Goal: Task Accomplishment & Management: Manage account settings

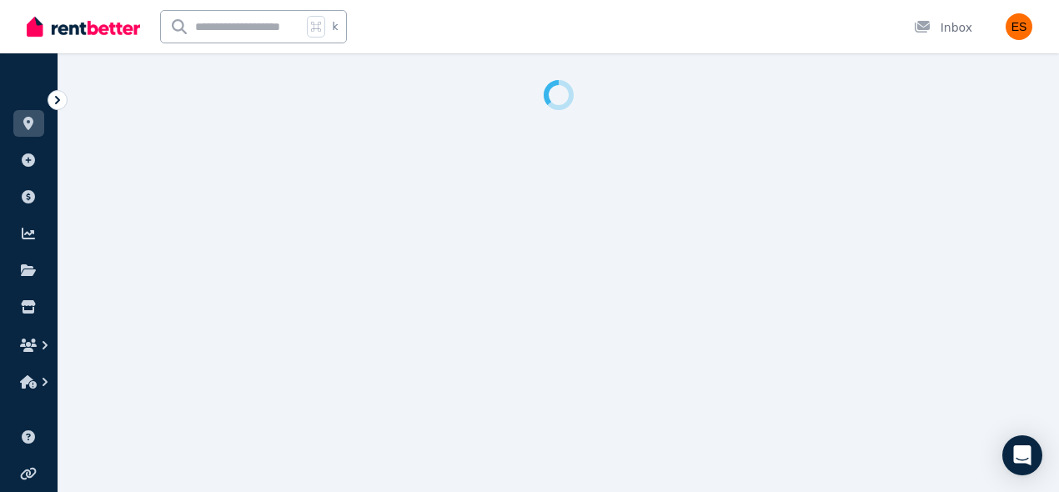
select select "***"
select select "**********"
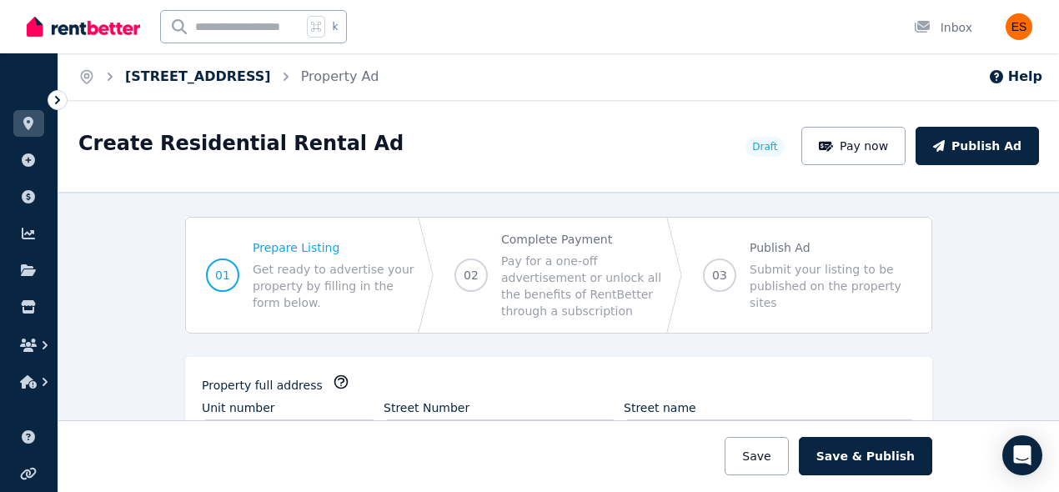
click at [256, 80] on link "[STREET_ADDRESS]" at bounding box center [198, 76] width 146 height 16
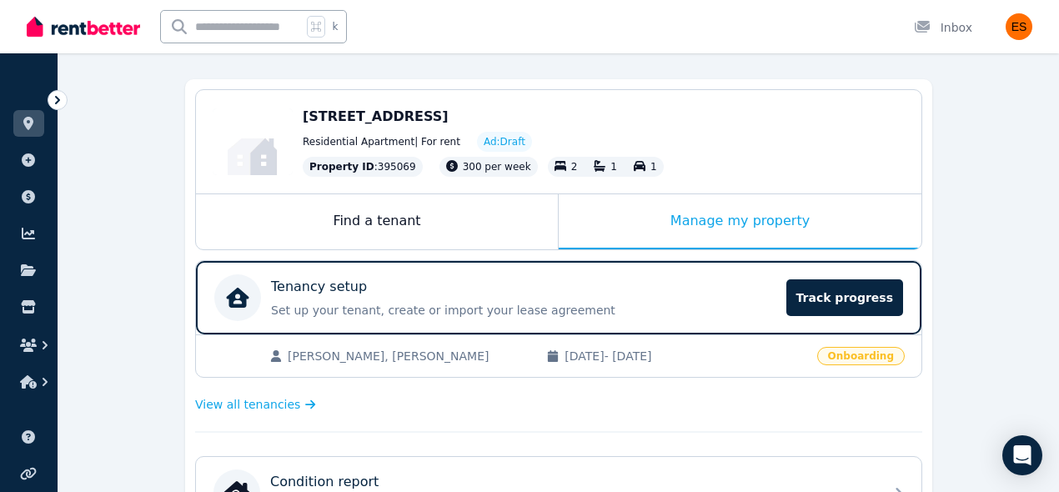
scroll to position [138, 0]
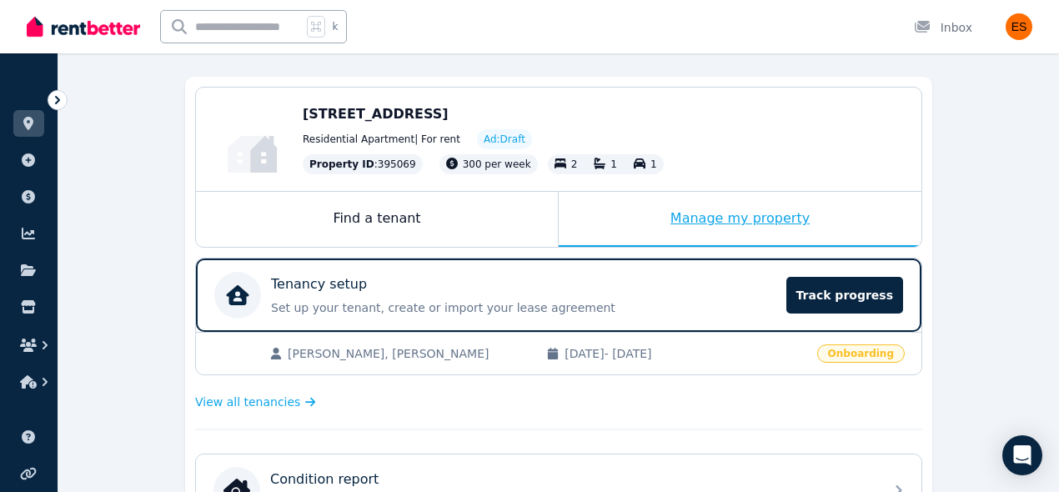
click at [724, 202] on div "Manage my property" at bounding box center [740, 219] width 363 height 55
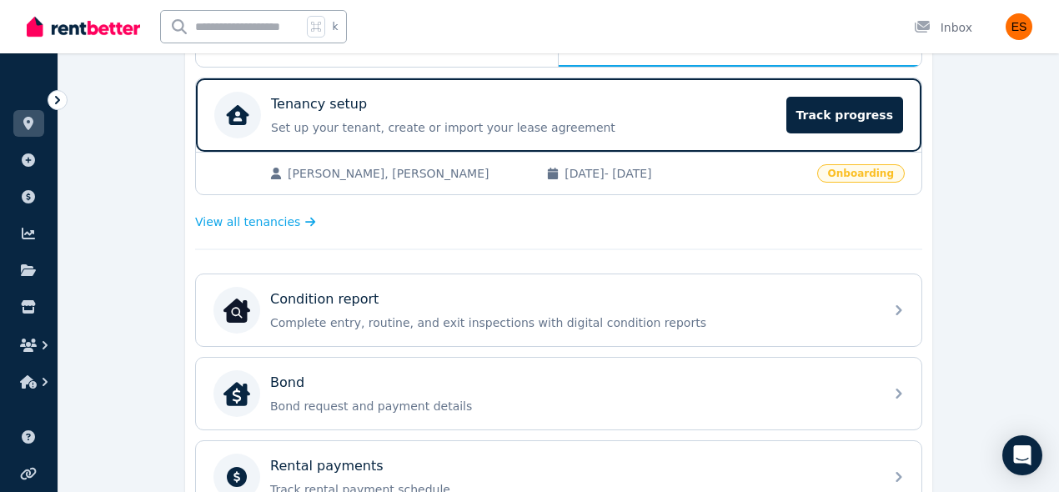
scroll to position [320, 0]
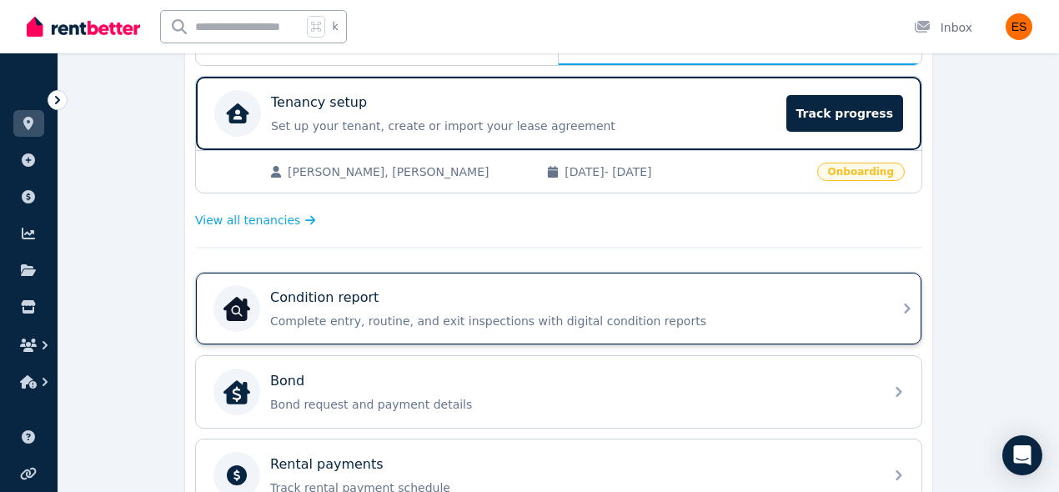
click at [724, 302] on div "Condition report" at bounding box center [572, 298] width 604 height 20
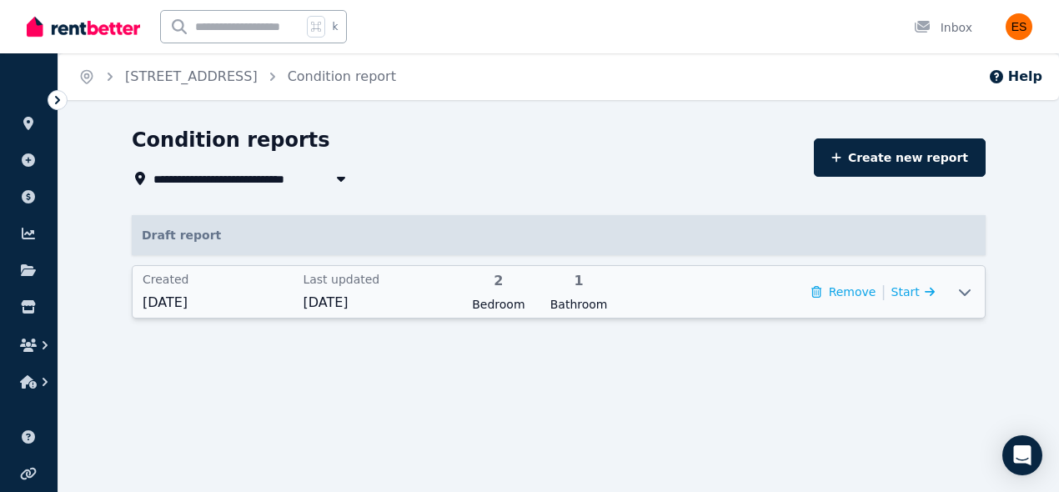
click at [975, 293] on div at bounding box center [964, 292] width 40 height 52
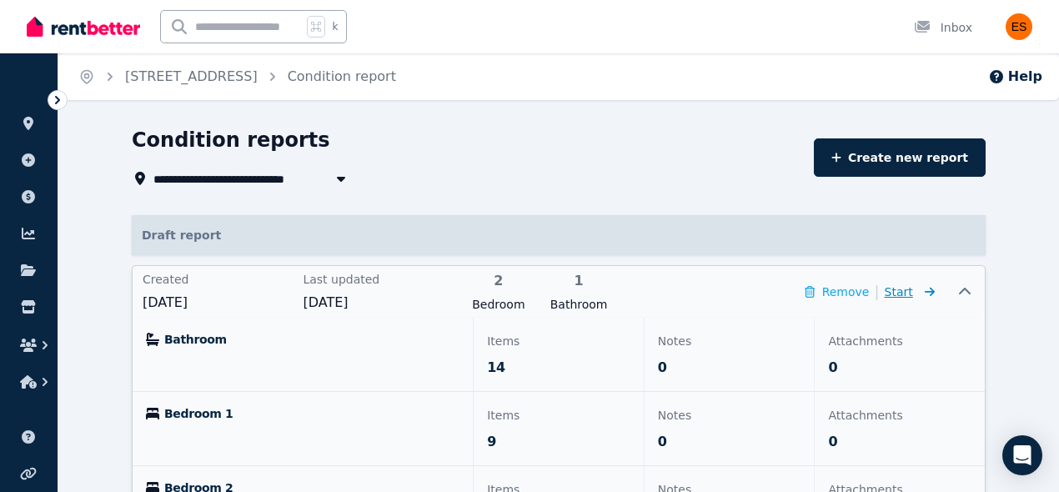
click at [919, 291] on icon at bounding box center [926, 292] width 17 height 12
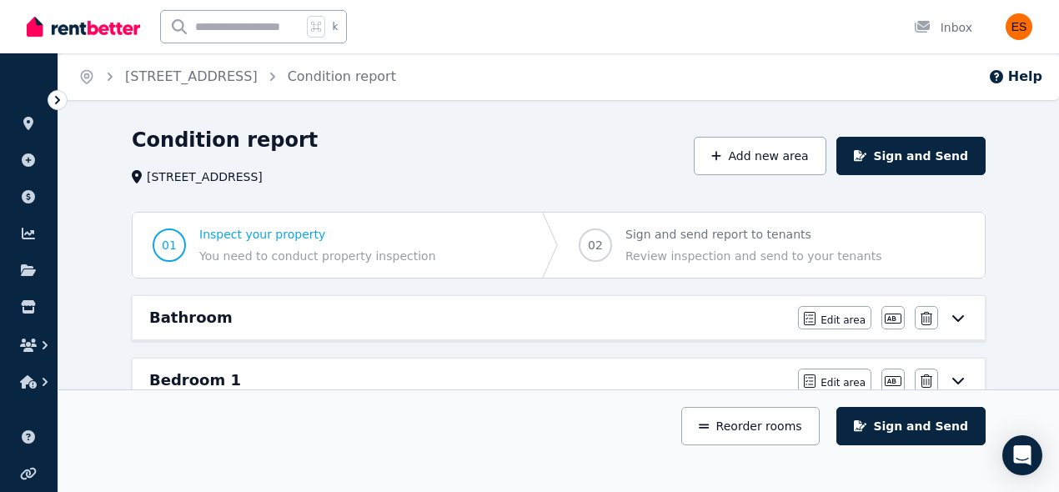
scroll to position [128, 0]
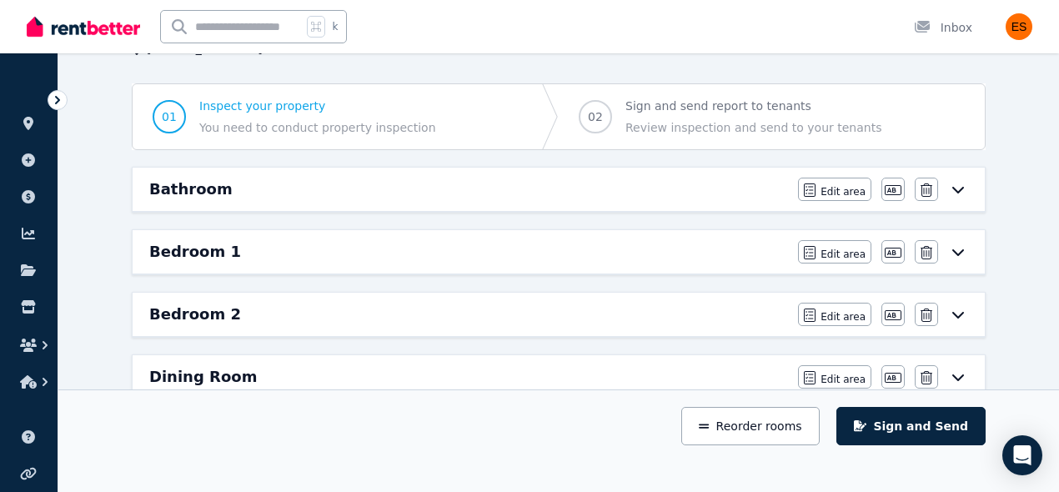
click at [966, 187] on icon at bounding box center [958, 189] width 20 height 13
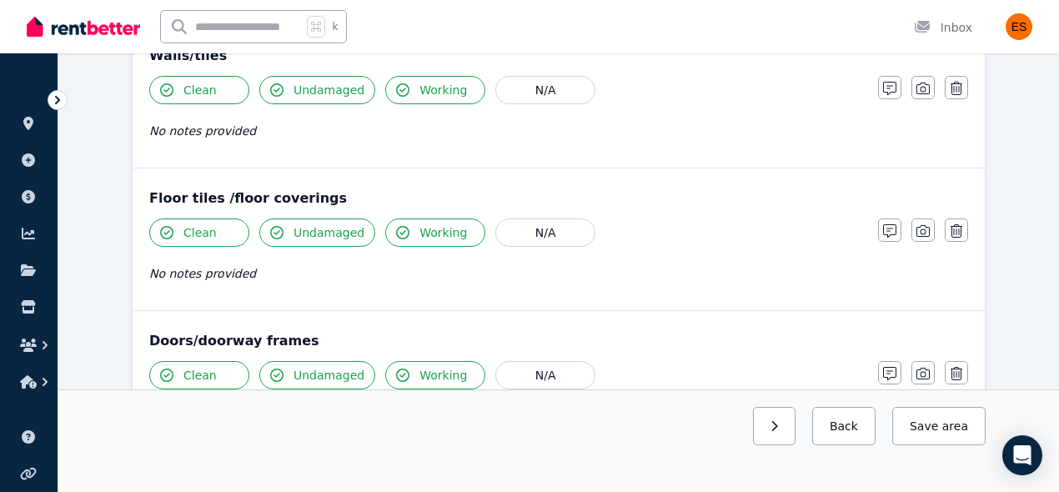
scroll to position [230, 0]
click at [887, 229] on icon "button" at bounding box center [889, 231] width 13 height 13
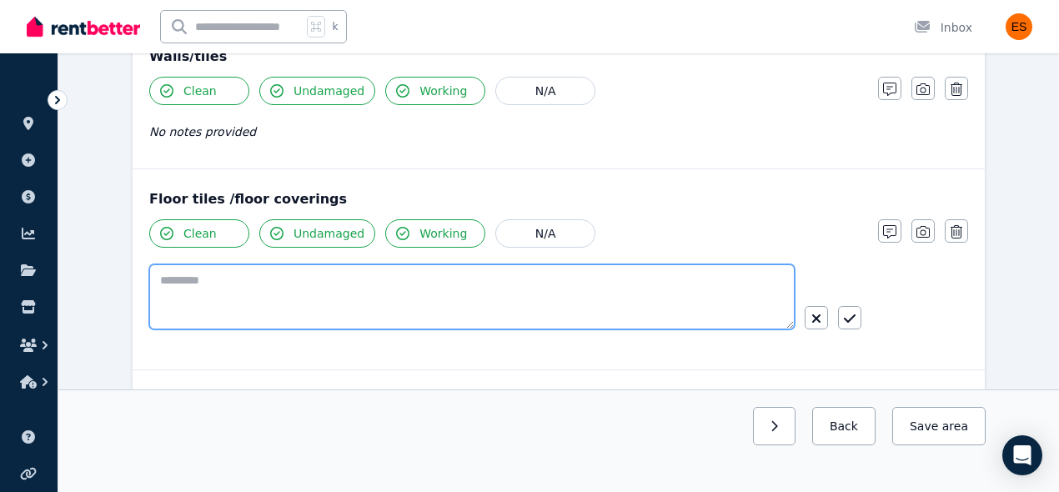
click at [333, 293] on textarea at bounding box center [471, 296] width 645 height 65
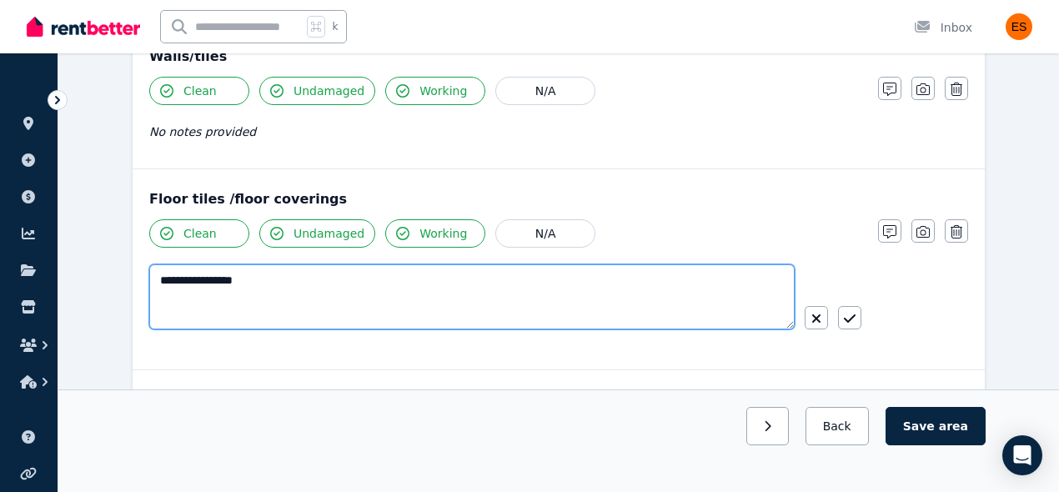
type textarea "**********"
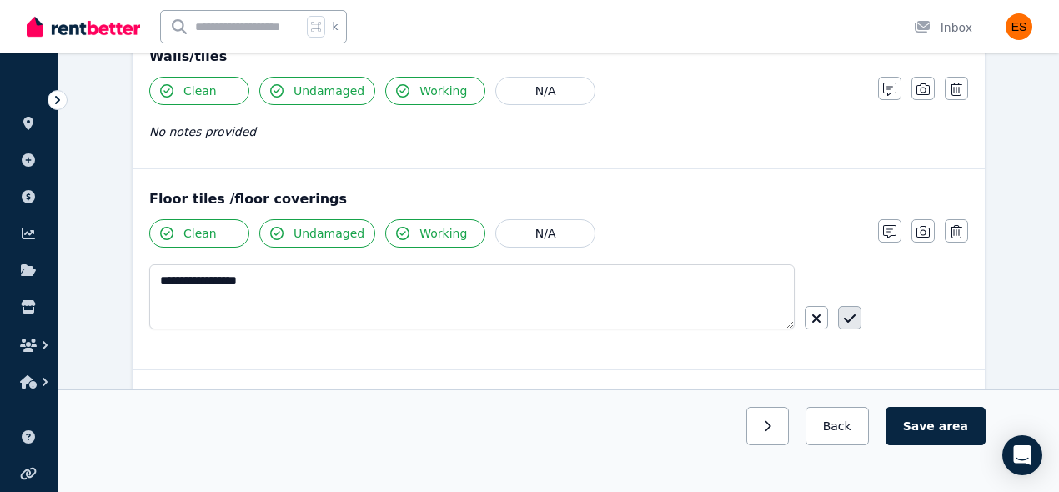
click at [857, 313] on button "button" at bounding box center [849, 317] width 23 height 23
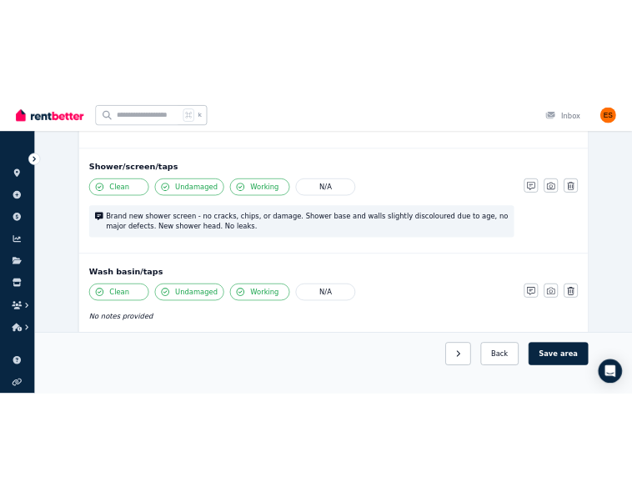
scroll to position [1190, 0]
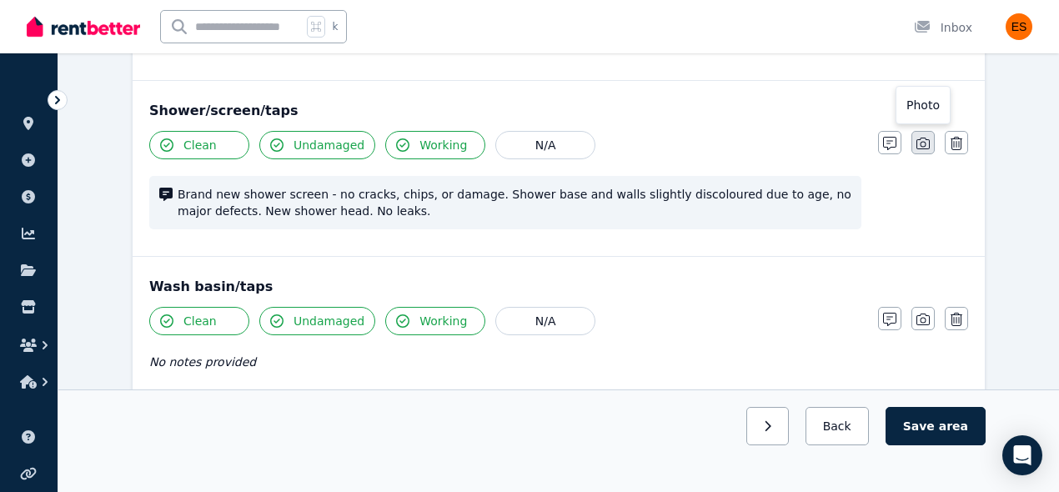
click at [928, 142] on icon "button" at bounding box center [922, 143] width 13 height 13
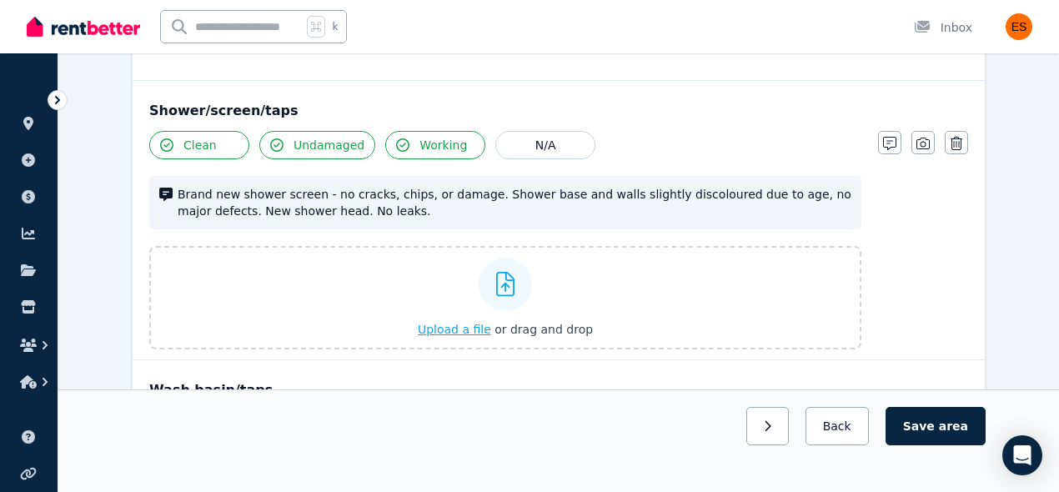
click at [450, 328] on span "Upload a file" at bounding box center [454, 329] width 73 height 13
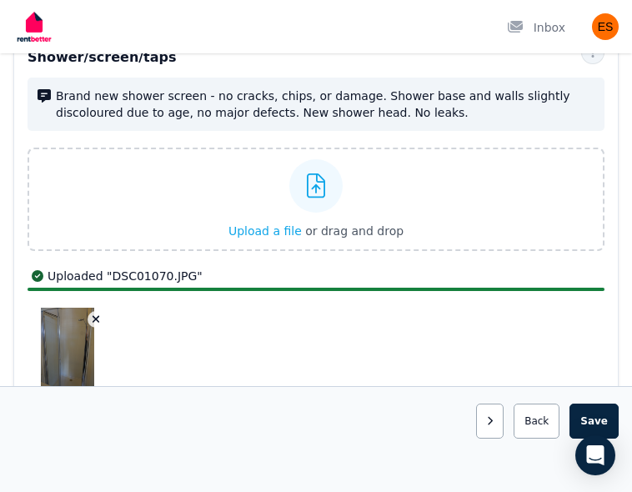
click at [93, 318] on icon "button" at bounding box center [96, 319] width 9 height 12
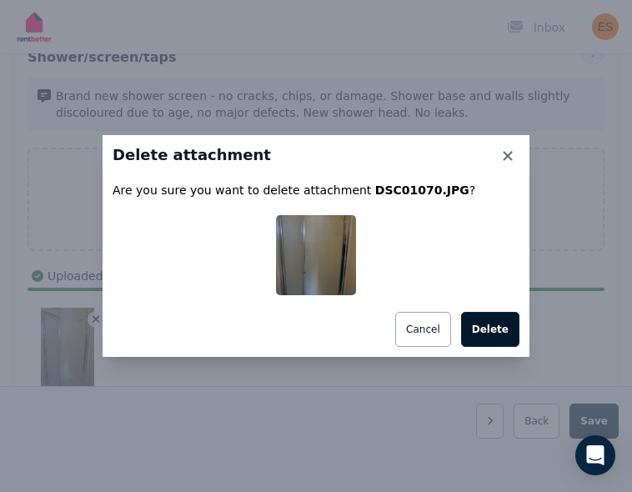
click at [499, 331] on button "Delete" at bounding box center [490, 329] width 58 height 35
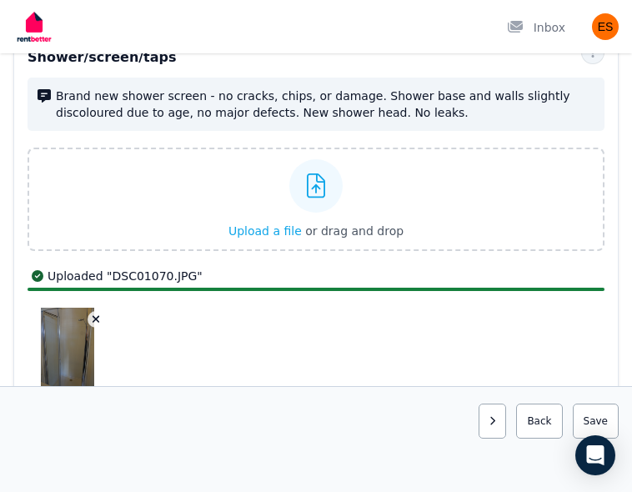
click at [95, 320] on icon "button" at bounding box center [97, 320] width 8 height 8
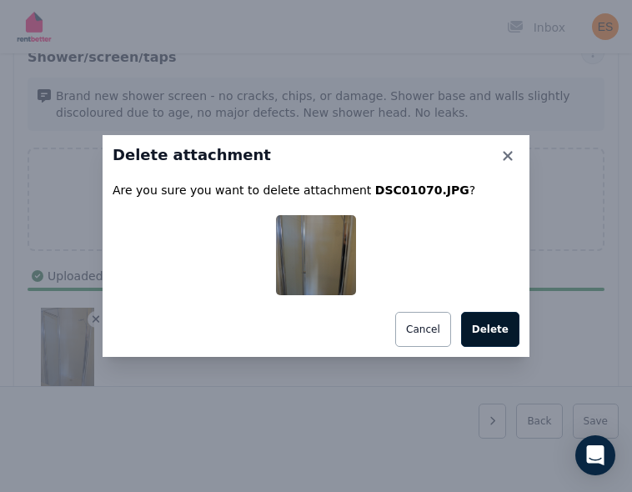
click at [489, 332] on button "Delete" at bounding box center [490, 329] width 58 height 35
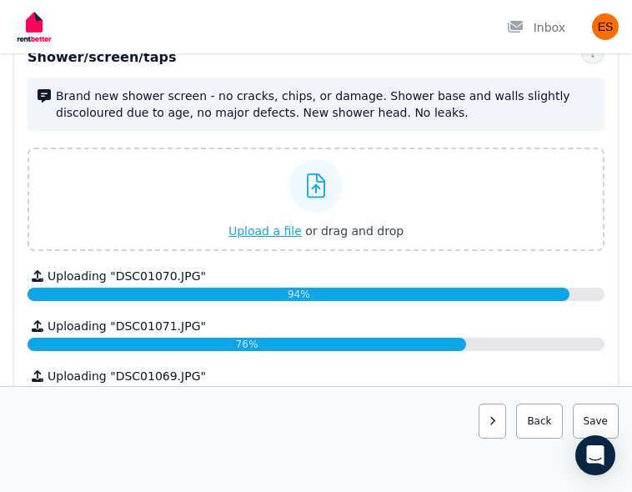
scroll to position [1328, 0]
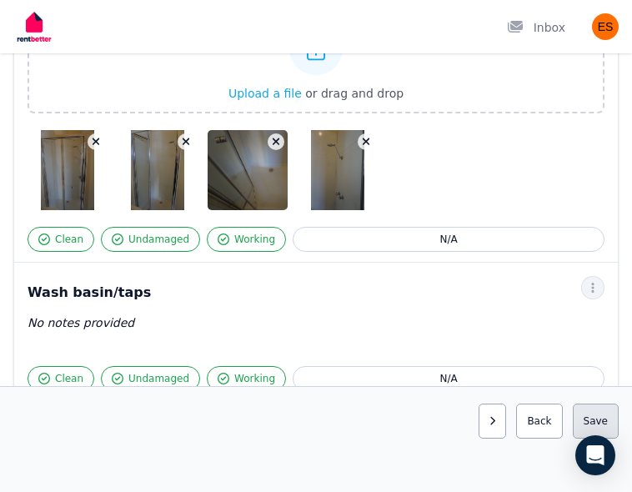
click at [584, 412] on button "Save area" at bounding box center [596, 420] width 46 height 35
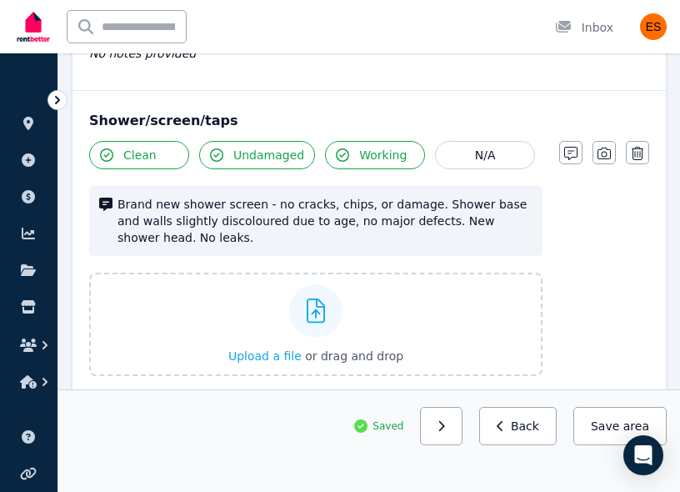
scroll to position [1180, 0]
click at [602, 157] on icon "button" at bounding box center [604, 154] width 13 height 12
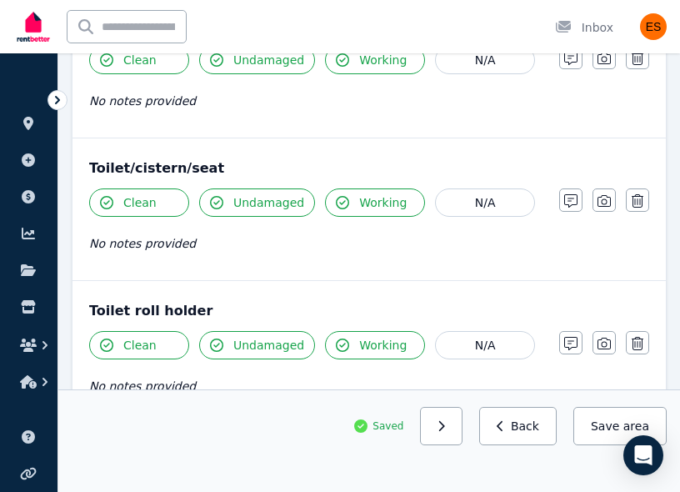
scroll to position [1985, 0]
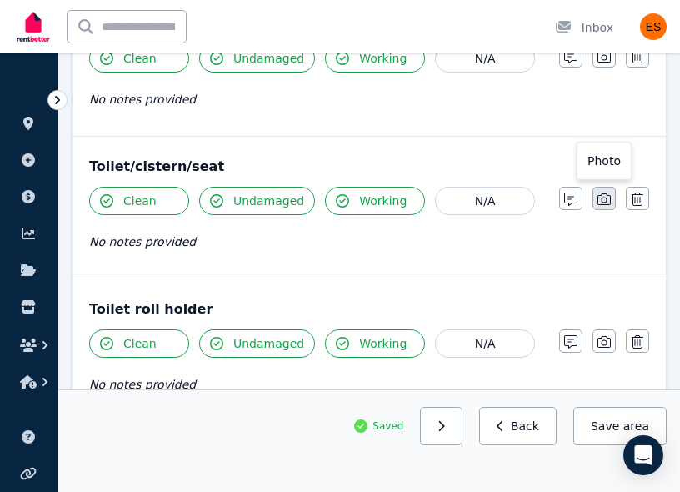
click at [603, 191] on button "button" at bounding box center [604, 198] width 23 height 23
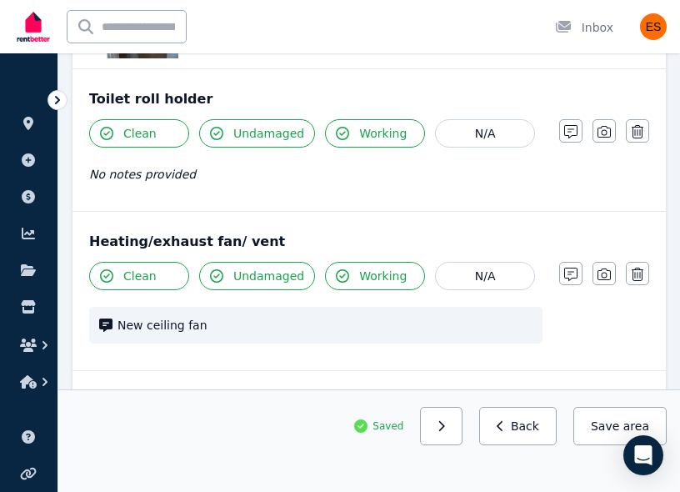
scroll to position [2625, 0]
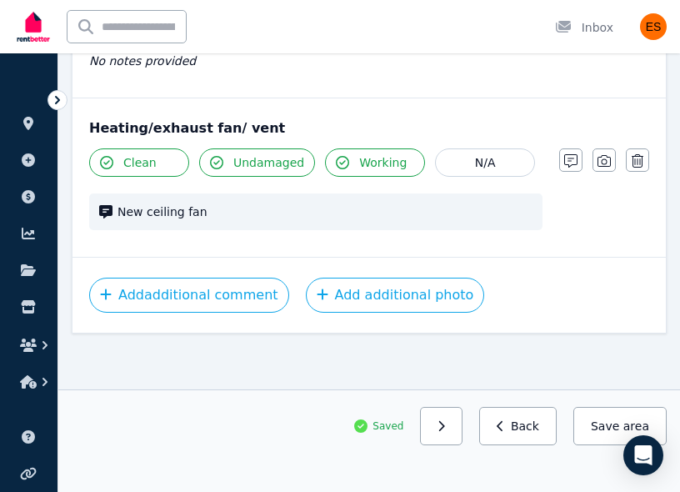
click at [608, 169] on button "button" at bounding box center [604, 159] width 23 height 23
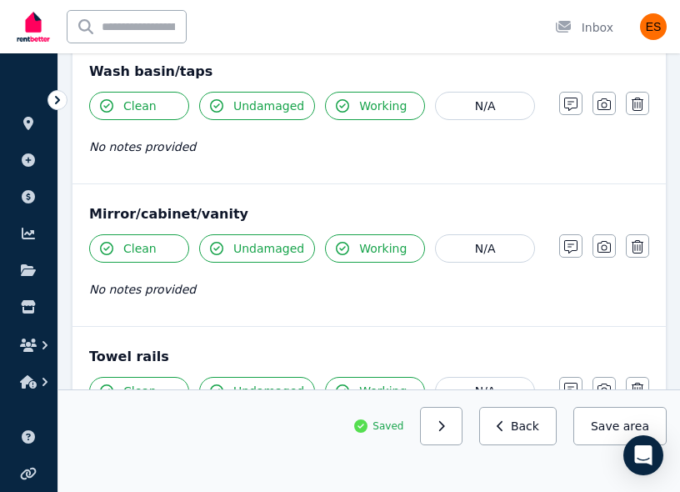
scroll to position [1684, 0]
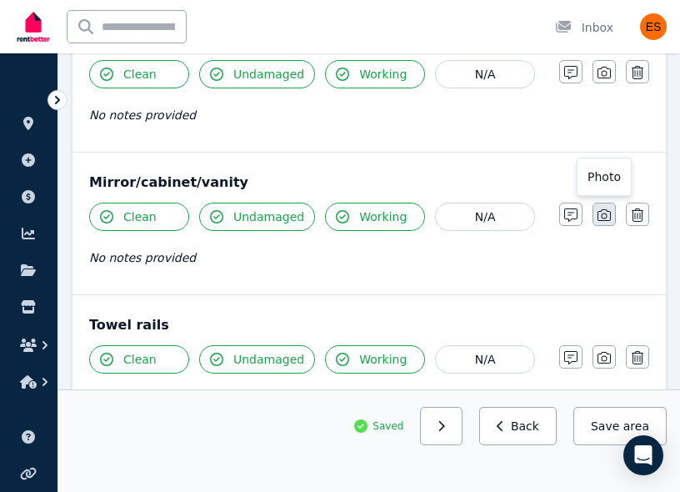
click at [603, 216] on icon "button" at bounding box center [604, 214] width 13 height 13
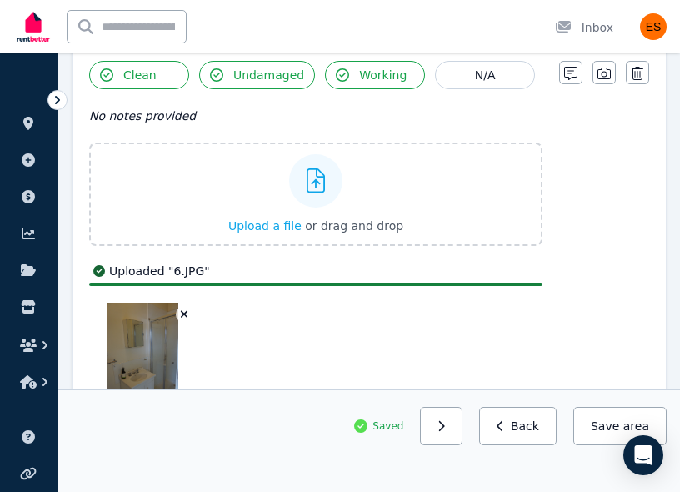
scroll to position [1827, 0]
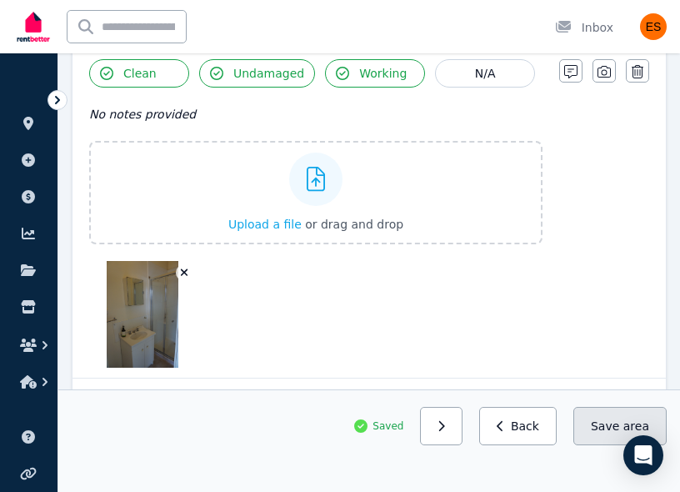
click at [591, 419] on button "Save area" at bounding box center [620, 426] width 93 height 38
click at [603, 77] on icon "button" at bounding box center [604, 71] width 13 height 13
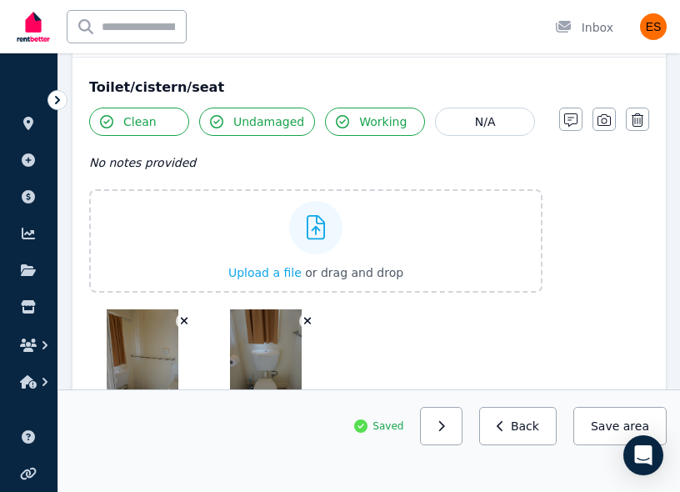
scroll to position [2169, 0]
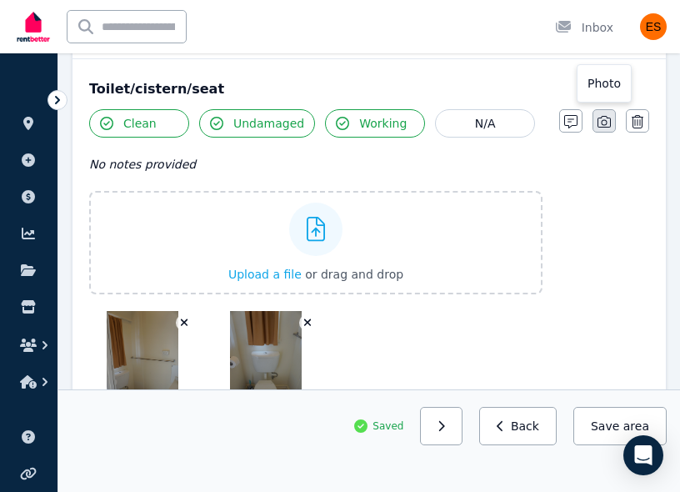
click at [604, 129] on button "button" at bounding box center [604, 120] width 23 height 23
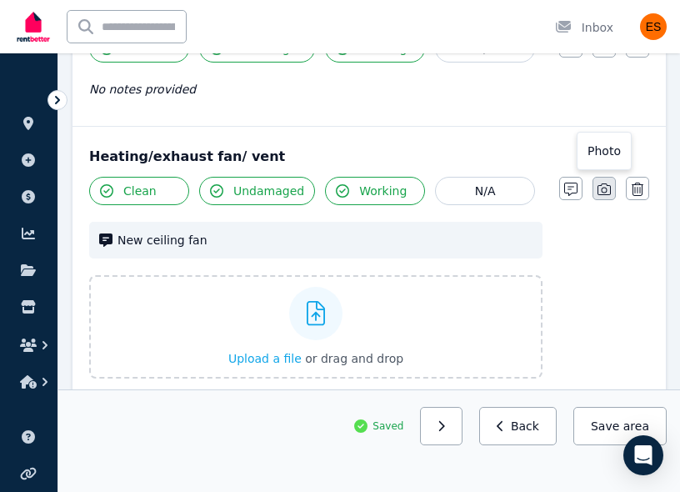
click at [598, 190] on icon "button" at bounding box center [604, 189] width 13 height 12
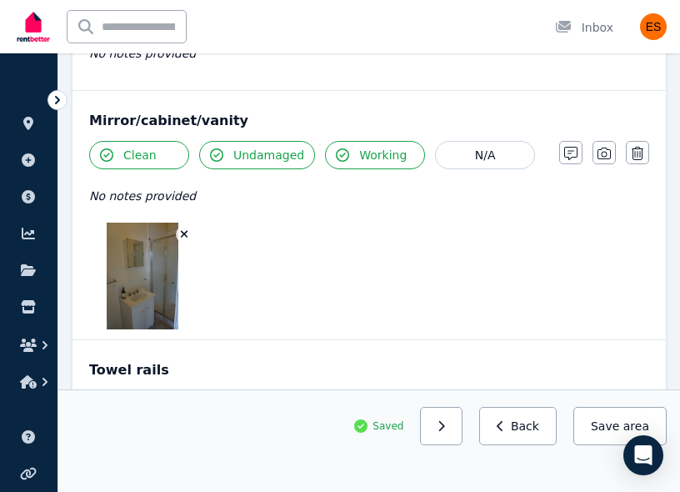
scroll to position [1747, 0]
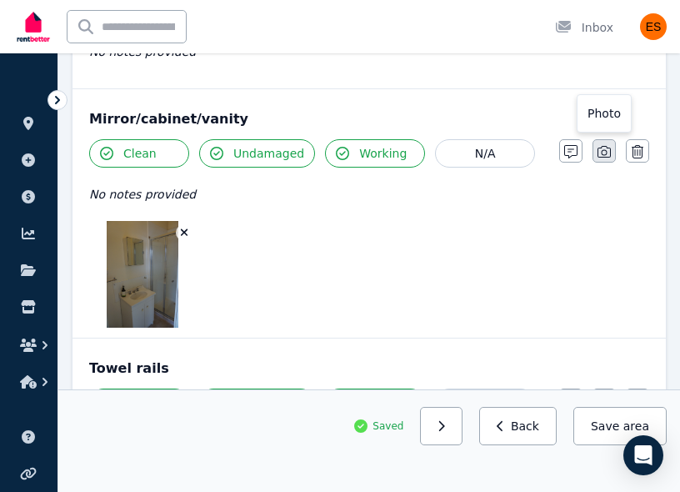
click at [602, 156] on icon "button" at bounding box center [604, 151] width 13 height 13
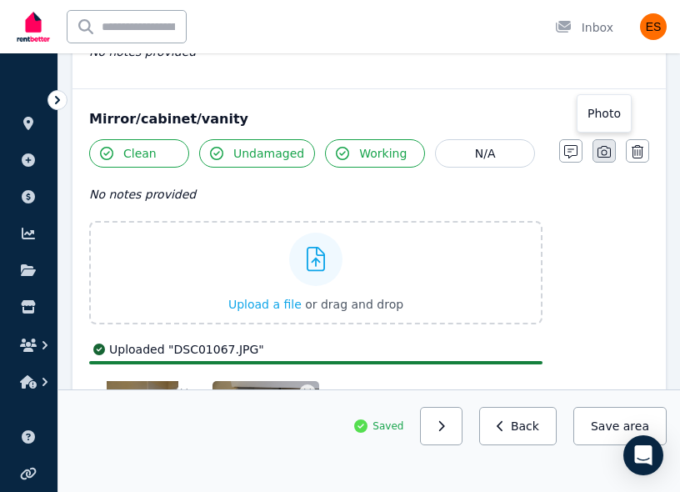
click at [605, 152] on icon "button" at bounding box center [604, 151] width 13 height 13
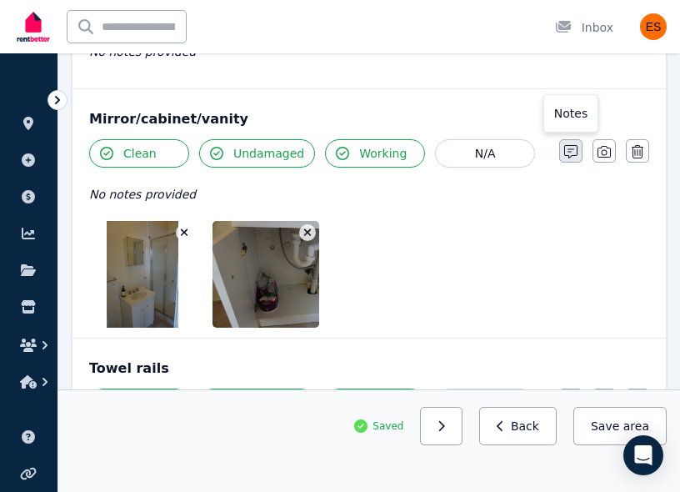
click at [569, 158] on icon "button" at bounding box center [570, 151] width 13 height 13
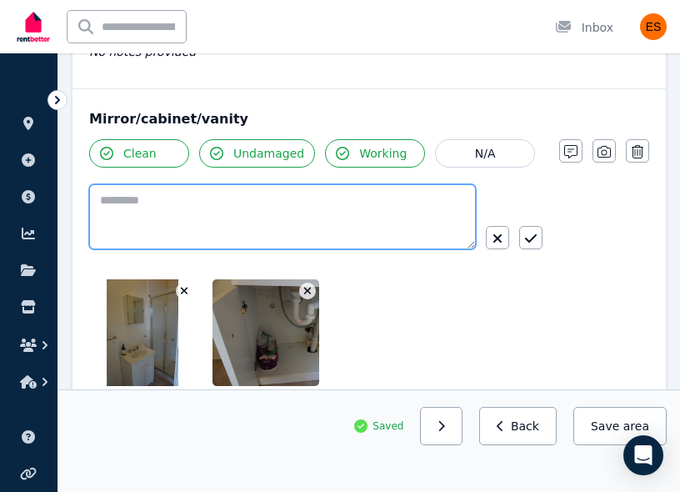
click at [198, 221] on textarea at bounding box center [282, 216] width 387 height 65
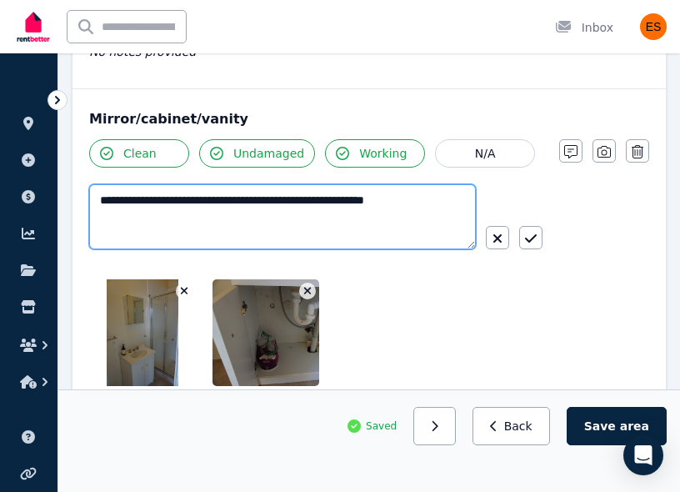
drag, startPoint x: 451, startPoint y: 198, endPoint x: 373, endPoint y: 203, distance: 78.5
click at [373, 203] on textarea "**********" at bounding box center [282, 216] width 387 height 65
click at [328, 196] on textarea "**********" at bounding box center [282, 216] width 387 height 65
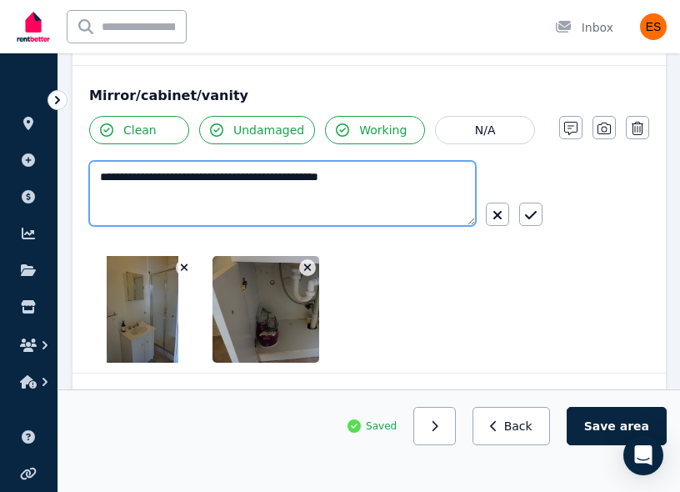
scroll to position [1774, 0]
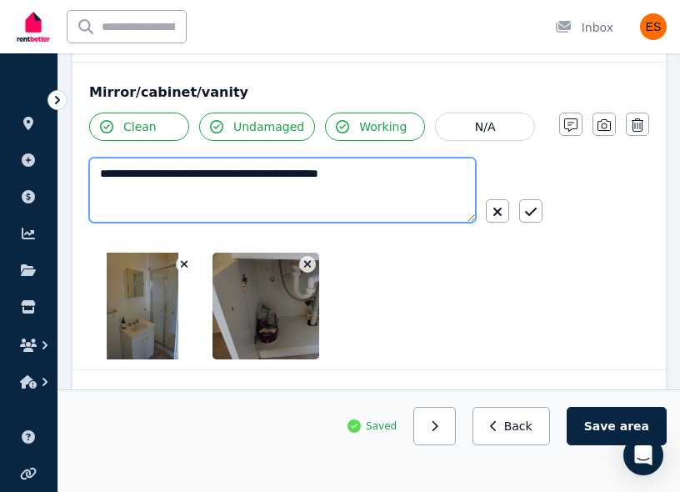
click at [422, 164] on textarea "**********" at bounding box center [282, 190] width 387 height 65
click at [407, 178] on textarea "**********" at bounding box center [282, 190] width 387 height 65
type textarea "**********"
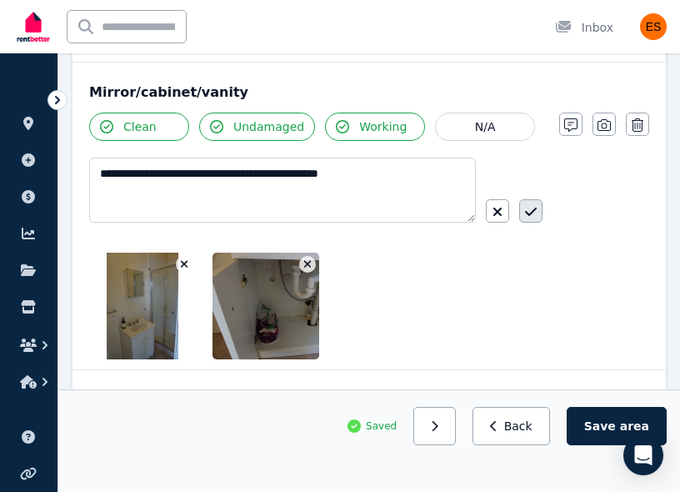
click at [532, 222] on button "button" at bounding box center [530, 210] width 23 height 23
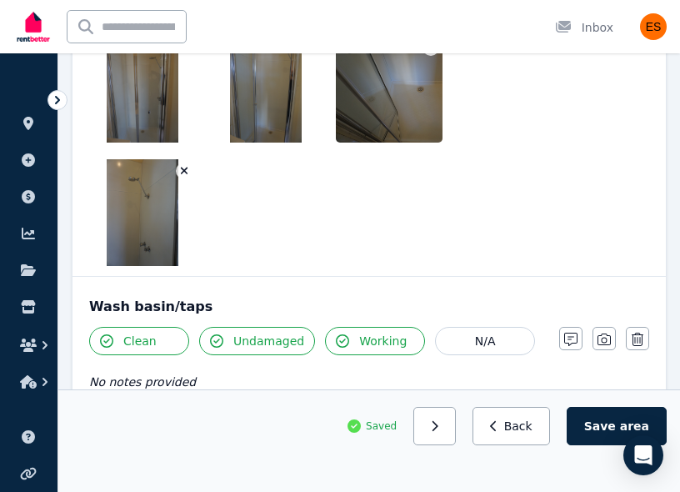
scroll to position [1575, 0]
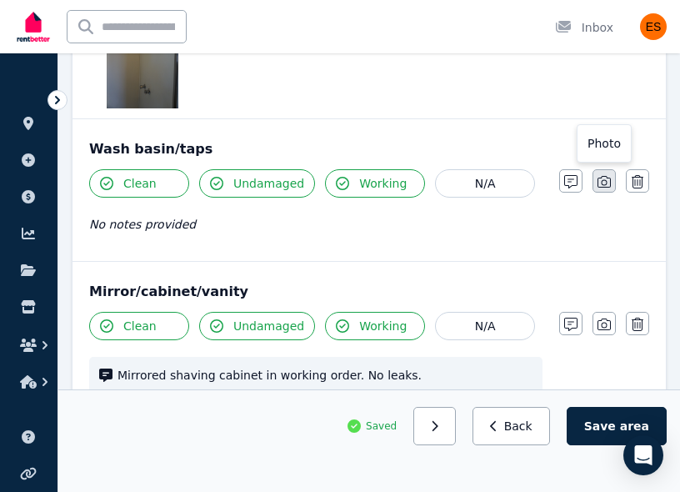
click at [601, 187] on icon "button" at bounding box center [604, 182] width 13 height 12
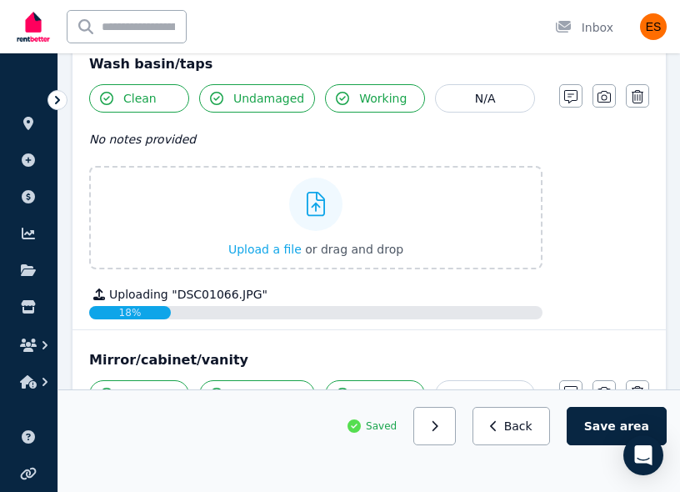
scroll to position [1664, 0]
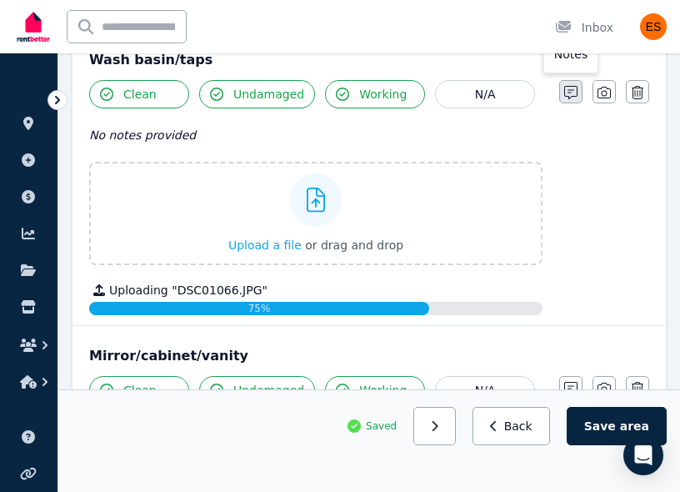
click at [575, 95] on icon "button" at bounding box center [570, 92] width 13 height 13
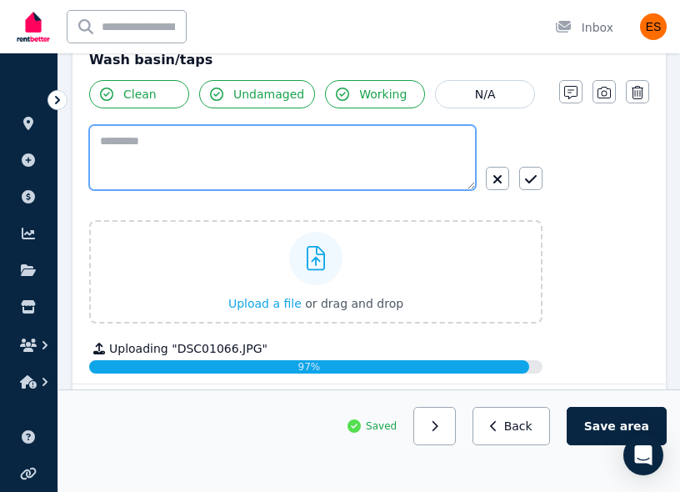
click at [222, 173] on textarea at bounding box center [282, 157] width 387 height 65
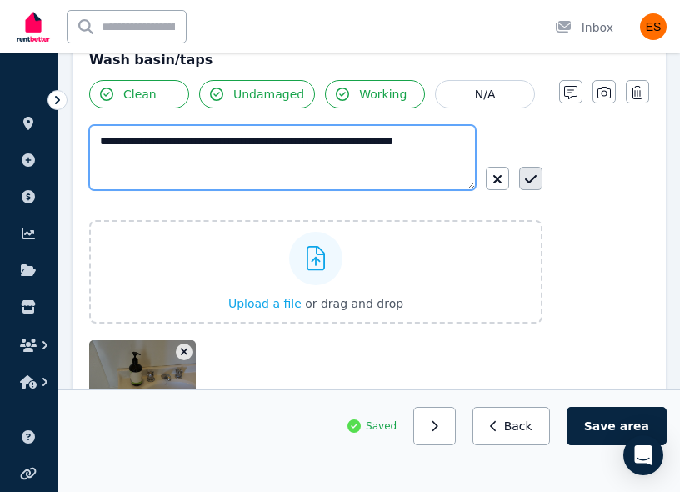
type textarea "**********"
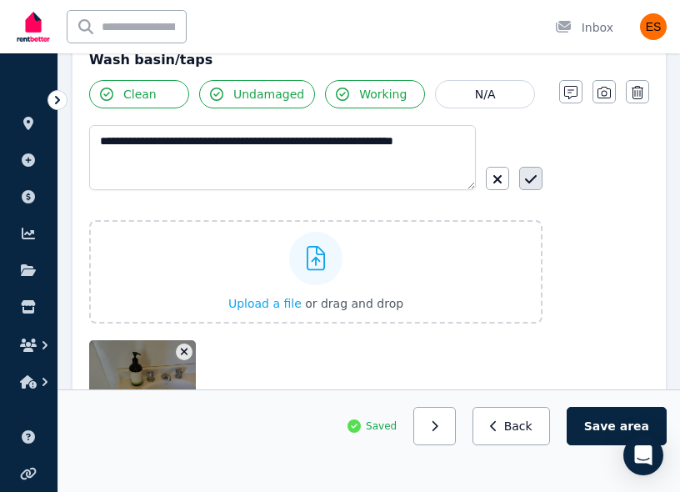
click at [534, 183] on icon "button" at bounding box center [531, 179] width 12 height 13
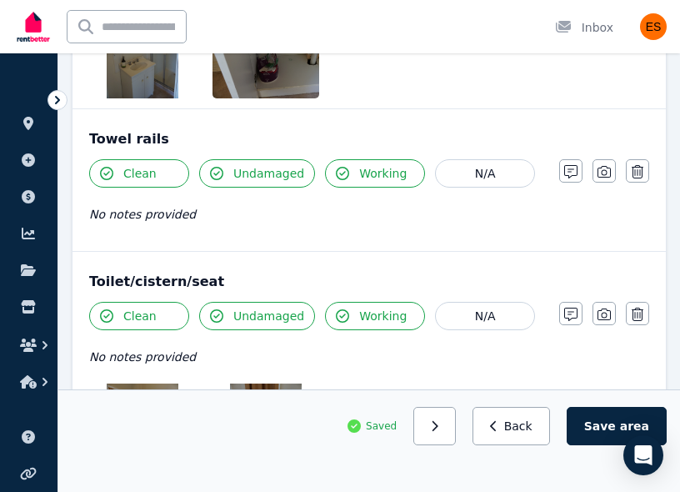
scroll to position [2283, 0]
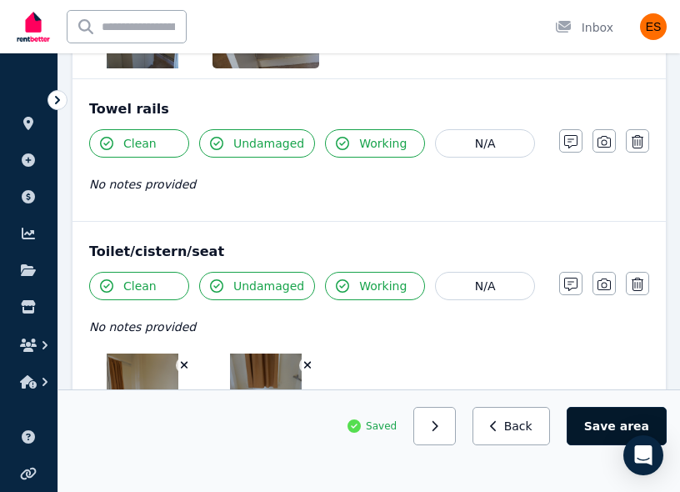
click at [589, 418] on button "Save area" at bounding box center [617, 426] width 100 height 38
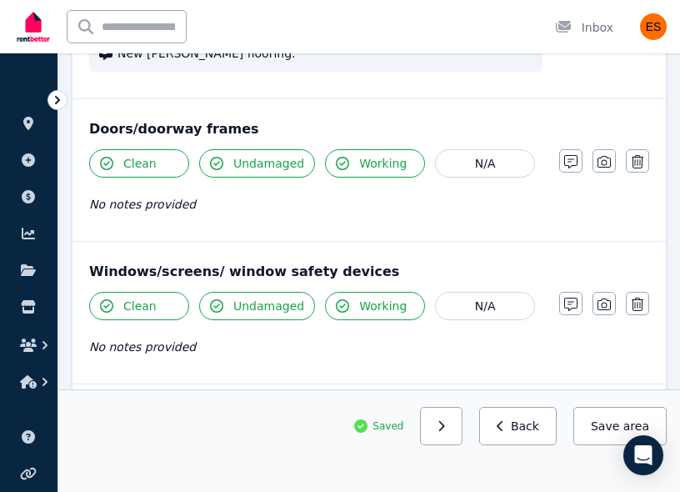
scroll to position [460, 0]
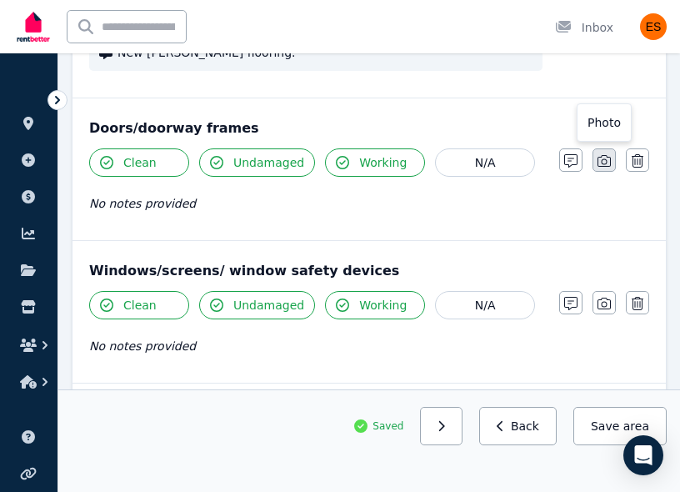
click at [606, 155] on icon "button" at bounding box center [604, 161] width 13 height 12
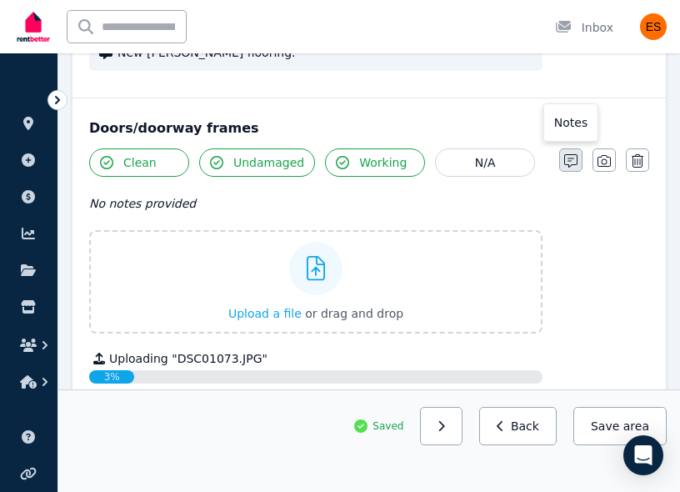
click at [569, 155] on icon "button" at bounding box center [570, 160] width 13 height 13
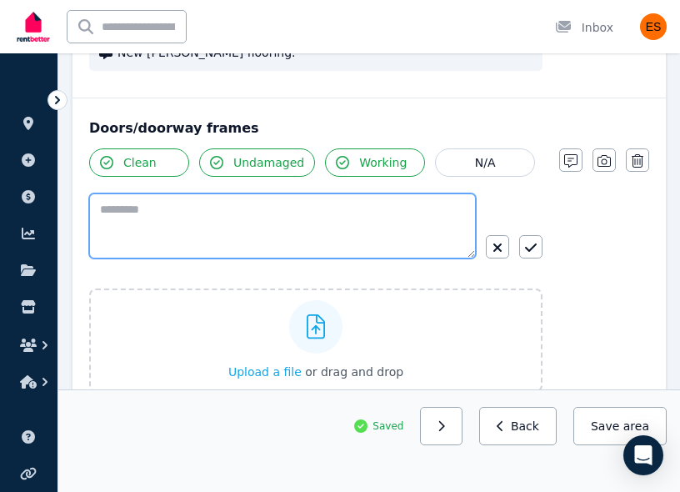
click at [219, 200] on textarea at bounding box center [282, 225] width 387 height 65
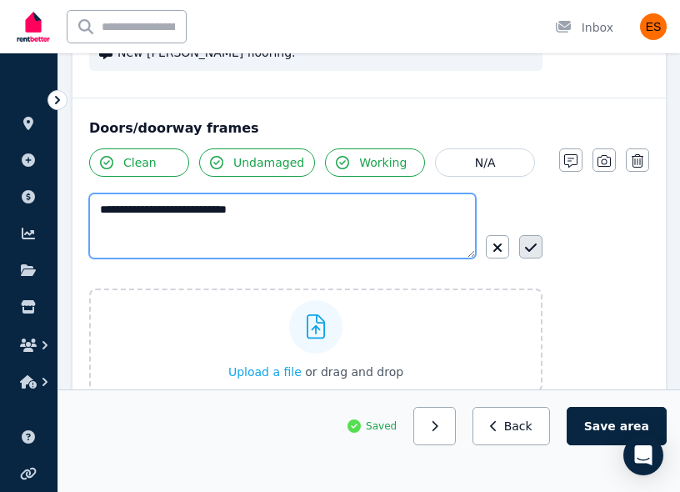
type textarea "**********"
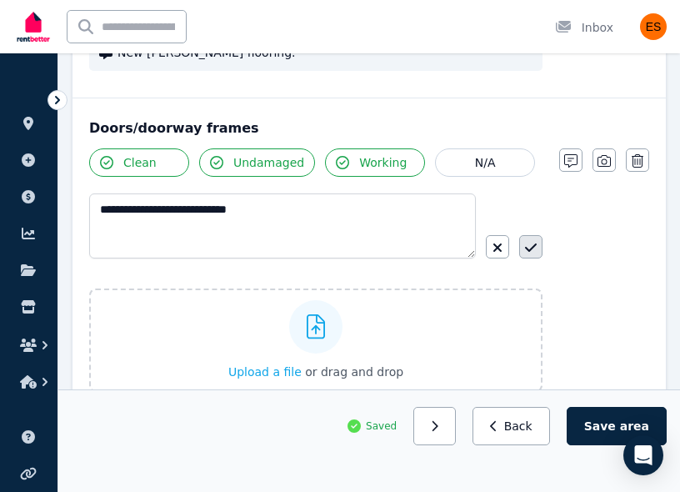
click at [538, 244] on button "button" at bounding box center [530, 246] width 23 height 23
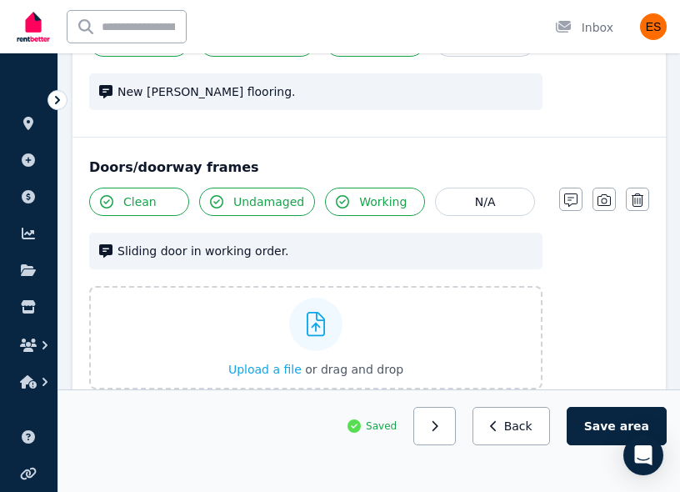
scroll to position [419, 0]
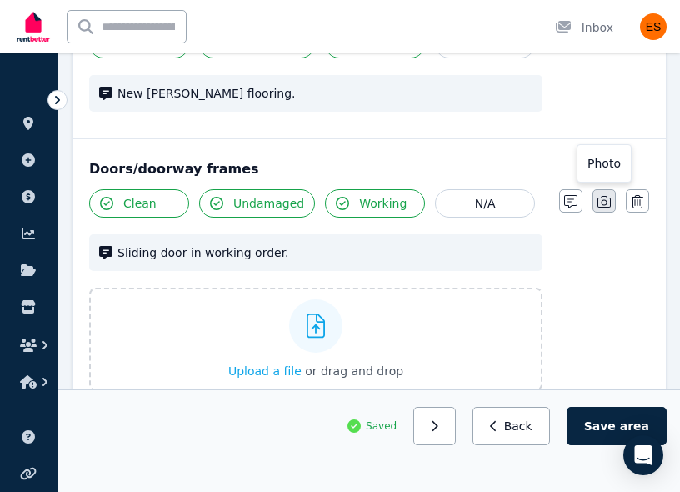
click at [604, 203] on icon "button" at bounding box center [604, 201] width 13 height 13
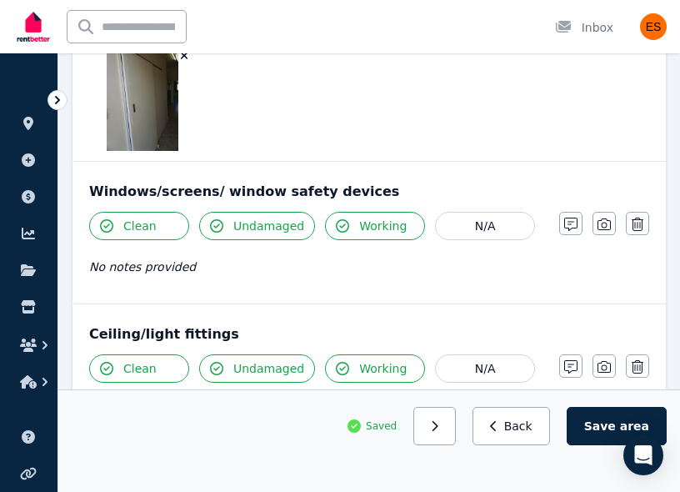
scroll to position [679, 0]
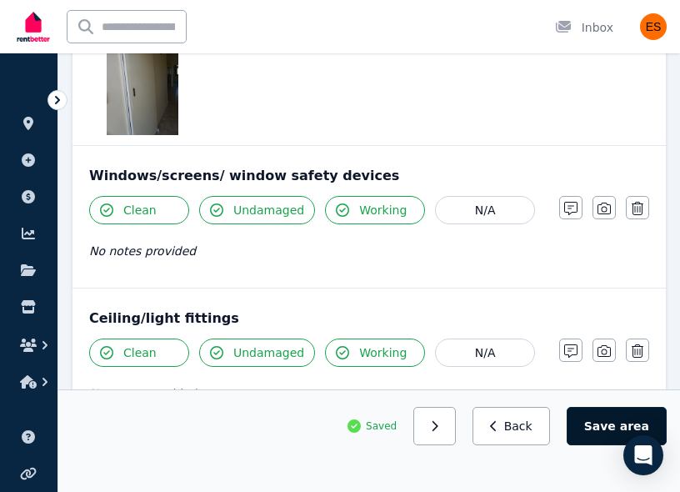
click at [589, 417] on button "Save area" at bounding box center [617, 426] width 100 height 38
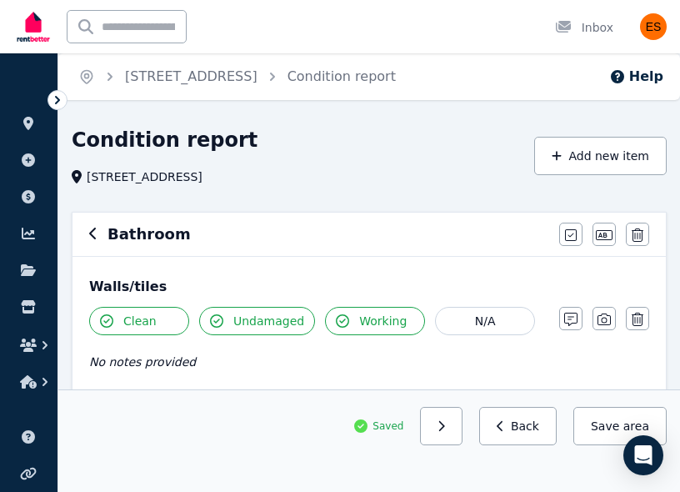
scroll to position [139, 0]
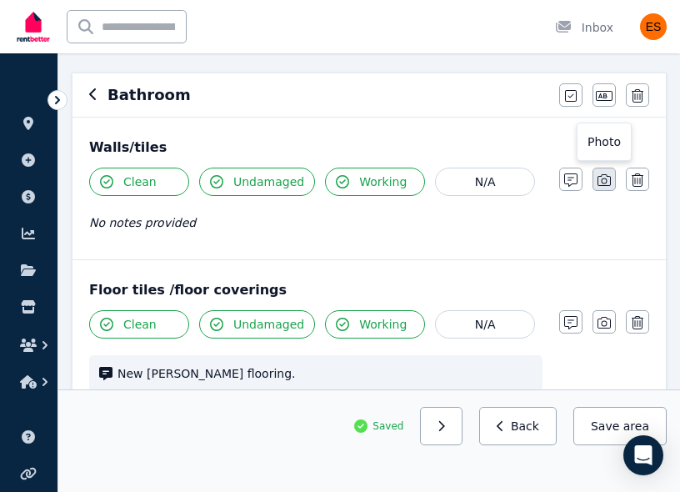
click at [601, 179] on icon "button" at bounding box center [604, 179] width 13 height 13
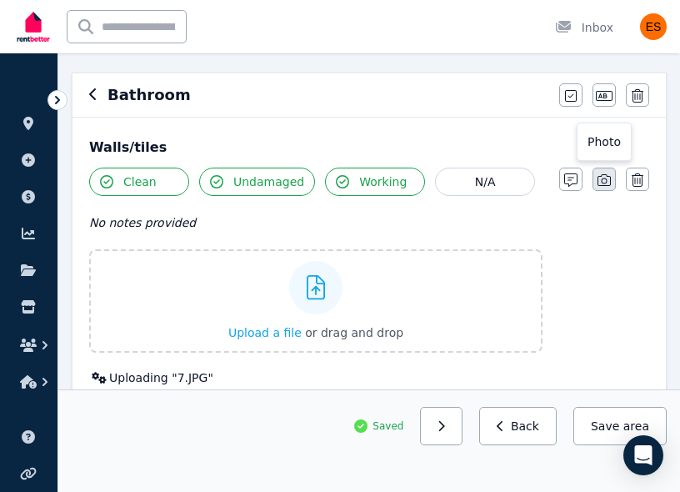
click at [609, 177] on icon "button" at bounding box center [604, 180] width 13 height 12
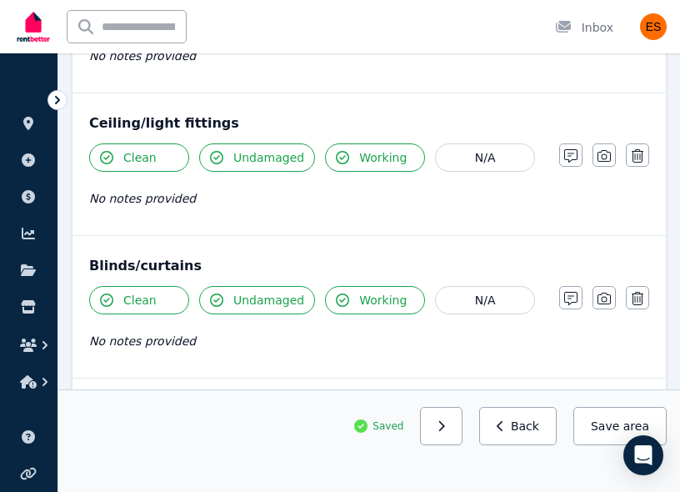
scroll to position [987, 0]
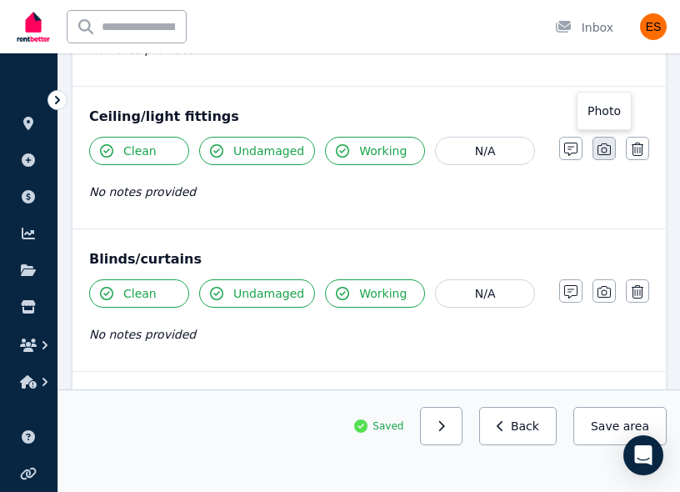
click at [609, 149] on icon "button" at bounding box center [604, 149] width 13 height 13
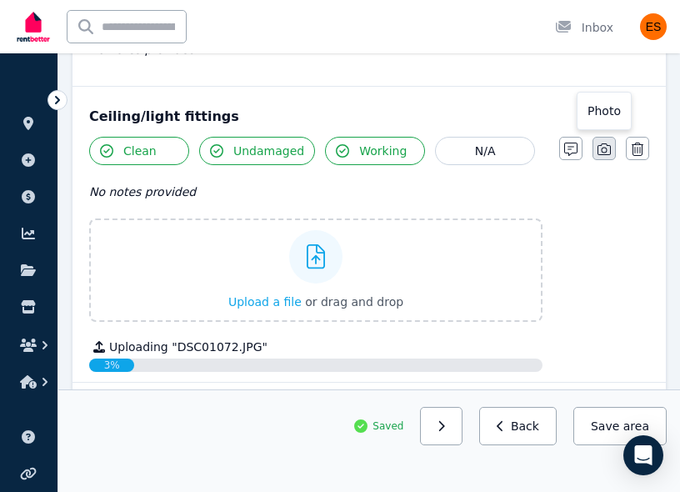
click at [607, 150] on icon "button" at bounding box center [604, 149] width 13 height 12
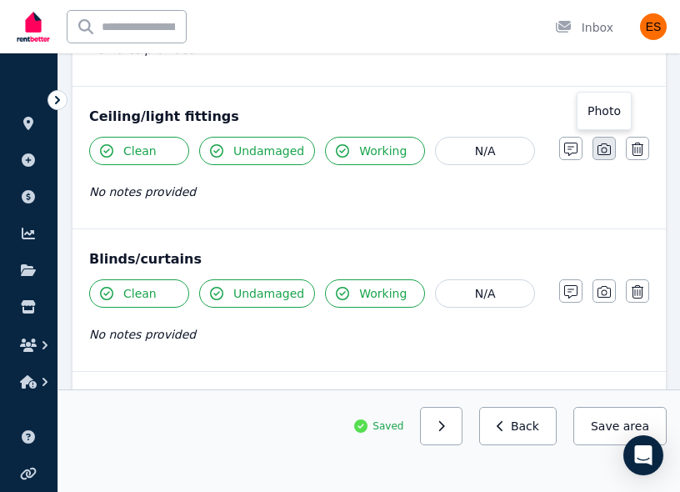
click at [600, 148] on icon "button" at bounding box center [604, 149] width 13 height 13
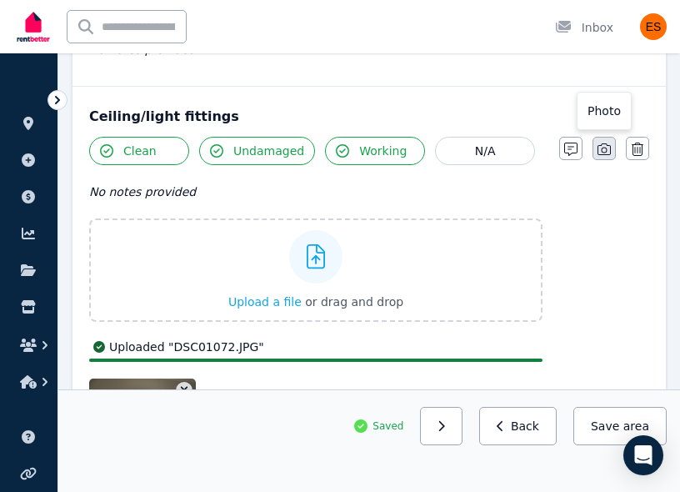
click at [604, 153] on icon "button" at bounding box center [604, 149] width 13 height 13
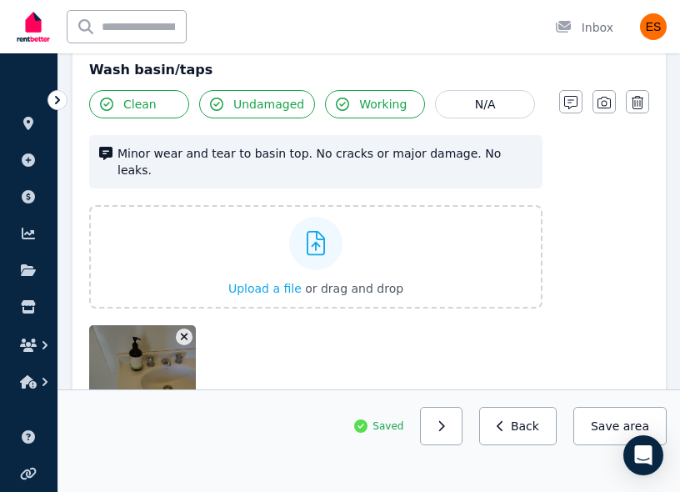
scroll to position [1983, 0]
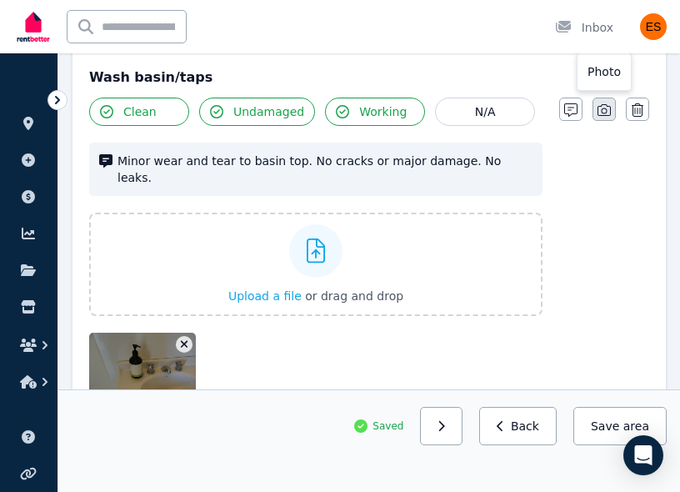
click at [603, 103] on icon "button" at bounding box center [604, 109] width 13 height 13
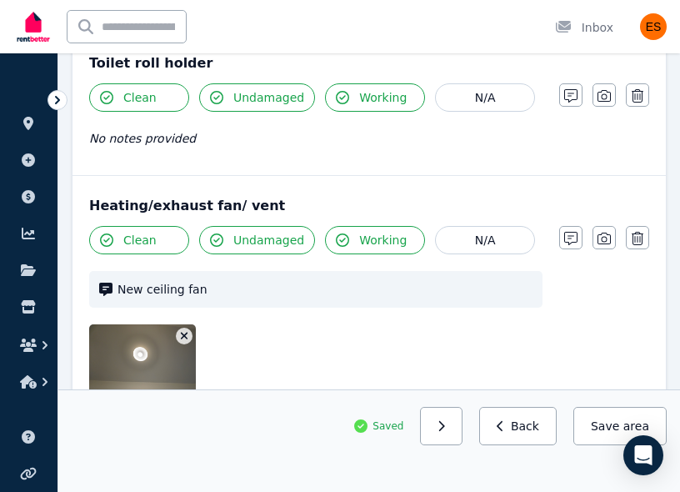
scroll to position [3109, 0]
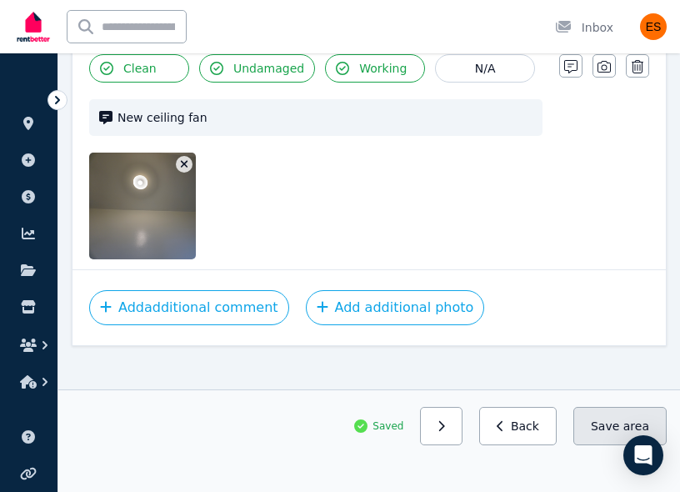
click at [591, 415] on button "Save area" at bounding box center [620, 426] width 93 height 38
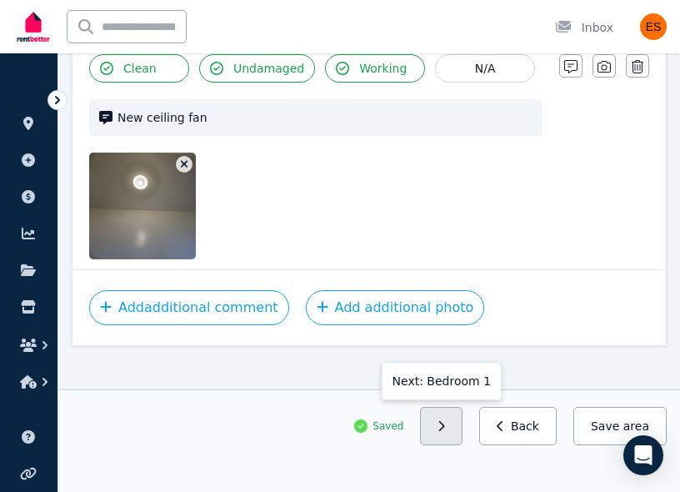
click at [454, 429] on button "button" at bounding box center [441, 426] width 43 height 38
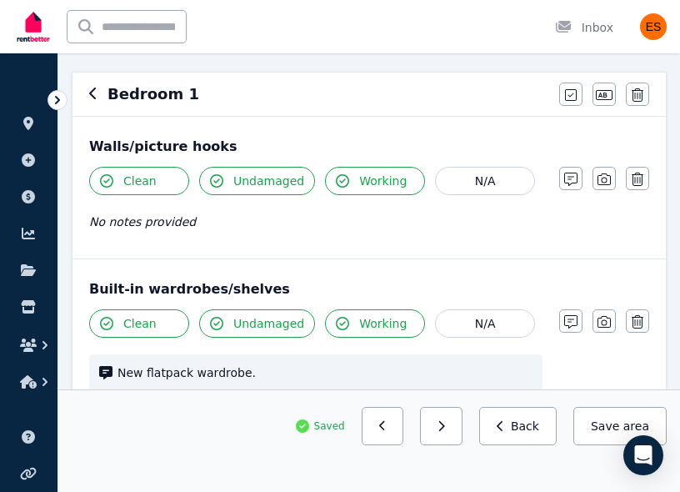
scroll to position [152, 0]
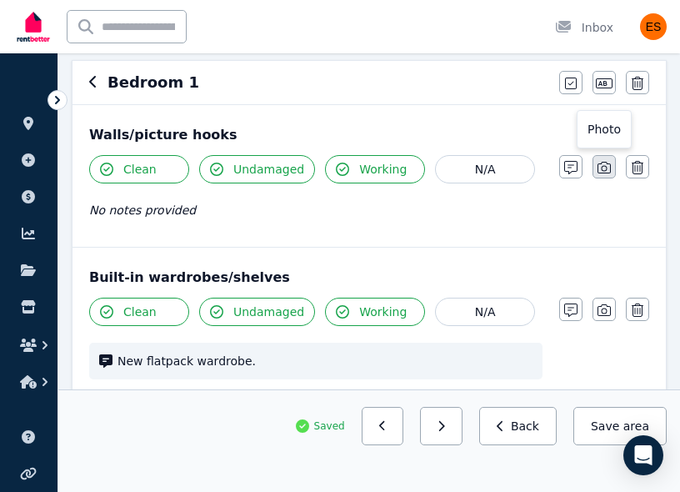
click at [606, 170] on icon "button" at bounding box center [604, 168] width 13 height 12
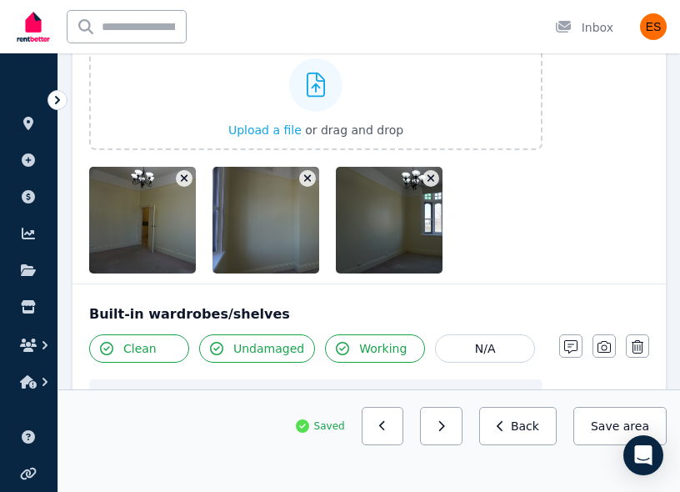
scroll to position [213, 0]
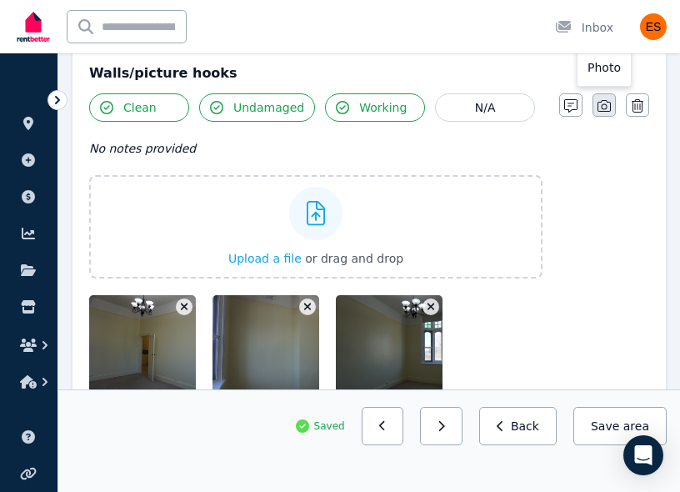
click at [604, 108] on icon "button" at bounding box center [604, 105] width 13 height 13
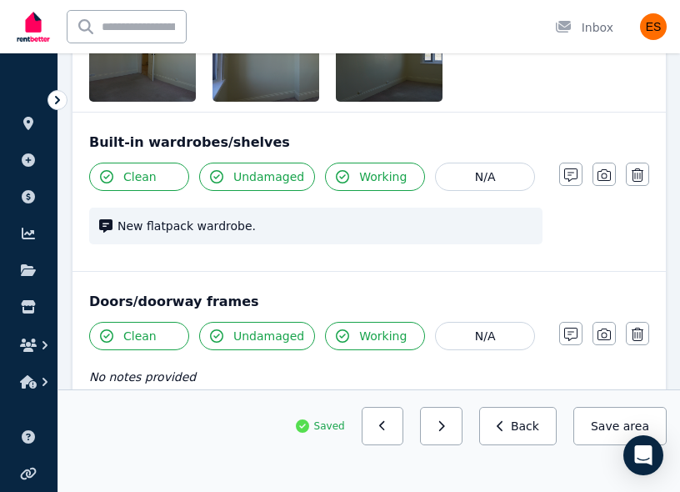
scroll to position [396, 0]
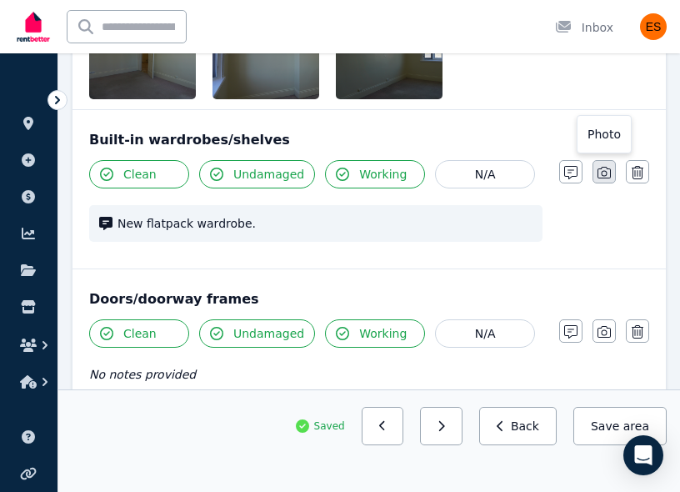
click at [604, 167] on icon "button" at bounding box center [604, 173] width 13 height 12
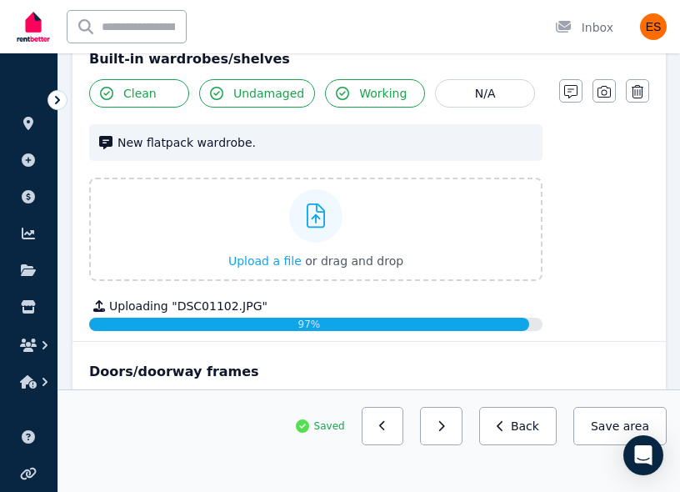
scroll to position [478, 0]
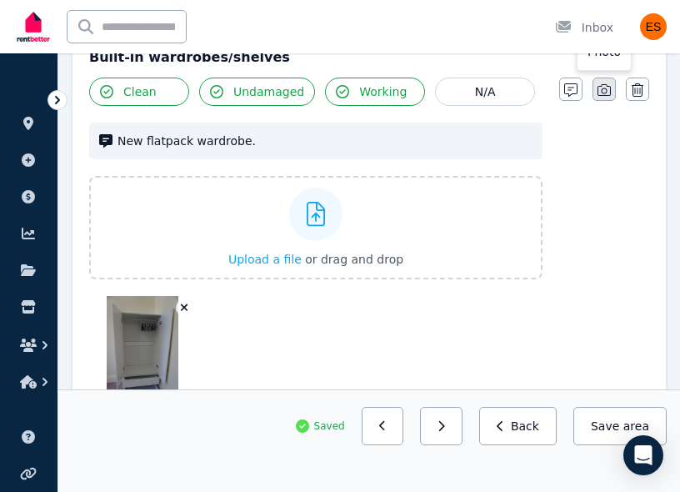
click at [604, 94] on icon "button" at bounding box center [604, 89] width 13 height 13
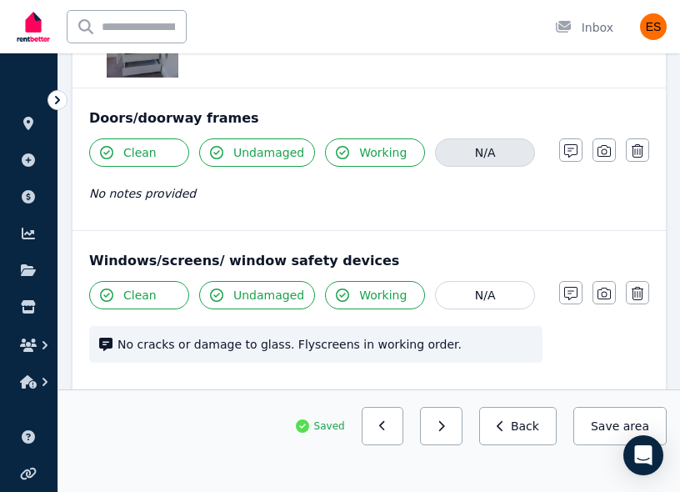
scroll to position [684, 0]
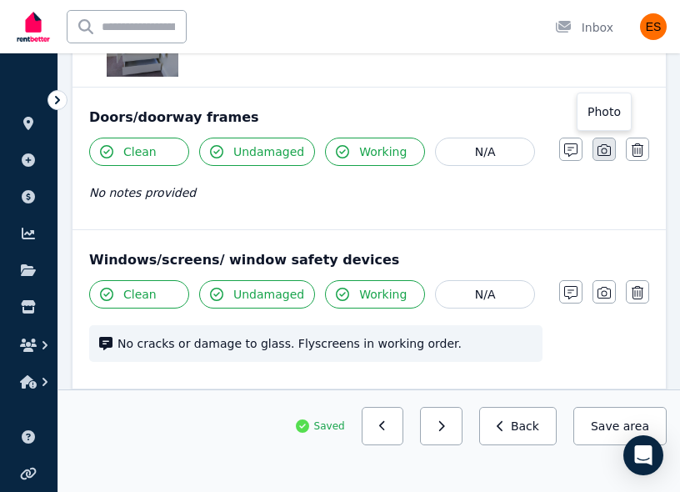
click at [606, 158] on button "button" at bounding box center [604, 149] width 23 height 23
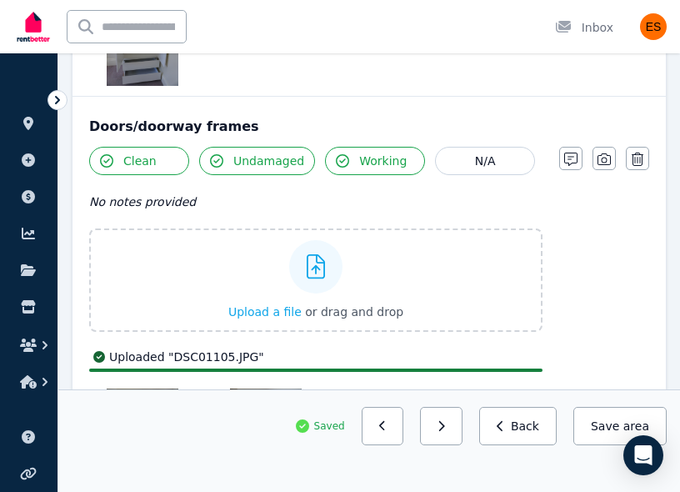
scroll to position [674, 0]
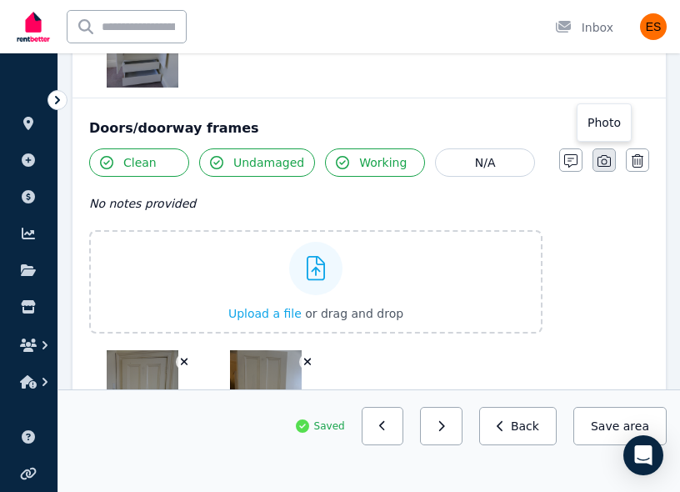
click at [608, 164] on icon "button" at bounding box center [604, 160] width 13 height 13
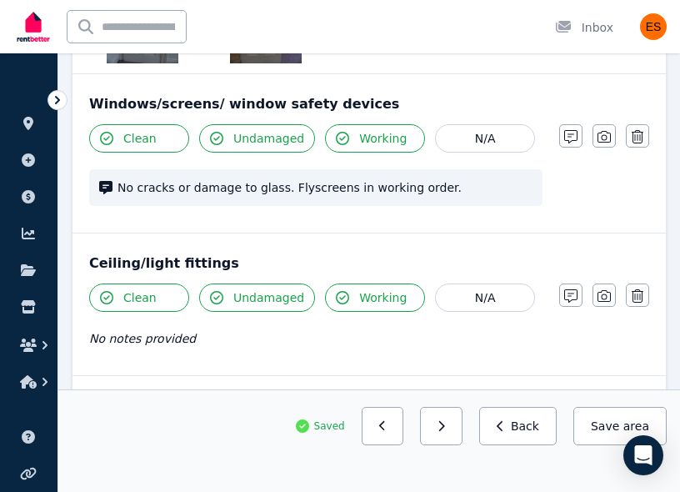
scroll to position [949, 0]
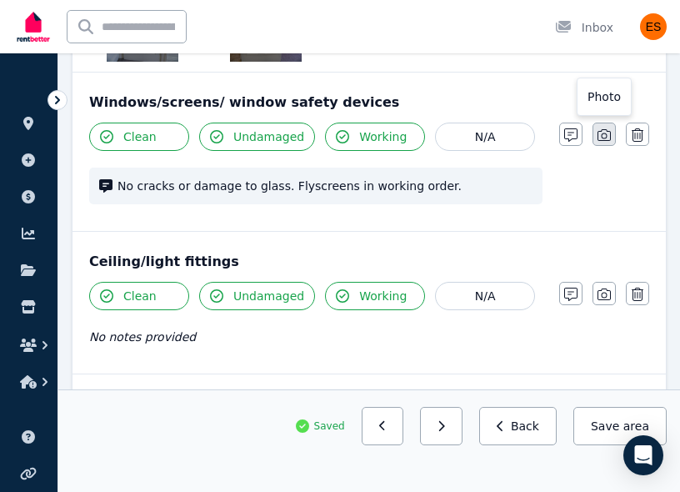
click at [601, 131] on icon "button" at bounding box center [604, 135] width 13 height 12
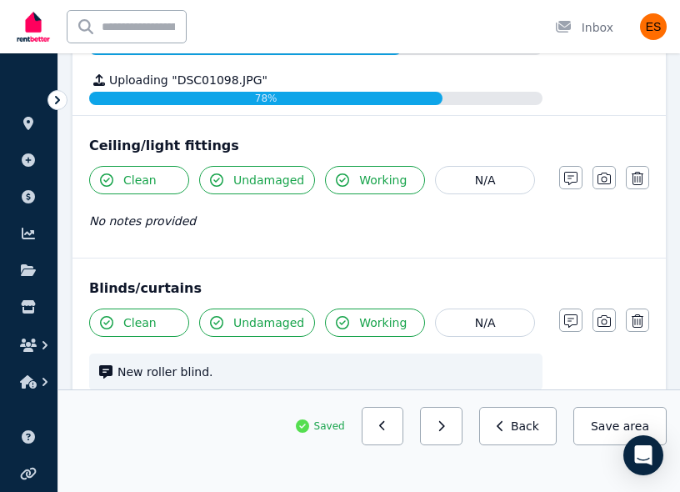
scroll to position [1320, 0]
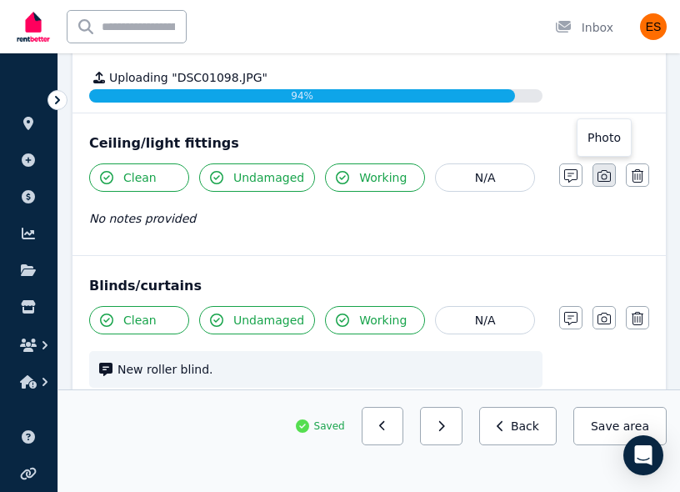
click at [606, 180] on icon "button" at bounding box center [604, 175] width 13 height 13
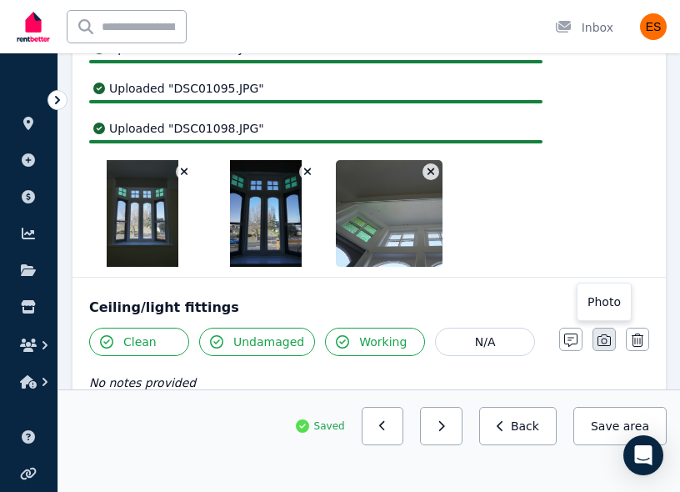
scroll to position [1452, 0]
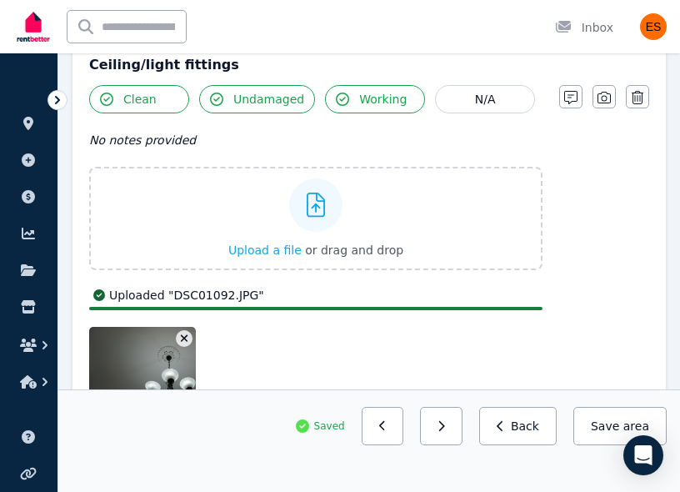
click at [572, 139] on div "Clean Undamaged Working N/A No notes provided Upload a file or drag and drop Up…" at bounding box center [369, 259] width 560 height 348
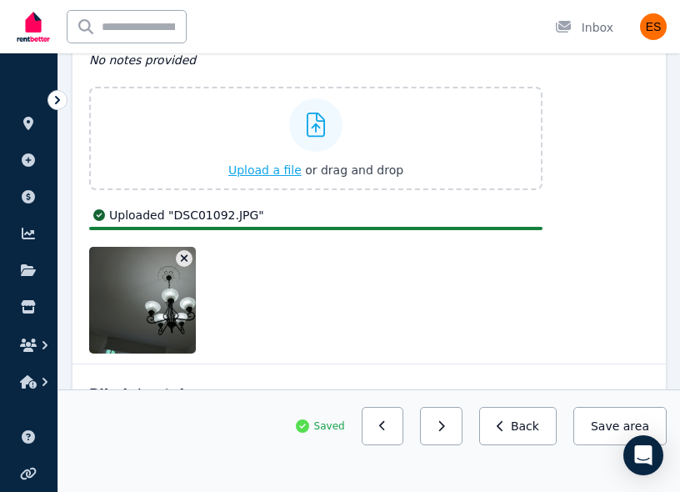
scroll to position [1359, 0]
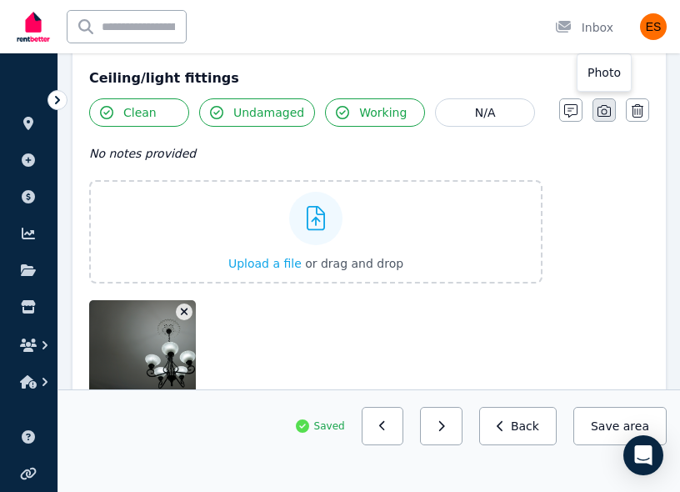
click at [601, 112] on icon "button" at bounding box center [604, 110] width 13 height 13
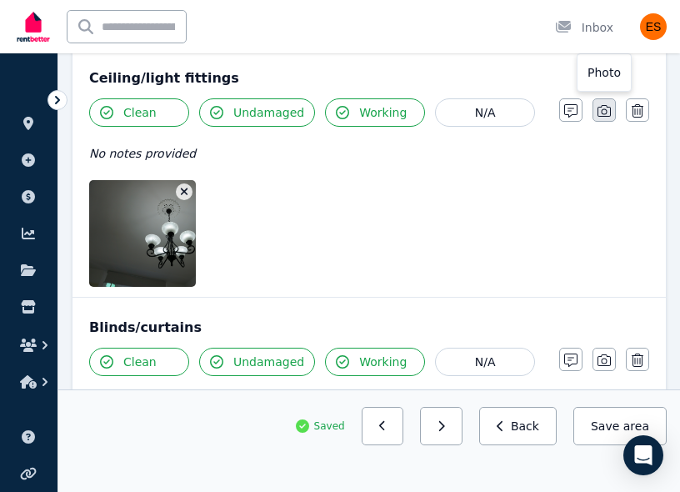
click at [604, 110] on icon "button" at bounding box center [604, 110] width 13 height 13
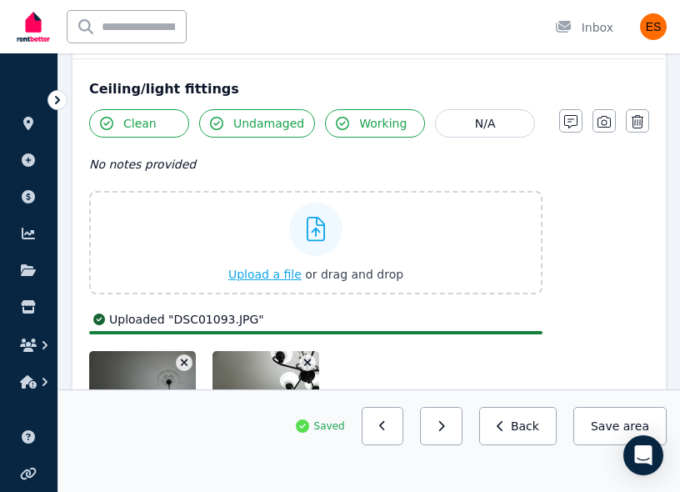
scroll to position [1347, 0]
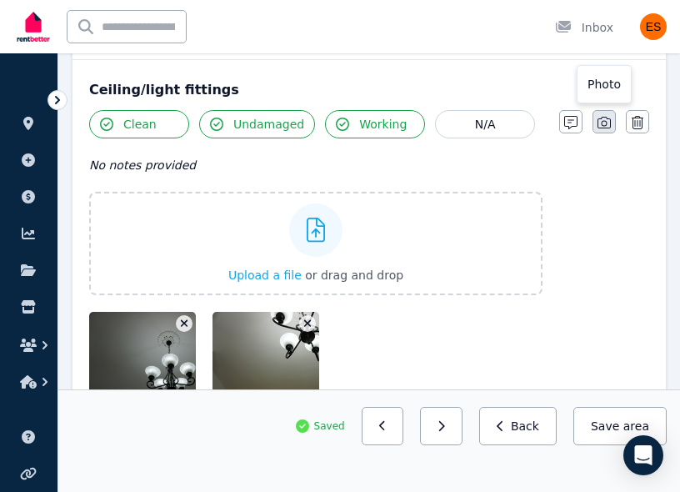
click at [609, 125] on icon "button" at bounding box center [604, 122] width 13 height 13
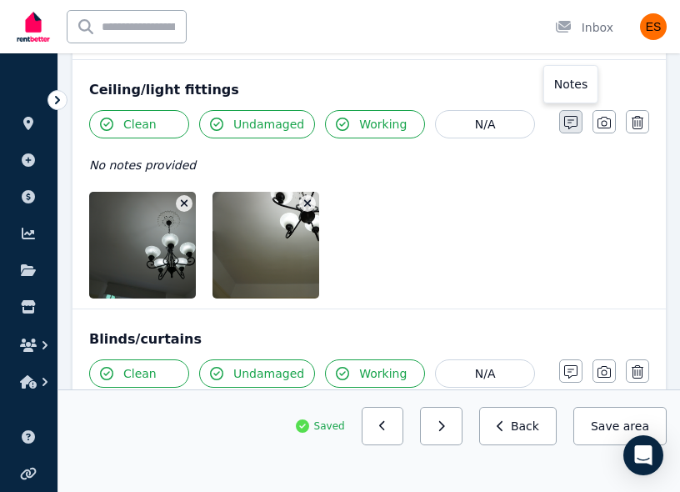
click at [570, 123] on icon "button" at bounding box center [570, 122] width 13 height 13
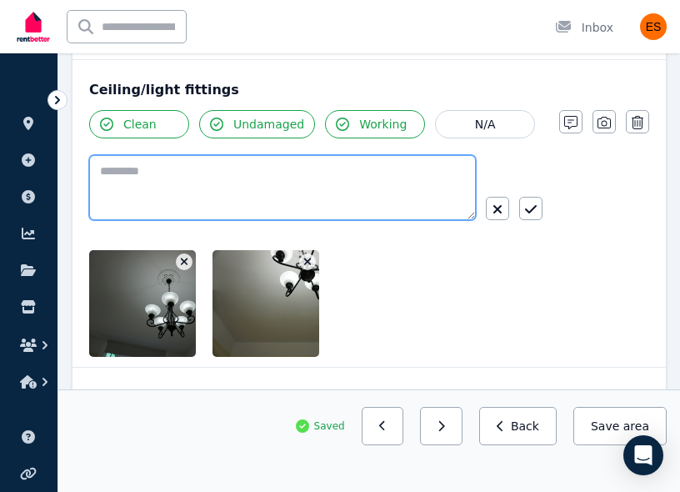
click at [193, 195] on textarea at bounding box center [282, 187] width 387 height 65
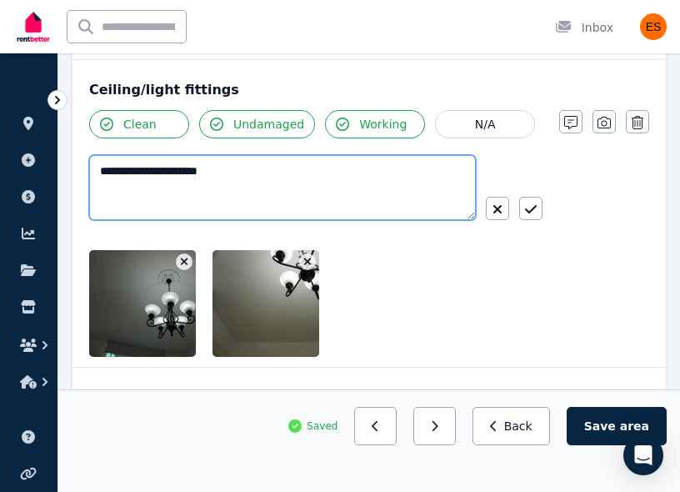
click at [260, 166] on textarea "**********" at bounding box center [282, 187] width 387 height 65
type textarea "**********"
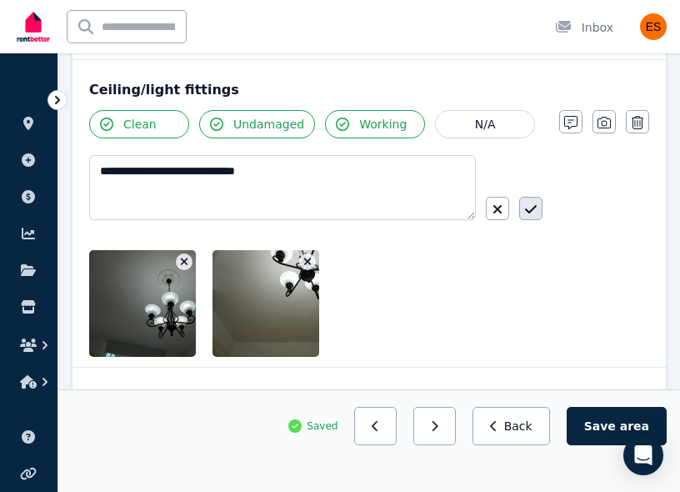
click at [542, 202] on button "button" at bounding box center [530, 208] width 23 height 23
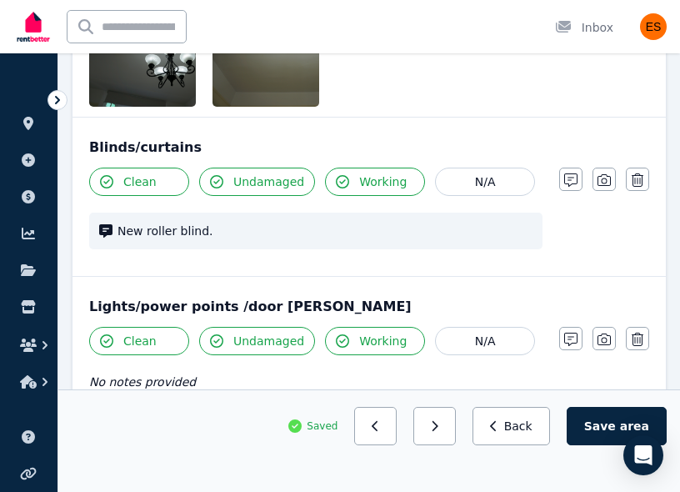
scroll to position [1558, 0]
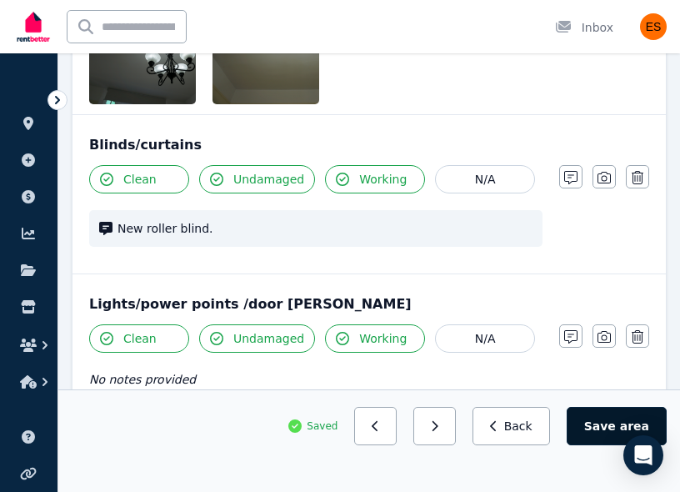
click at [599, 428] on button "Save area" at bounding box center [617, 426] width 100 height 38
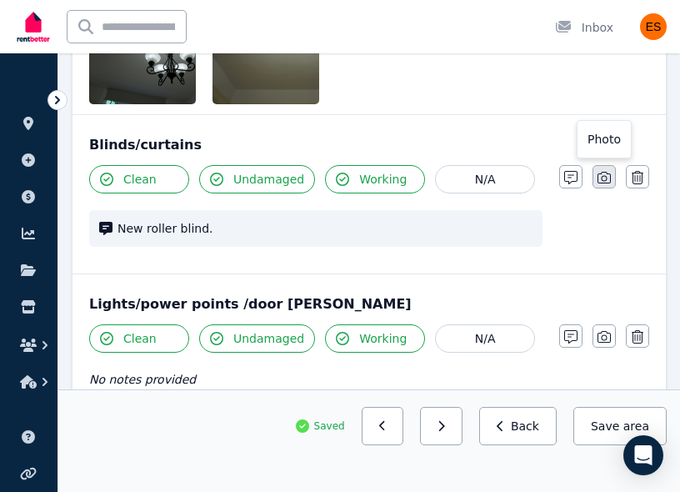
click at [604, 180] on icon "button" at bounding box center [604, 178] width 13 height 12
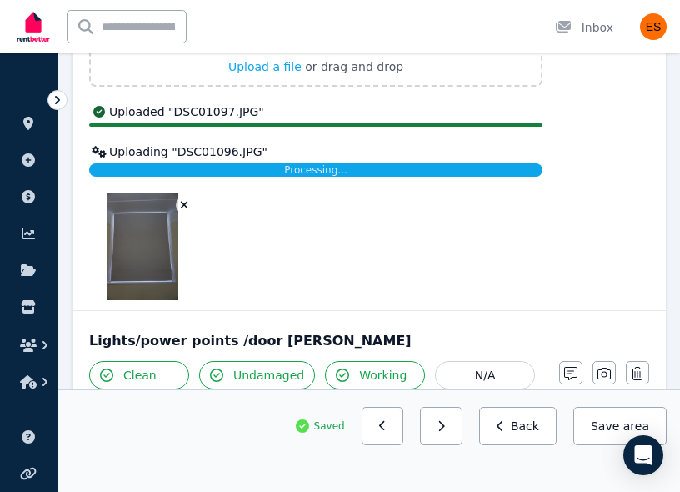
scroll to position [1835, 0]
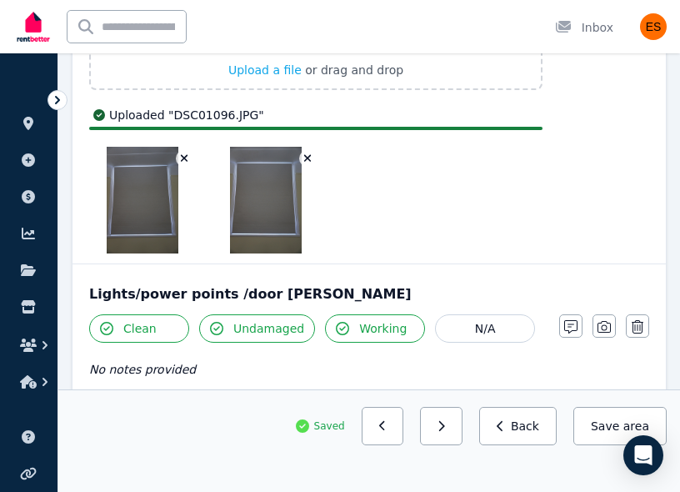
click at [187, 161] on icon "button" at bounding box center [185, 159] width 8 height 8
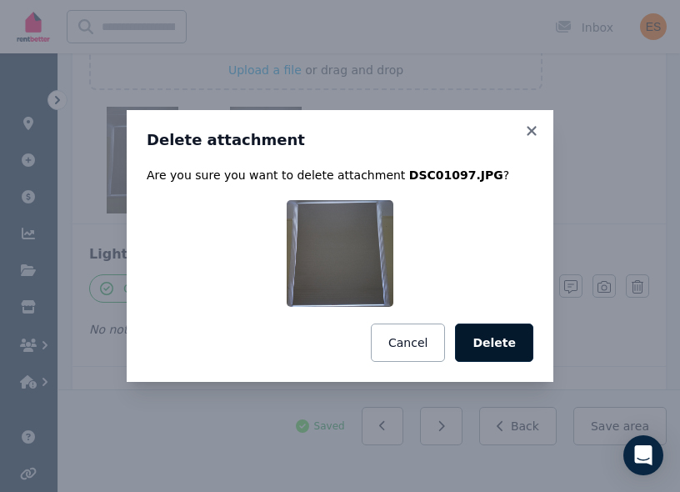
click at [488, 343] on button "Delete" at bounding box center [494, 342] width 78 height 38
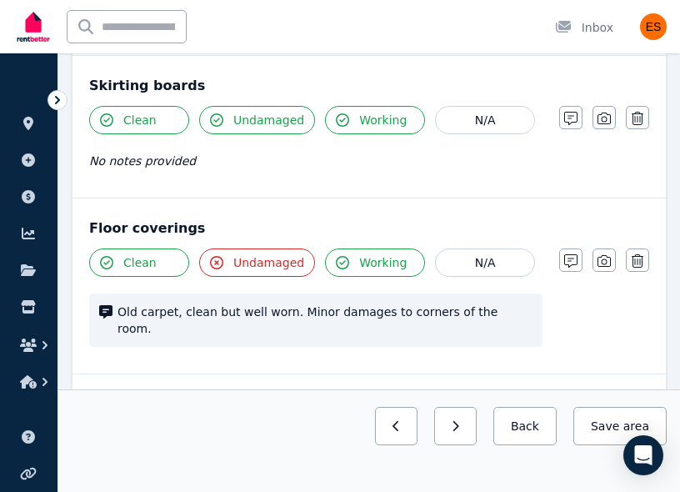
scroll to position [2250, 0]
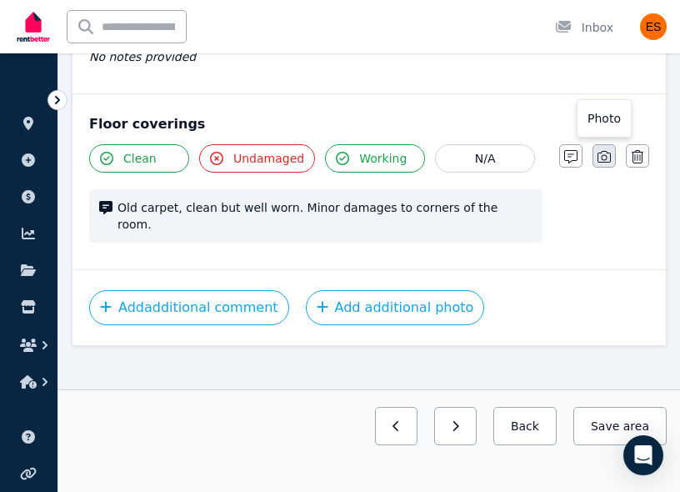
click at [608, 150] on icon "button" at bounding box center [604, 156] width 13 height 13
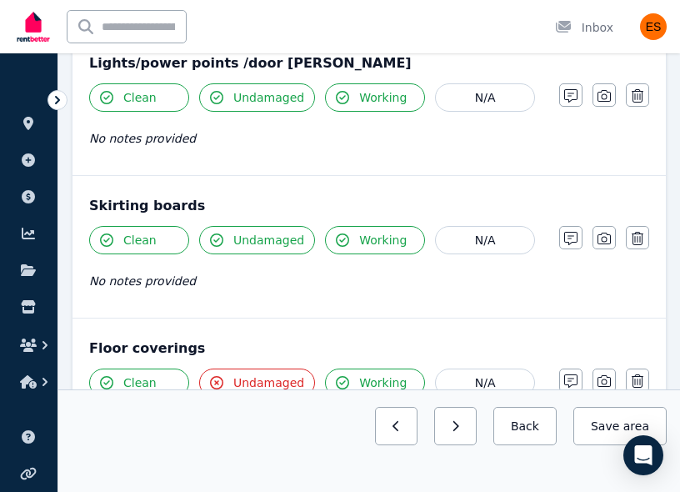
scroll to position [2012, 0]
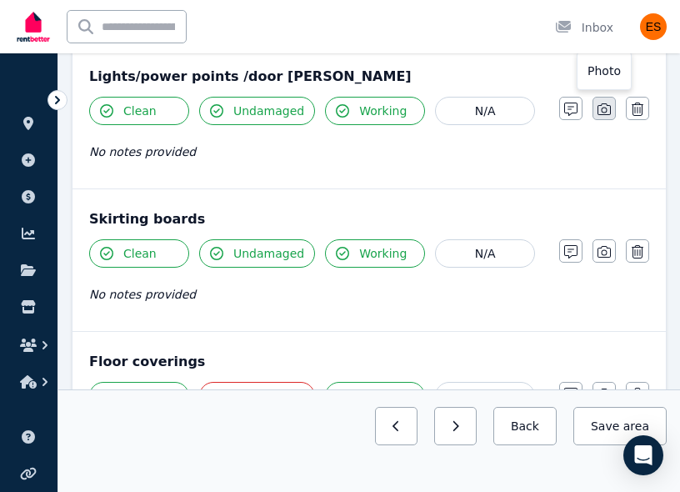
click at [601, 110] on icon "button" at bounding box center [604, 109] width 13 height 13
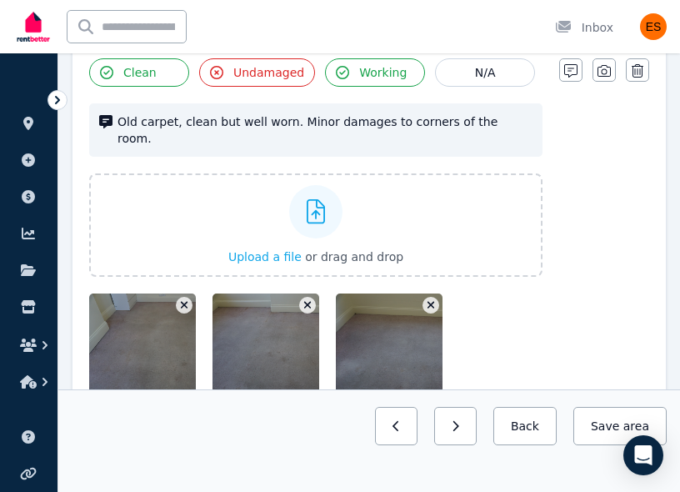
scroll to position [2537, 0]
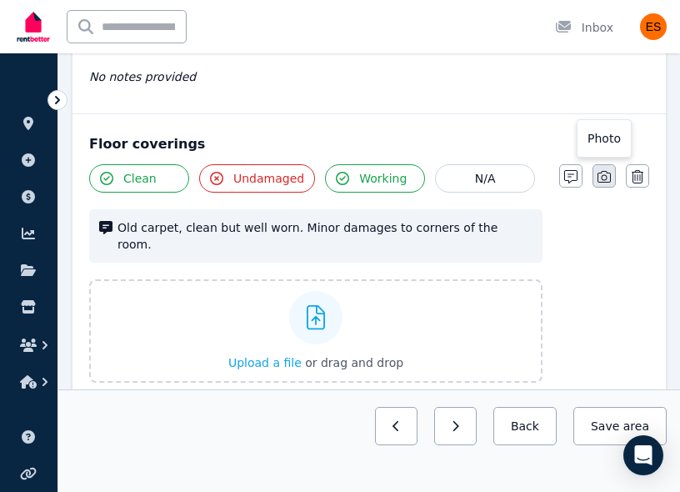
click at [604, 173] on icon "button" at bounding box center [604, 176] width 13 height 13
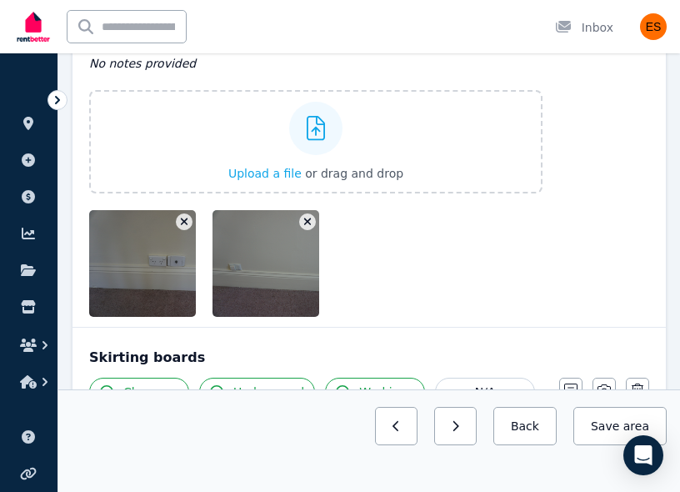
scroll to position [2003, 0]
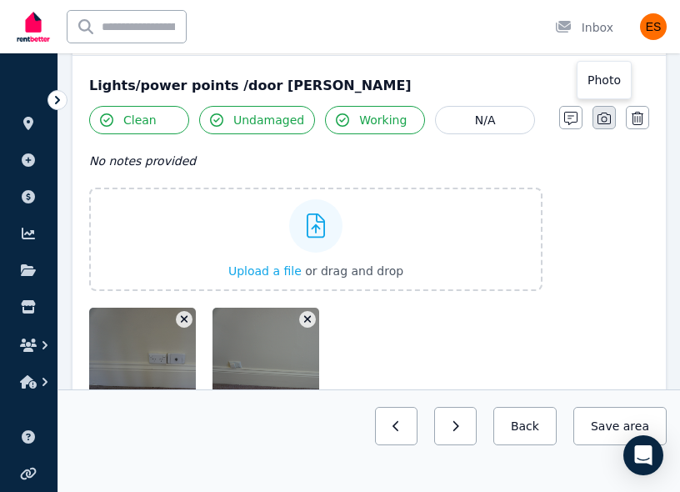
click at [607, 121] on icon "button" at bounding box center [604, 118] width 13 height 13
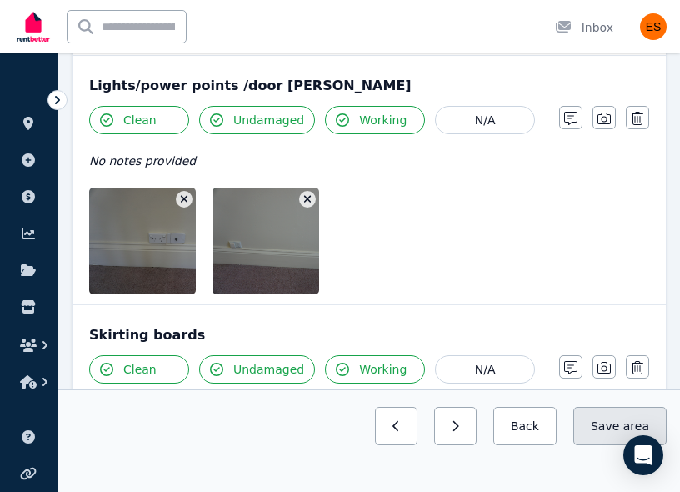
click at [589, 424] on button "Save area" at bounding box center [620, 426] width 93 height 38
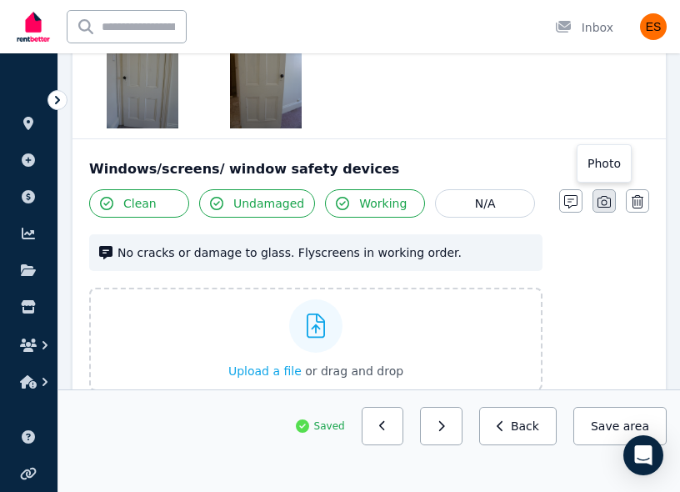
click at [604, 194] on button "button" at bounding box center [604, 200] width 23 height 23
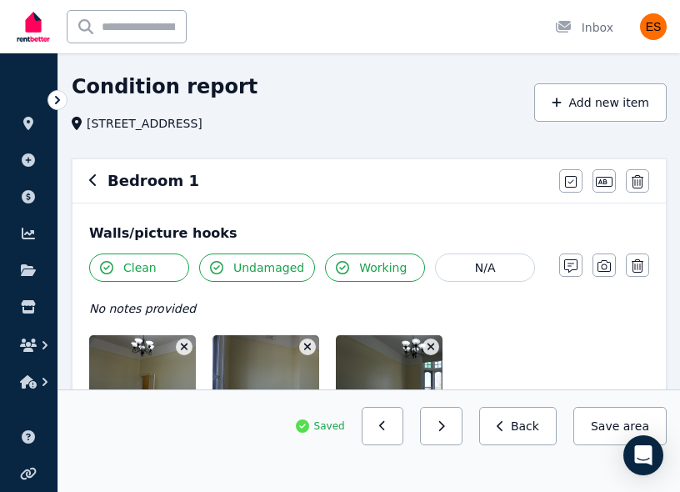
scroll to position [0, 0]
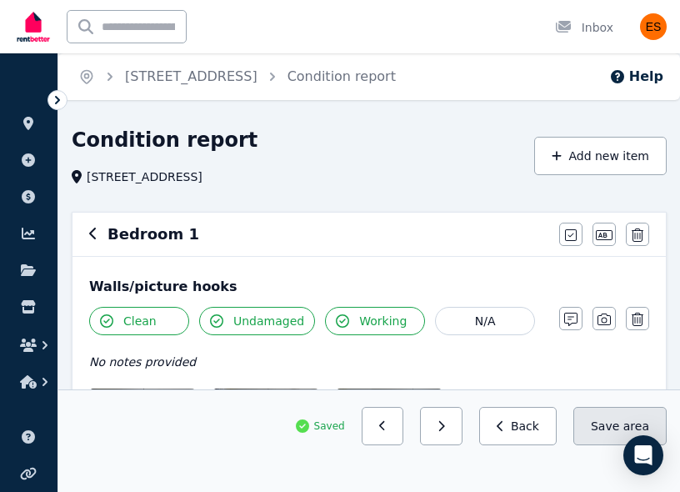
click at [591, 431] on button "Save area" at bounding box center [620, 426] width 93 height 38
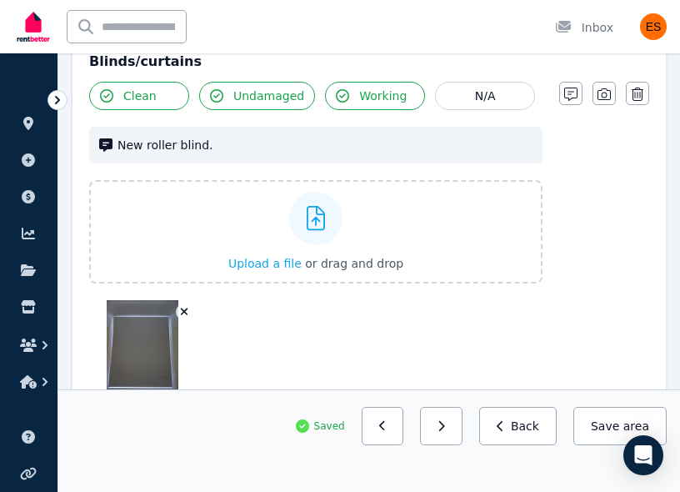
scroll to position [1526, 0]
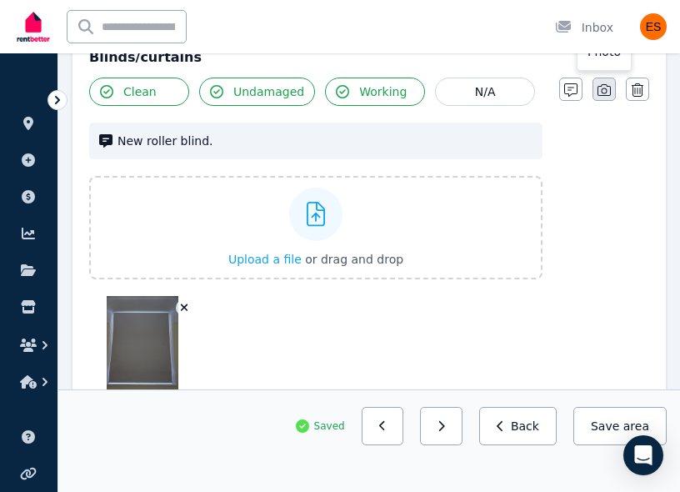
click at [600, 96] on icon "button" at bounding box center [604, 90] width 13 height 12
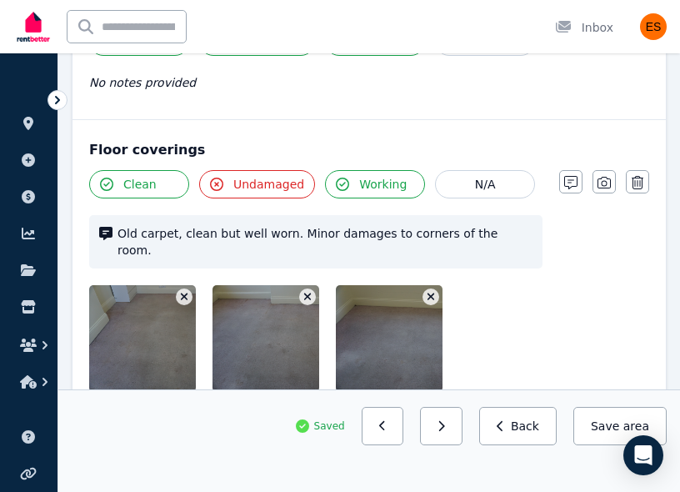
scroll to position [2223, 0]
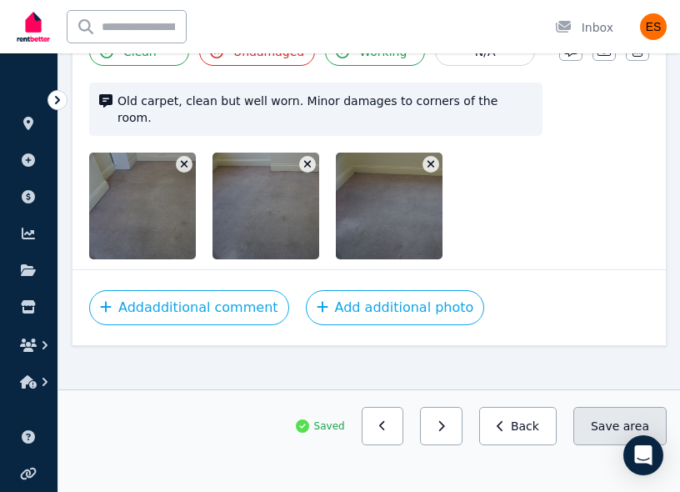
click at [594, 414] on button "Save area" at bounding box center [620, 426] width 93 height 38
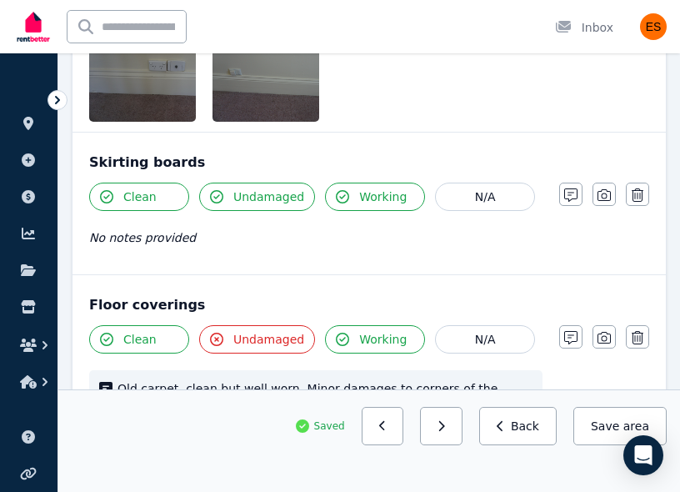
scroll to position [1899, 0]
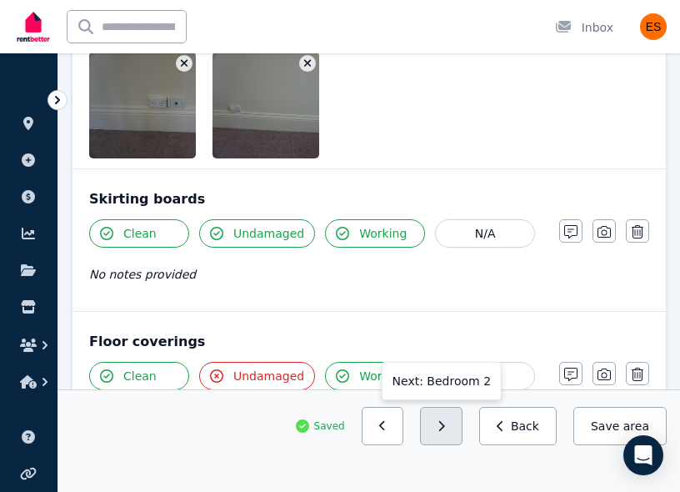
click at [445, 427] on icon "button" at bounding box center [442, 426] width 8 height 12
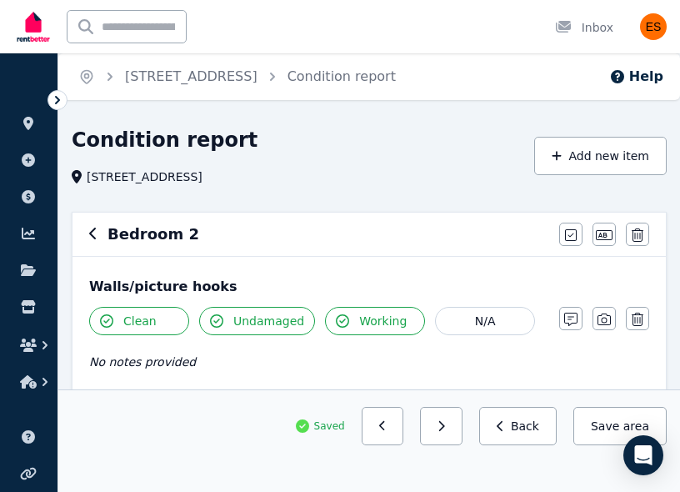
scroll to position [88, 0]
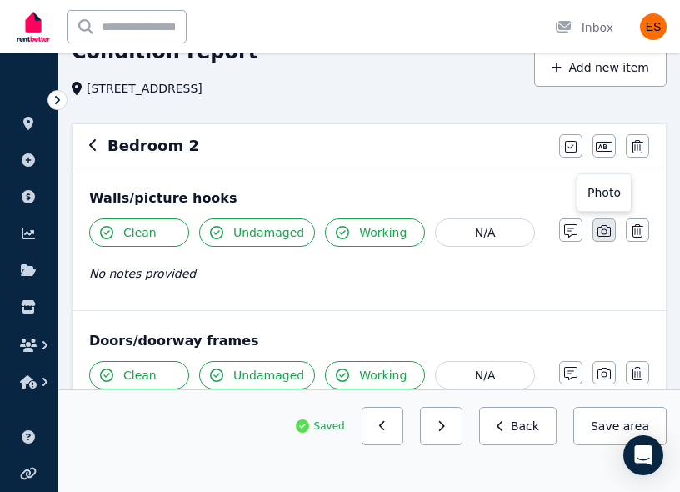
click at [608, 230] on icon "button" at bounding box center [604, 230] width 13 height 13
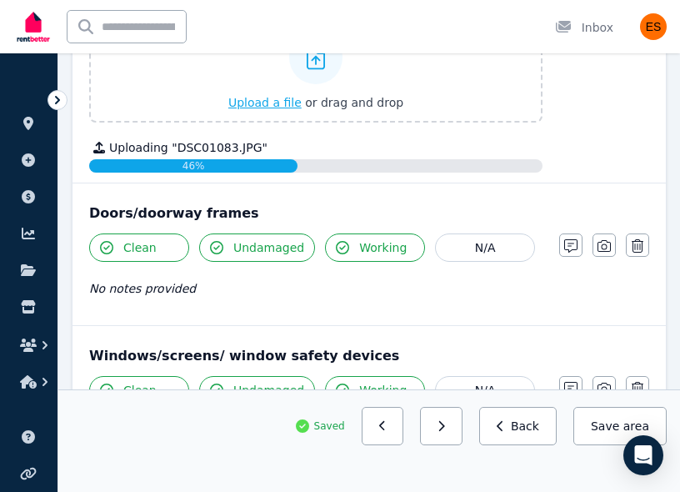
scroll to position [493, 0]
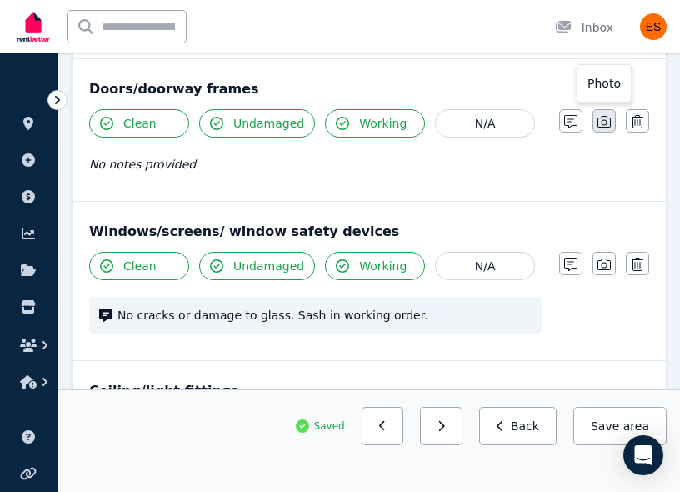
click at [604, 121] on icon "button" at bounding box center [604, 121] width 13 height 13
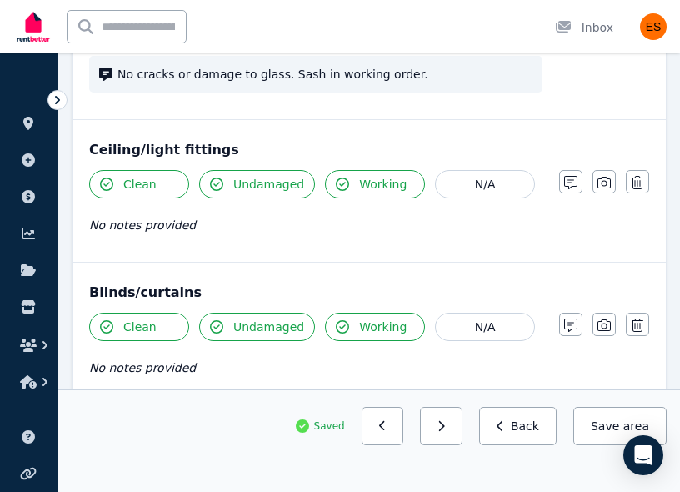
scroll to position [1025, 0]
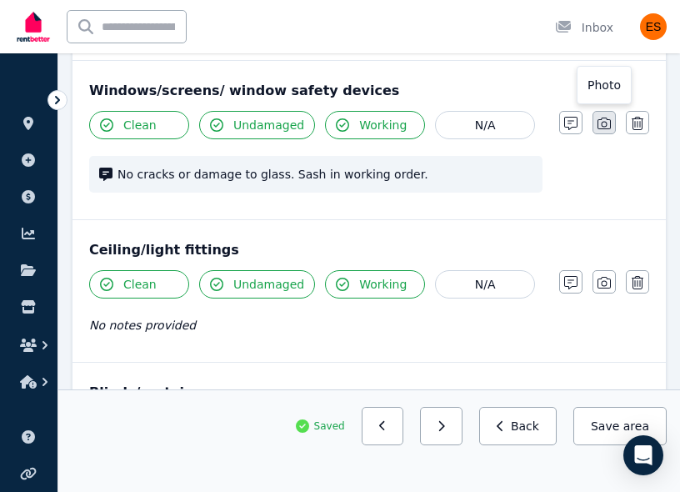
click at [608, 122] on icon "button" at bounding box center [604, 123] width 13 height 13
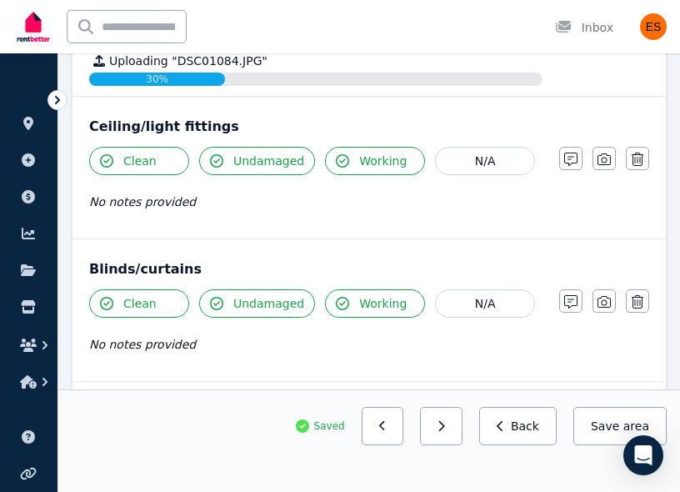
scroll to position [1265, 0]
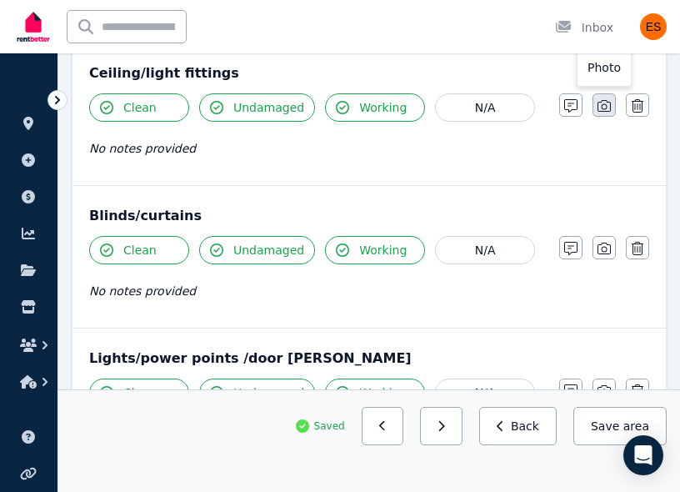
click at [604, 108] on icon "button" at bounding box center [604, 105] width 13 height 13
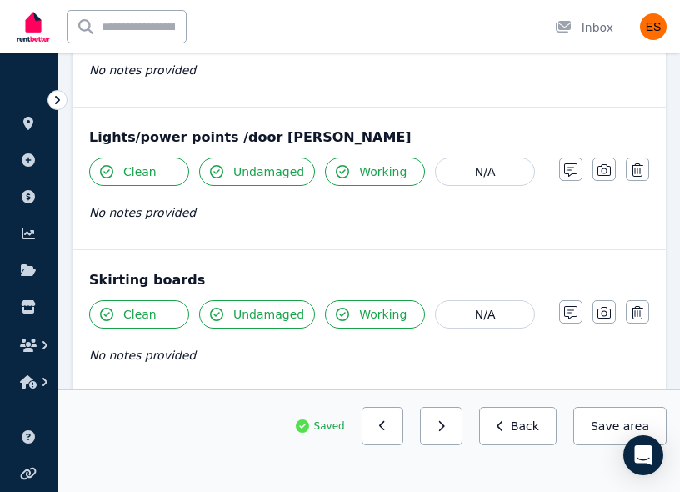
scroll to position [1869, 0]
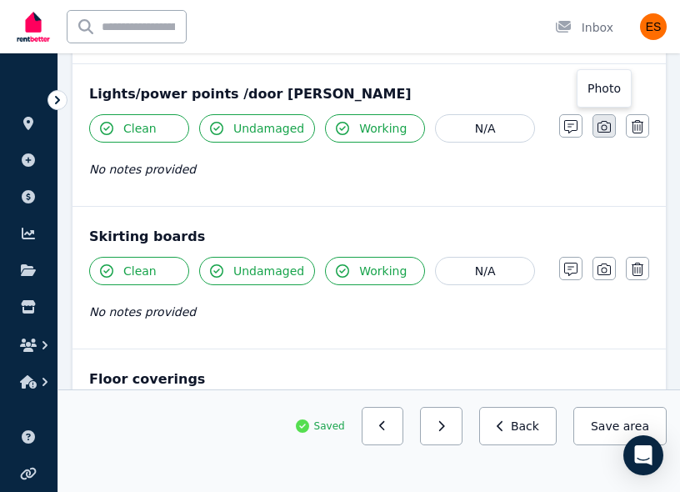
click at [605, 135] on button "button" at bounding box center [604, 125] width 23 height 23
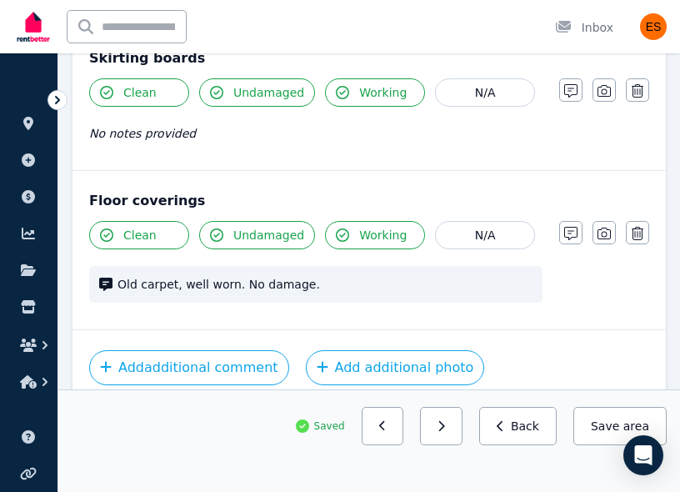
scroll to position [2171, 0]
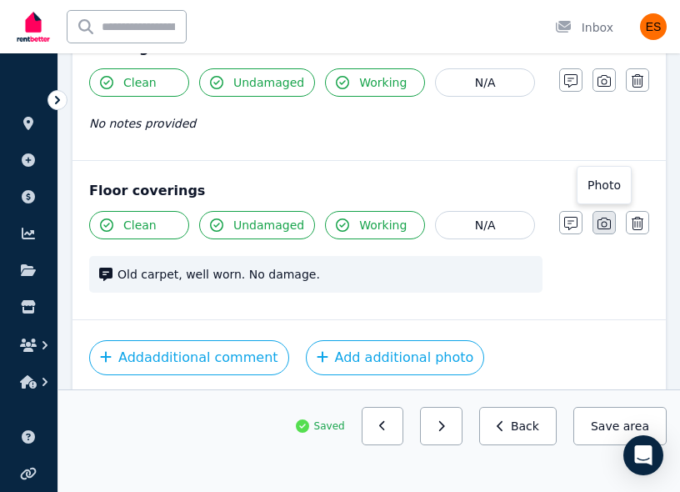
click at [610, 221] on icon "button" at bounding box center [604, 224] width 13 height 12
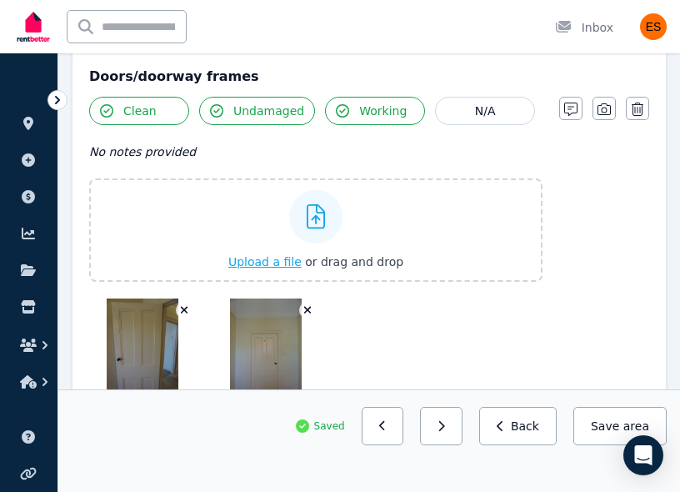
scroll to position [581, 0]
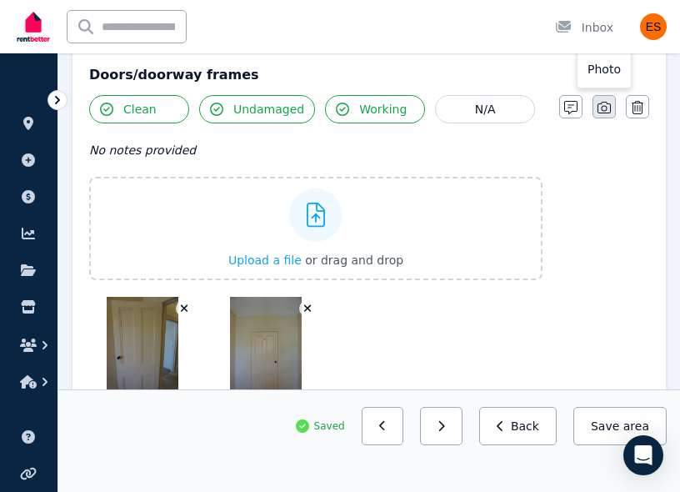
click at [603, 108] on icon "button" at bounding box center [604, 107] width 13 height 13
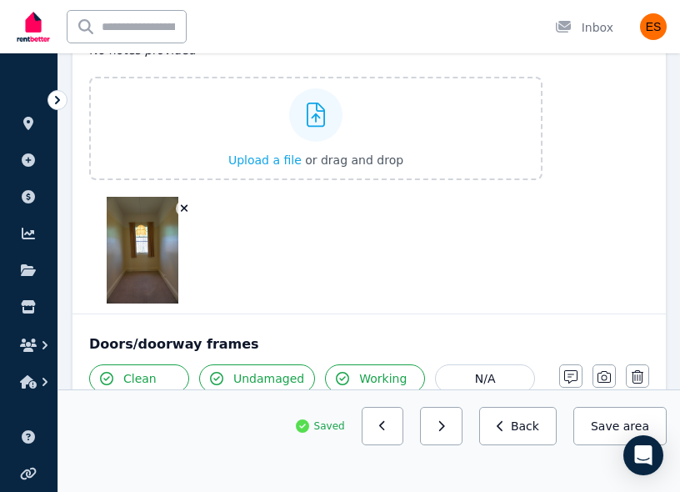
scroll to position [212, 0]
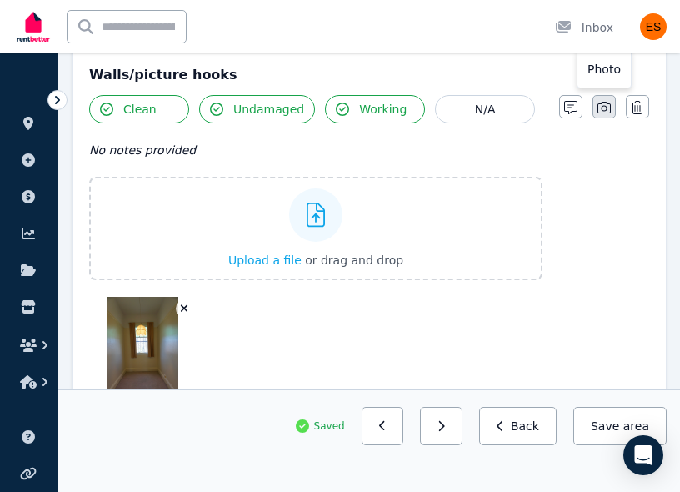
click at [604, 102] on icon "button" at bounding box center [604, 108] width 13 height 12
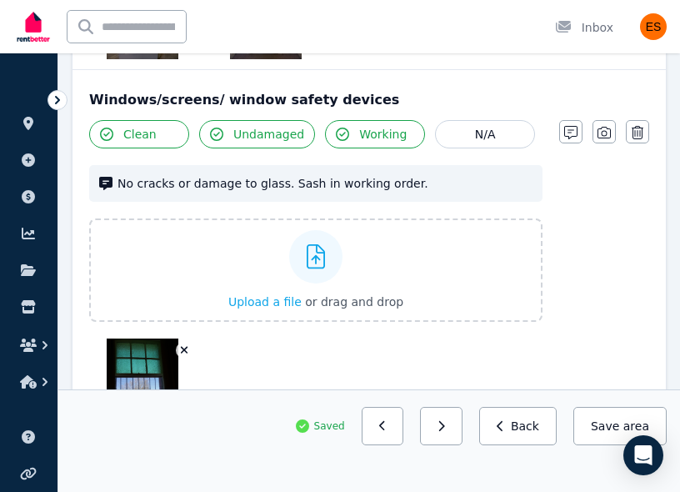
scroll to position [683, 0]
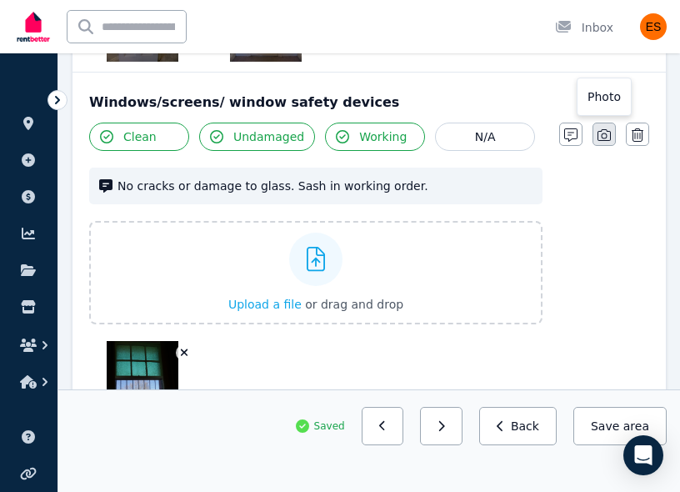
click at [603, 133] on icon "button" at bounding box center [604, 135] width 13 height 12
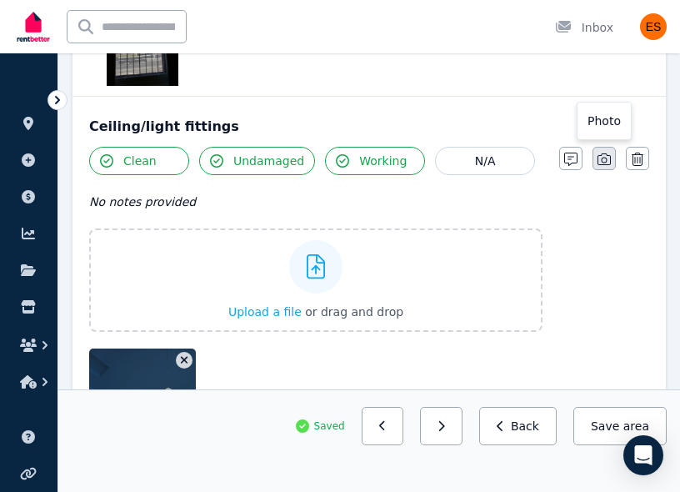
click at [601, 167] on button "button" at bounding box center [604, 158] width 23 height 23
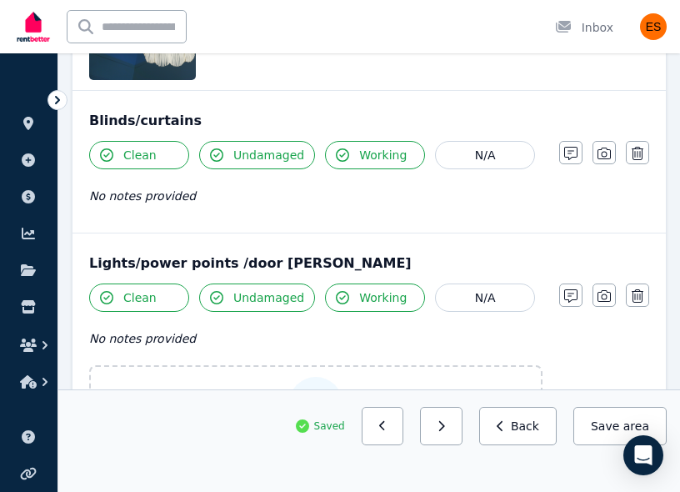
scroll to position [1191, 0]
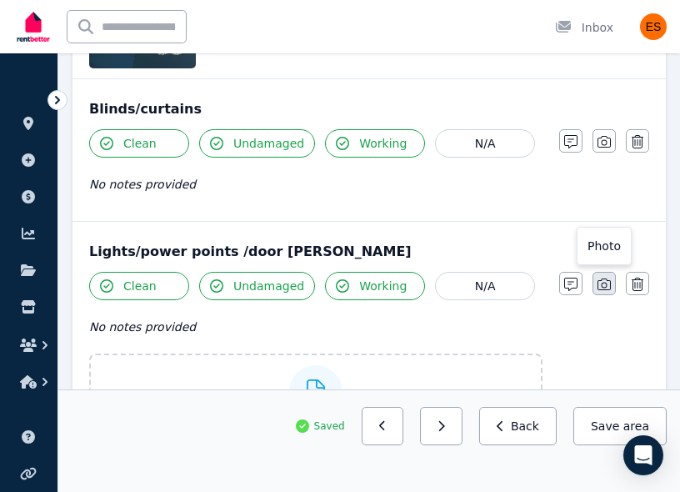
click at [608, 280] on icon "button" at bounding box center [604, 284] width 13 height 13
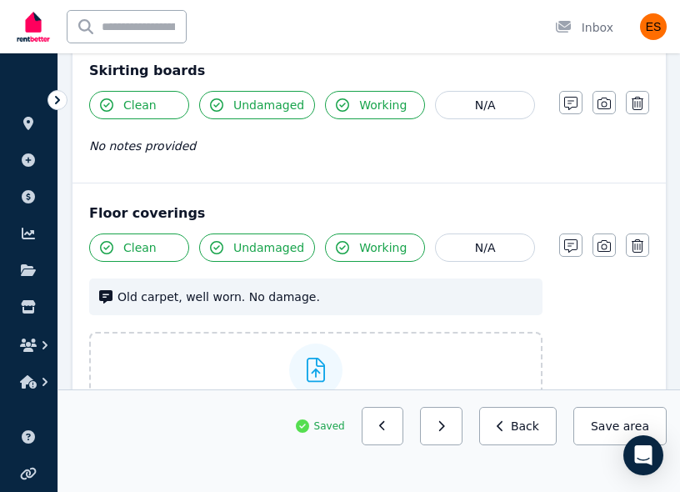
scroll to position [1665, 0]
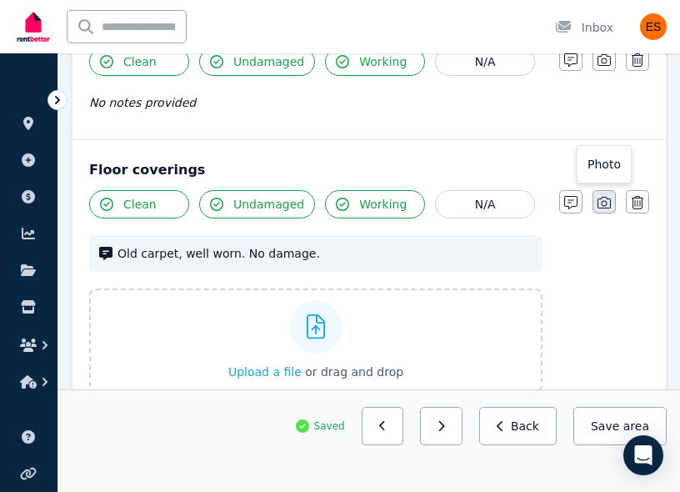
click at [609, 206] on icon "button" at bounding box center [604, 202] width 13 height 13
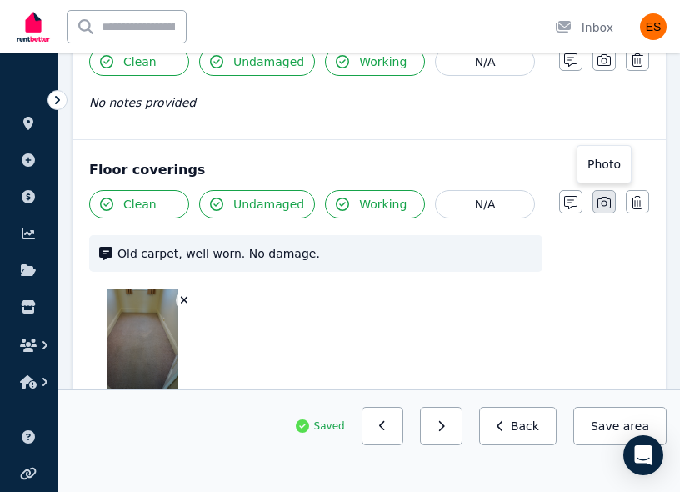
scroll to position [1817, 0]
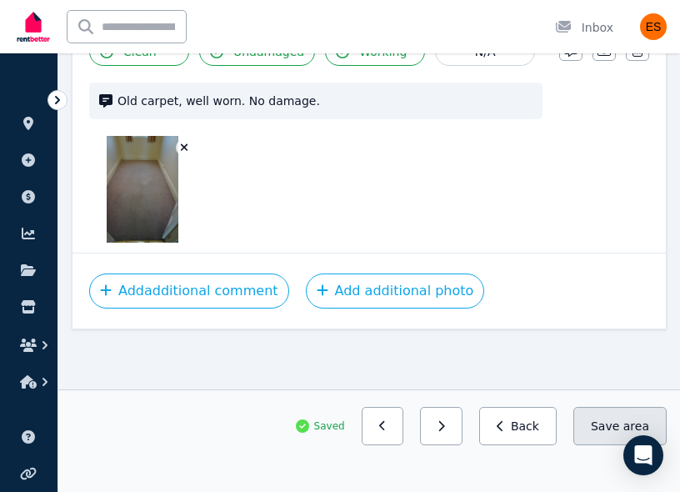
click at [590, 422] on button "Save area" at bounding box center [620, 426] width 93 height 38
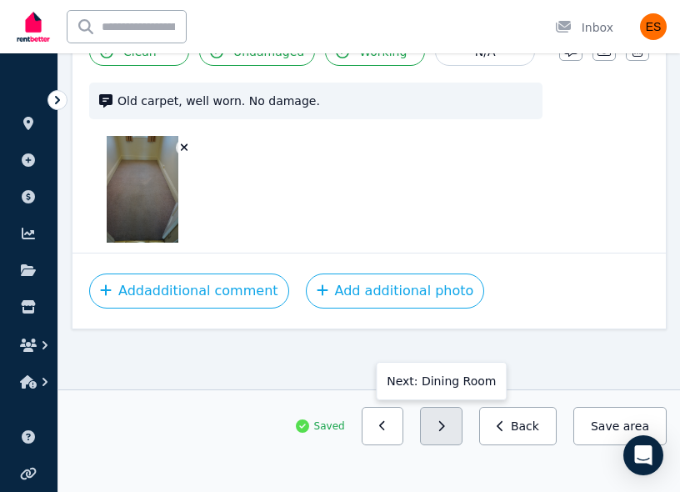
click at [458, 423] on button "button" at bounding box center [441, 426] width 43 height 38
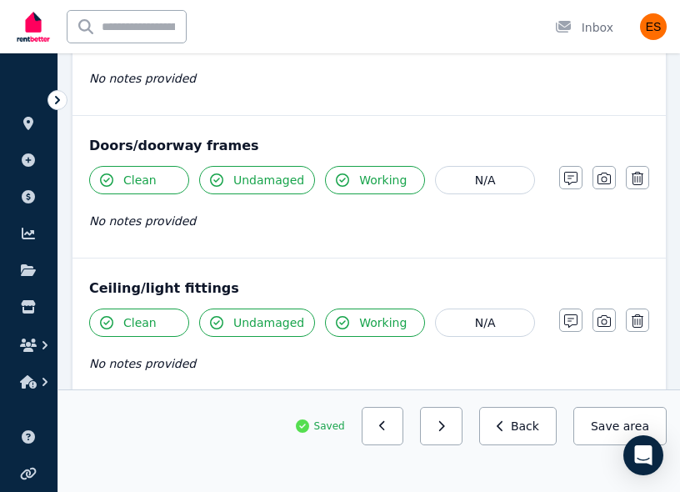
scroll to position [291, 0]
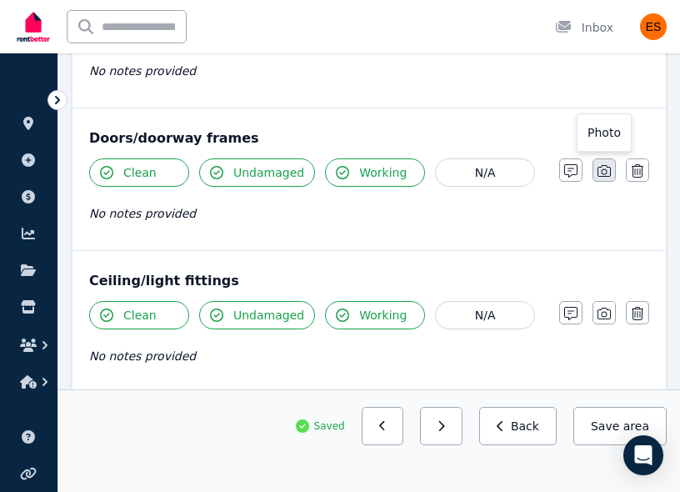
click at [603, 171] on icon "button" at bounding box center [604, 170] width 13 height 13
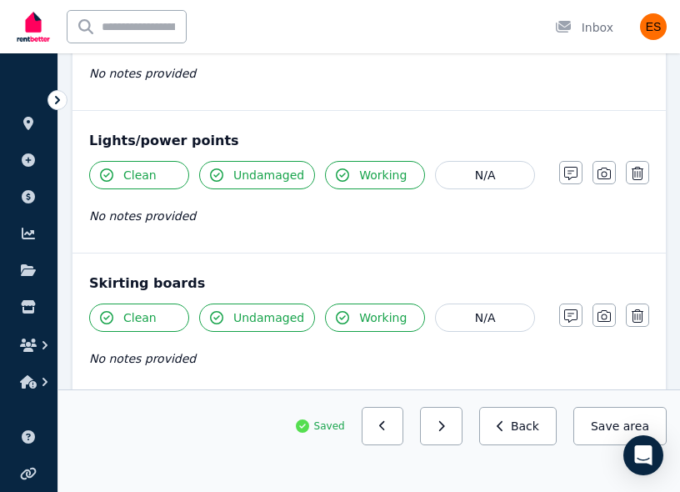
scroll to position [891, 0]
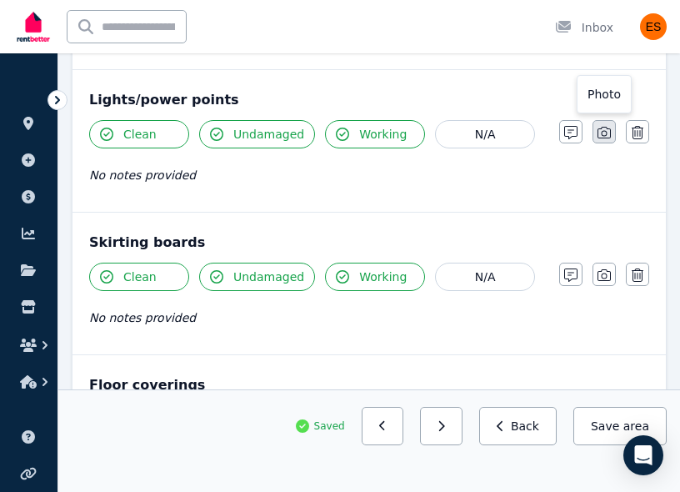
click at [599, 133] on icon "button" at bounding box center [604, 132] width 13 height 13
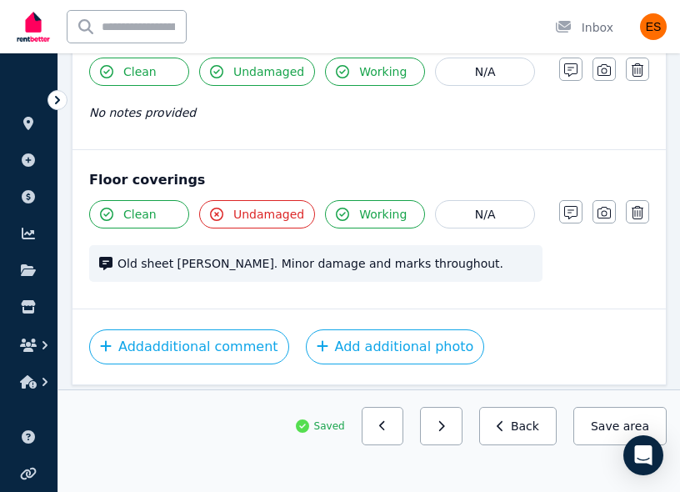
scroll to position [1243, 0]
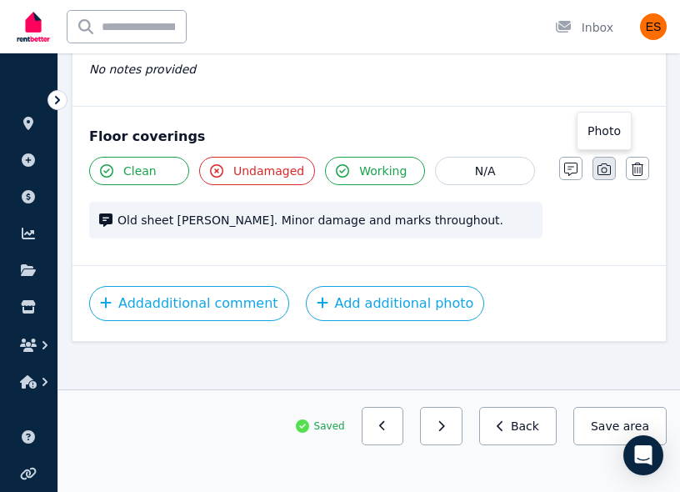
click at [611, 172] on button "button" at bounding box center [604, 168] width 23 height 23
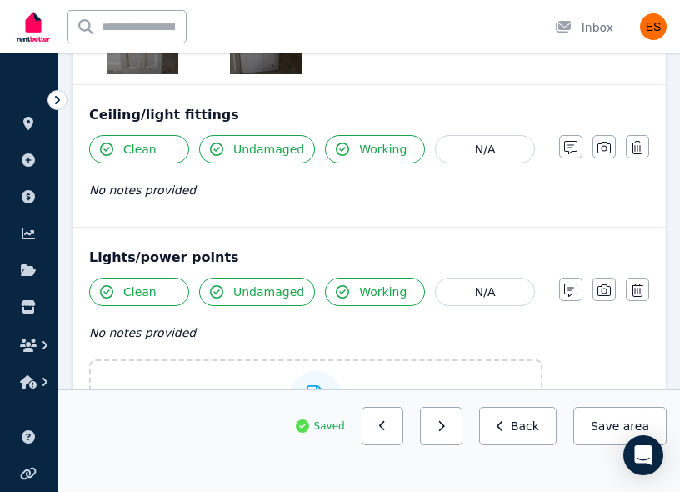
scroll to position [687, 0]
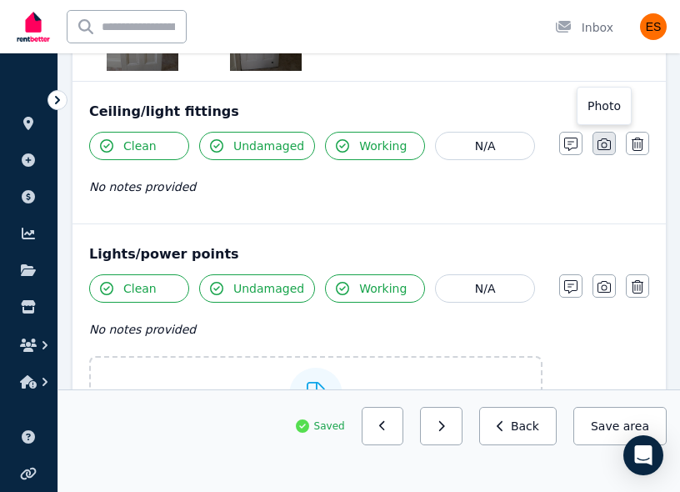
click at [606, 144] on icon "button" at bounding box center [604, 144] width 13 height 12
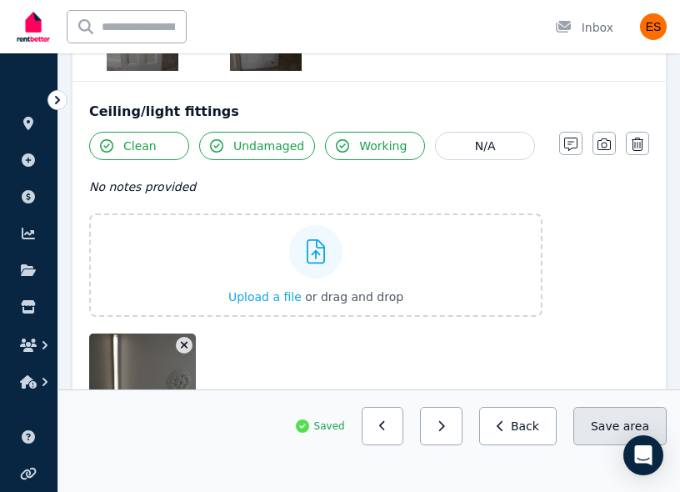
click at [588, 419] on button "Save area" at bounding box center [620, 426] width 93 height 38
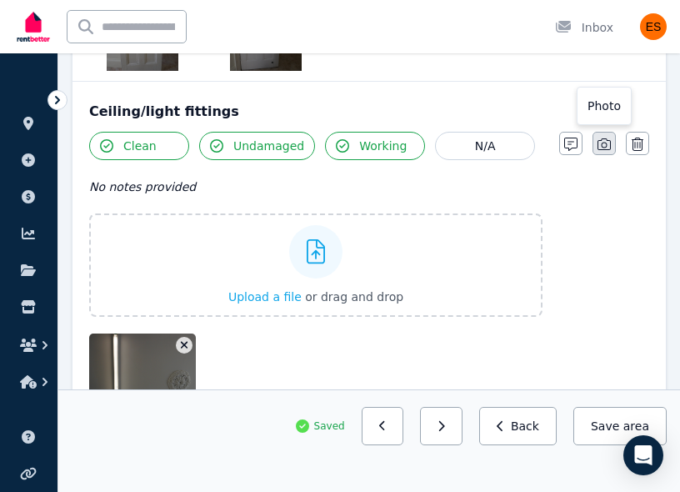
click at [606, 153] on button "button" at bounding box center [604, 143] width 23 height 23
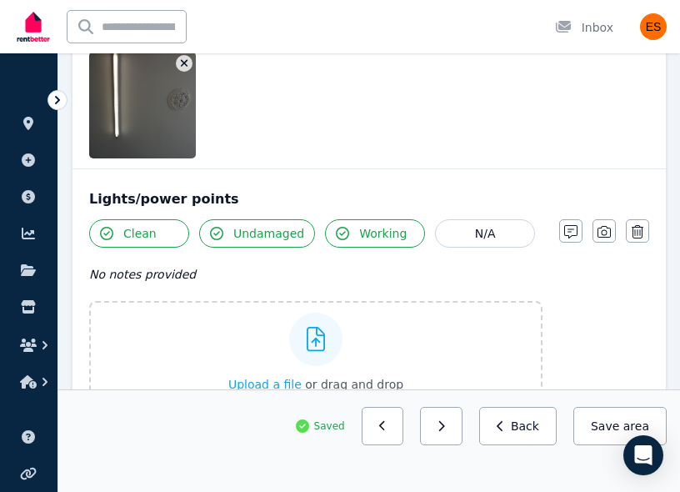
scroll to position [851, 0]
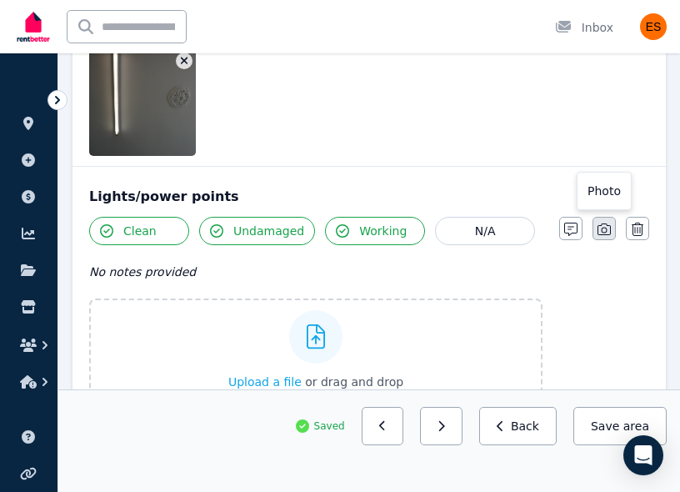
click at [600, 228] on icon "button" at bounding box center [604, 229] width 13 height 13
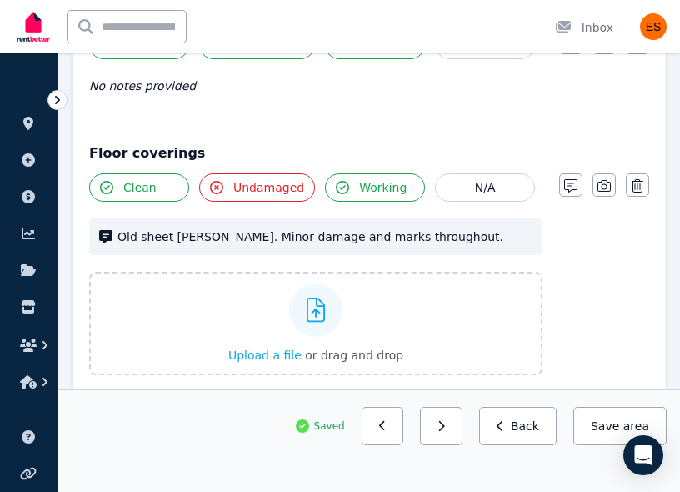
scroll to position [1326, 0]
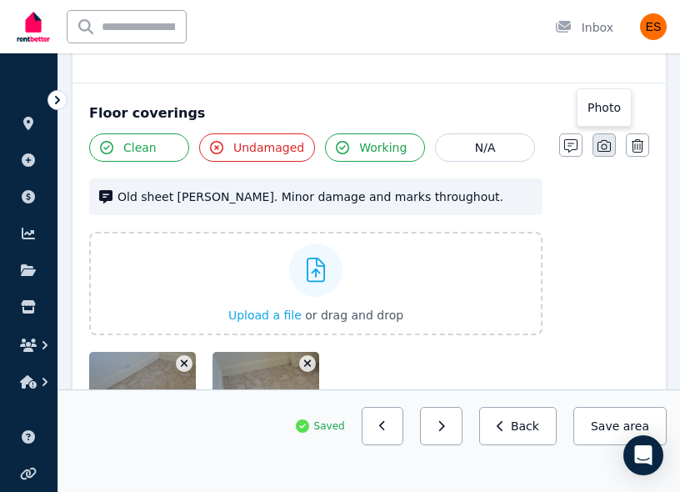
click at [604, 138] on button "button" at bounding box center [604, 144] width 23 height 23
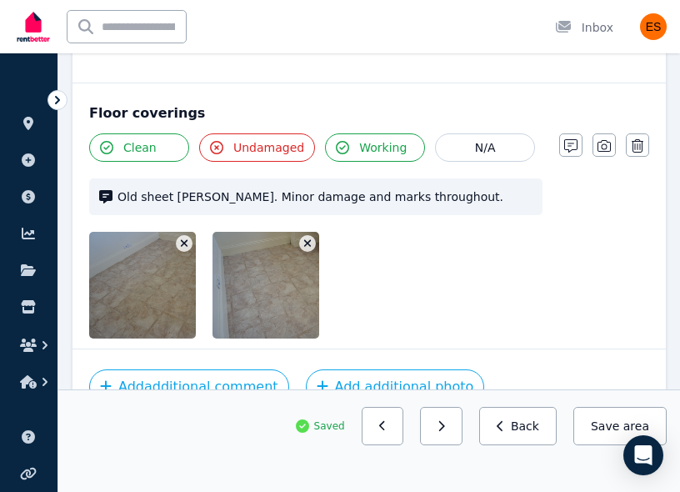
scroll to position [1206, 0]
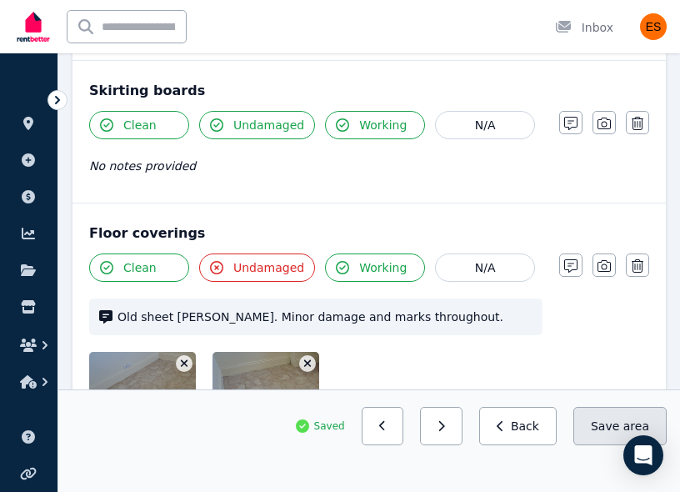
click at [593, 419] on button "Save area" at bounding box center [620, 426] width 93 height 38
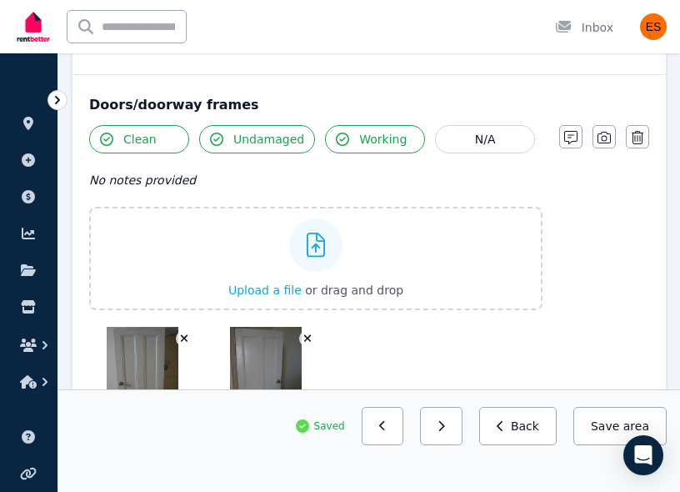
scroll to position [344, 0]
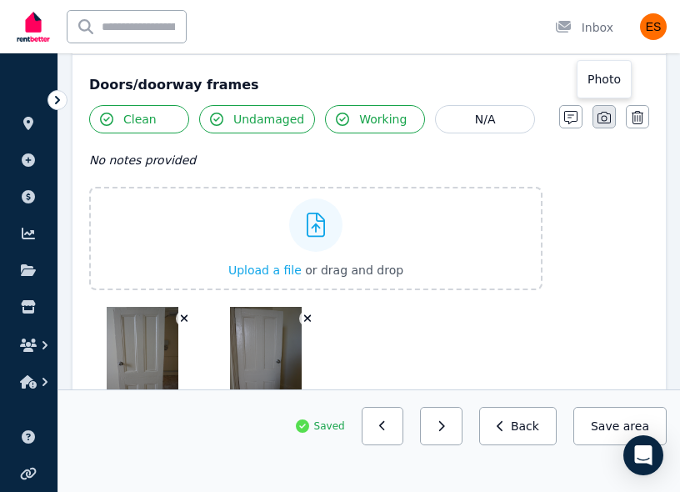
click at [603, 123] on icon "button" at bounding box center [604, 117] width 13 height 13
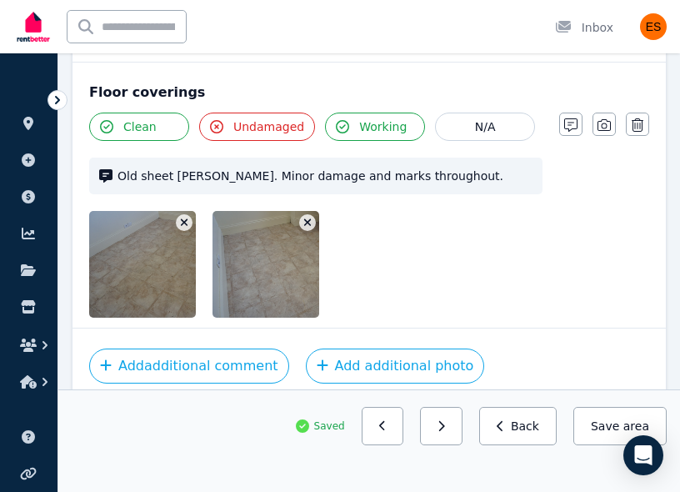
scroll to position [1302, 0]
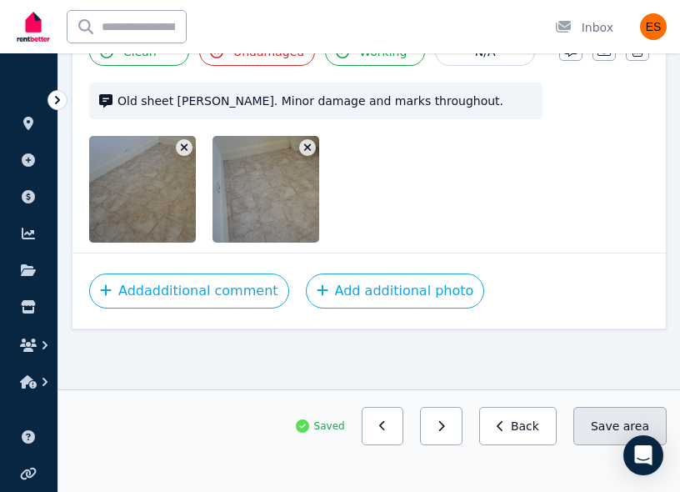
click at [596, 426] on button "Save area" at bounding box center [620, 426] width 93 height 38
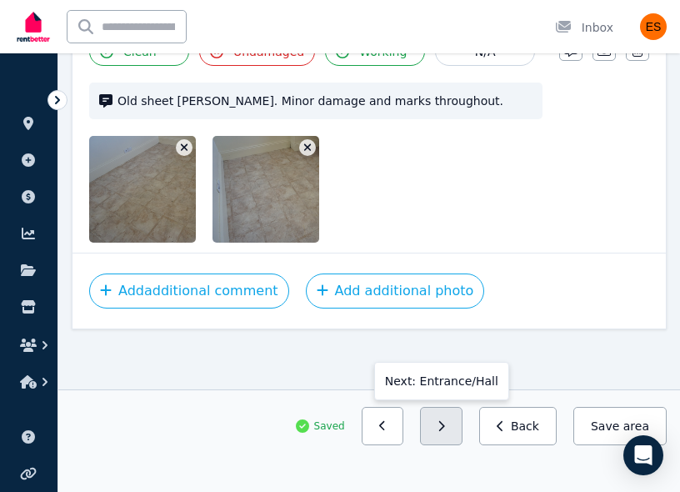
click at [454, 427] on button "button" at bounding box center [441, 426] width 43 height 38
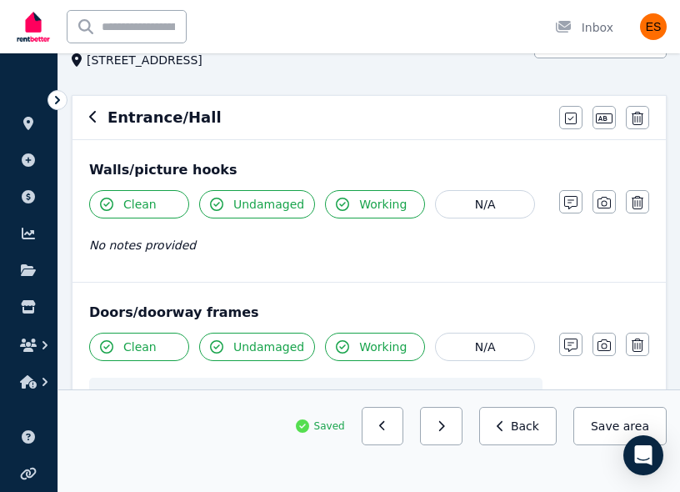
scroll to position [119, 0]
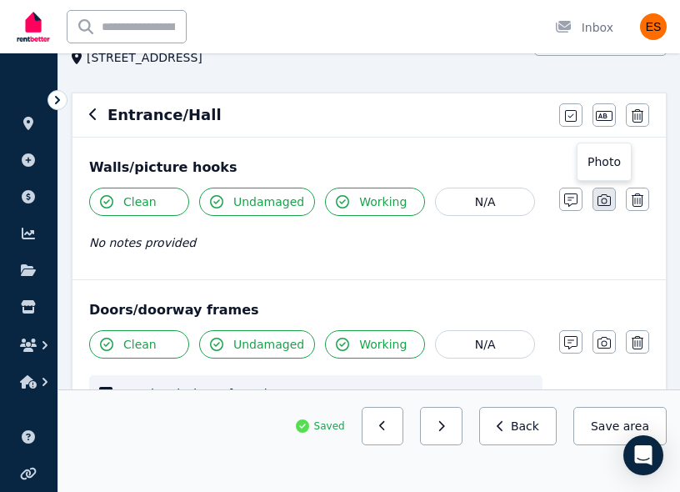
click at [611, 198] on button "button" at bounding box center [604, 199] width 23 height 23
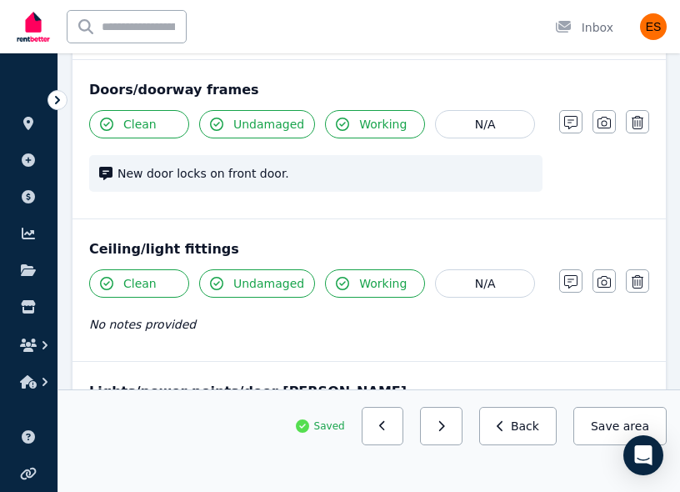
scroll to position [624, 0]
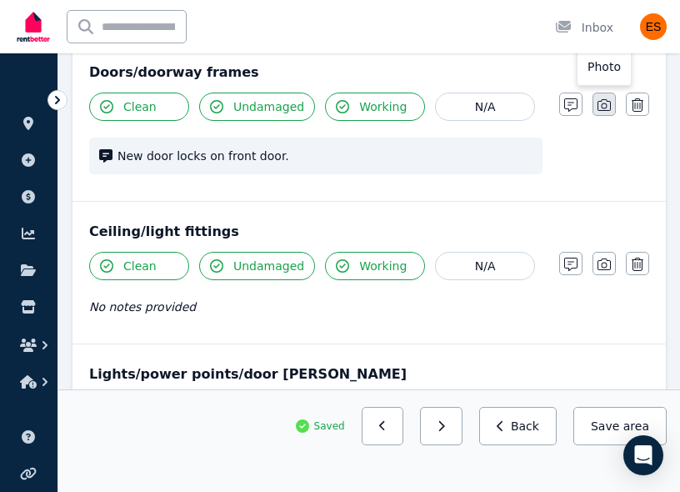
click at [609, 99] on icon "button" at bounding box center [604, 104] width 13 height 13
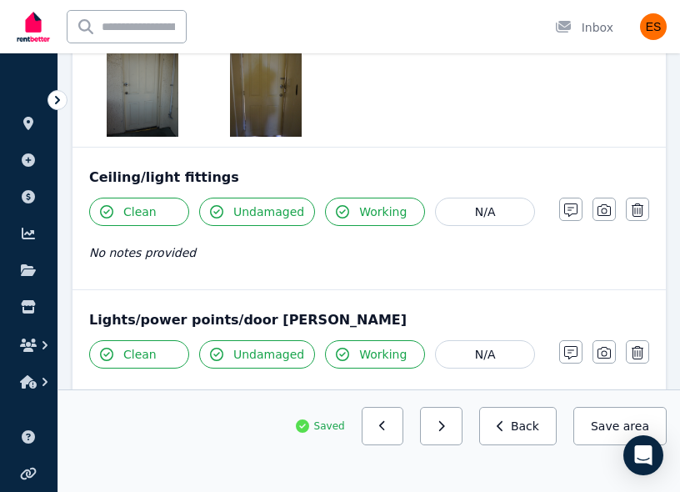
scroll to position [497, 0]
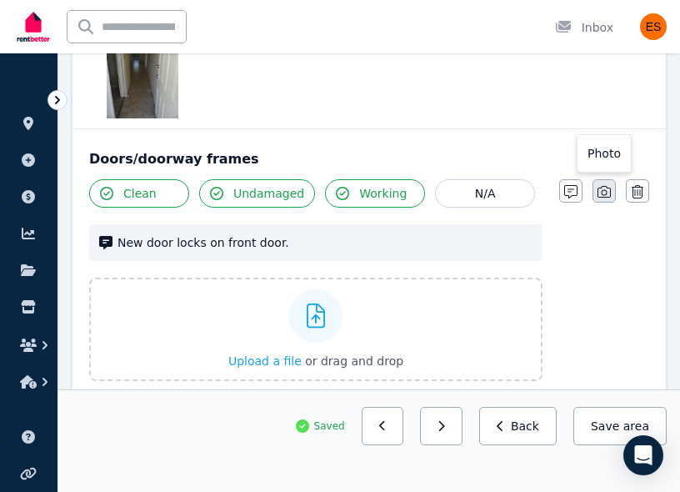
click at [612, 192] on button "button" at bounding box center [604, 190] width 23 height 23
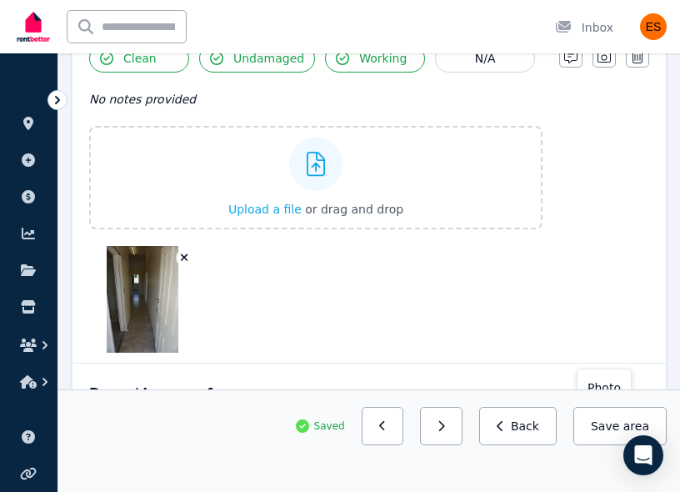
scroll to position [260, 0]
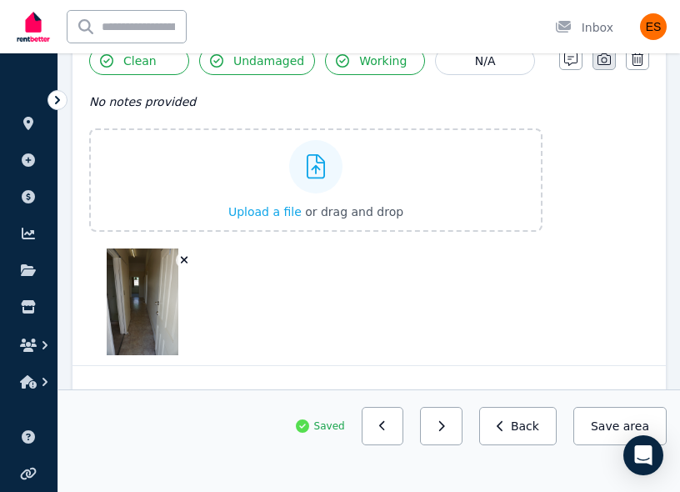
click at [610, 68] on button "button" at bounding box center [604, 58] width 23 height 23
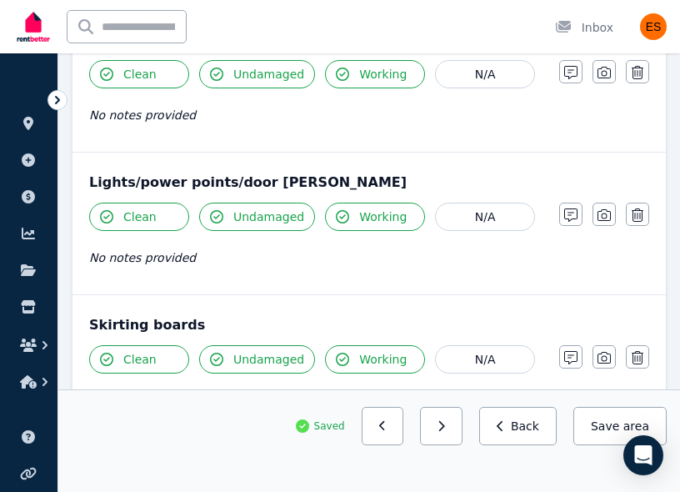
scroll to position [1105, 0]
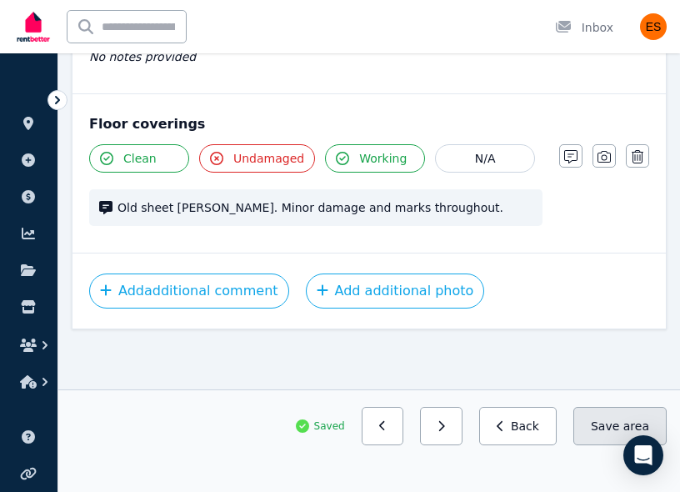
click at [599, 423] on button "Save area" at bounding box center [620, 426] width 93 height 38
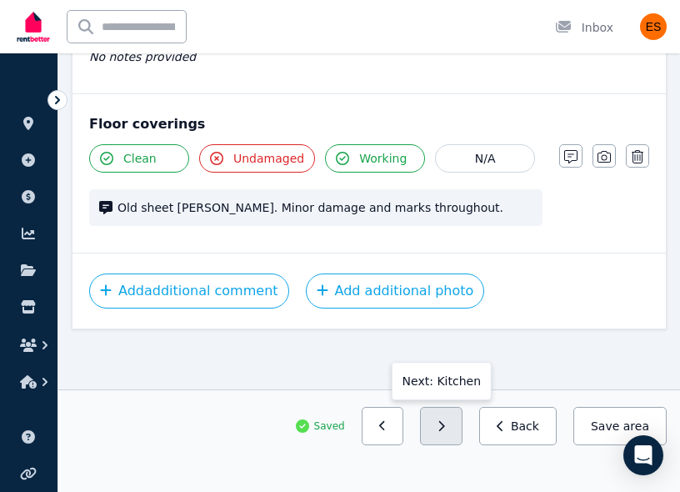
click at [445, 428] on icon "button" at bounding box center [442, 426] width 6 height 10
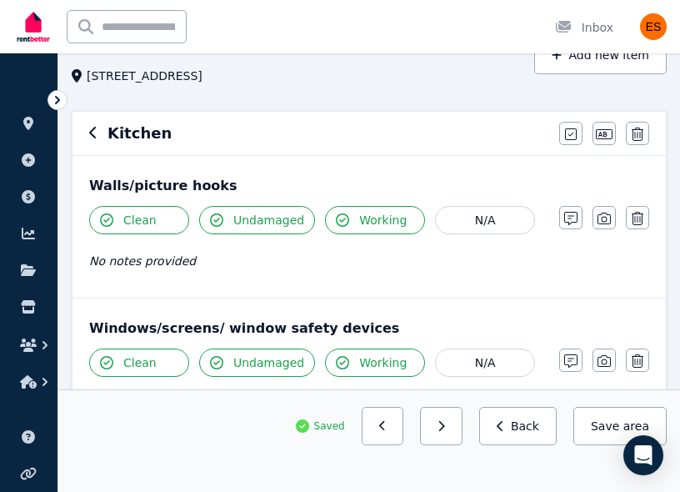
scroll to position [105, 0]
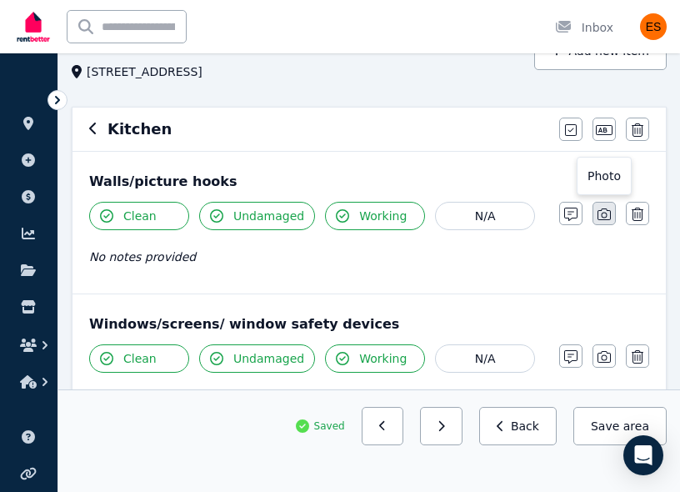
click at [608, 212] on icon "button" at bounding box center [604, 214] width 13 height 13
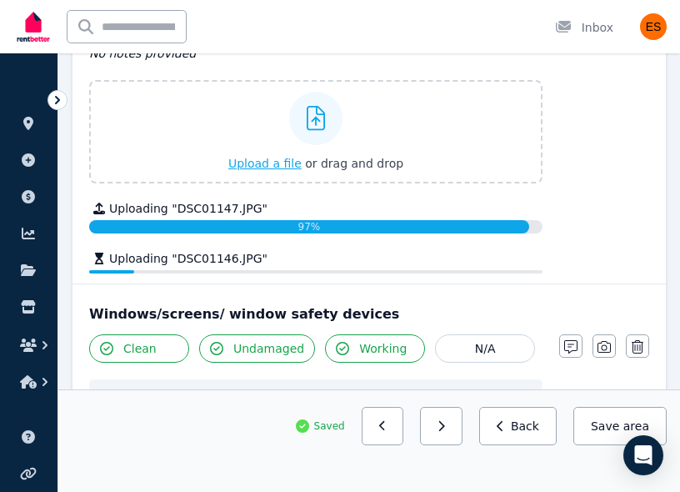
scroll to position [465, 0]
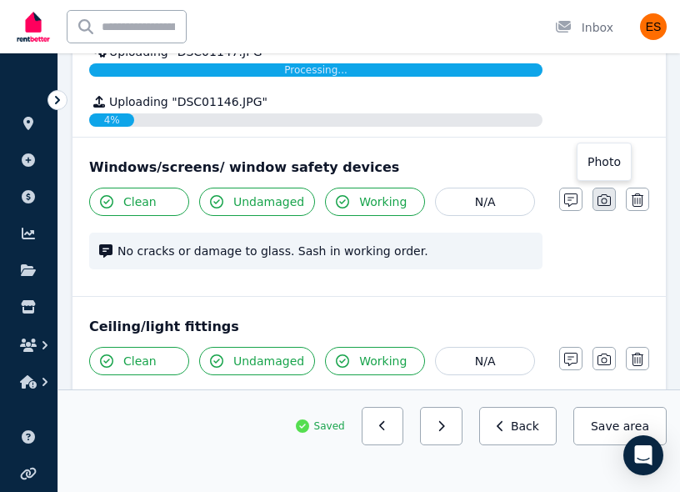
click at [604, 193] on icon "button" at bounding box center [604, 199] width 13 height 13
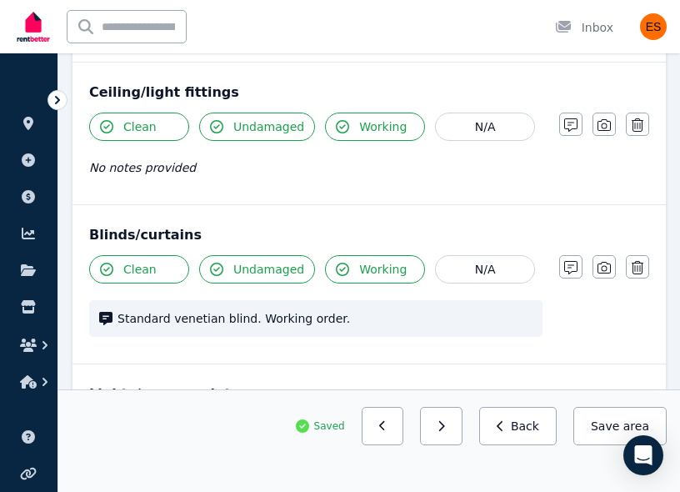
scroll to position [878, 0]
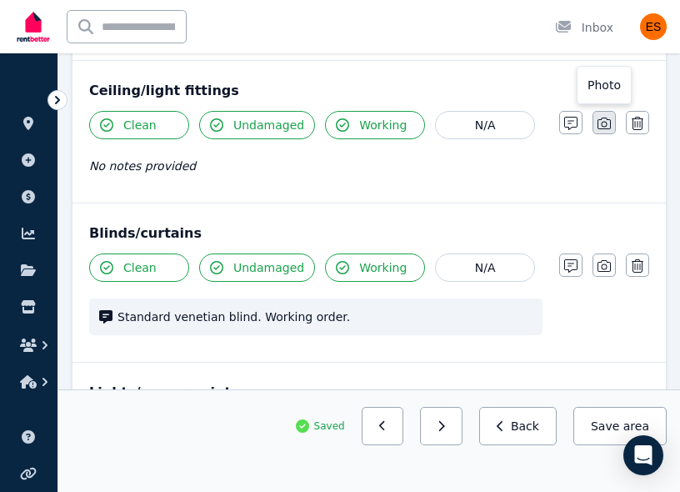
click at [604, 123] on icon "button" at bounding box center [604, 123] width 13 height 13
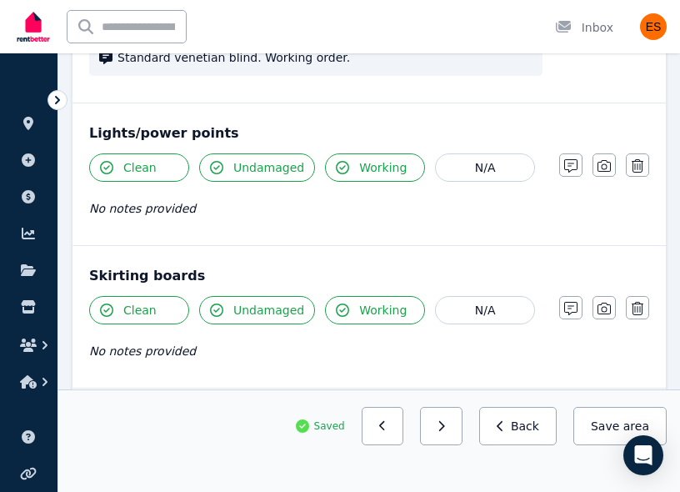
scroll to position [1341, 0]
click at [609, 164] on icon "button" at bounding box center [604, 164] width 13 height 13
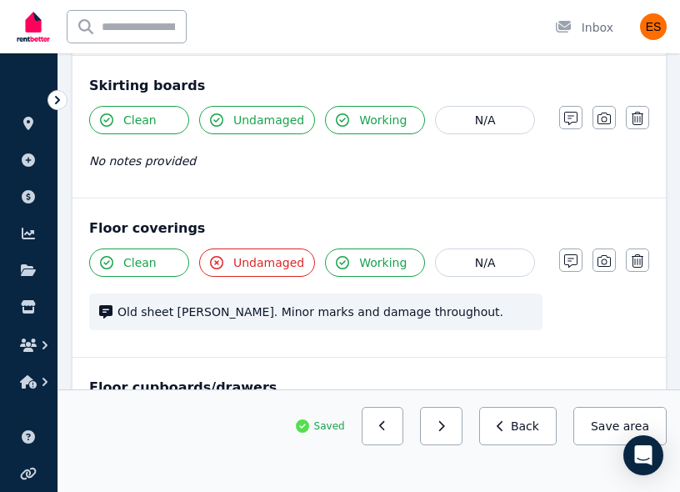
scroll to position [1799, 0]
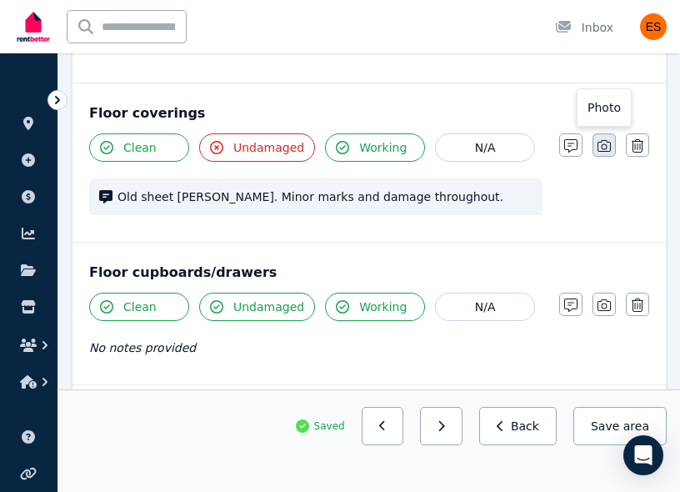
click at [606, 148] on icon "button" at bounding box center [604, 146] width 13 height 12
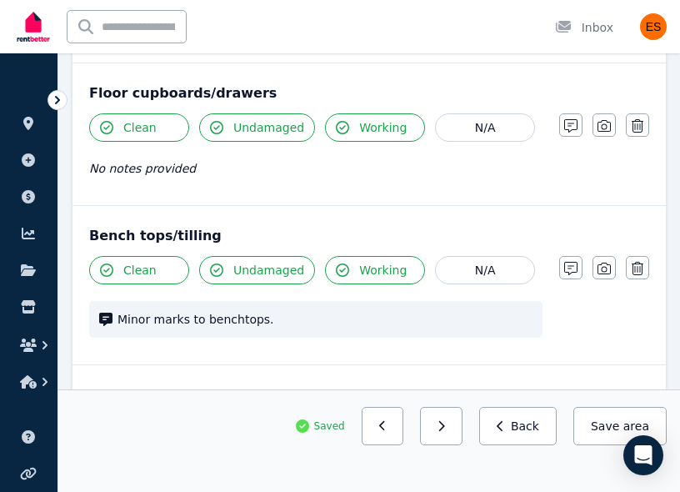
scroll to position [2415, 0]
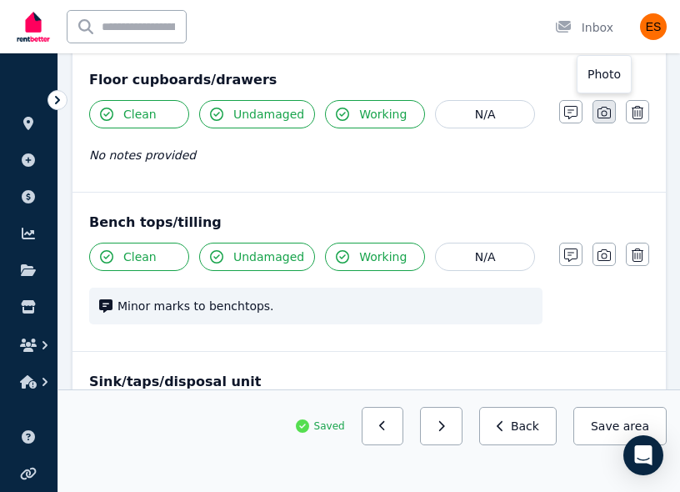
click at [610, 122] on button "button" at bounding box center [604, 111] width 23 height 23
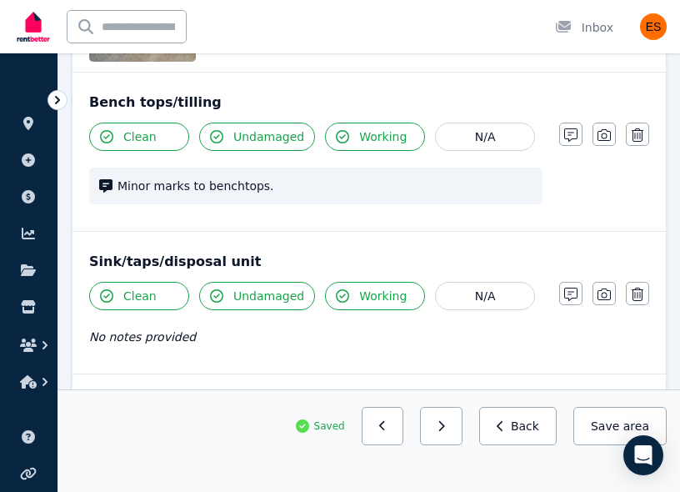
scroll to position [2969, 0]
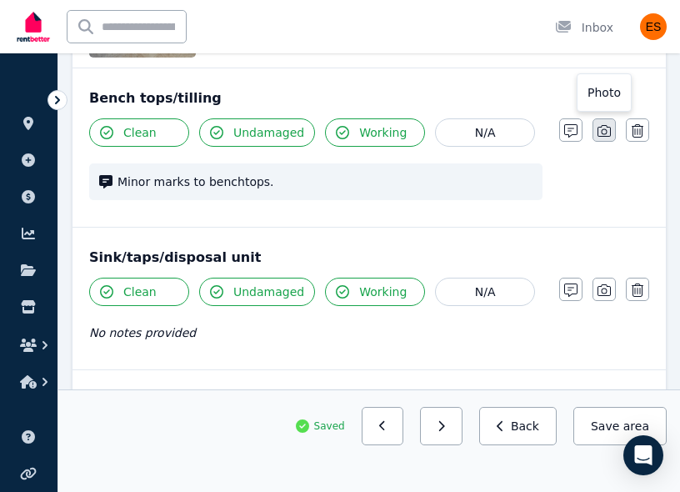
click at [604, 134] on icon "button" at bounding box center [604, 131] width 13 height 12
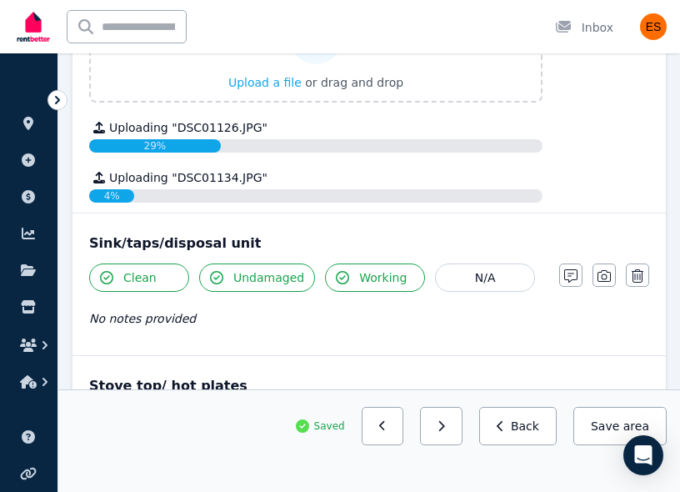
scroll to position [3294, 0]
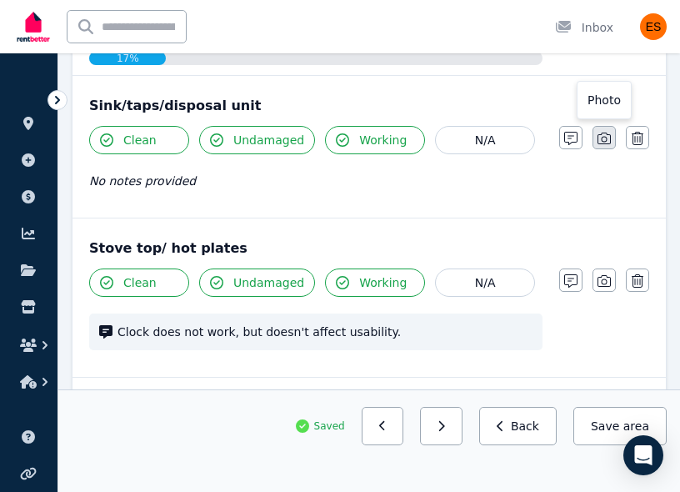
click at [603, 138] on icon "button" at bounding box center [604, 138] width 13 height 13
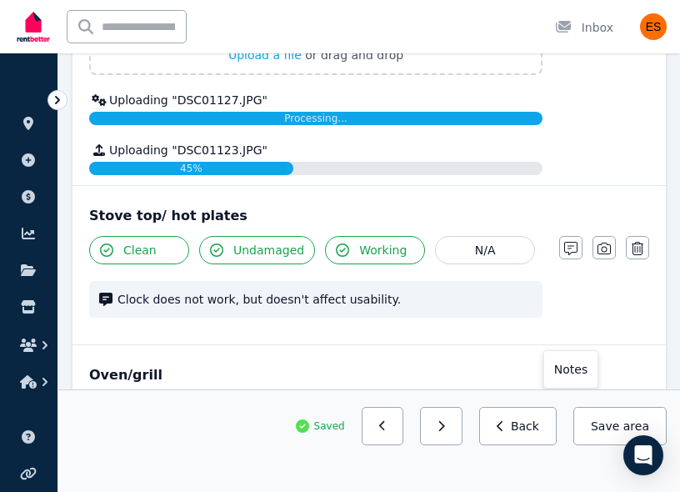
scroll to position [3825, 0]
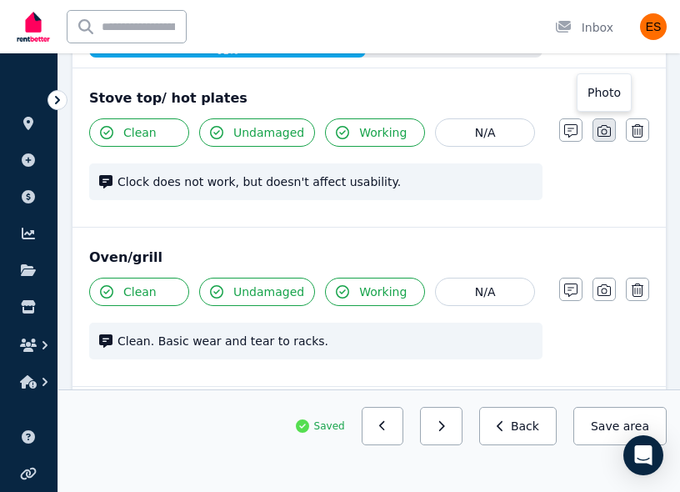
click at [606, 135] on icon "button" at bounding box center [604, 130] width 13 height 13
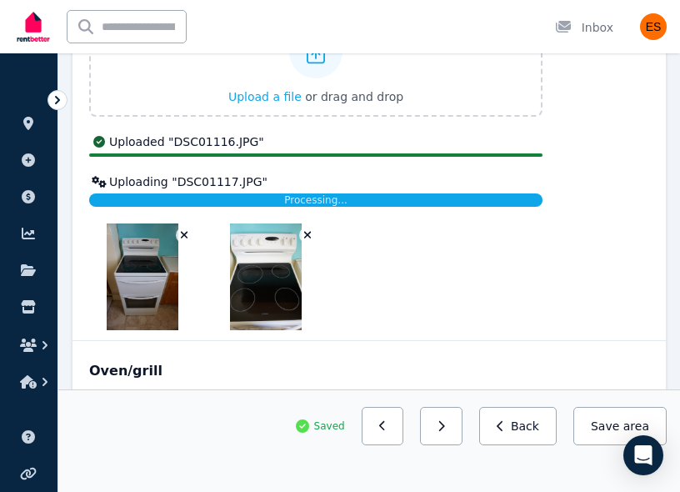
scroll to position [4129, 0]
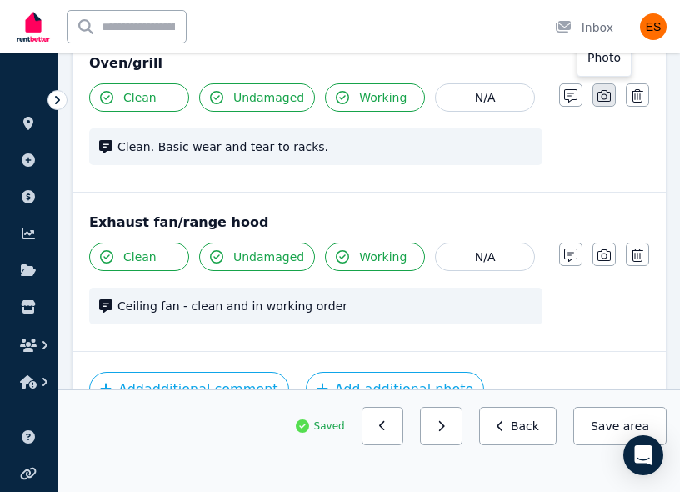
click at [604, 100] on icon "button" at bounding box center [604, 95] width 13 height 13
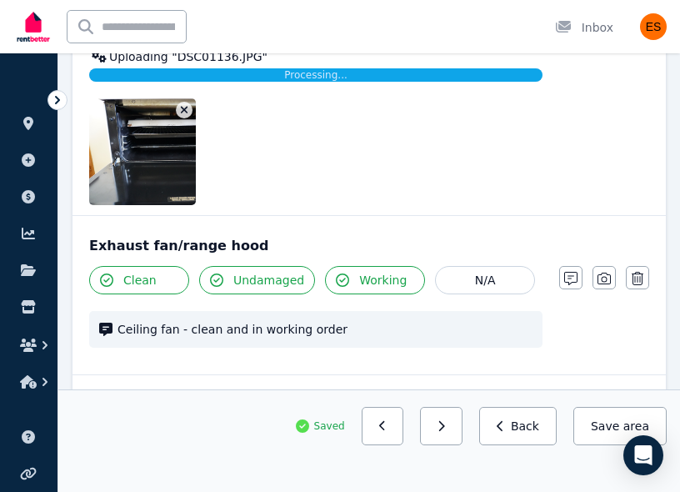
scroll to position [4446, 0]
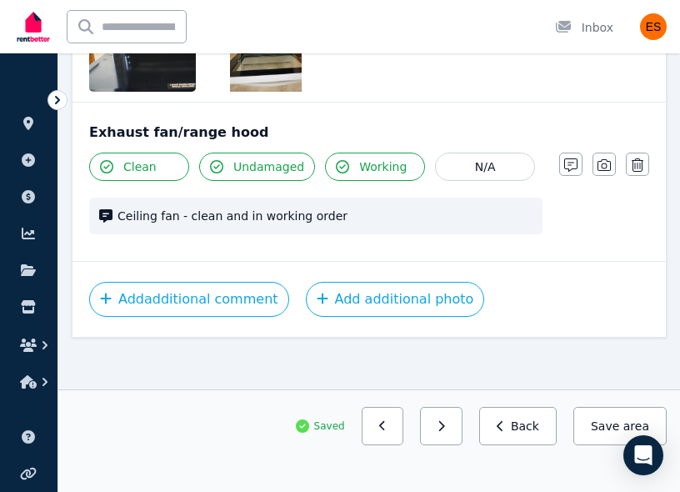
click at [604, 163] on icon "button" at bounding box center [604, 165] width 13 height 12
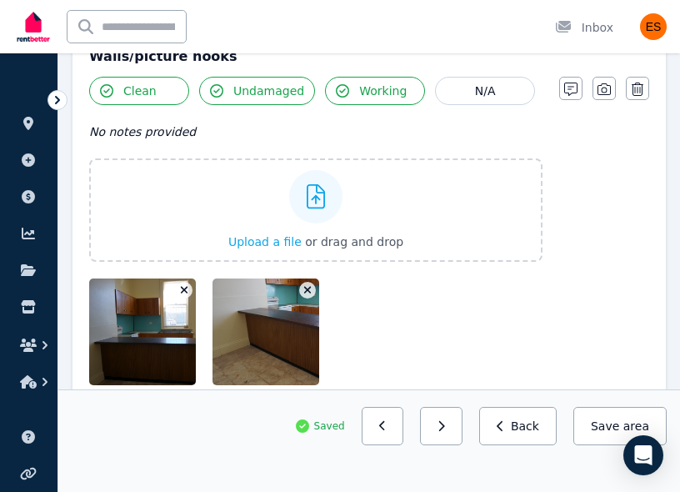
scroll to position [166, 0]
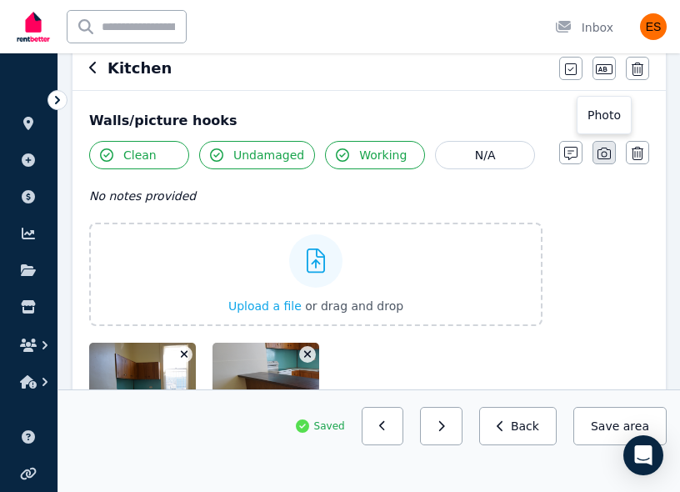
click at [602, 150] on icon "button" at bounding box center [604, 153] width 13 height 13
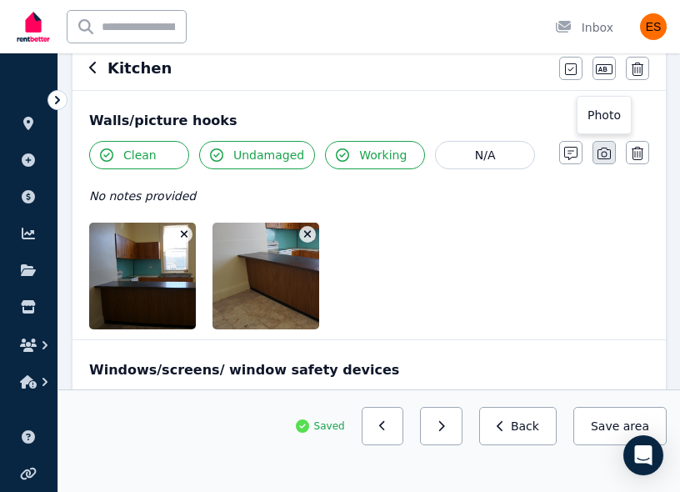
click at [604, 156] on icon "button" at bounding box center [604, 153] width 13 height 13
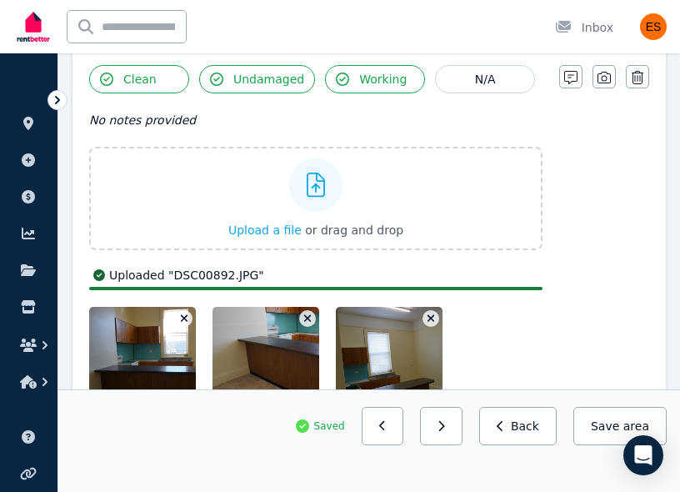
scroll to position [240, 0]
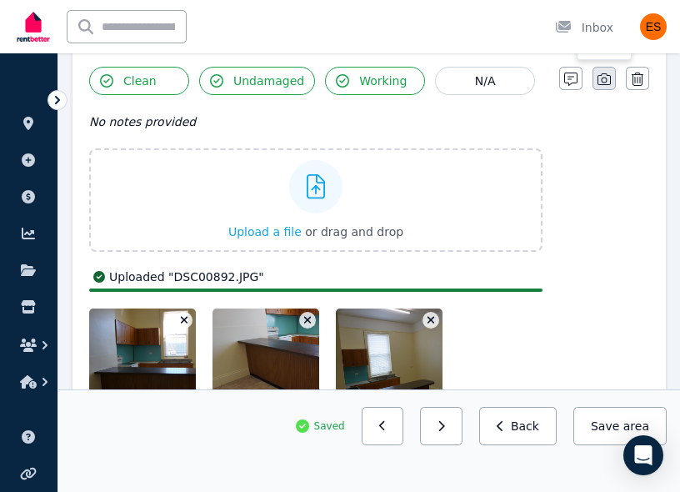
click at [606, 80] on icon "button" at bounding box center [604, 79] width 13 height 12
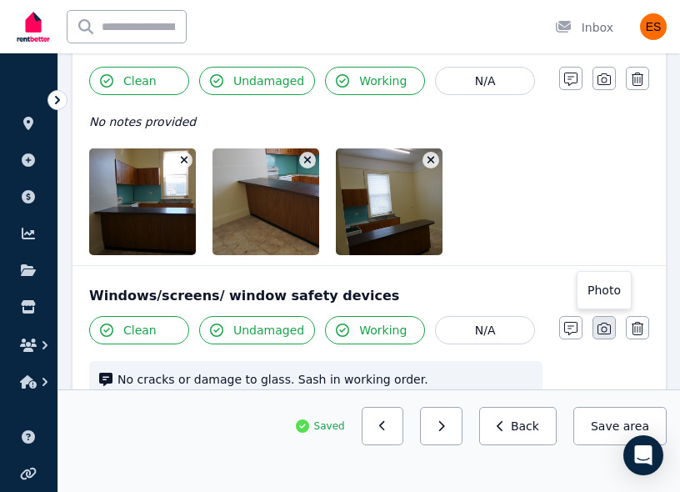
click at [603, 323] on icon "button" at bounding box center [604, 329] width 13 height 12
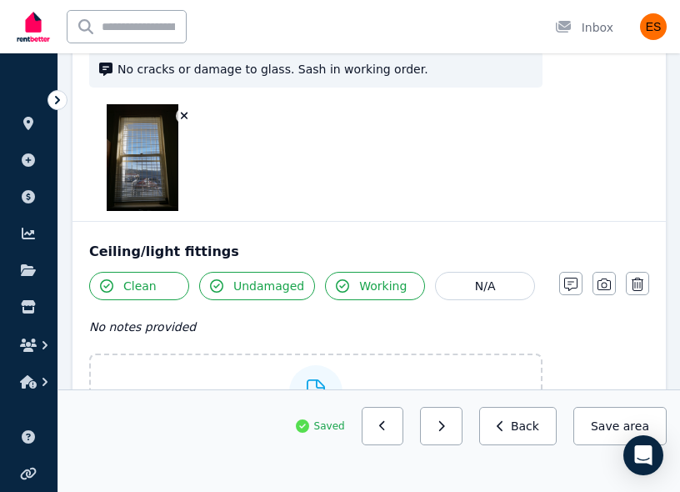
scroll to position [552, 0]
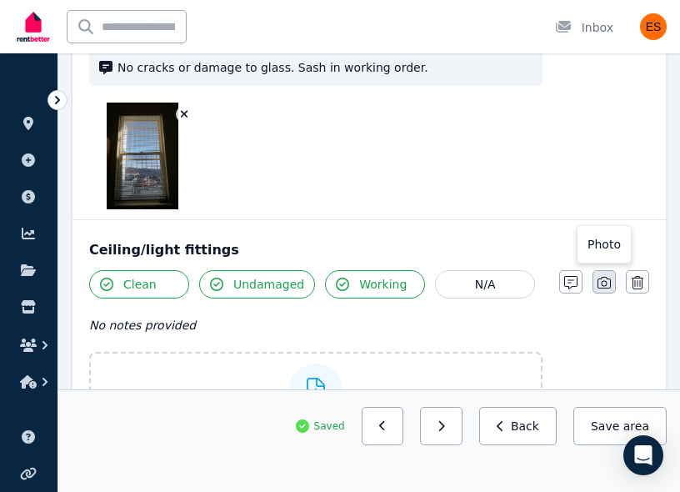
click at [605, 287] on icon "button" at bounding box center [604, 282] width 13 height 13
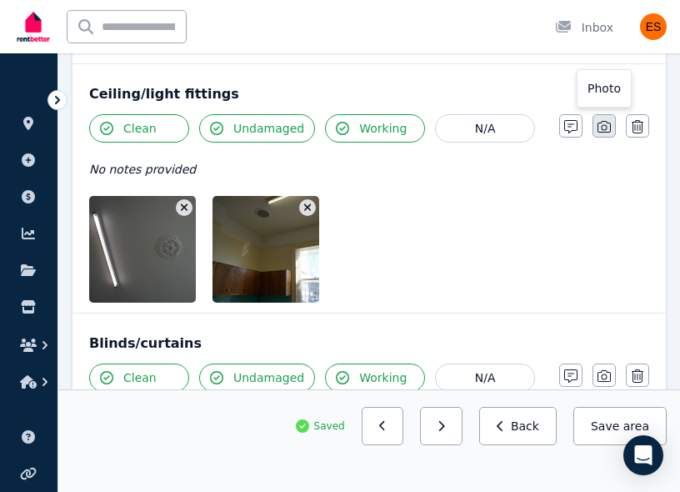
scroll to position [744, 0]
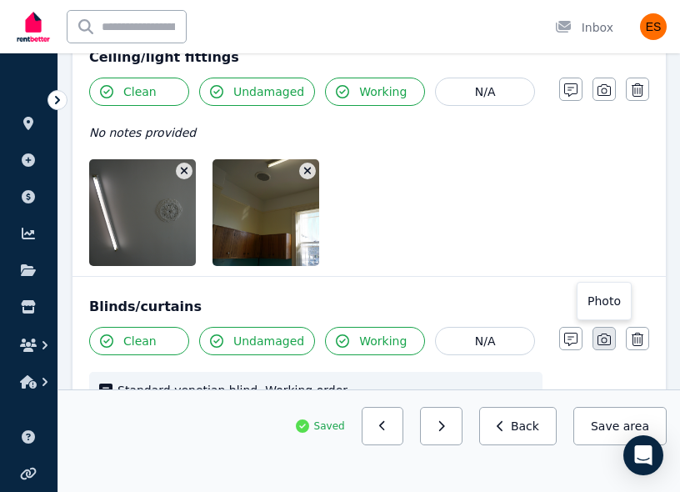
click at [603, 344] on icon "button" at bounding box center [604, 339] width 13 height 12
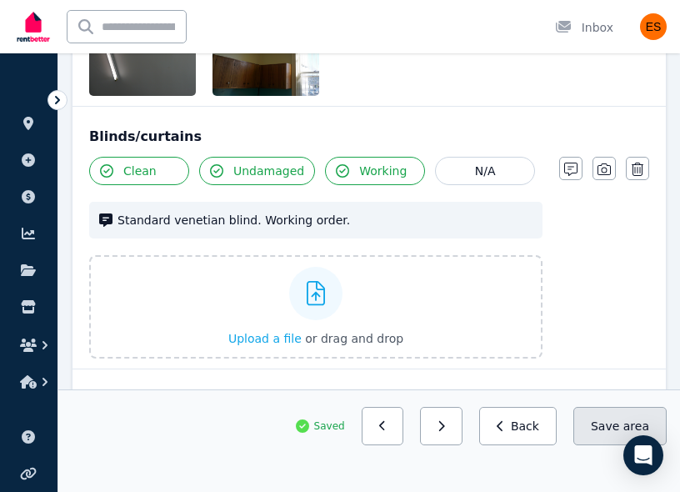
scroll to position [917, 0]
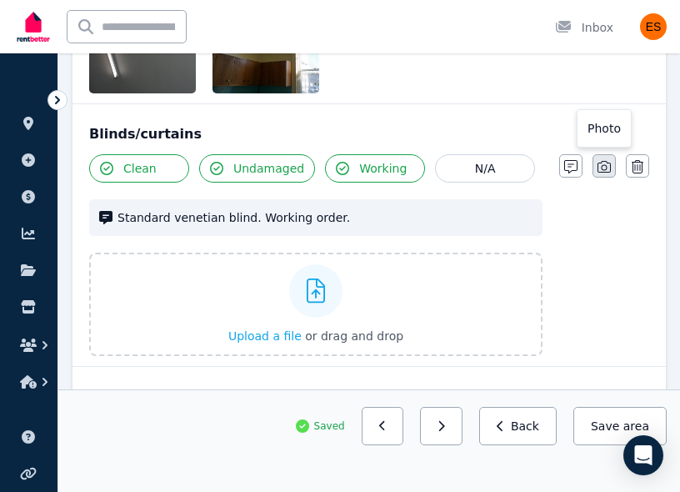
click at [608, 177] on button "button" at bounding box center [604, 165] width 23 height 23
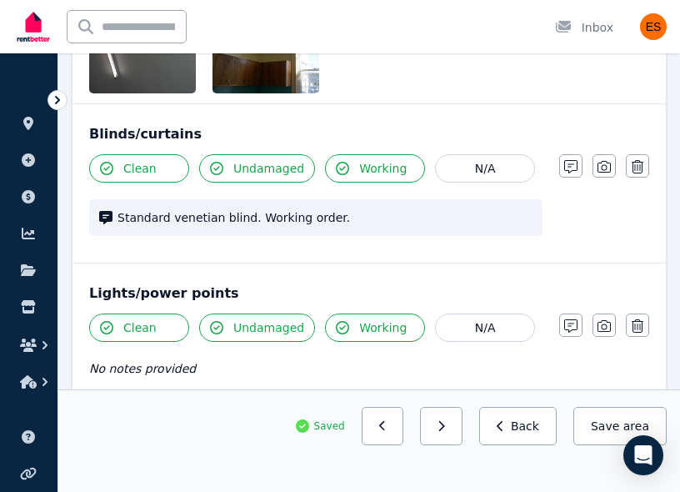
click at [588, 413] on button "Save area" at bounding box center [620, 426] width 93 height 38
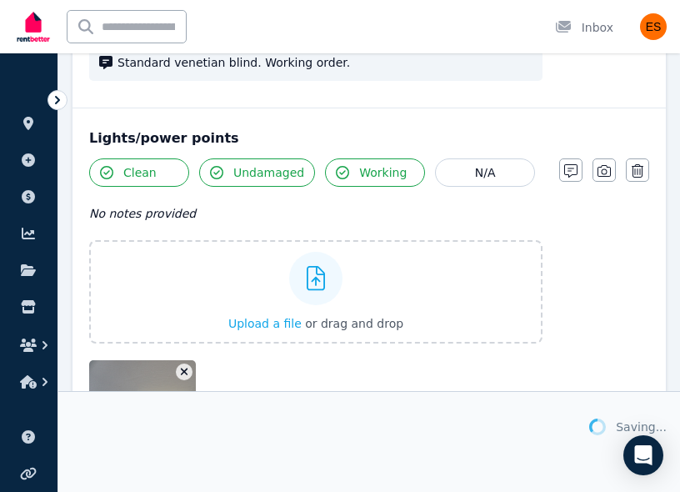
scroll to position [1081, 0]
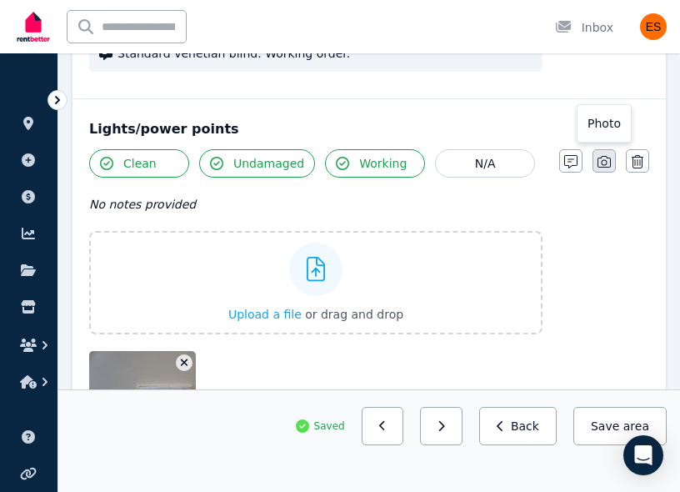
click at [602, 163] on icon "button" at bounding box center [604, 161] width 13 height 13
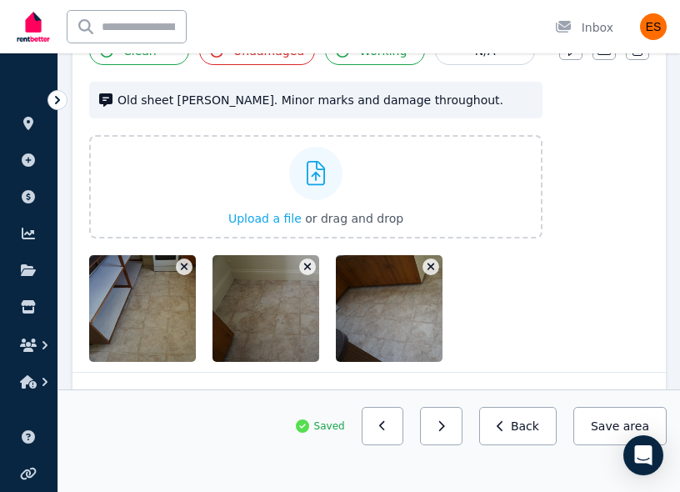
scroll to position [1556, 0]
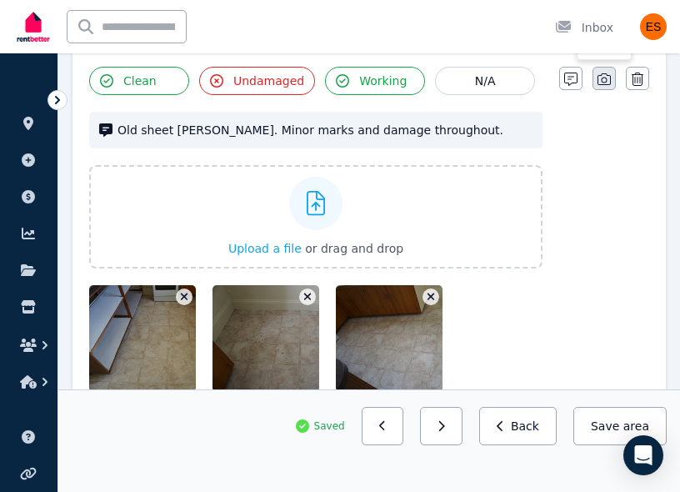
click at [606, 84] on icon "button" at bounding box center [604, 79] width 13 height 12
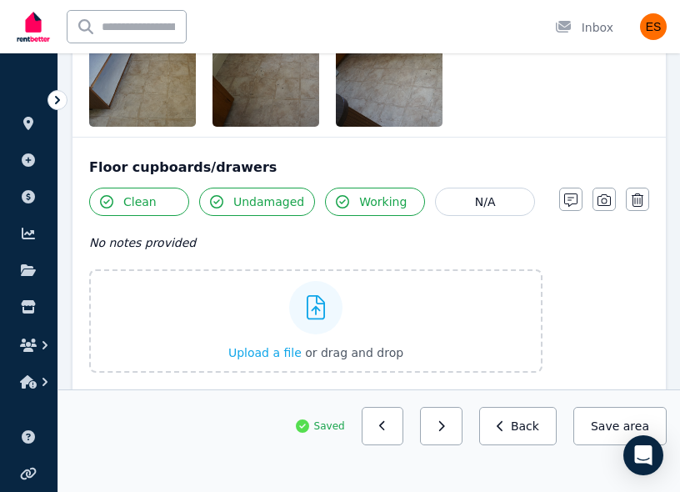
scroll to position [1707, 0]
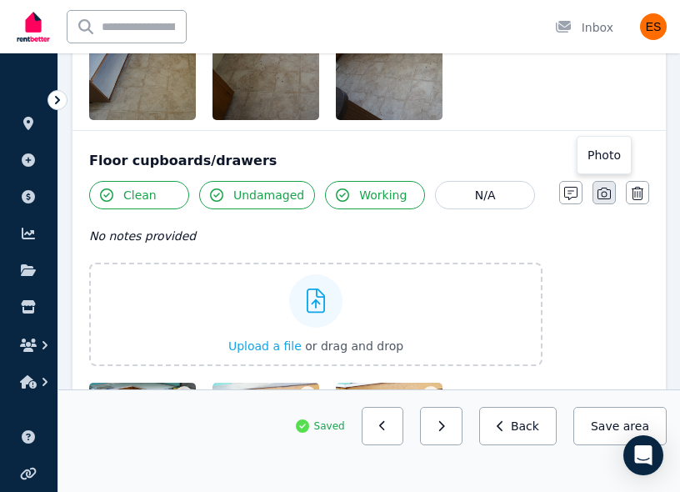
click at [598, 193] on icon "button" at bounding box center [604, 193] width 13 height 13
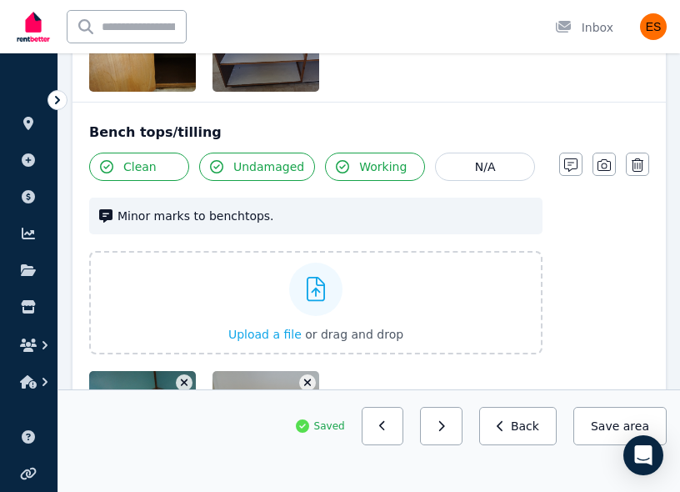
scroll to position [2109, 0]
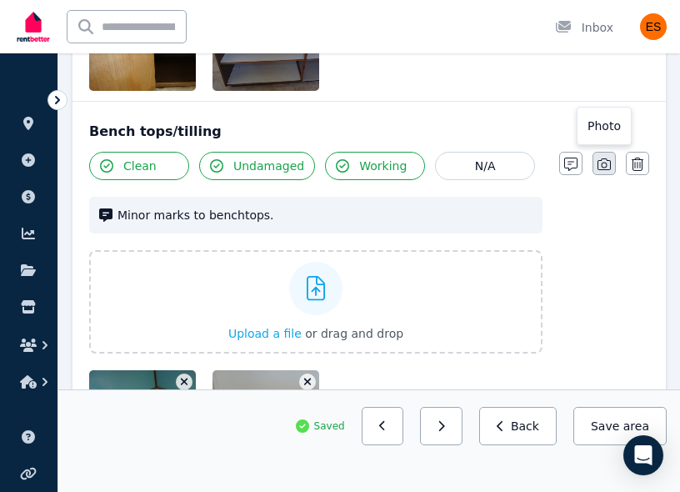
click at [605, 165] on icon "button" at bounding box center [604, 164] width 13 height 13
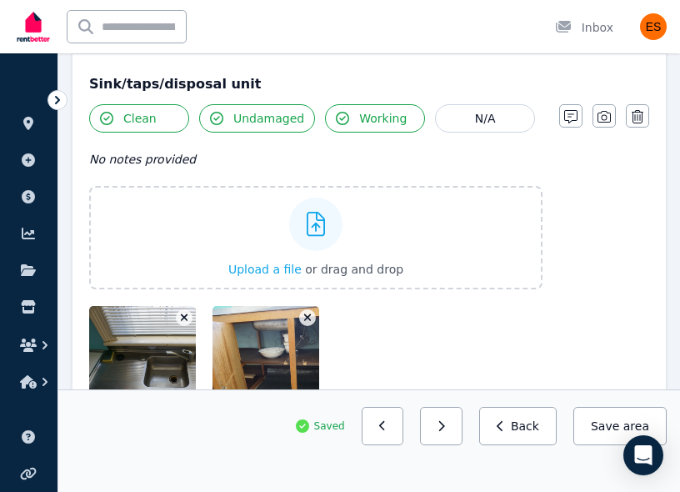
scroll to position [2426, 0]
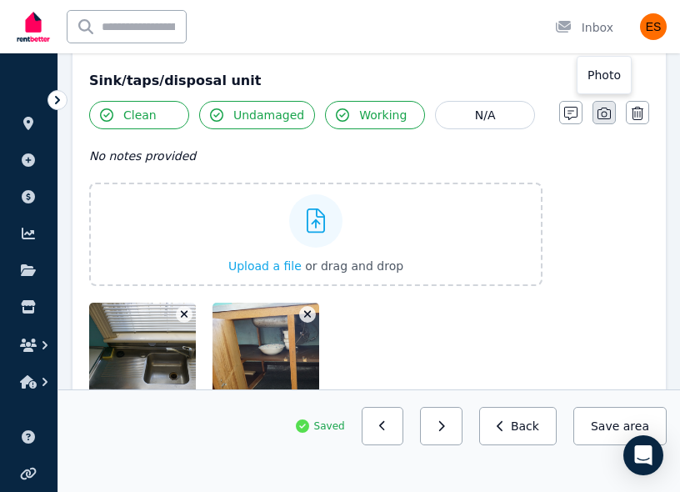
click at [606, 104] on button "button" at bounding box center [604, 112] width 23 height 23
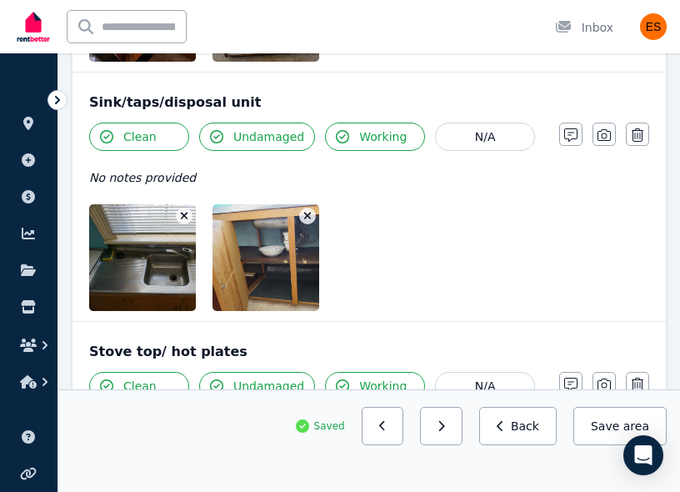
scroll to position [2403, 0]
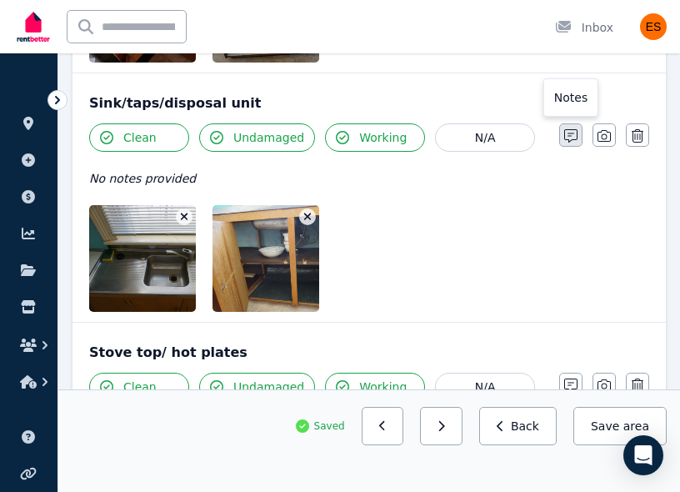
click at [571, 132] on icon "button" at bounding box center [570, 135] width 13 height 13
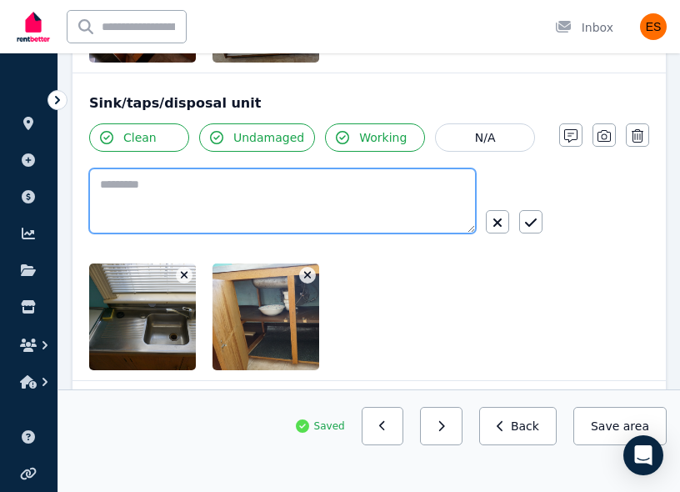
click at [254, 199] on textarea at bounding box center [282, 200] width 387 height 65
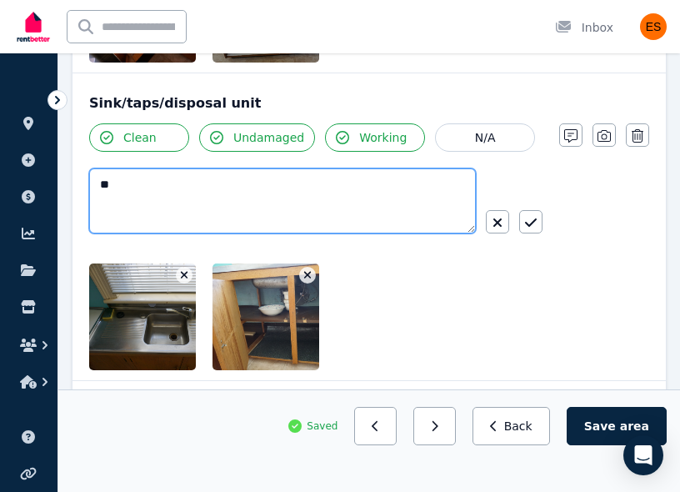
type textarea "*"
type textarea "**********"
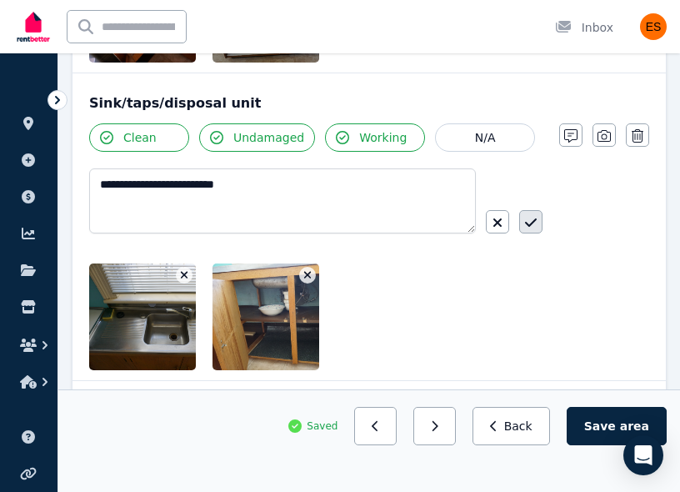
click at [534, 223] on icon "button" at bounding box center [531, 222] width 12 height 13
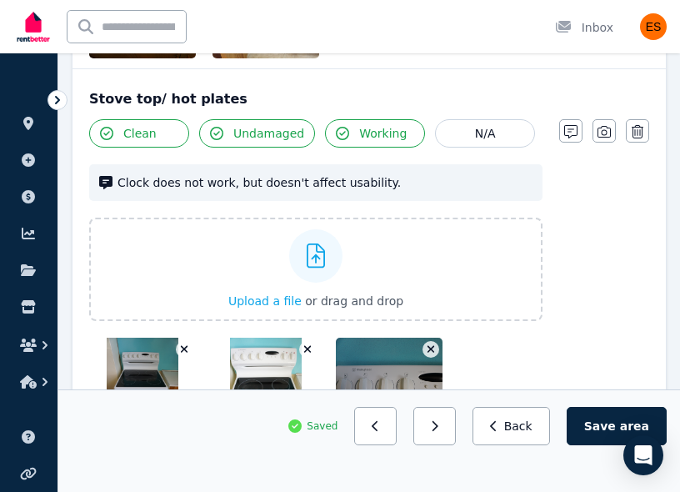
scroll to position [2674, 0]
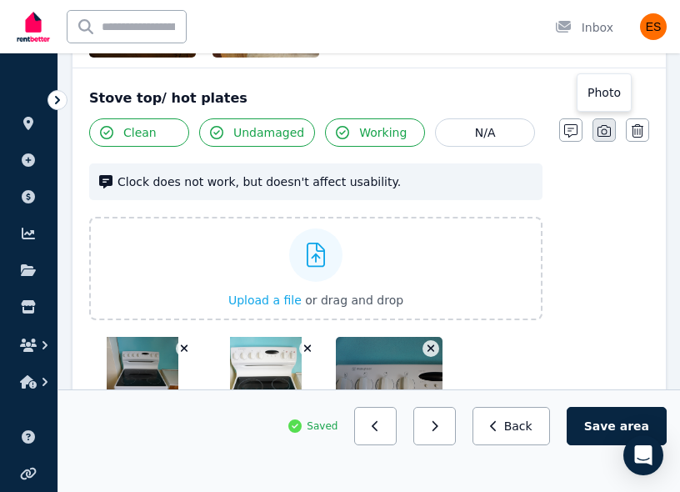
click at [605, 135] on icon "button" at bounding box center [604, 130] width 13 height 13
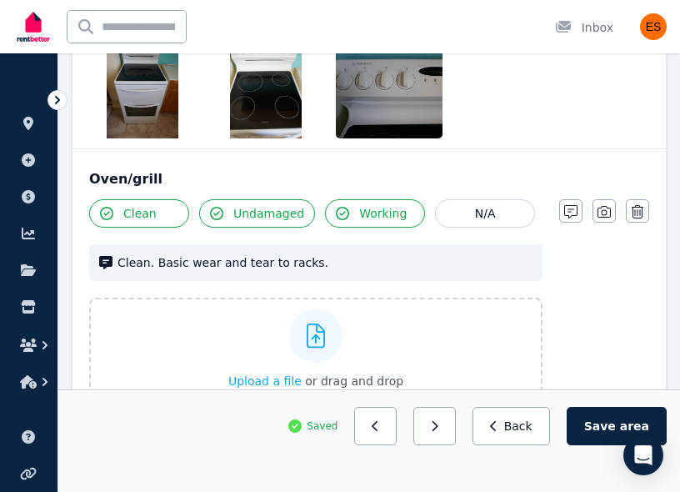
scroll to position [2880, 0]
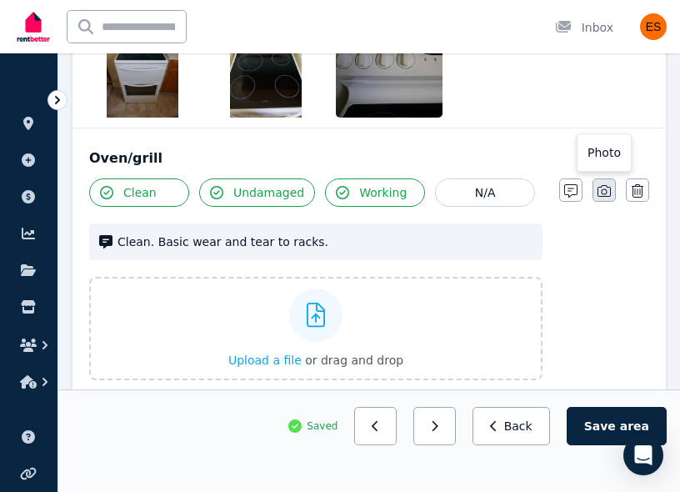
click at [599, 197] on icon "button" at bounding box center [604, 190] width 13 height 13
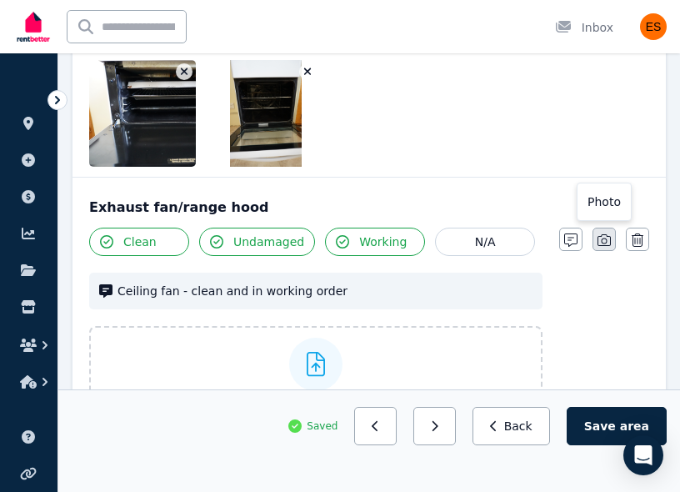
click at [599, 245] on icon "button" at bounding box center [604, 240] width 13 height 12
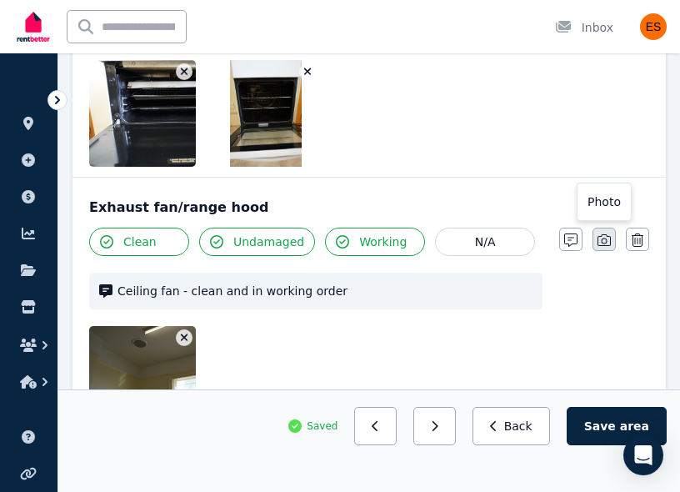
scroll to position [3287, 0]
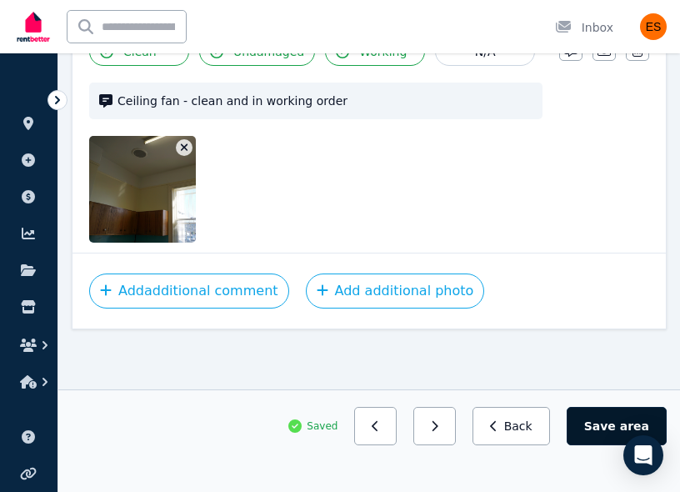
click at [592, 424] on button "Save area" at bounding box center [617, 426] width 100 height 38
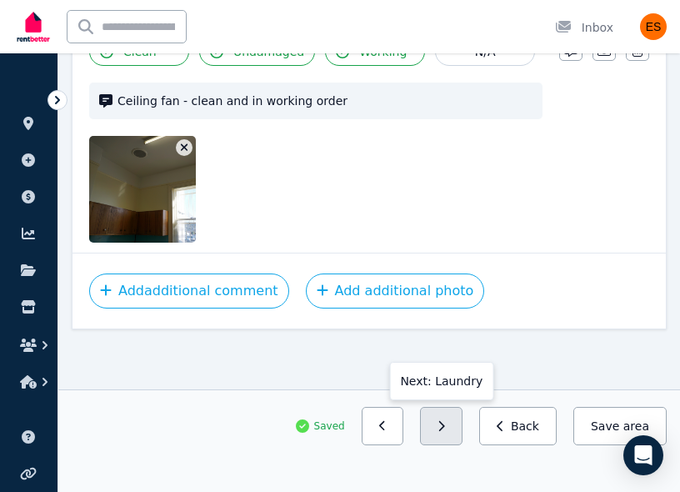
click at [463, 423] on button "button" at bounding box center [441, 426] width 43 height 38
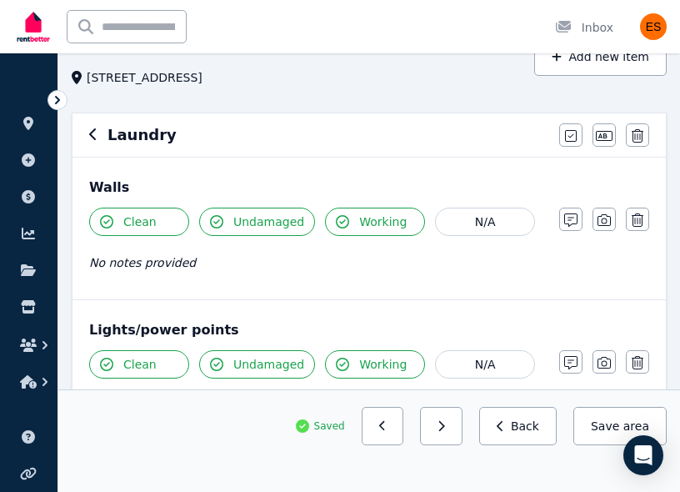
scroll to position [100, 0]
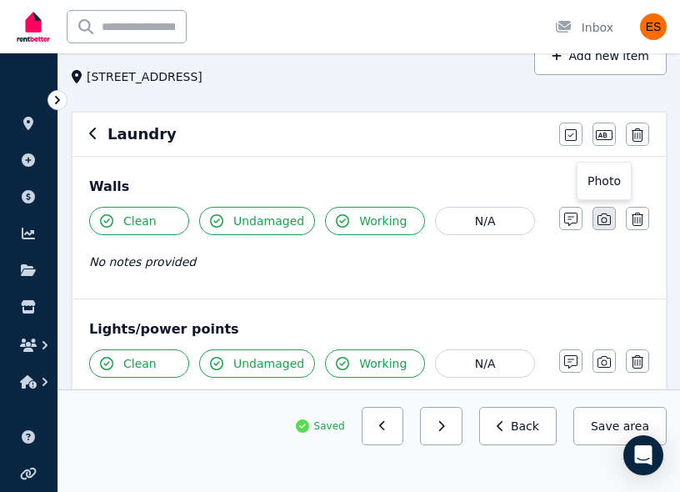
click at [609, 218] on icon "button" at bounding box center [604, 219] width 13 height 13
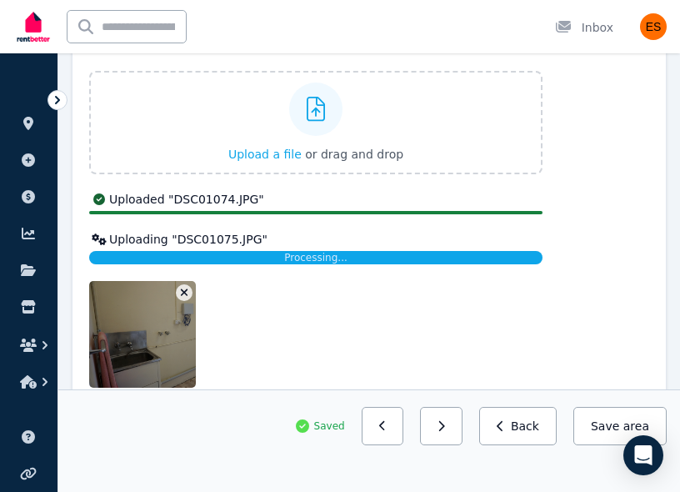
scroll to position [0, 0]
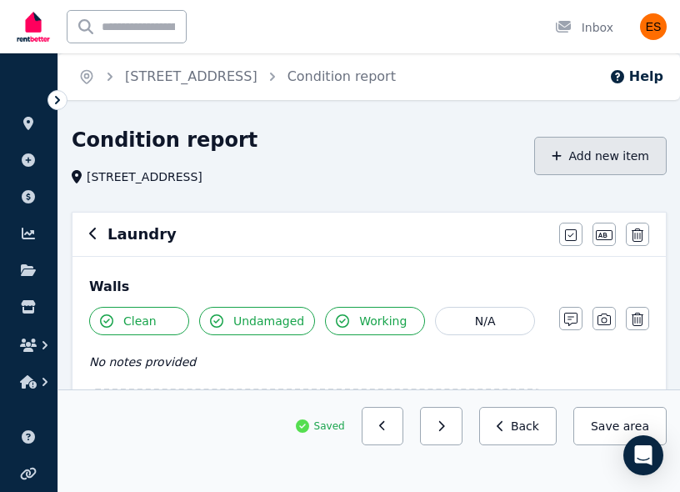
click at [562, 160] on icon "button" at bounding box center [557, 156] width 10 height 12
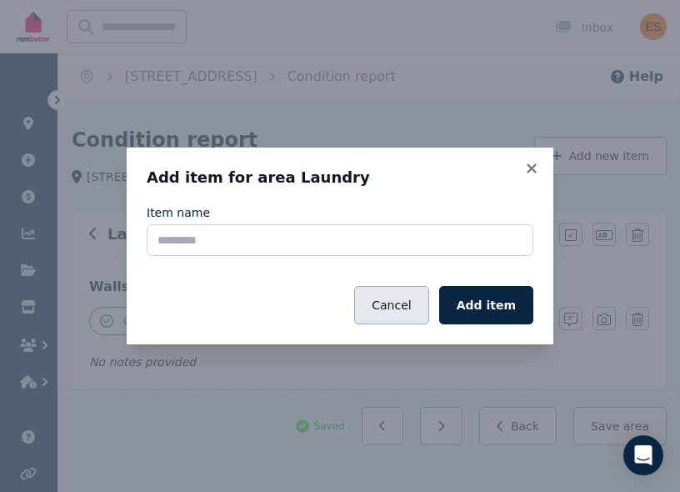
click at [397, 297] on button "Cancel" at bounding box center [391, 305] width 74 height 38
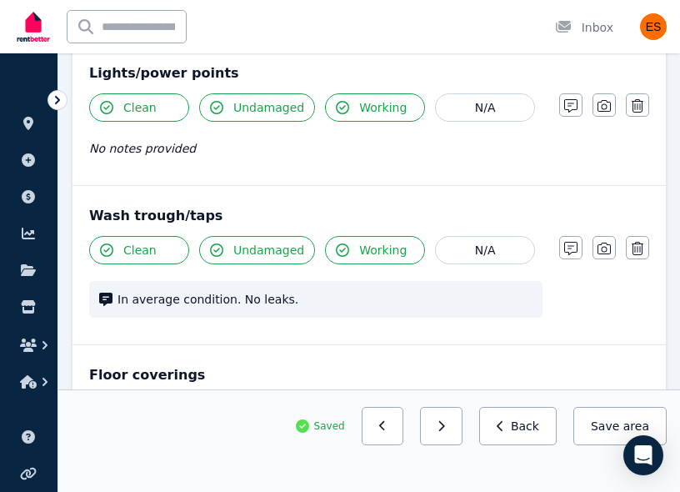
scroll to position [629, 0]
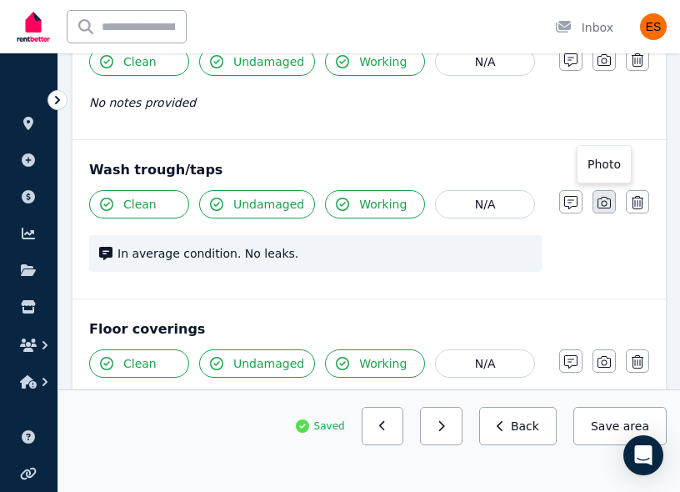
click at [602, 205] on icon "button" at bounding box center [604, 203] width 13 height 12
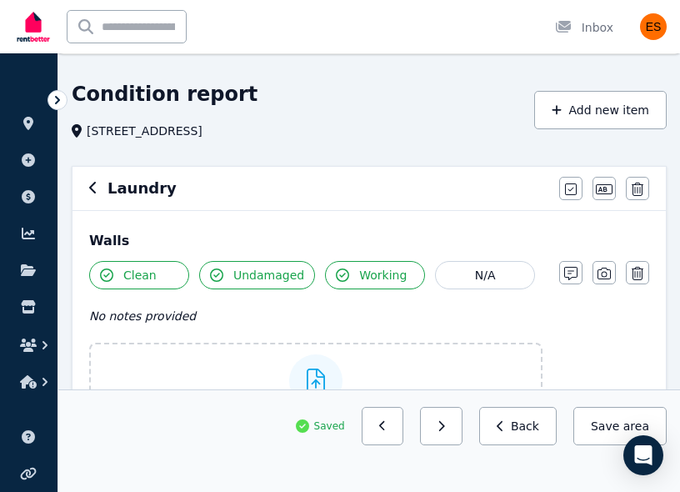
scroll to position [0, 0]
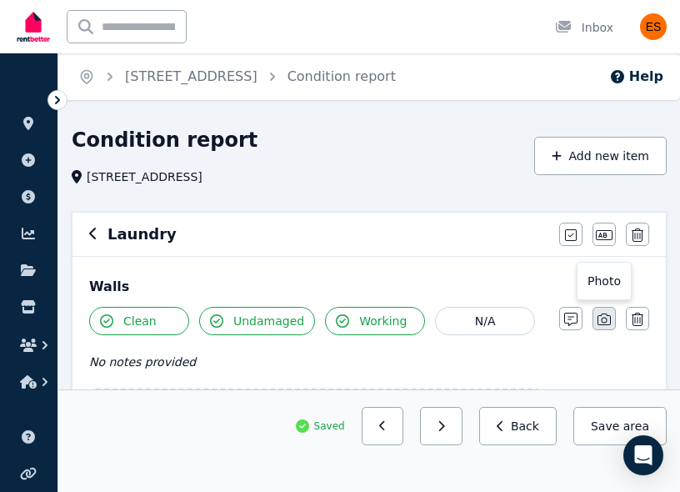
click at [599, 316] on icon "button" at bounding box center [604, 319] width 13 height 12
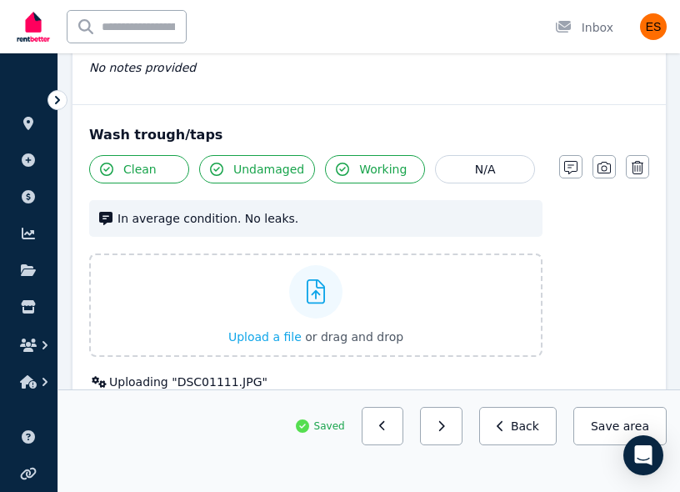
scroll to position [564, 0]
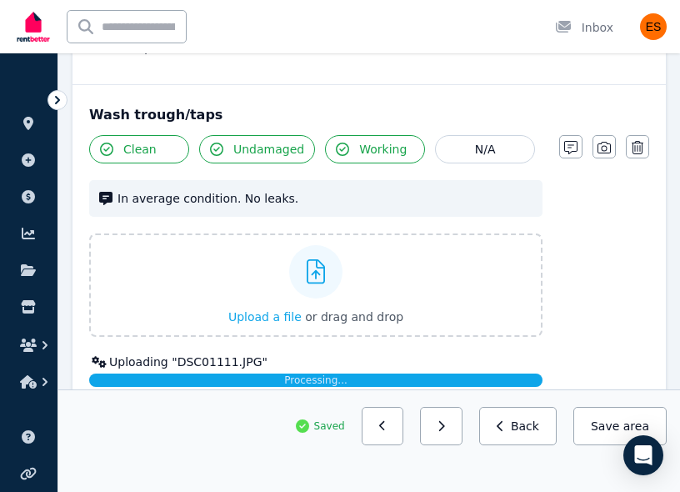
click at [605, 162] on div "Clean Undamaged Working N/A In average condition. No leaks. Upload a file or dr…" at bounding box center [369, 342] width 560 height 415
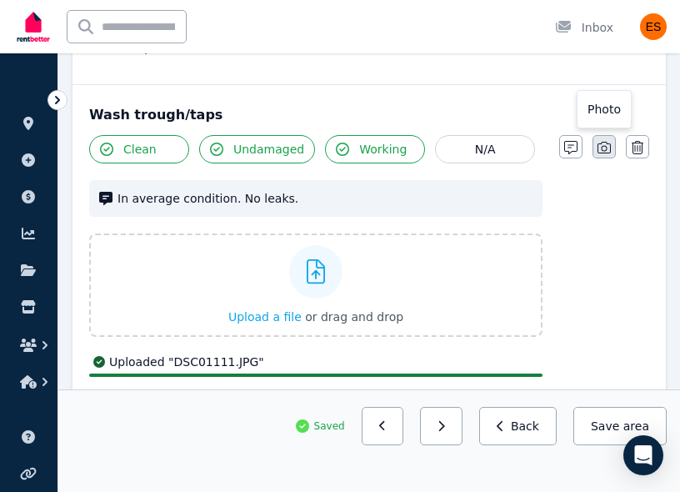
click at [605, 151] on icon "button" at bounding box center [604, 148] width 13 height 12
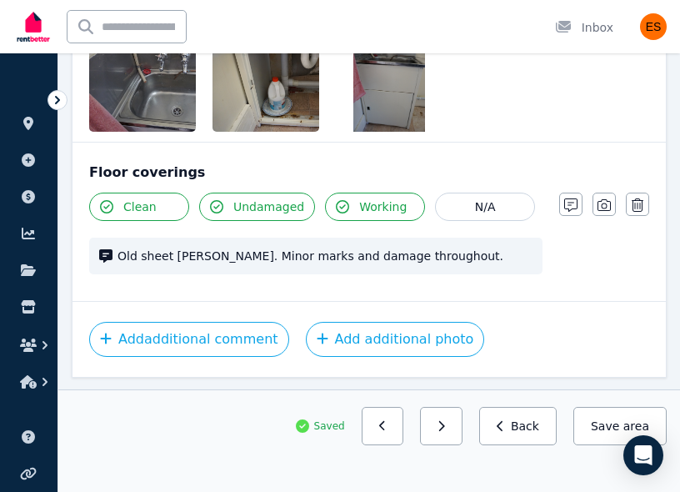
scroll to position [820, 0]
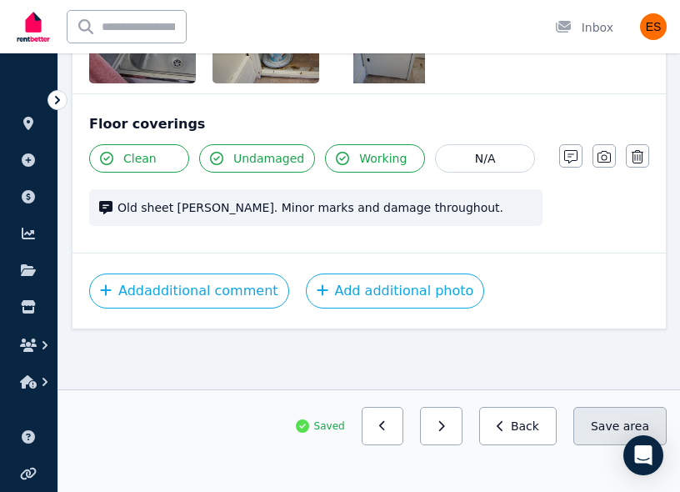
click at [586, 413] on button "Save area" at bounding box center [620, 426] width 93 height 38
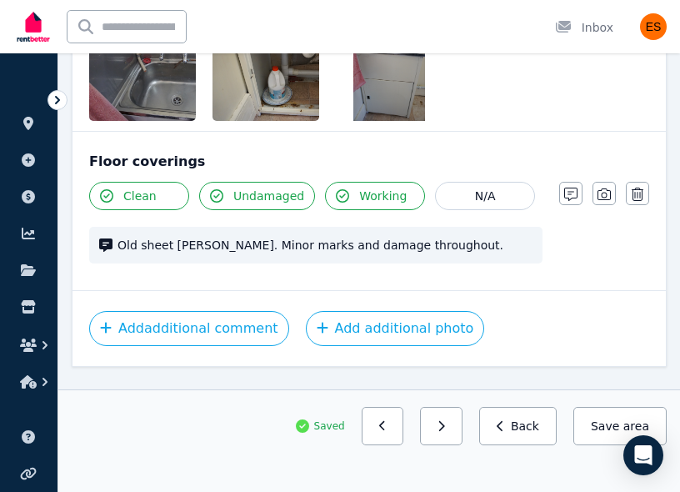
scroll to position [784, 0]
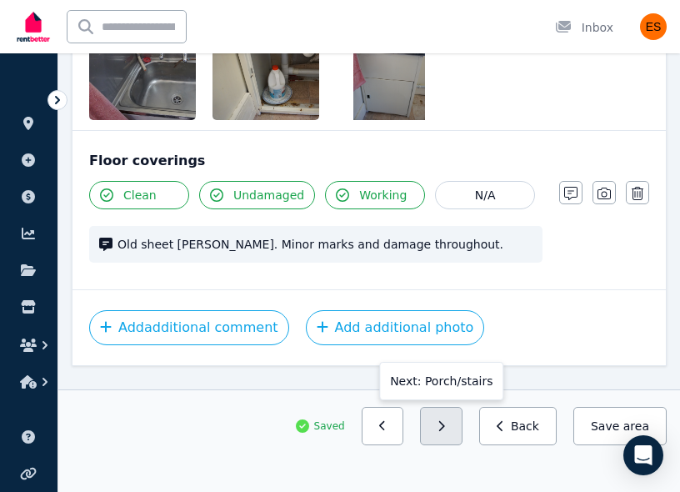
click at [453, 414] on button "button" at bounding box center [441, 426] width 43 height 38
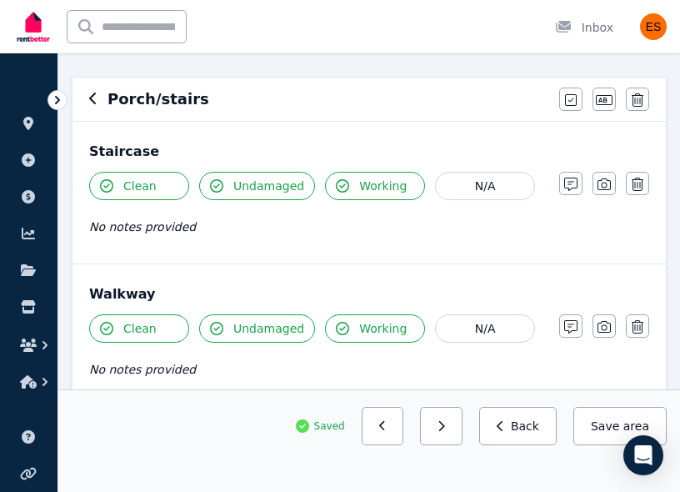
scroll to position [208, 0]
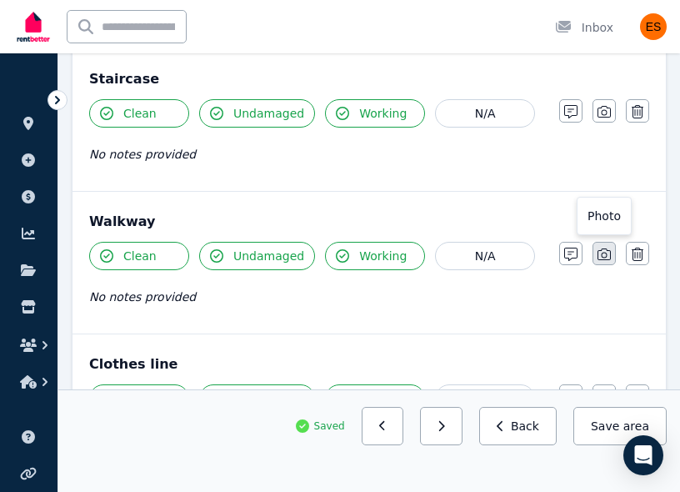
click at [604, 256] on icon "button" at bounding box center [604, 254] width 13 height 13
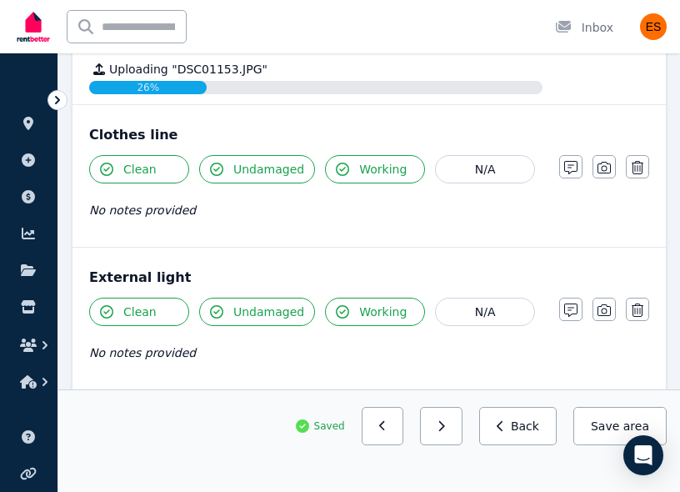
scroll to position [593, 0]
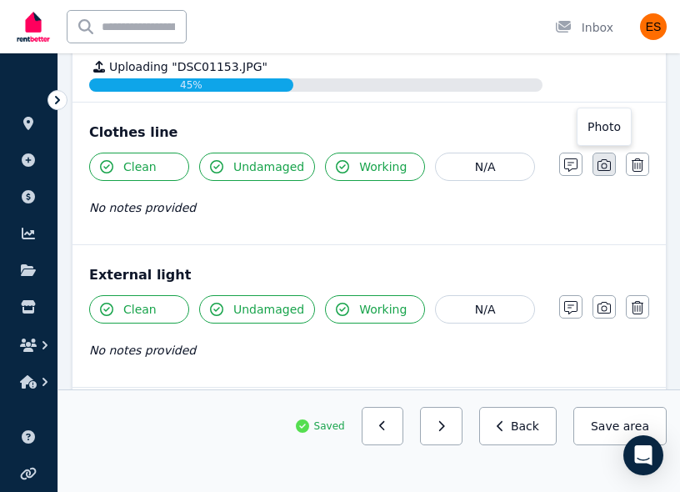
click at [609, 166] on icon "button" at bounding box center [604, 164] width 13 height 13
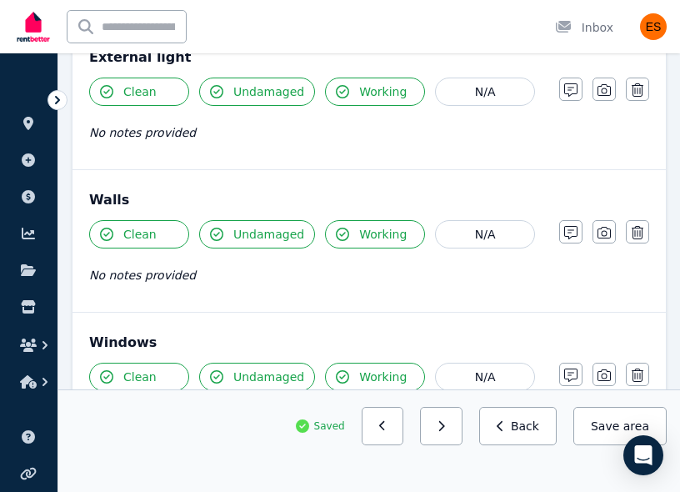
scroll to position [1126, 0]
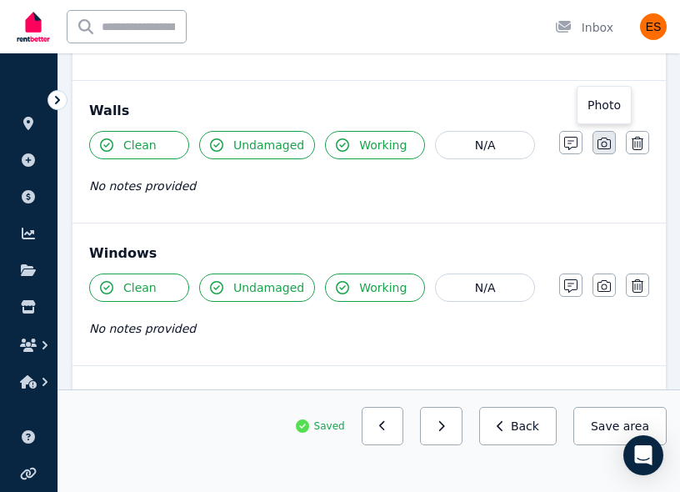
click at [609, 151] on button "button" at bounding box center [604, 142] width 23 height 23
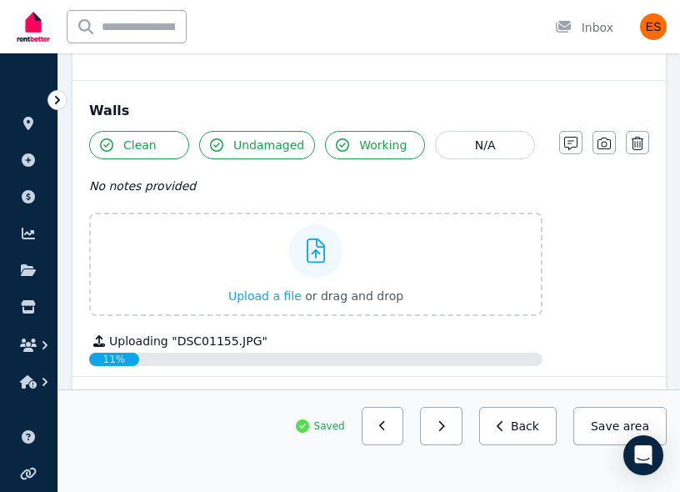
scroll to position [1242, 0]
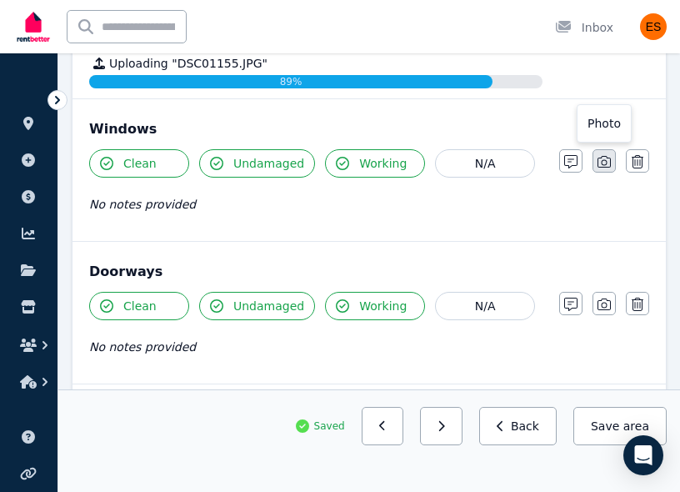
click at [604, 159] on icon "button" at bounding box center [604, 161] width 13 height 13
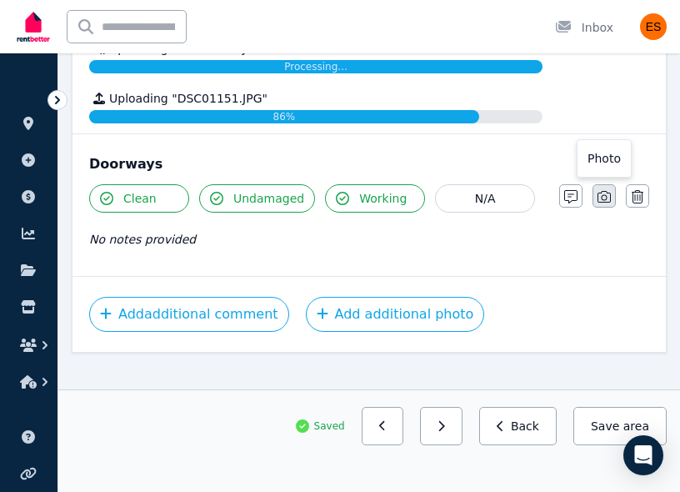
scroll to position [1975, 0]
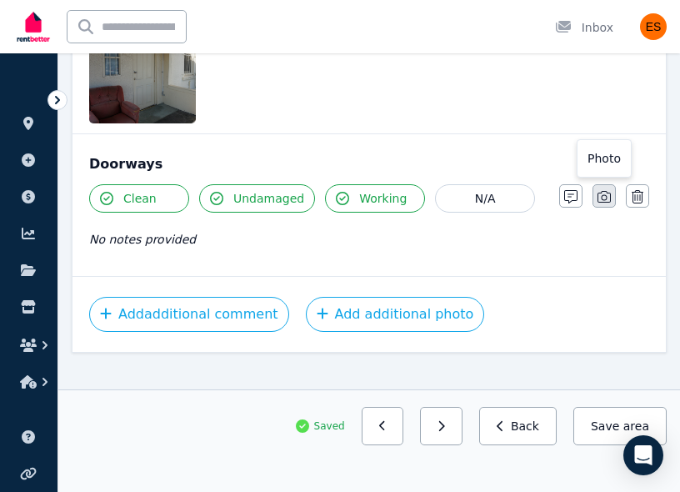
click at [602, 197] on icon "button" at bounding box center [604, 197] width 13 height 12
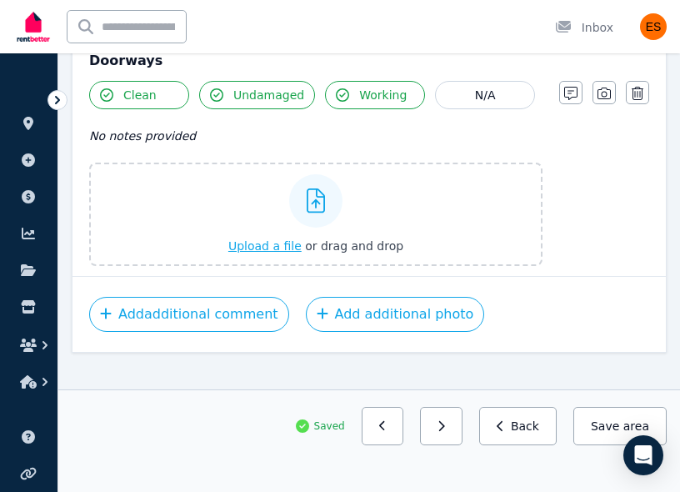
scroll to position [2038, 0]
click at [610, 98] on icon "button" at bounding box center [604, 94] width 13 height 12
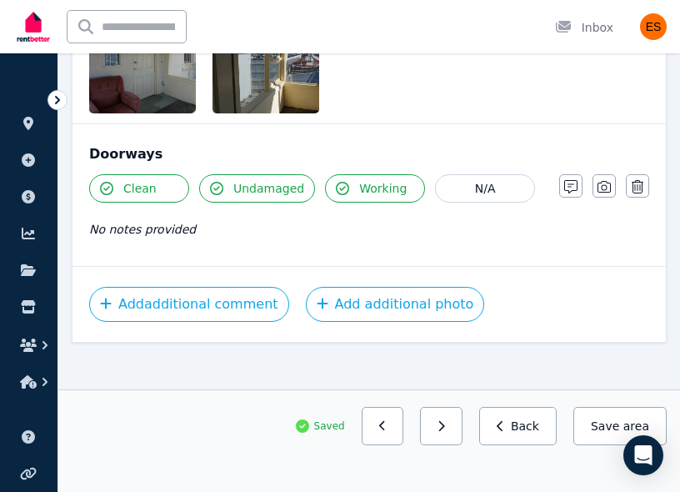
scroll to position [1925, 0]
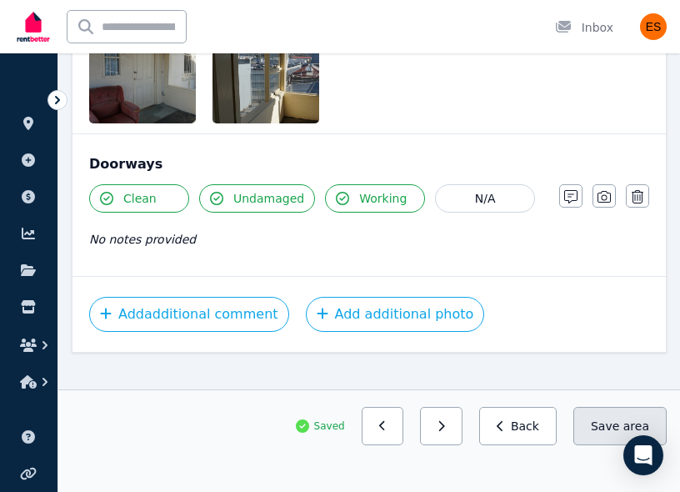
click at [598, 427] on button "Save area" at bounding box center [620, 426] width 93 height 38
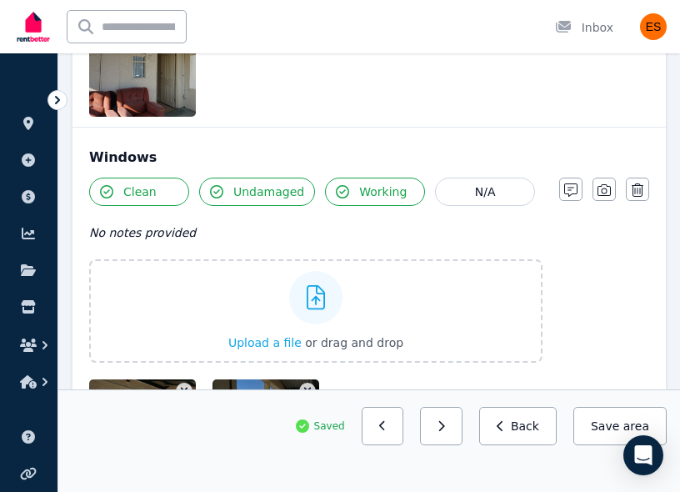
scroll to position [1435, 0]
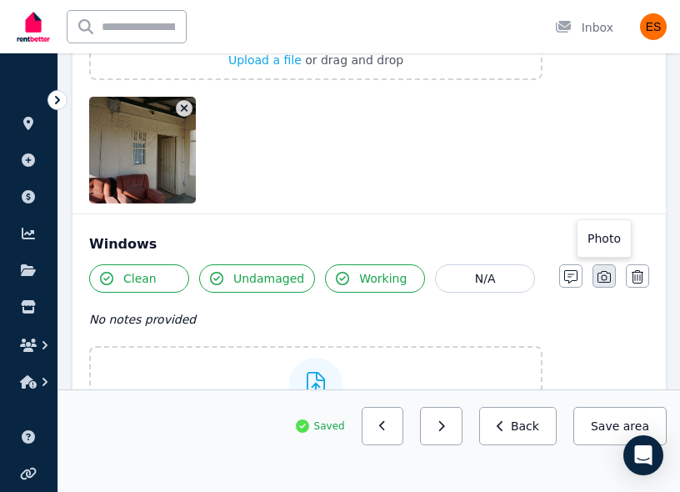
click at [599, 273] on icon "button" at bounding box center [604, 277] width 13 height 12
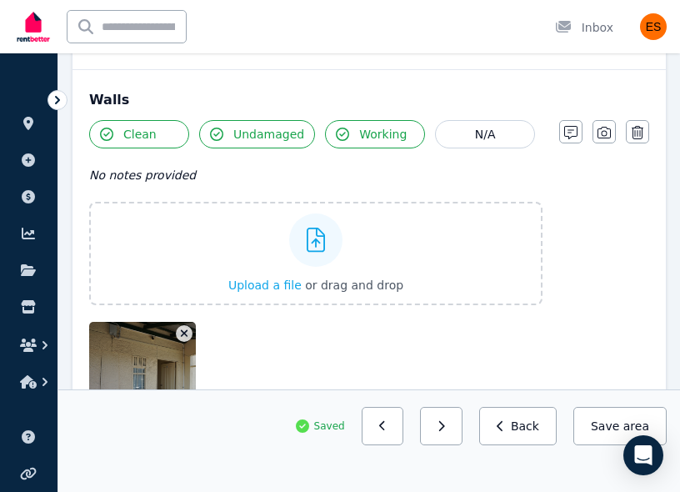
scroll to position [1210, 0]
click at [610, 129] on icon "button" at bounding box center [604, 133] width 13 height 13
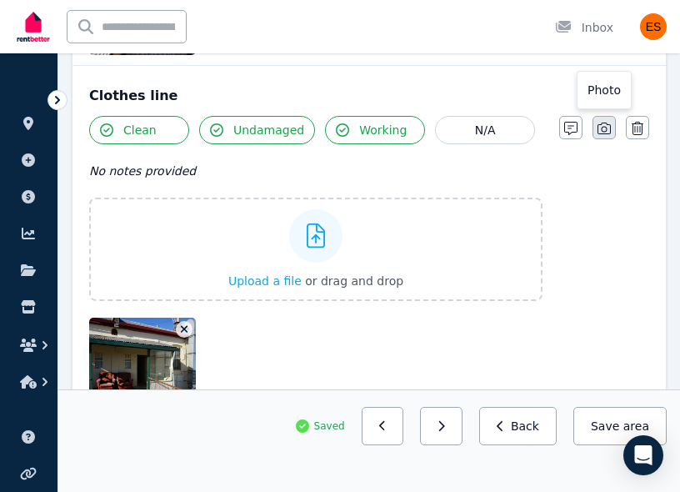
click at [607, 128] on icon "button" at bounding box center [604, 128] width 13 height 13
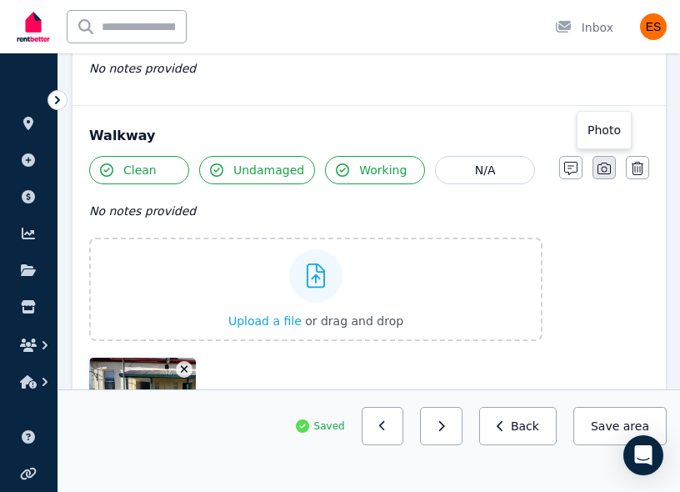
click at [608, 158] on button "button" at bounding box center [604, 167] width 23 height 23
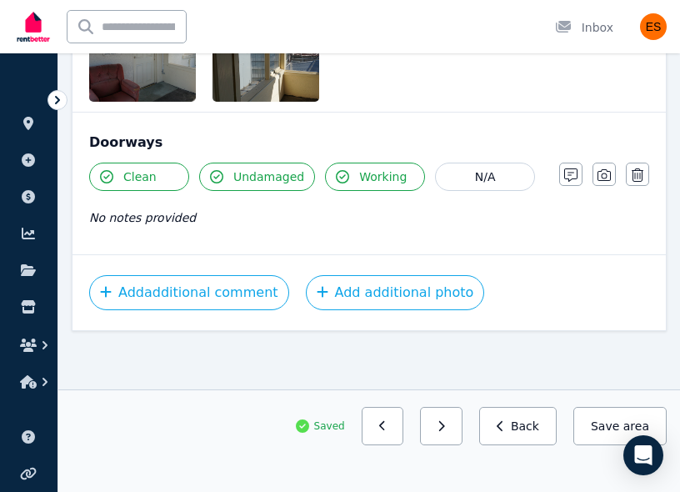
scroll to position [1428, 0]
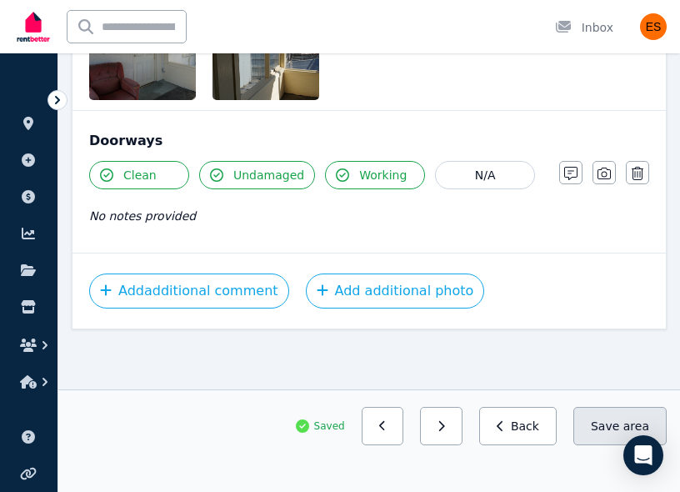
click at [593, 421] on button "Save area" at bounding box center [620, 426] width 93 height 38
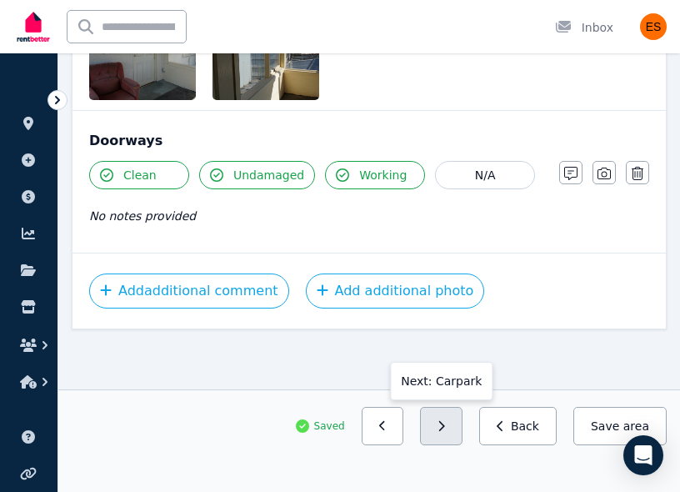
click at [463, 428] on button "button" at bounding box center [441, 426] width 43 height 38
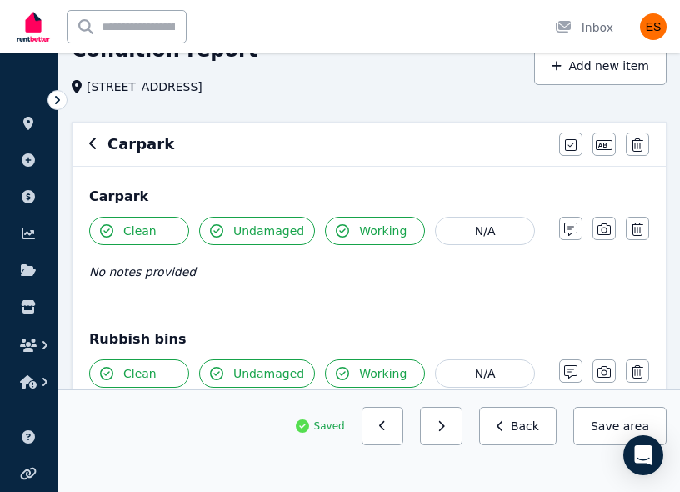
scroll to position [92, 0]
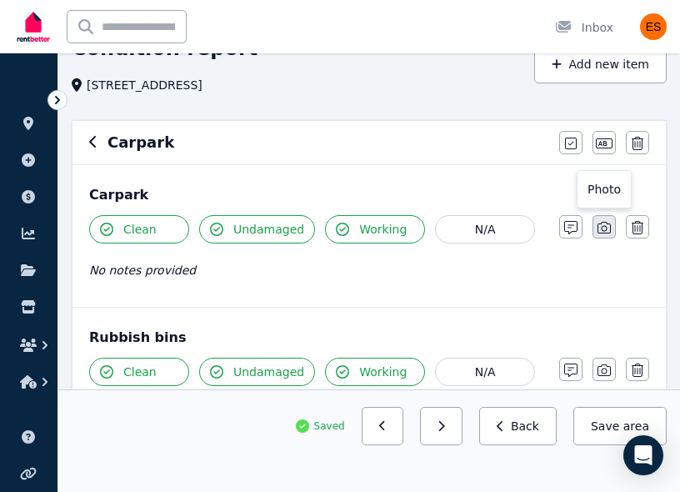
click at [609, 228] on icon "button" at bounding box center [604, 227] width 13 height 13
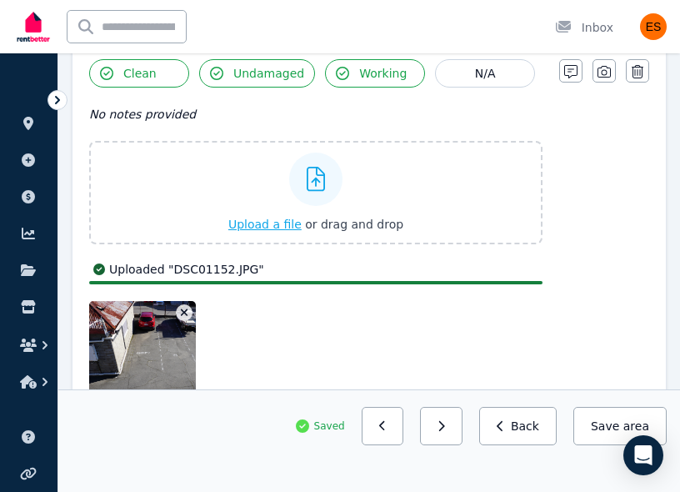
scroll to position [245, 0]
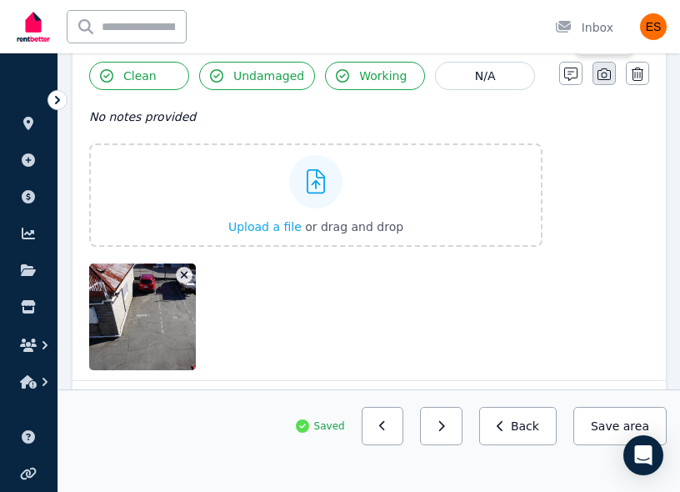
click at [601, 72] on icon "button" at bounding box center [604, 74] width 13 height 13
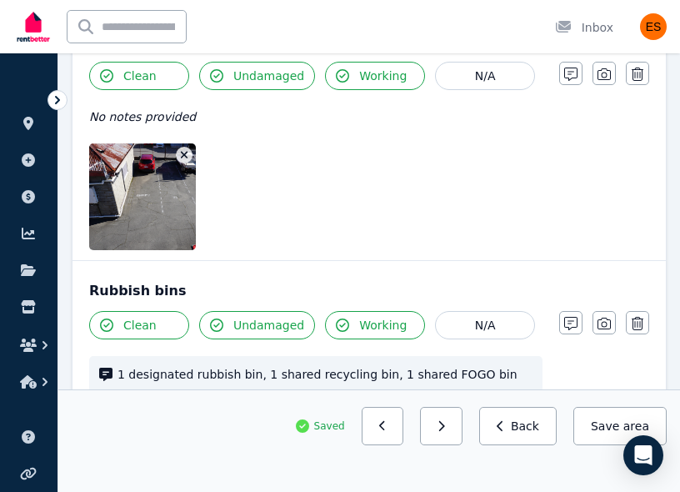
scroll to position [156, 0]
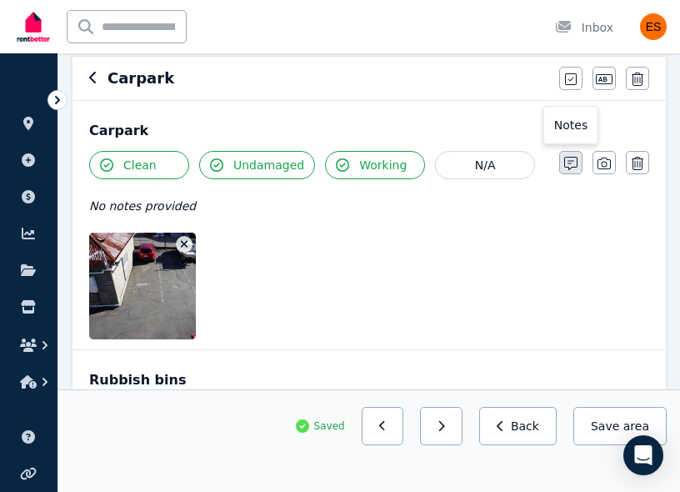
click at [571, 168] on icon "button" at bounding box center [570, 163] width 13 height 13
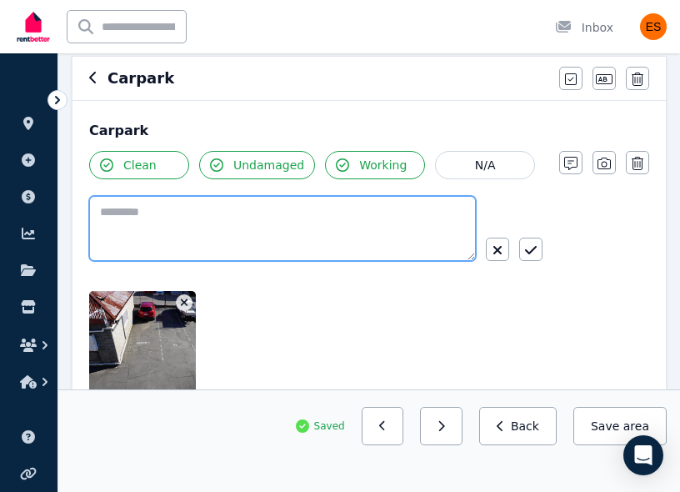
click at [291, 240] on textarea at bounding box center [282, 228] width 387 height 65
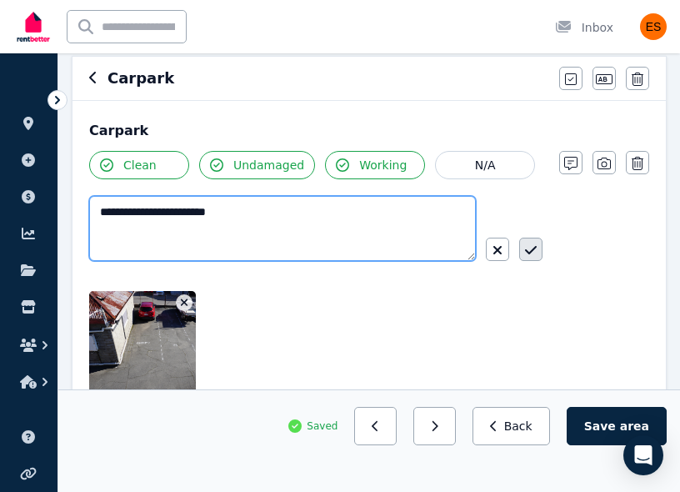
type textarea "**********"
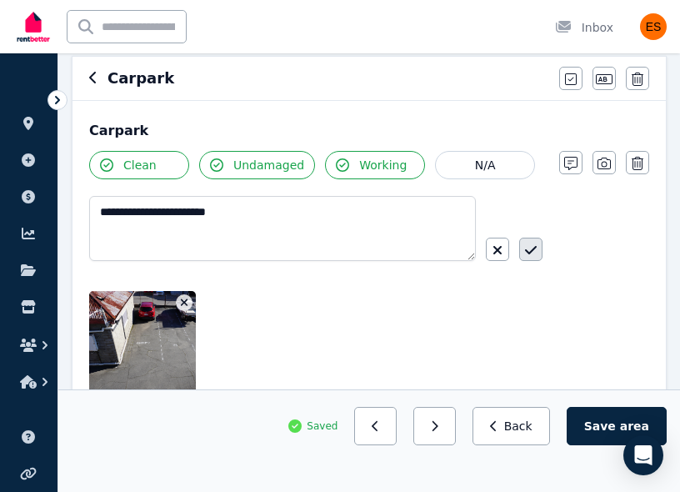
click at [534, 249] on icon "button" at bounding box center [531, 249] width 12 height 13
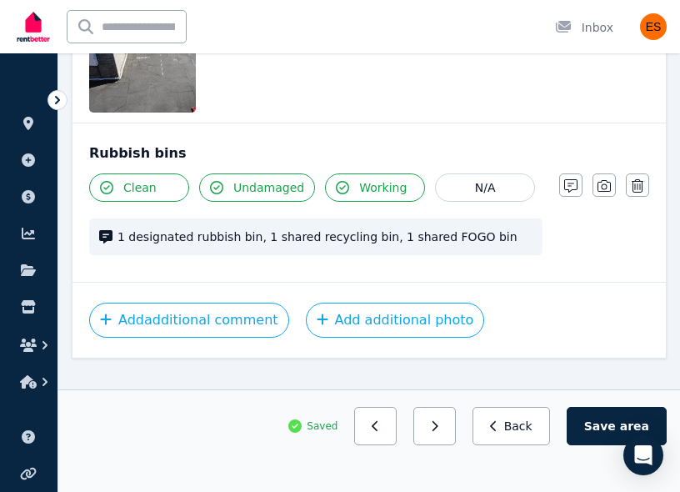
scroll to position [428, 0]
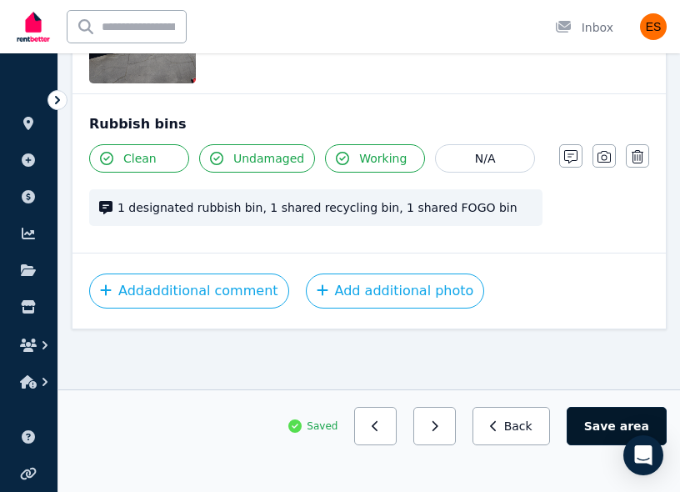
click at [592, 423] on button "Save area" at bounding box center [617, 426] width 100 height 38
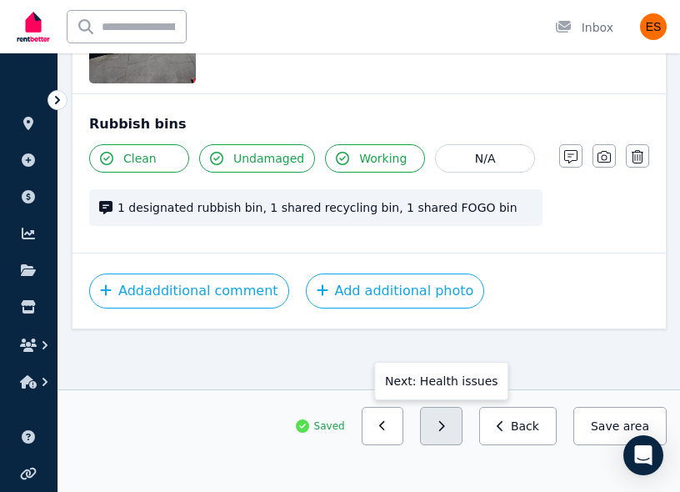
click at [445, 428] on icon "button" at bounding box center [442, 426] width 6 height 10
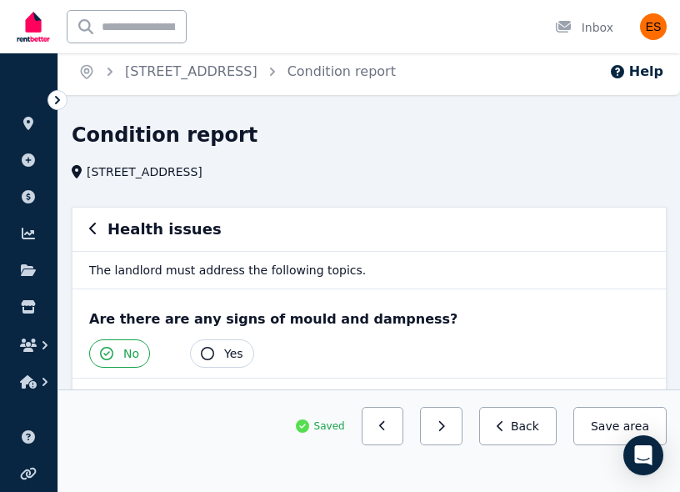
scroll to position [4, 0]
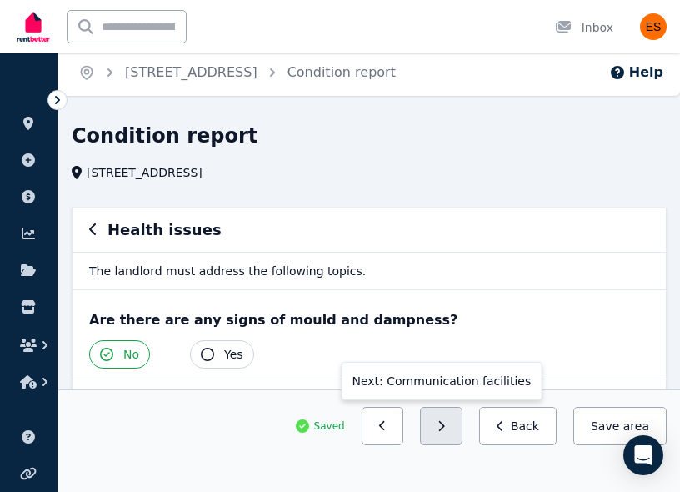
click at [445, 421] on icon "button" at bounding box center [442, 426] width 8 height 12
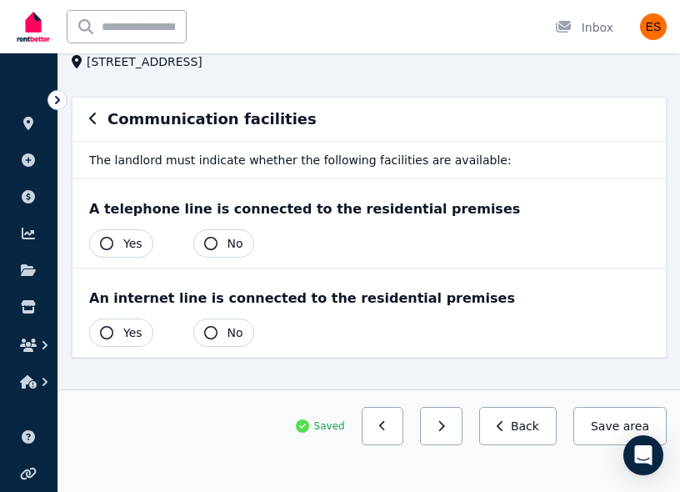
scroll to position [143, 0]
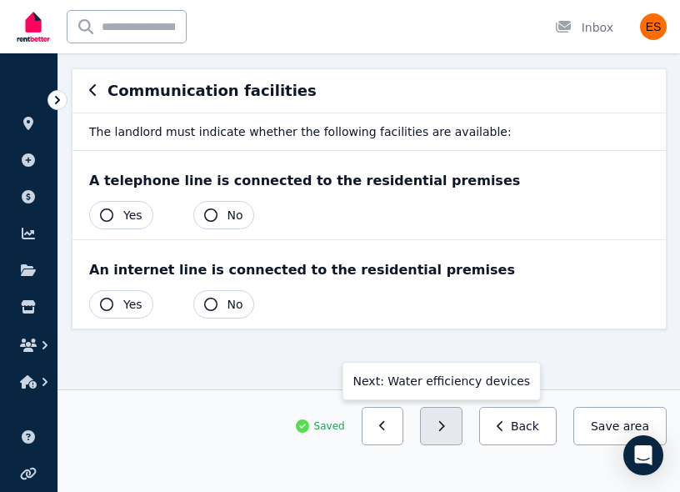
click at [439, 420] on button "button" at bounding box center [441, 426] width 43 height 38
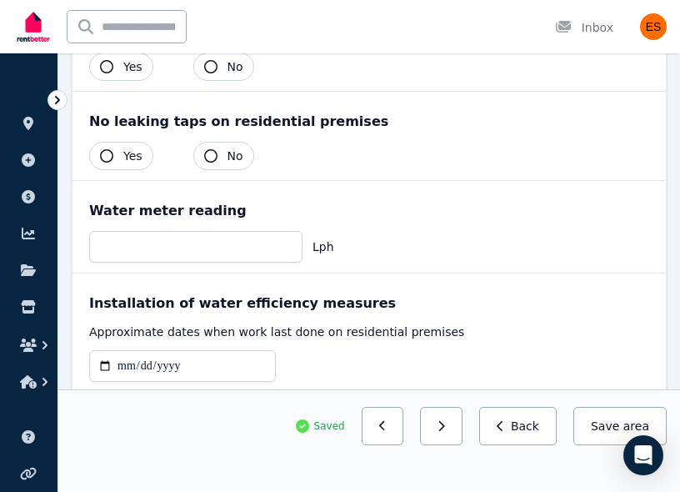
scroll to position [494, 0]
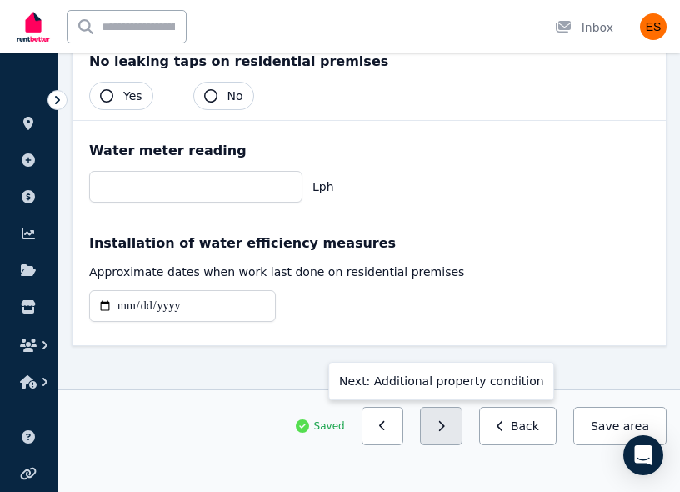
click at [438, 435] on button "button" at bounding box center [441, 426] width 43 height 38
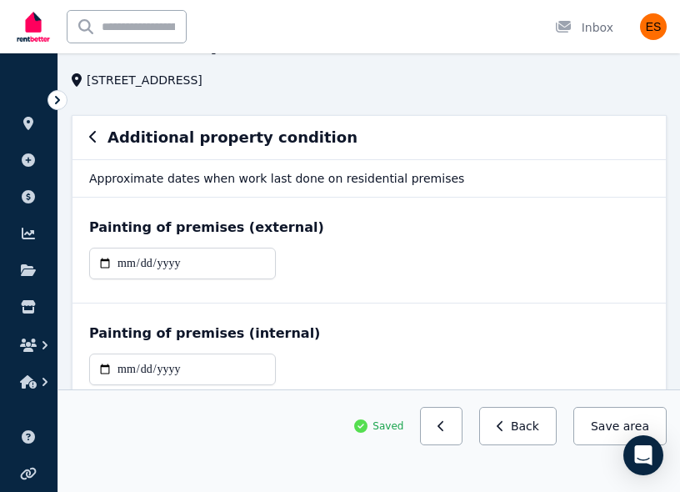
scroll to position [0, 0]
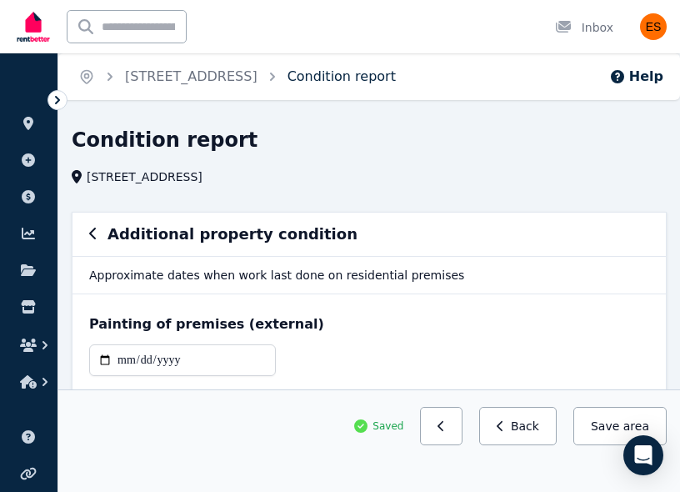
click at [371, 77] on link "Condition report" at bounding box center [342, 76] width 108 height 16
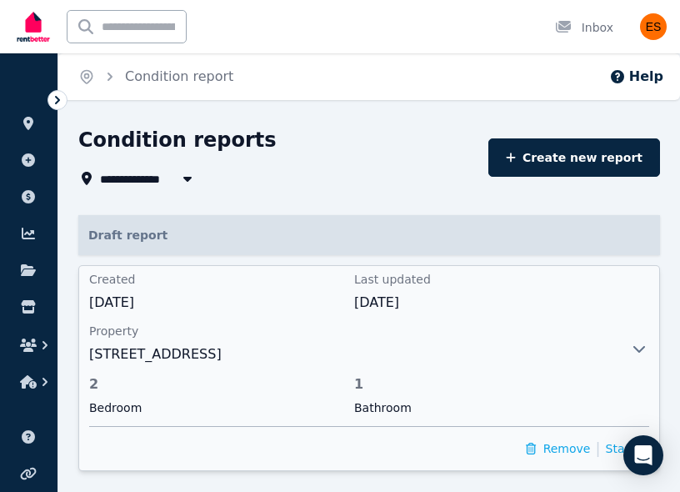
scroll to position [158, 0]
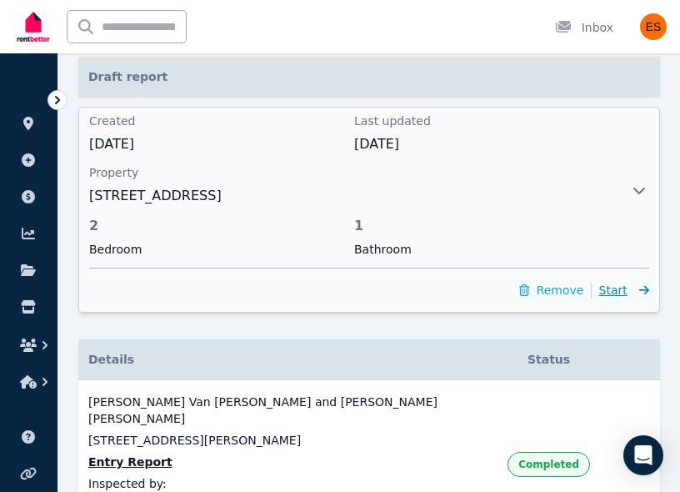
click at [633, 292] on icon at bounding box center [641, 290] width 17 height 12
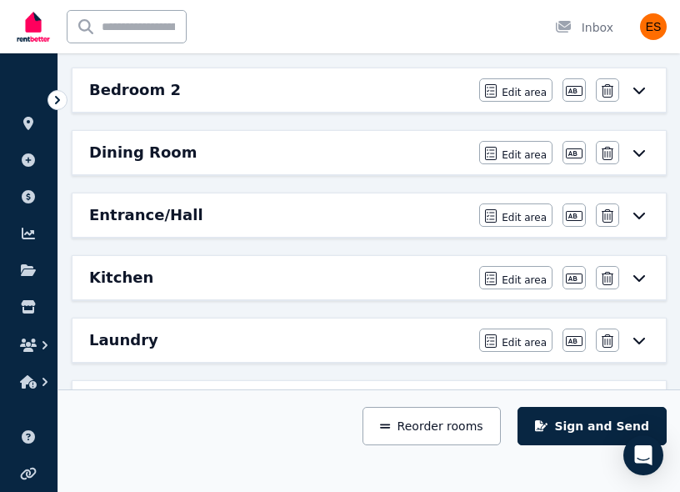
scroll to position [368, 0]
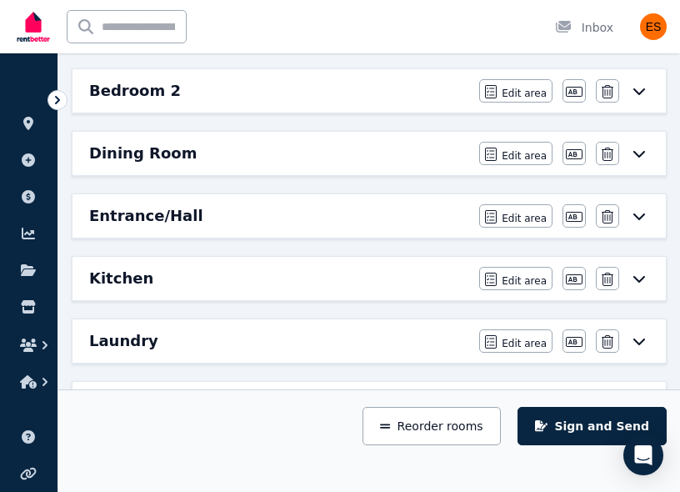
click at [644, 209] on icon at bounding box center [639, 215] width 20 height 13
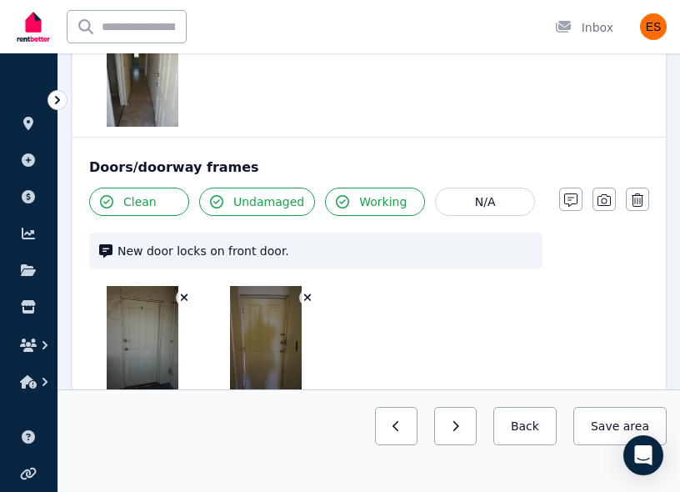
scroll to position [0, 0]
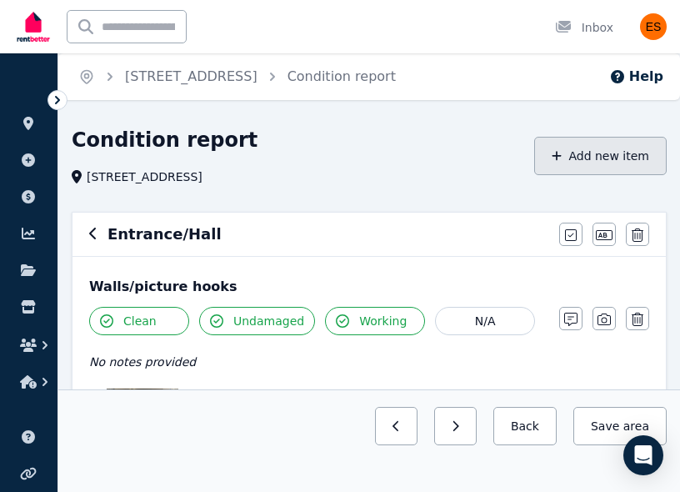
click at [574, 151] on button "Add new item" at bounding box center [600, 156] width 133 height 38
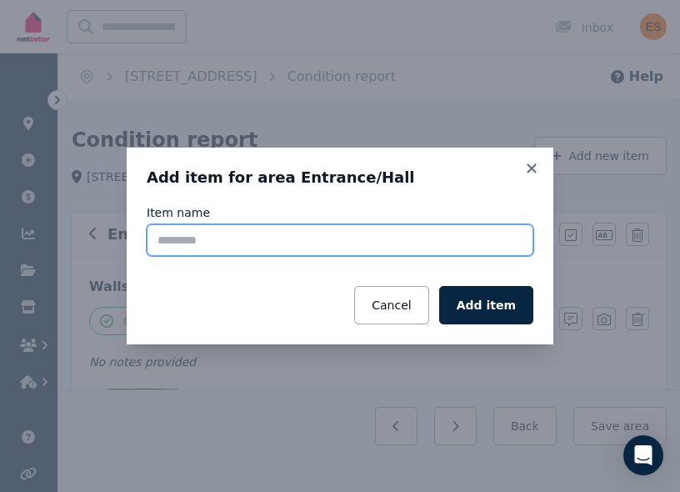
click at [234, 234] on input "Item name" at bounding box center [340, 240] width 387 height 32
type input "**********"
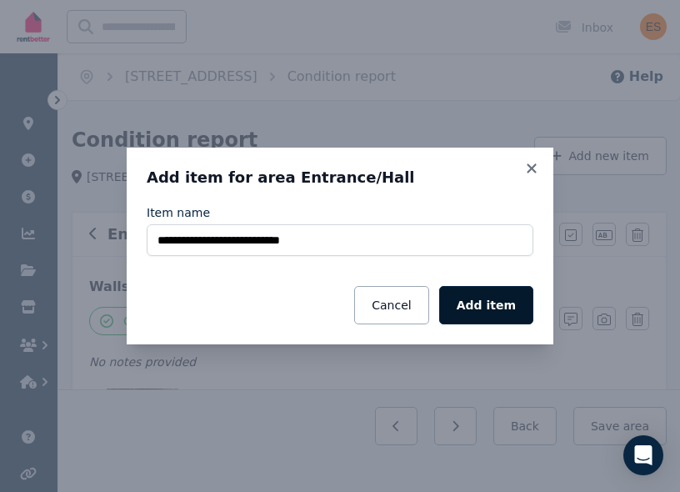
click at [486, 302] on button "Add item" at bounding box center [486, 305] width 94 height 38
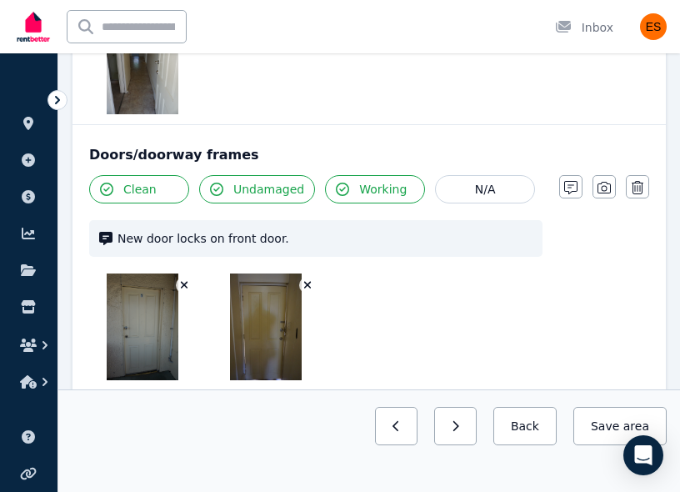
scroll to position [1248, 0]
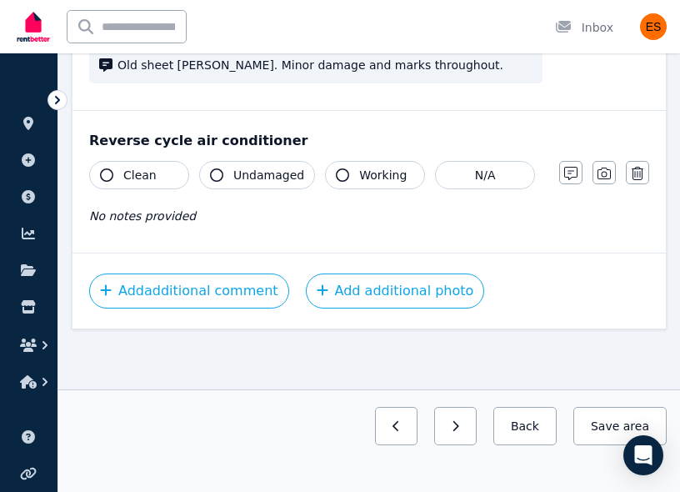
click at [110, 180] on button "Clean" at bounding box center [139, 175] width 100 height 28
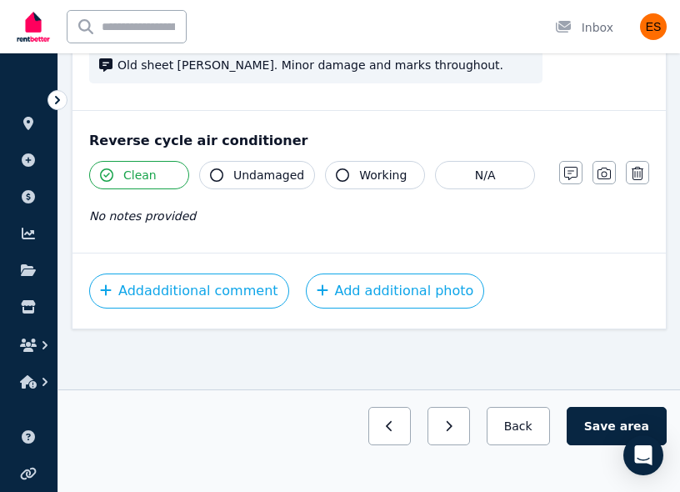
click at [260, 168] on span "Undamaged" at bounding box center [268, 175] width 71 height 17
click at [368, 172] on span "Working" at bounding box center [383, 175] width 48 height 17
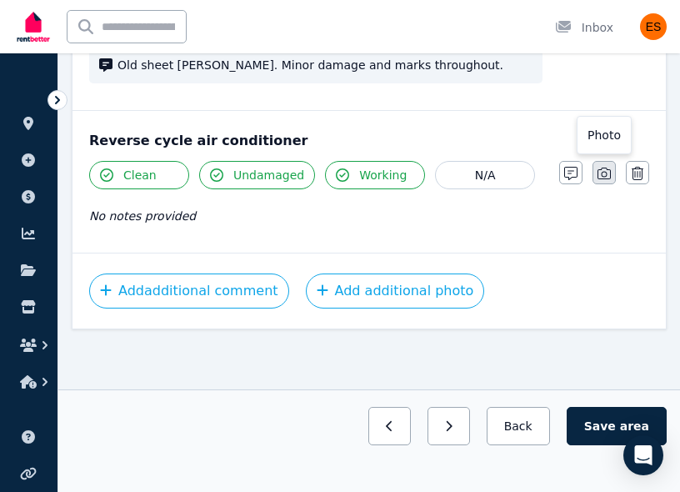
click at [610, 168] on icon "button" at bounding box center [604, 173] width 13 height 13
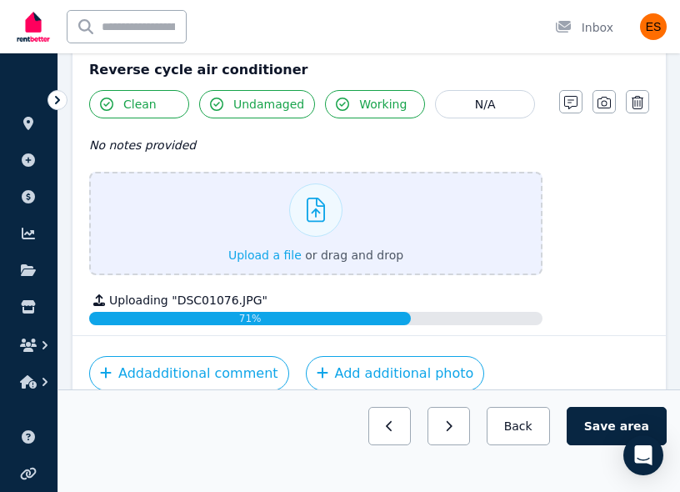
scroll to position [1359, 0]
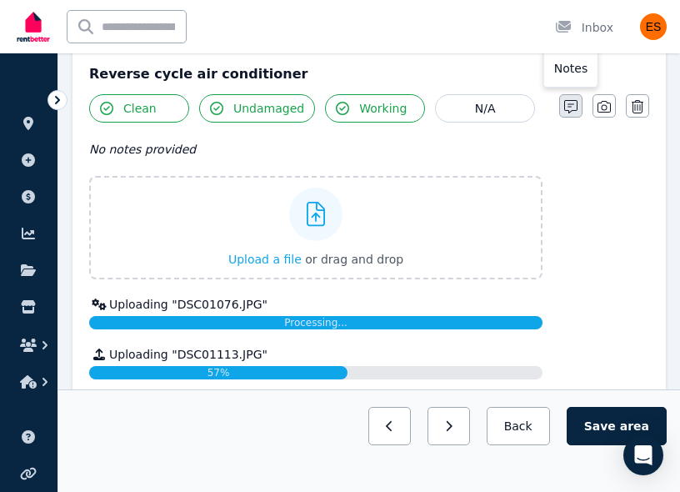
click at [572, 105] on icon "button" at bounding box center [570, 106] width 13 height 13
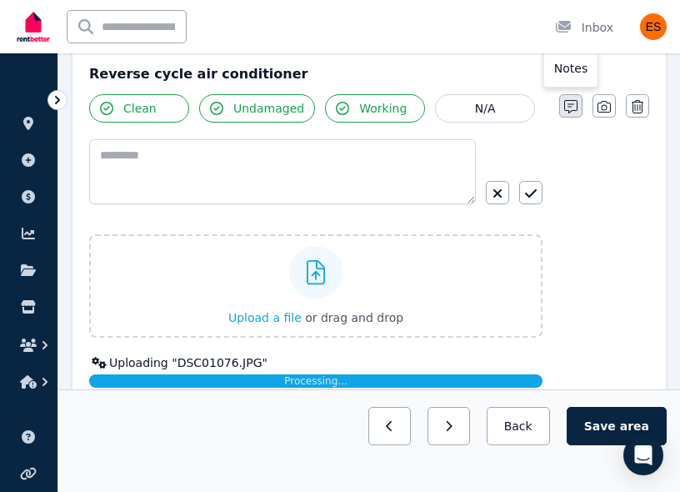
scroll to position [1373, 0]
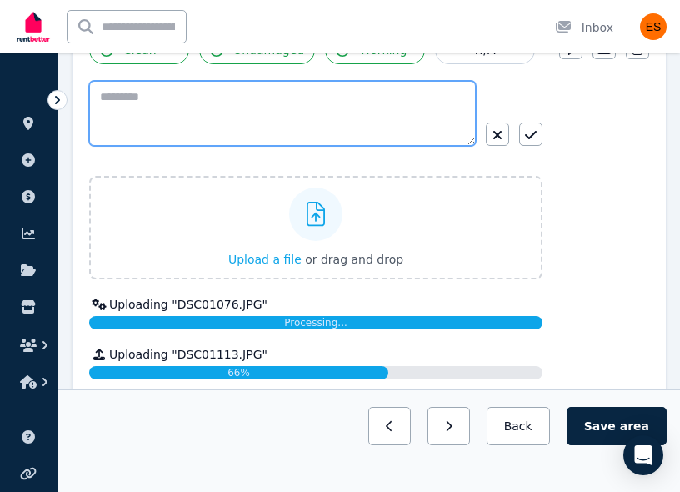
click at [234, 118] on textarea at bounding box center [282, 113] width 387 height 65
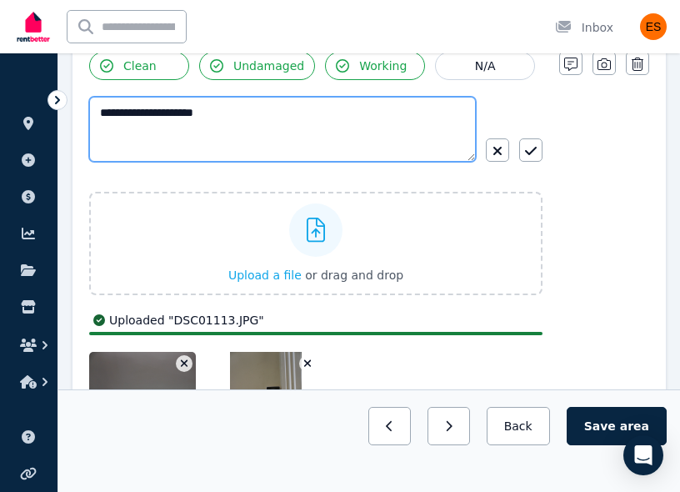
scroll to position [1317, 0]
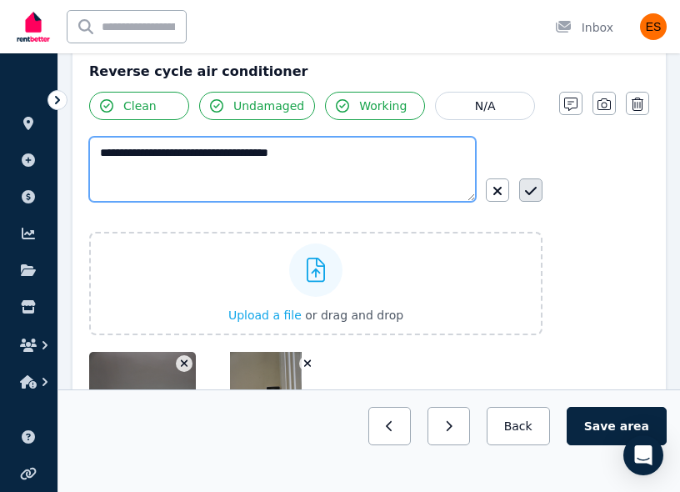
type textarea "**********"
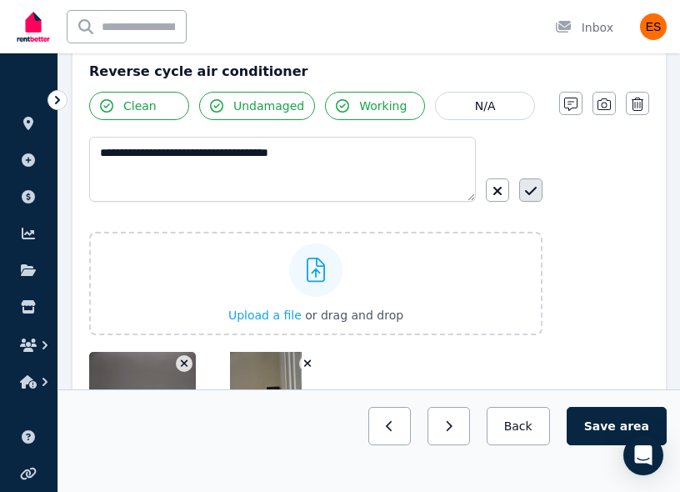
click at [533, 196] on icon "button" at bounding box center [531, 190] width 12 height 13
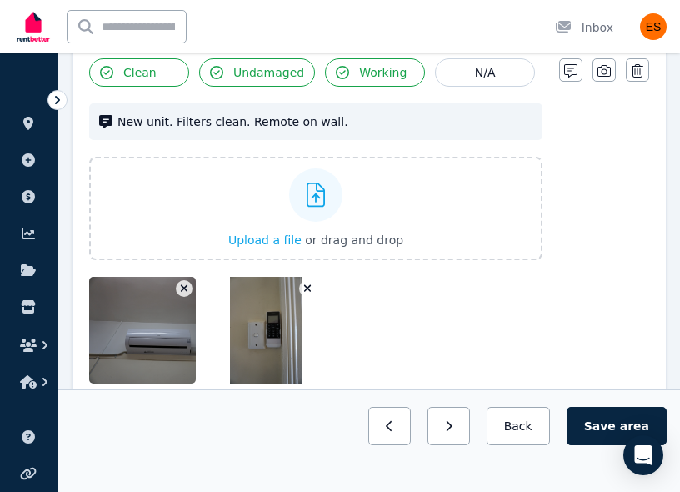
scroll to position [1352, 0]
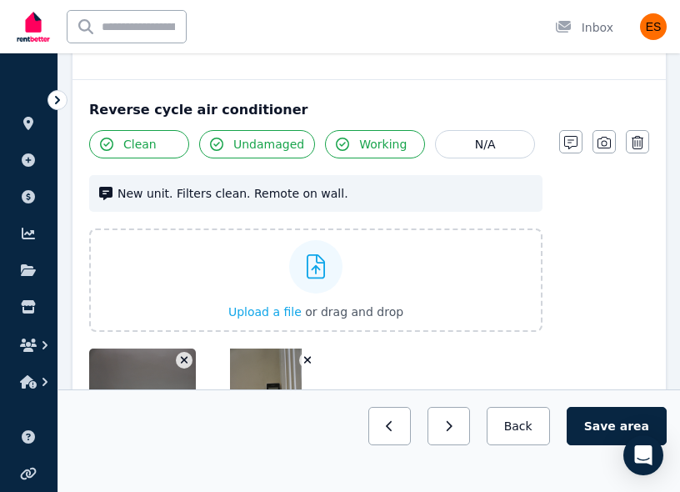
click at [604, 149] on button "button" at bounding box center [604, 141] width 23 height 23
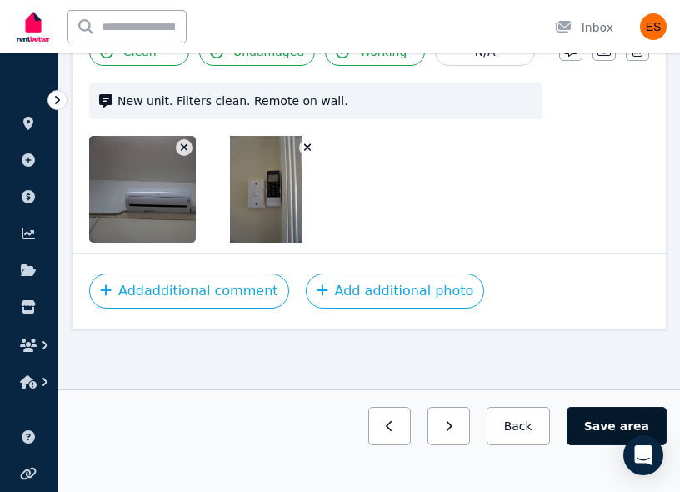
click at [604, 419] on button "Save area" at bounding box center [617, 426] width 100 height 38
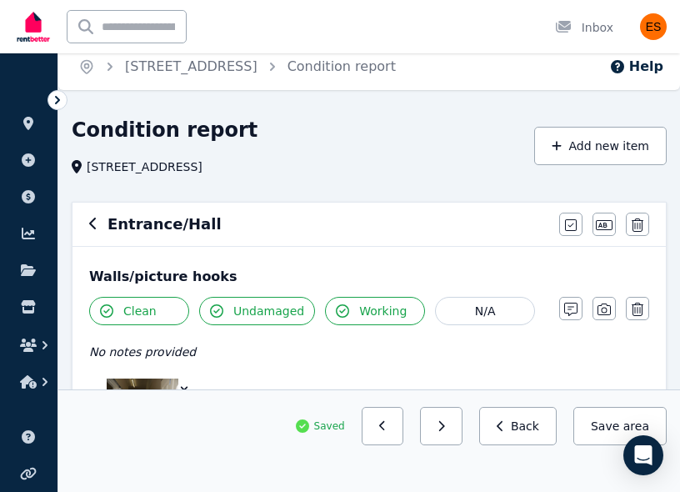
scroll to position [0, 0]
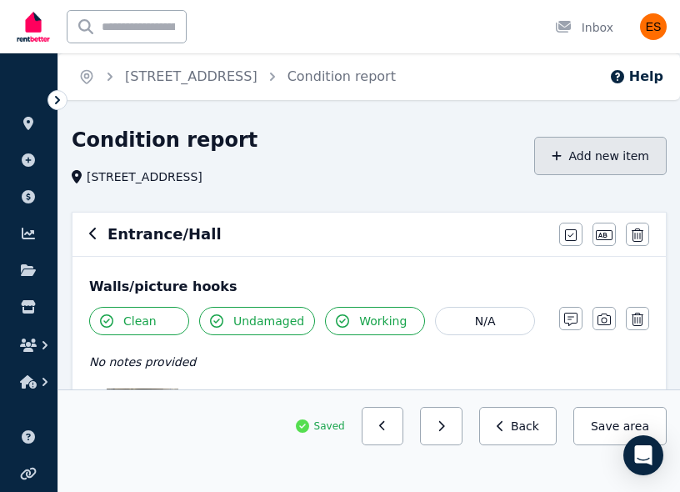
click at [631, 160] on button "Add new item" at bounding box center [600, 156] width 133 height 38
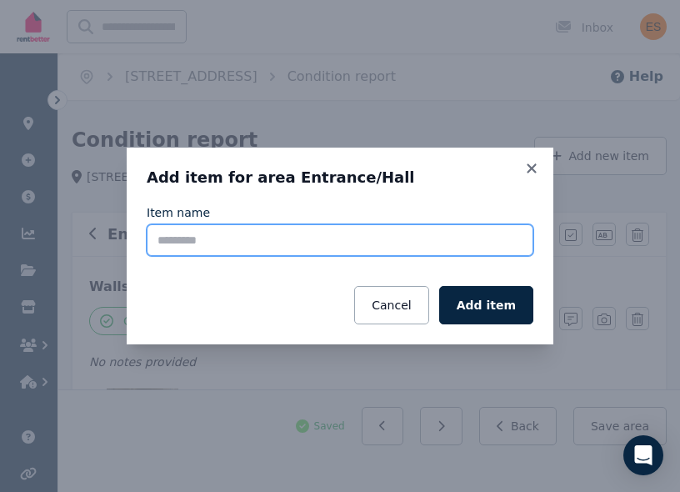
click at [338, 249] on input "Item name" at bounding box center [340, 240] width 387 height 32
type input "**********"
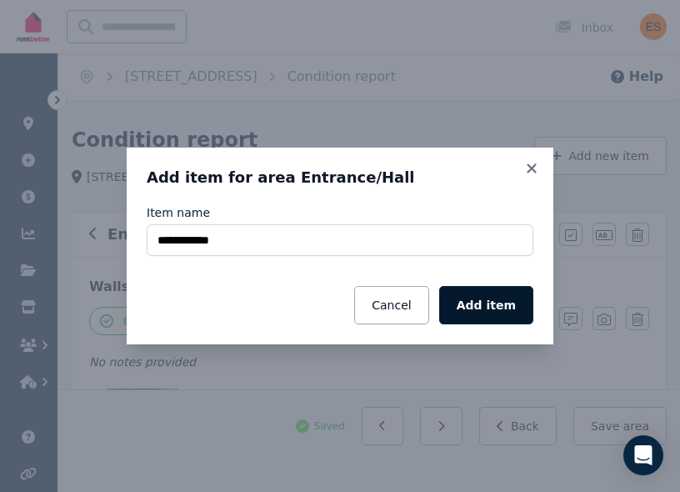
click at [482, 304] on button "Add item" at bounding box center [486, 305] width 94 height 38
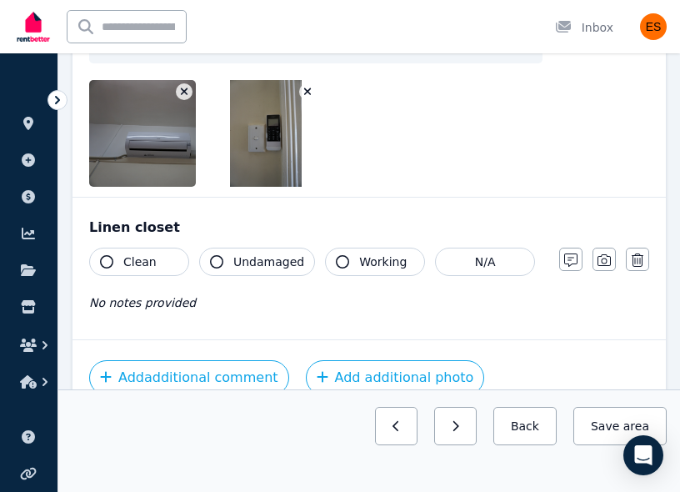
scroll to position [1512, 0]
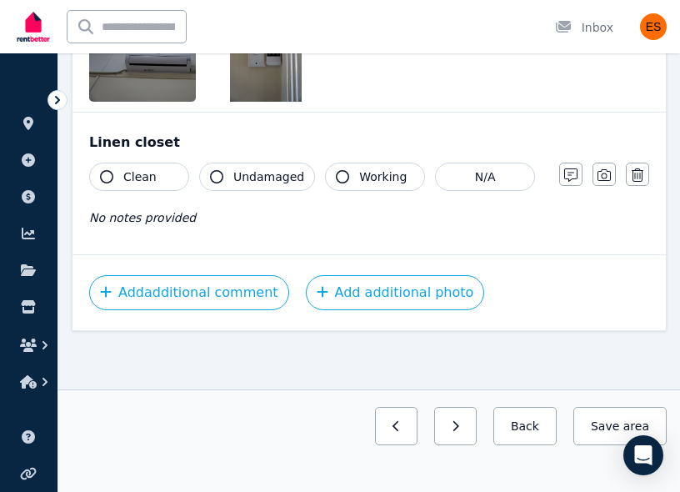
click at [128, 171] on span "Clean" at bounding box center [139, 176] width 33 height 17
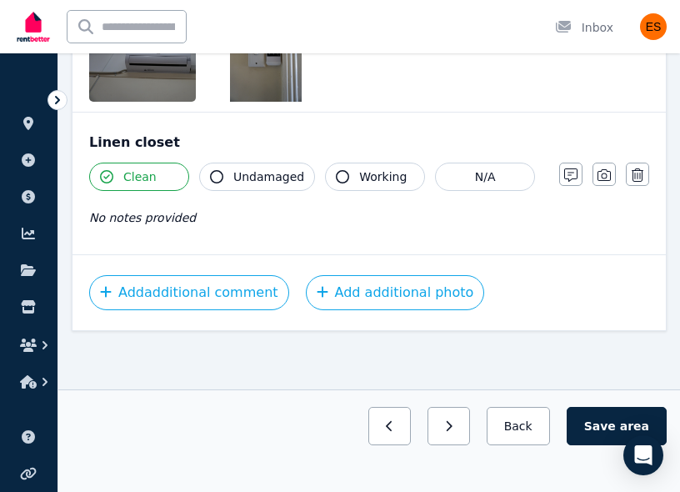
click at [232, 179] on button "Undamaged" at bounding box center [257, 177] width 116 height 28
click at [328, 178] on button "Working" at bounding box center [375, 177] width 100 height 28
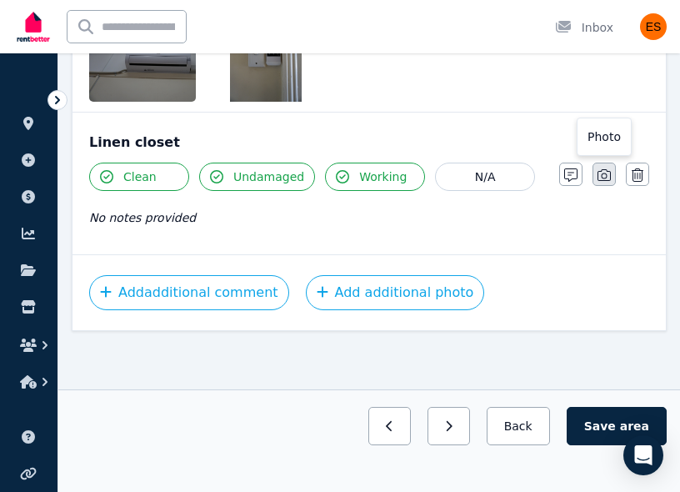
click at [614, 173] on button "button" at bounding box center [604, 174] width 23 height 23
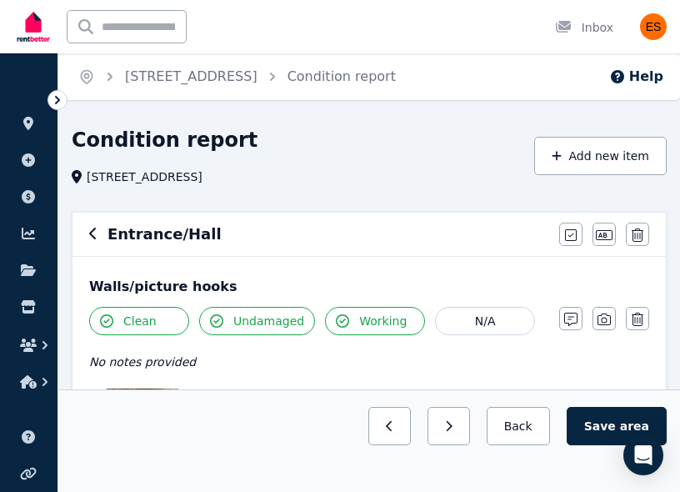
scroll to position [166, 0]
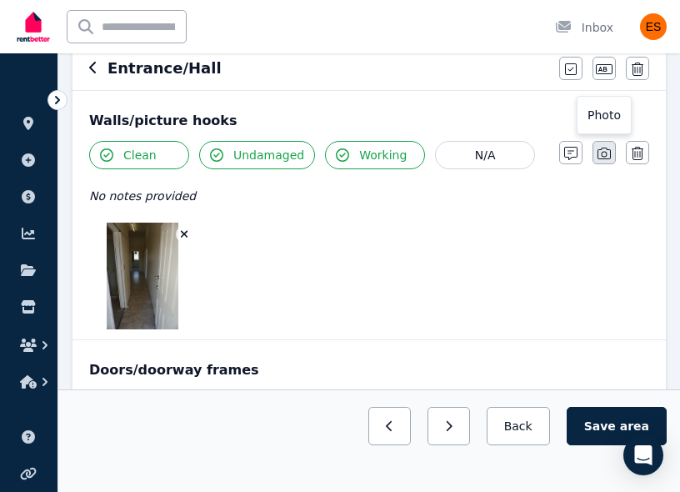
click at [602, 156] on icon "button" at bounding box center [604, 154] width 13 height 12
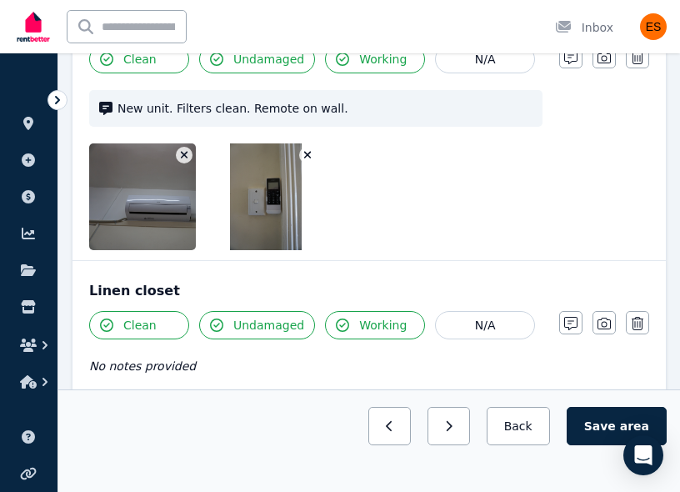
scroll to position [1220, 0]
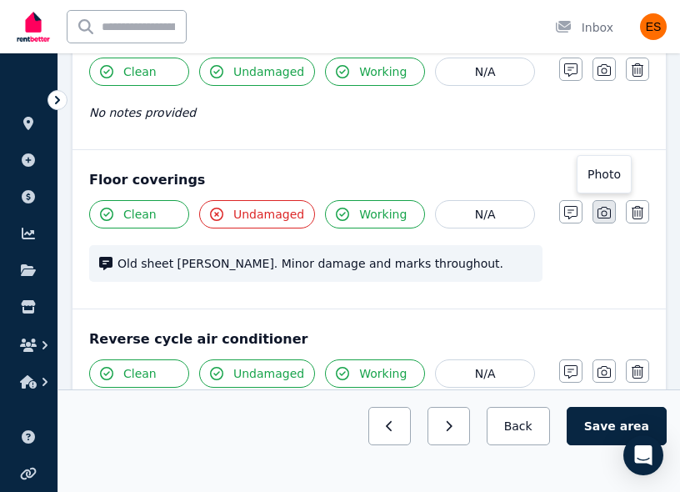
click at [600, 208] on icon "button" at bounding box center [604, 212] width 13 height 13
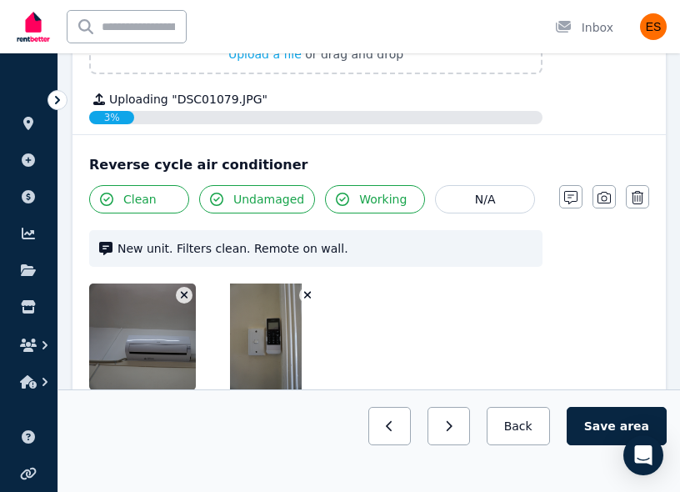
scroll to position [2014, 0]
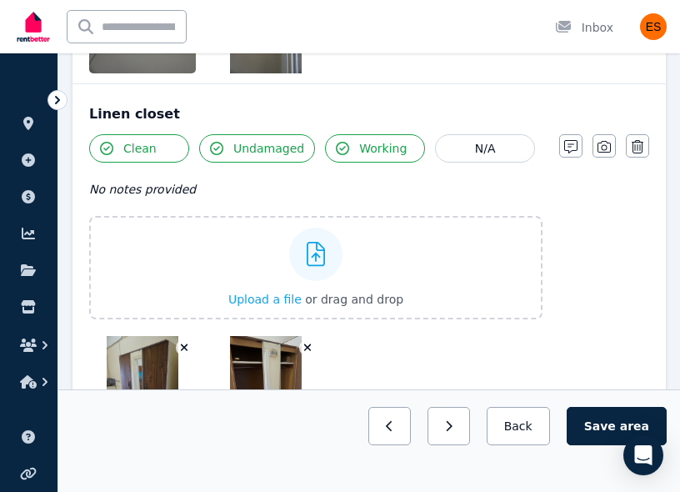
click at [608, 151] on icon "button" at bounding box center [604, 146] width 13 height 13
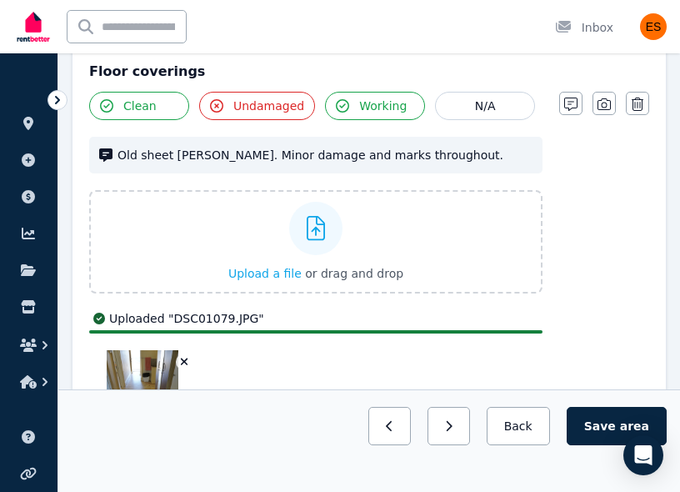
scroll to position [1265, 0]
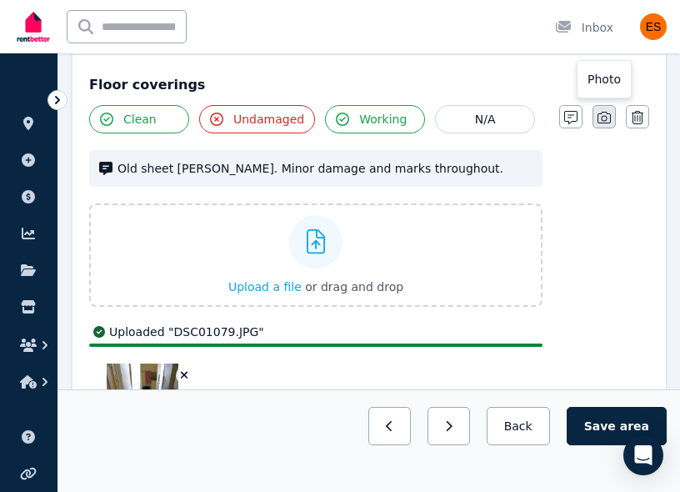
click at [604, 107] on button "button" at bounding box center [604, 116] width 23 height 23
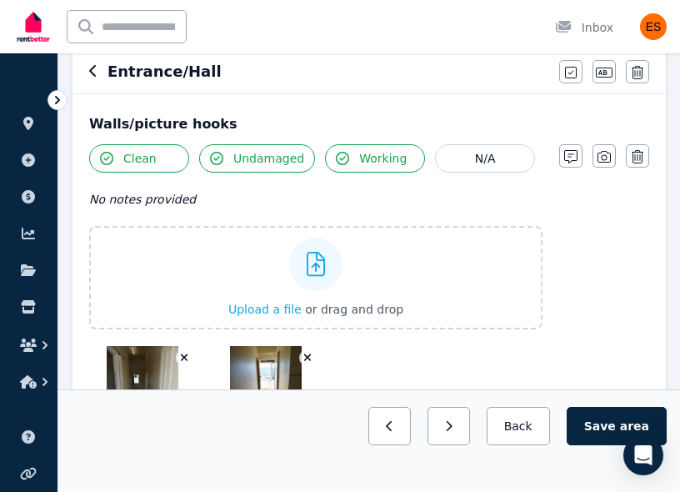
scroll to position [153, 0]
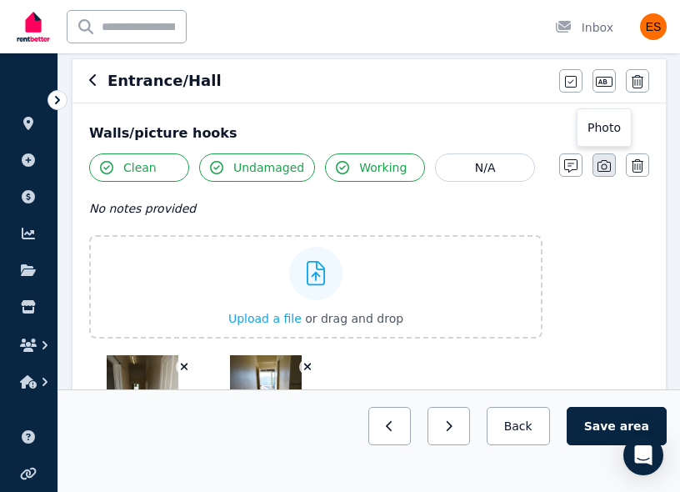
click at [604, 168] on icon "button" at bounding box center [604, 165] width 13 height 13
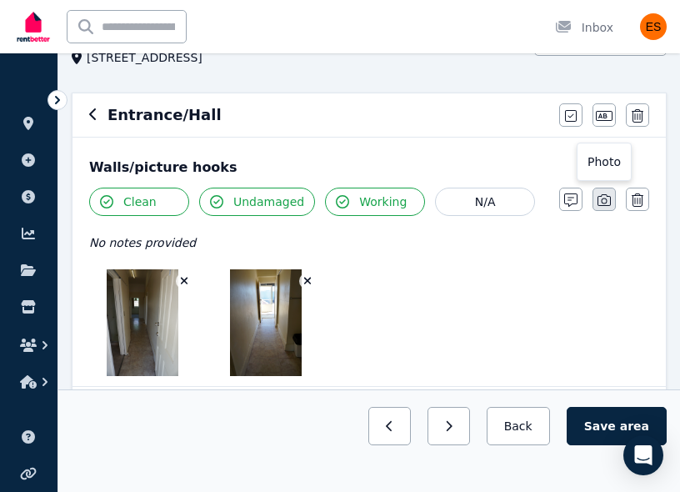
scroll to position [0, 0]
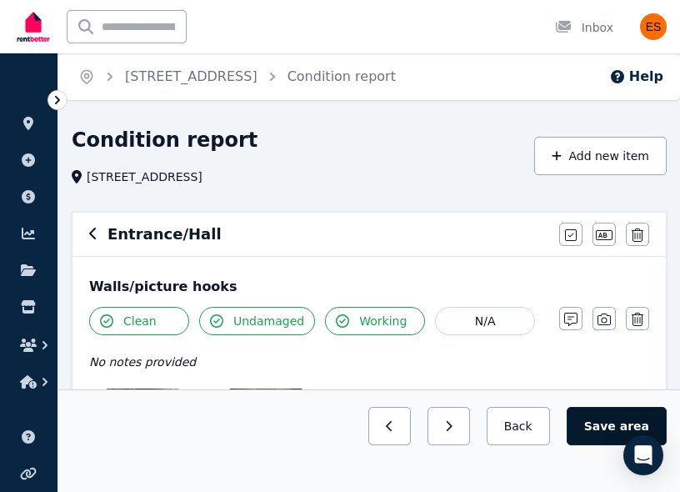
click at [586, 417] on button "Save area" at bounding box center [617, 426] width 100 height 38
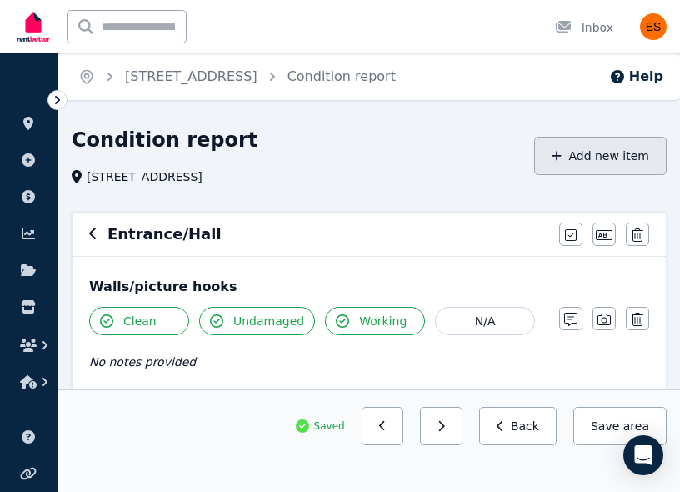
click at [615, 170] on button "Add new item" at bounding box center [600, 156] width 133 height 38
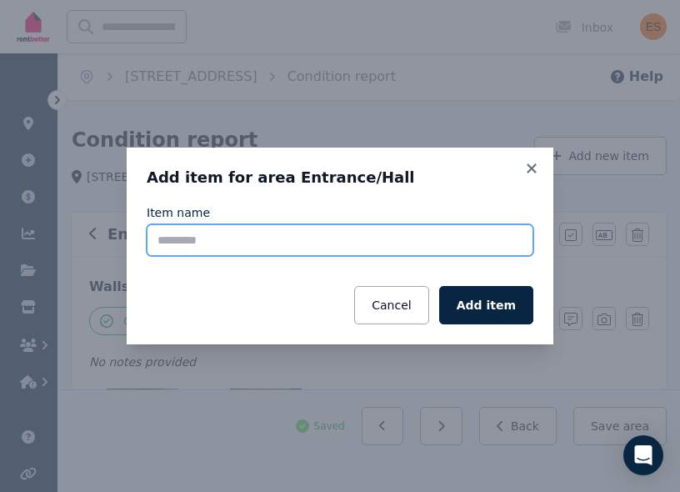
click at [299, 232] on input "Item name" at bounding box center [340, 240] width 387 height 32
type input "**********"
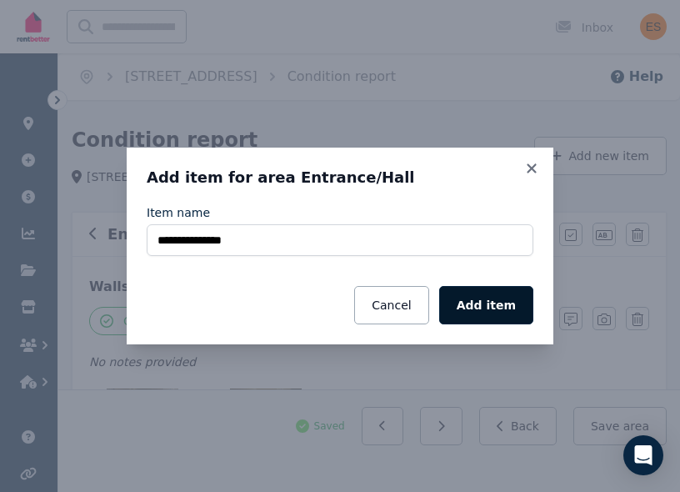
click at [483, 310] on button "Add item" at bounding box center [486, 305] width 94 height 38
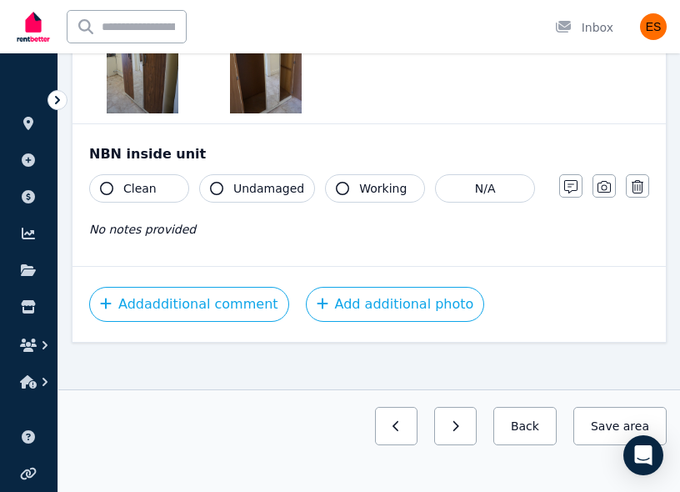
scroll to position [1870, 0]
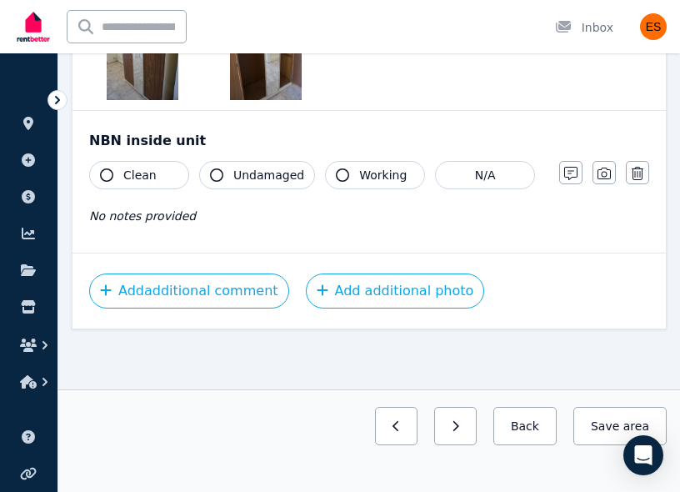
click at [113, 174] on button "Clean" at bounding box center [139, 175] width 100 height 28
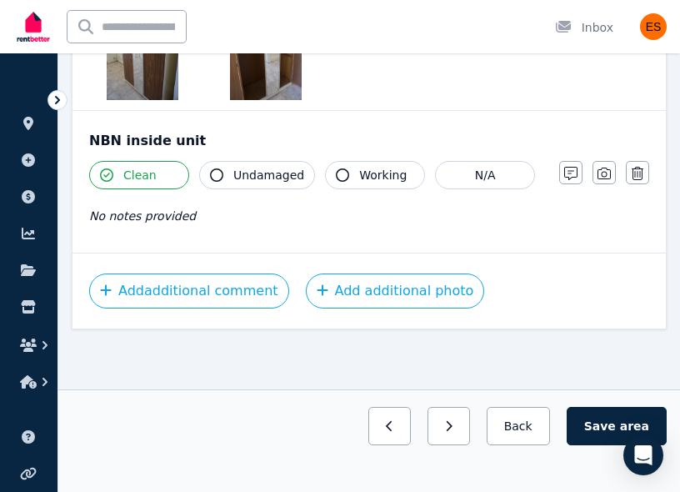
click at [228, 173] on button "Undamaged" at bounding box center [257, 175] width 116 height 28
click at [338, 173] on icon "button" at bounding box center [342, 174] width 13 height 13
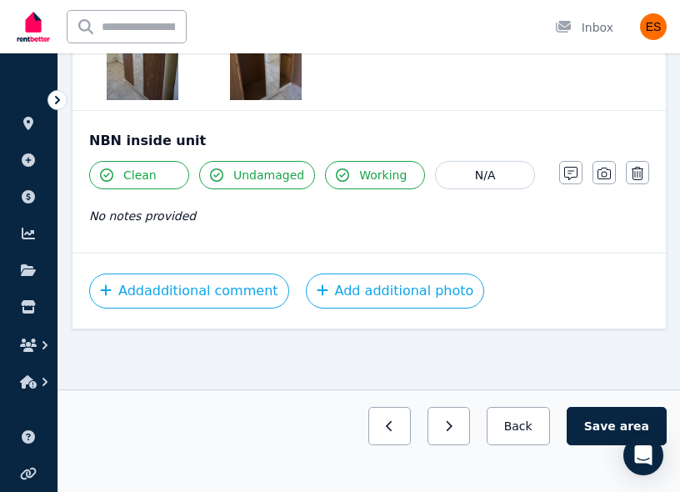
click at [612, 174] on button "button" at bounding box center [604, 172] width 23 height 23
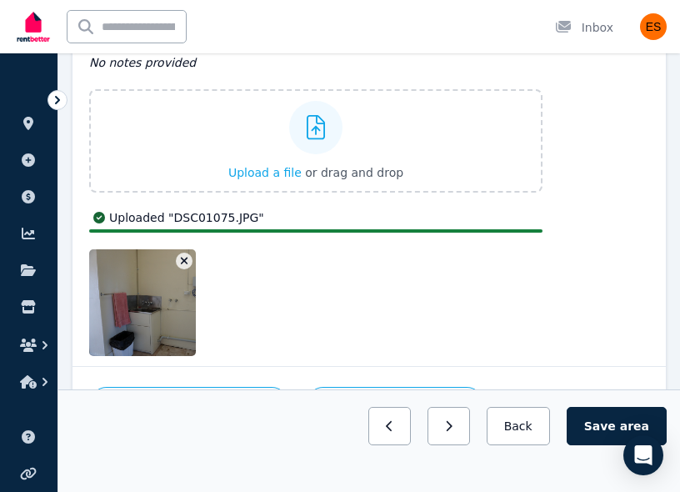
scroll to position [1927, 0]
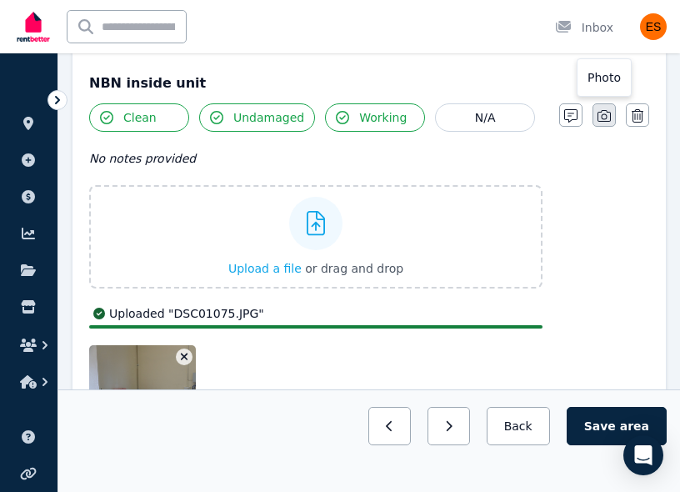
click at [603, 114] on icon "button" at bounding box center [604, 115] width 13 height 13
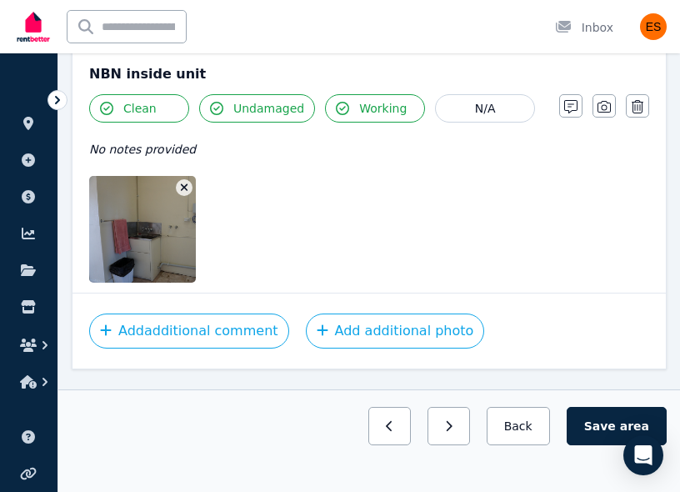
scroll to position [1976, 0]
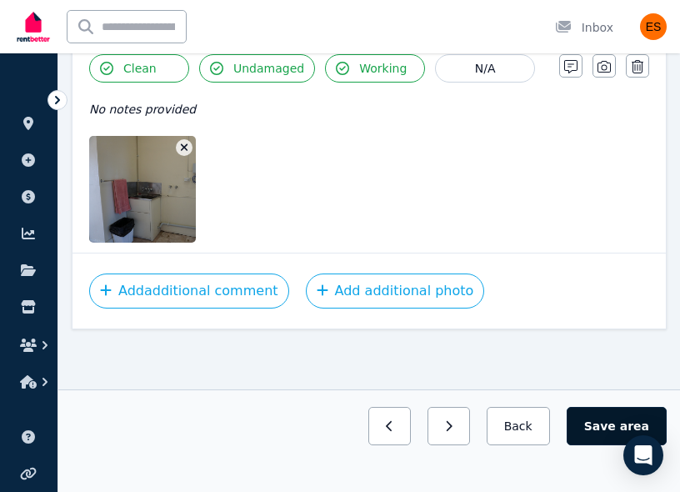
click at [597, 420] on button "Save area" at bounding box center [617, 426] width 100 height 38
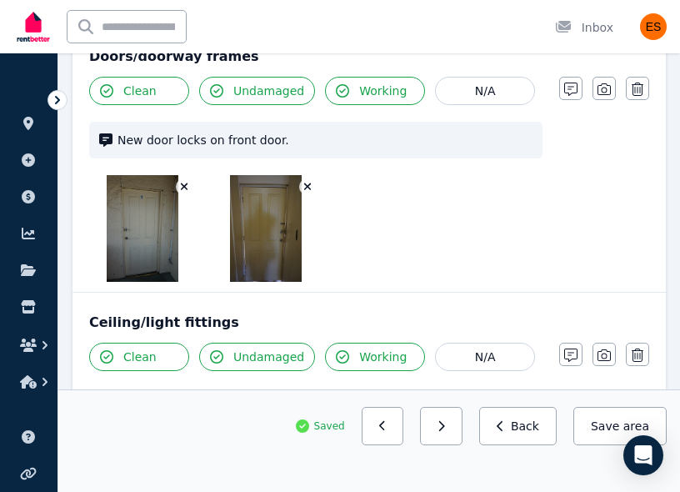
scroll to position [0, 0]
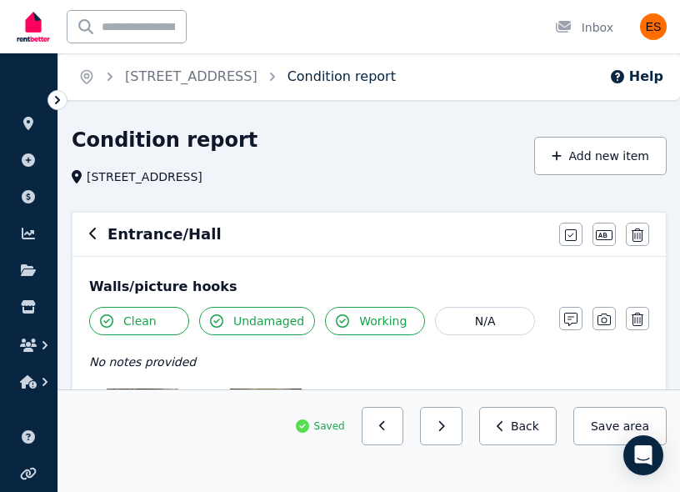
click at [358, 75] on link "Condition report" at bounding box center [342, 76] width 108 height 16
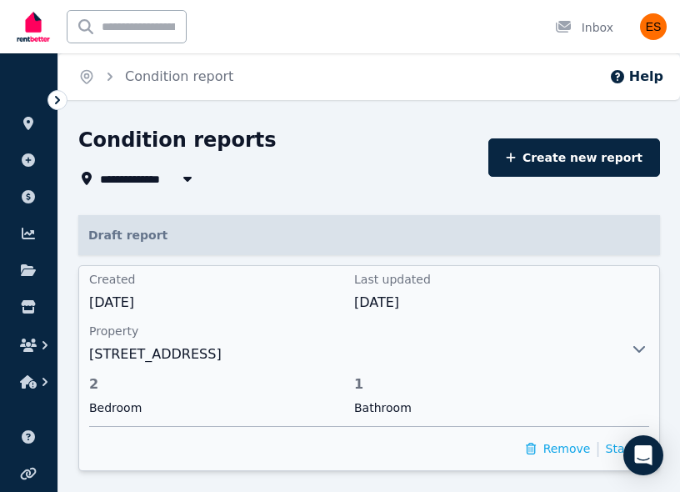
scroll to position [67, 0]
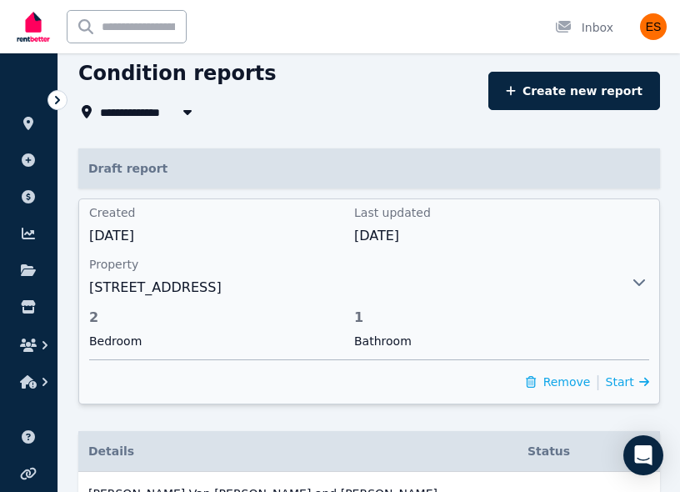
click at [627, 292] on div at bounding box center [639, 301] width 40 height 53
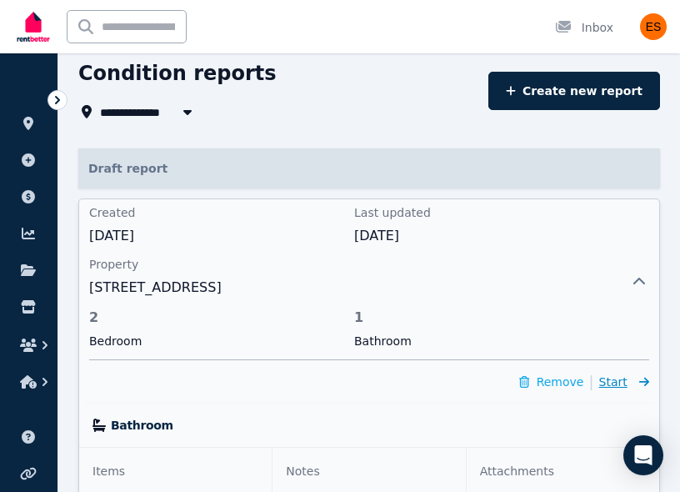
click at [619, 378] on span "Start" at bounding box center [613, 381] width 28 height 13
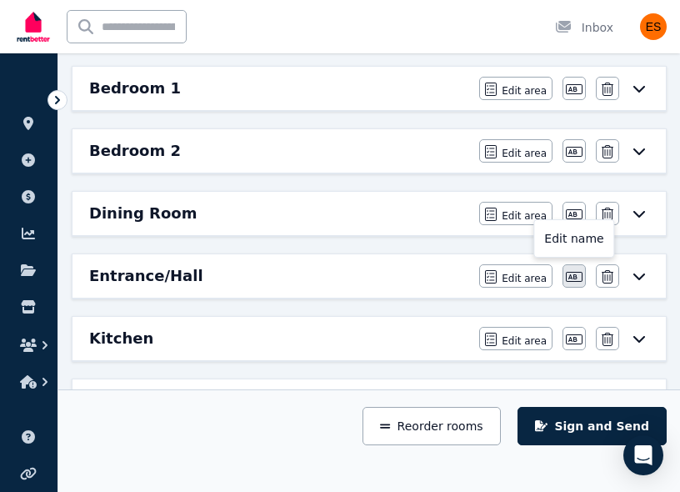
scroll to position [310, 0]
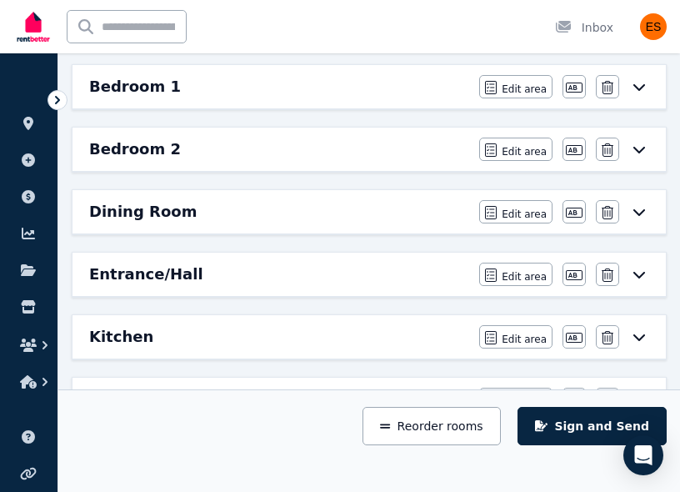
click at [641, 270] on icon at bounding box center [639, 274] width 20 height 13
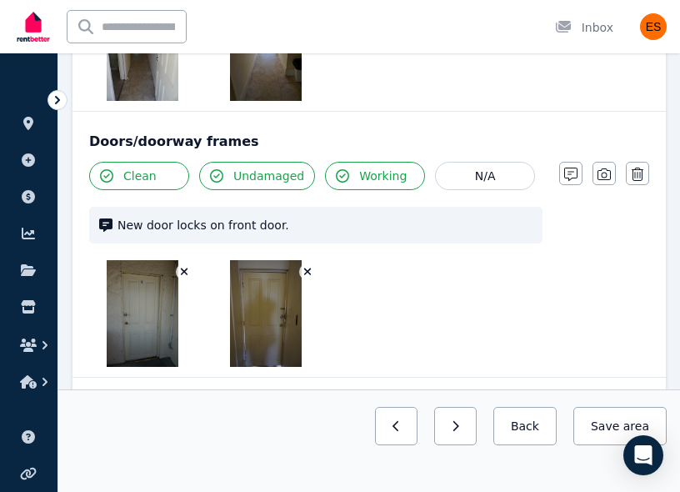
scroll to position [631, 0]
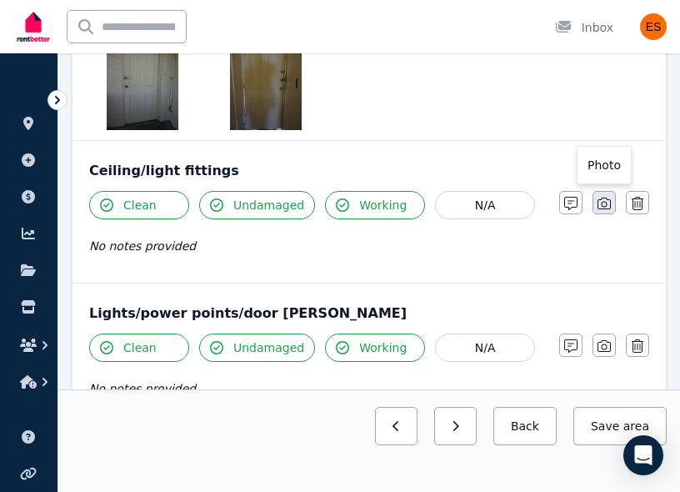
click at [604, 203] on icon "button" at bounding box center [604, 203] width 13 height 13
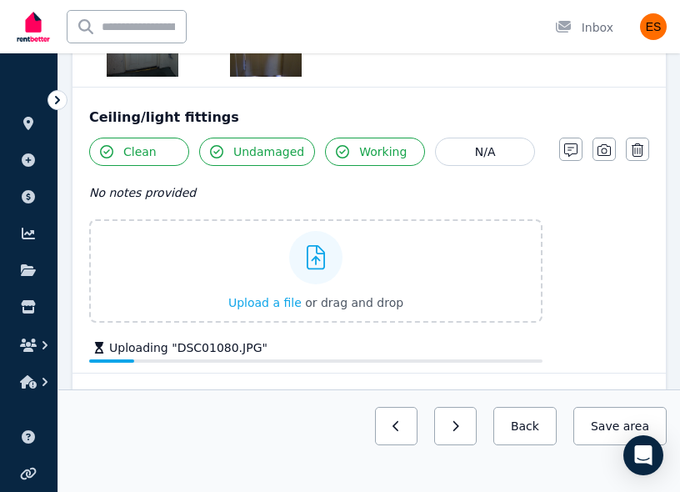
scroll to position [698, 0]
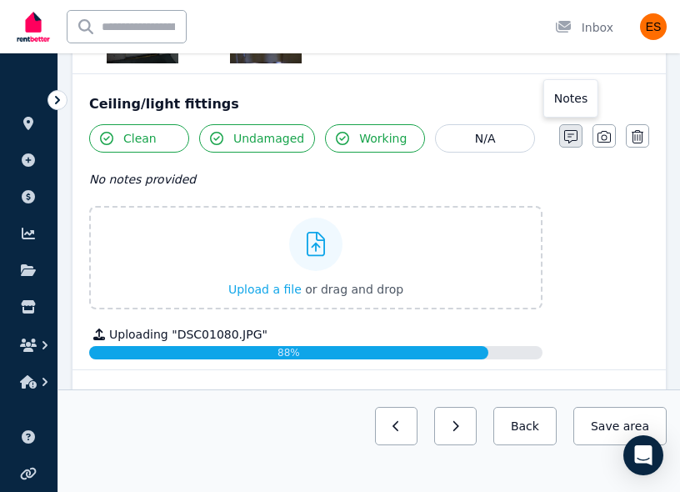
click at [571, 136] on icon "button" at bounding box center [570, 136] width 13 height 13
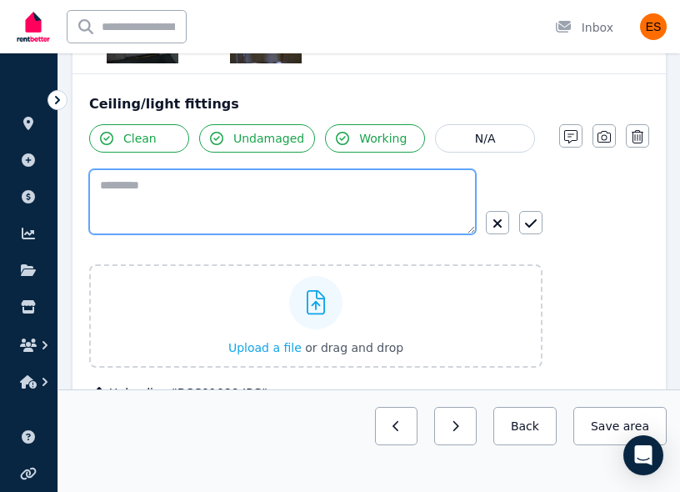
click at [204, 215] on textarea at bounding box center [282, 201] width 387 height 65
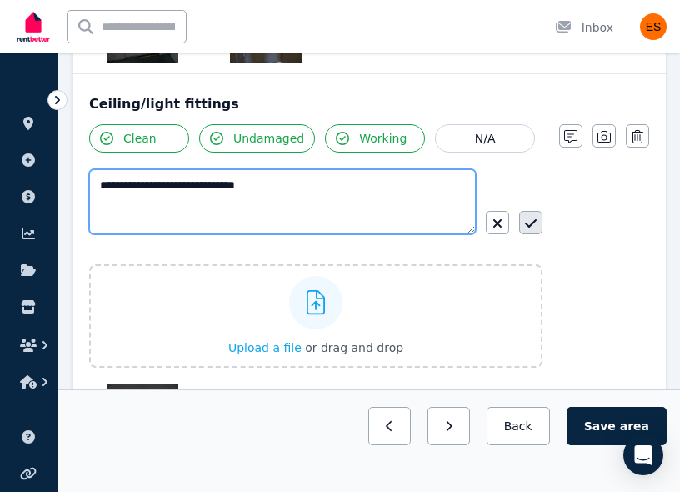
type textarea "**********"
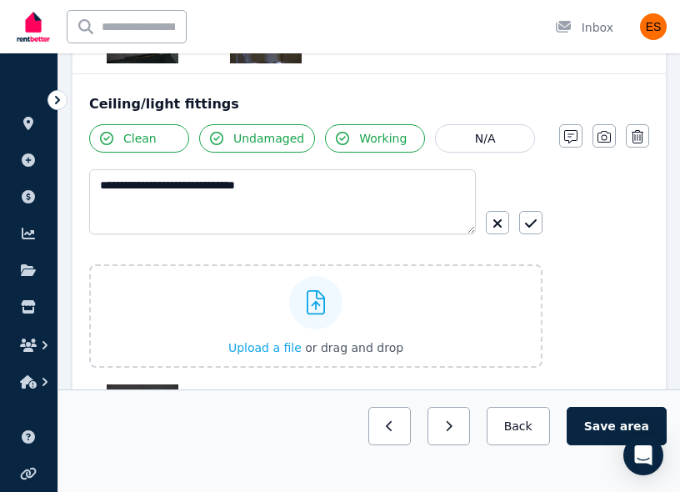
click at [534, 218] on icon "button" at bounding box center [531, 223] width 12 height 13
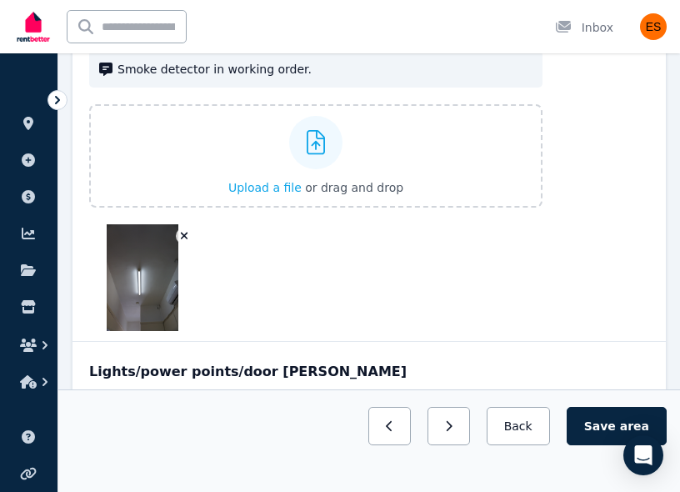
scroll to position [728, 0]
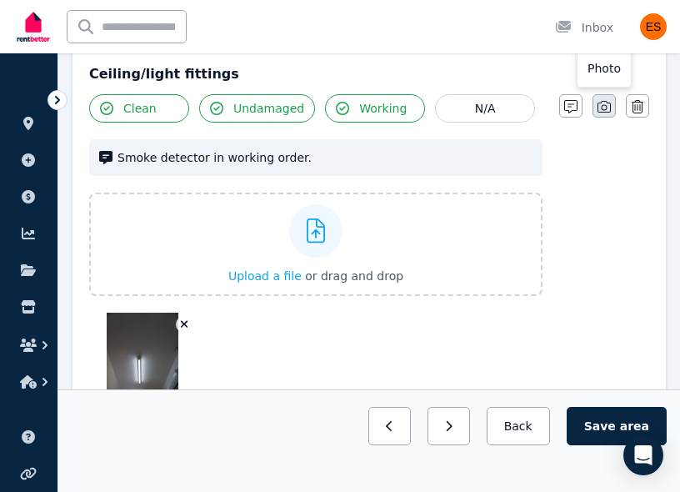
click at [604, 107] on icon "button" at bounding box center [604, 106] width 13 height 13
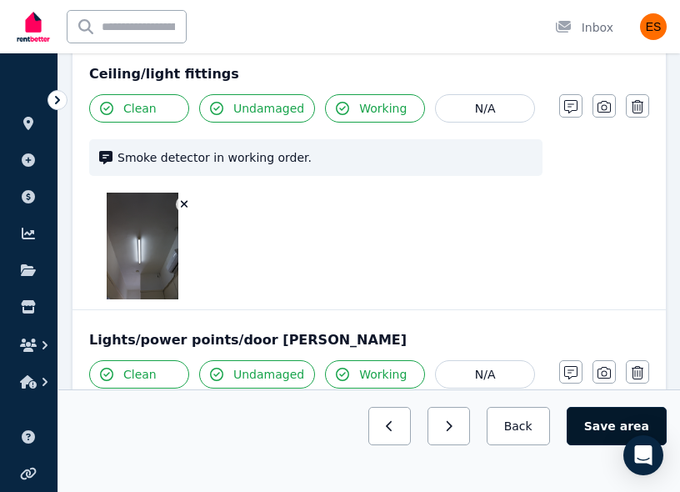
click at [598, 425] on button "Save area" at bounding box center [617, 426] width 100 height 38
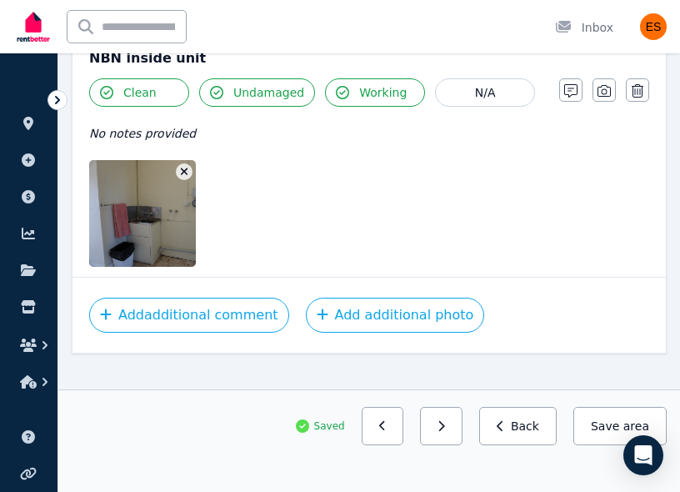
scroll to position [2100, 0]
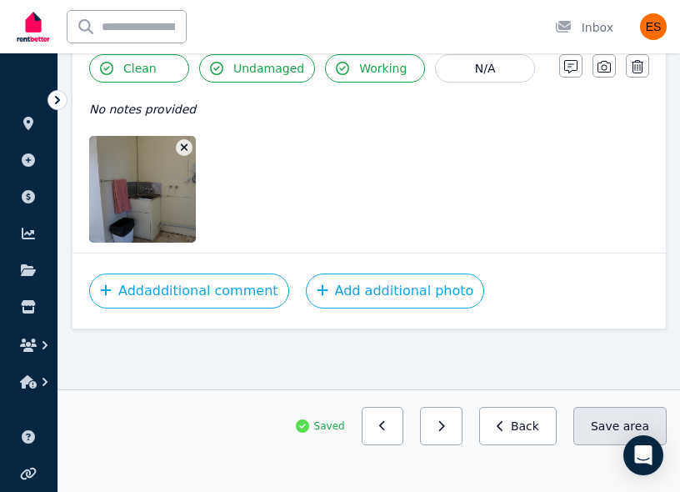
click at [592, 416] on button "Save area" at bounding box center [620, 426] width 93 height 38
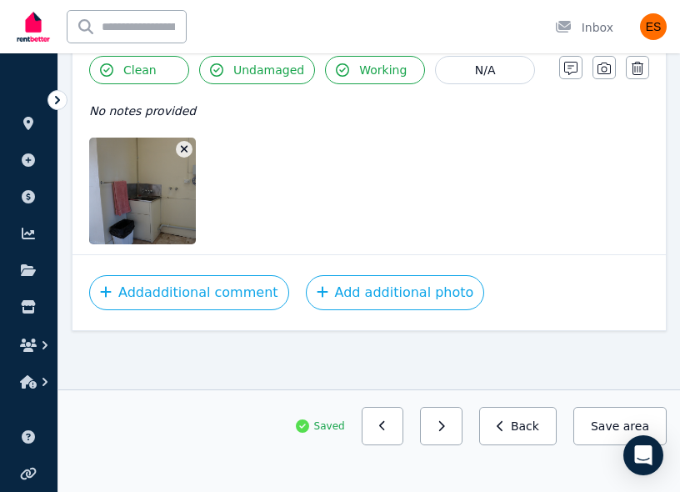
scroll to position [0, 0]
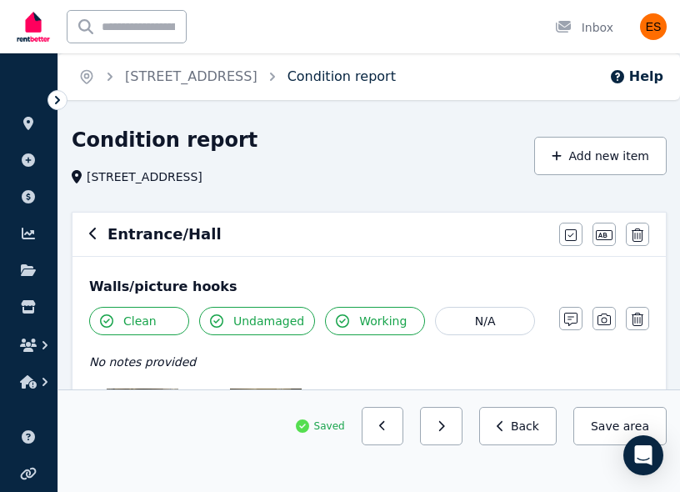
click at [378, 78] on link "Condition report" at bounding box center [342, 76] width 108 height 16
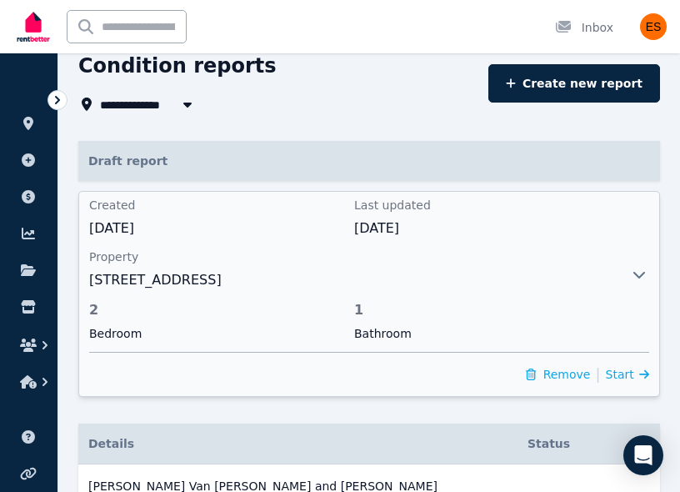
scroll to position [78, 0]
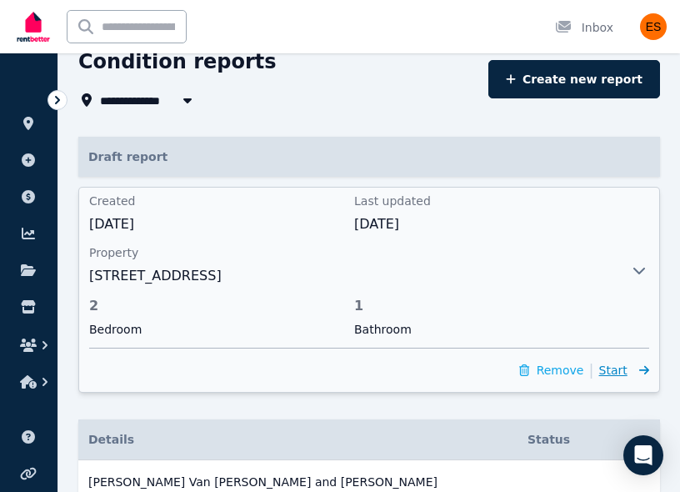
click at [634, 373] on icon at bounding box center [641, 370] width 17 height 12
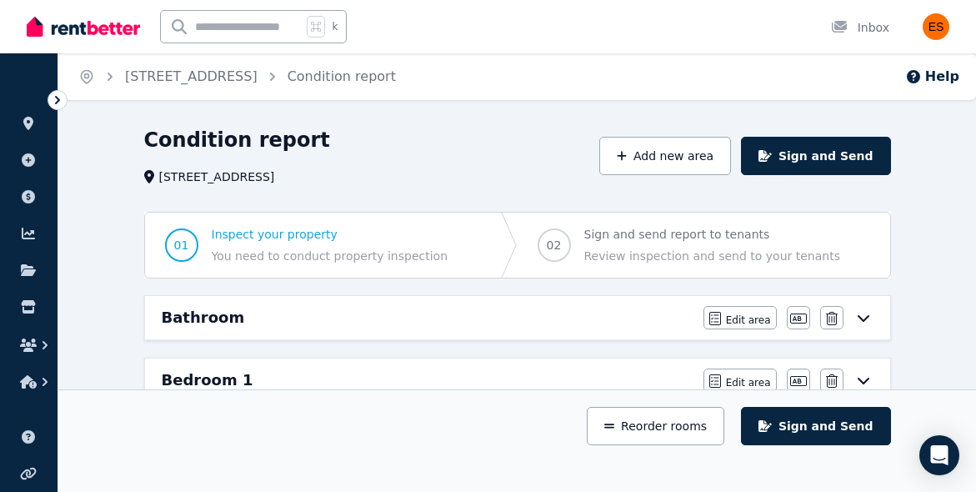
scroll to position [118, 0]
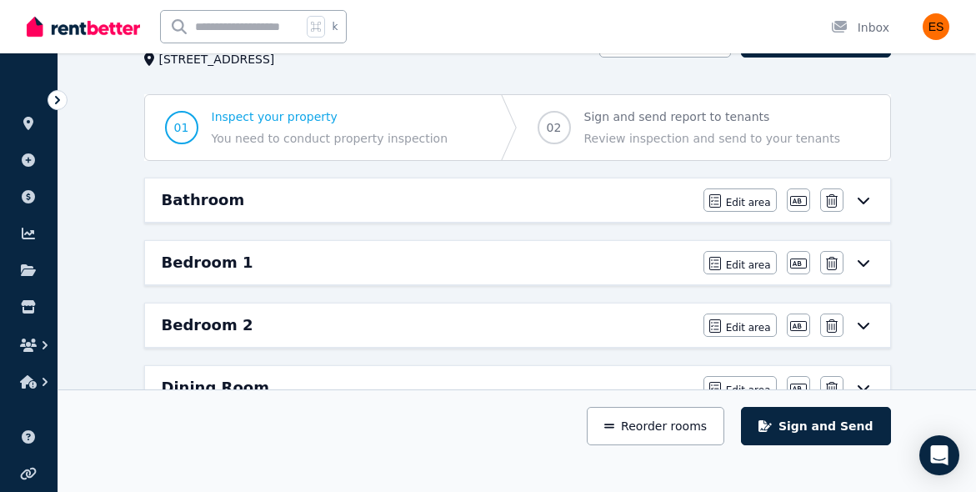
click at [871, 203] on icon at bounding box center [864, 199] width 20 height 13
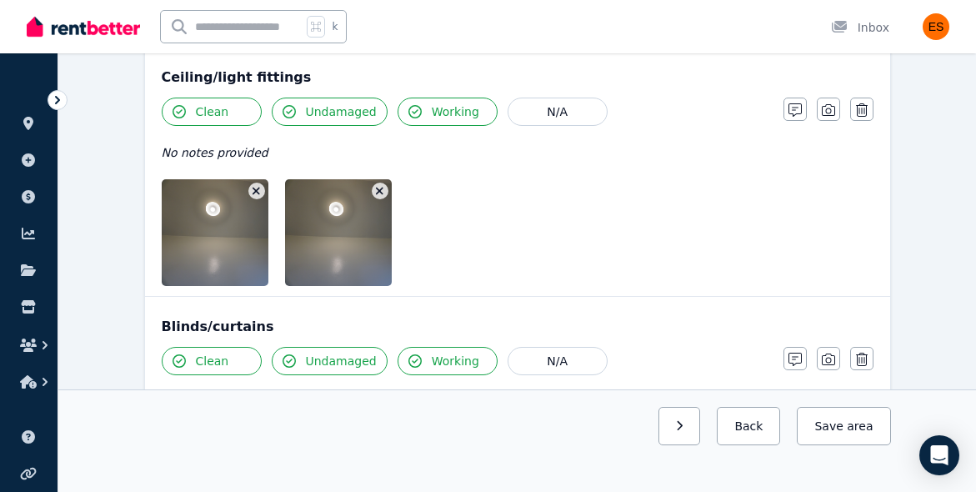
scroll to position [1029, 0]
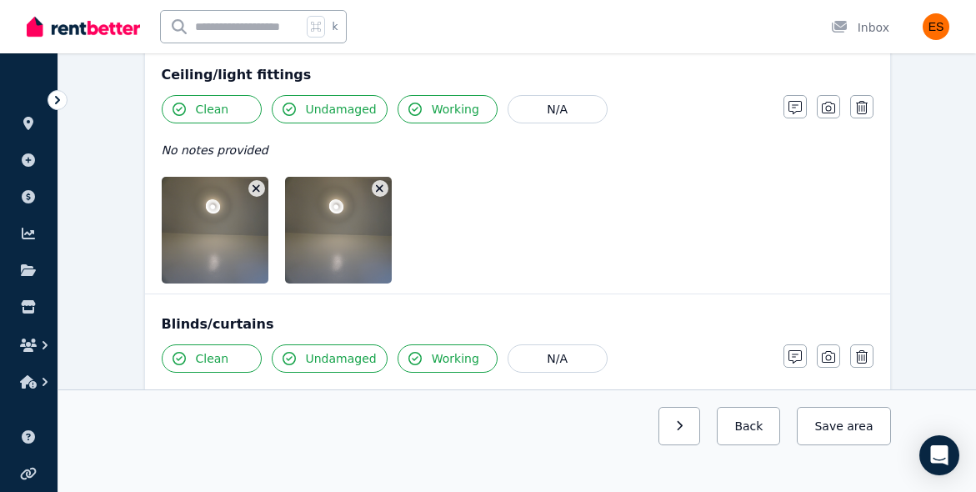
click at [221, 248] on img at bounding box center [242, 230] width 160 height 107
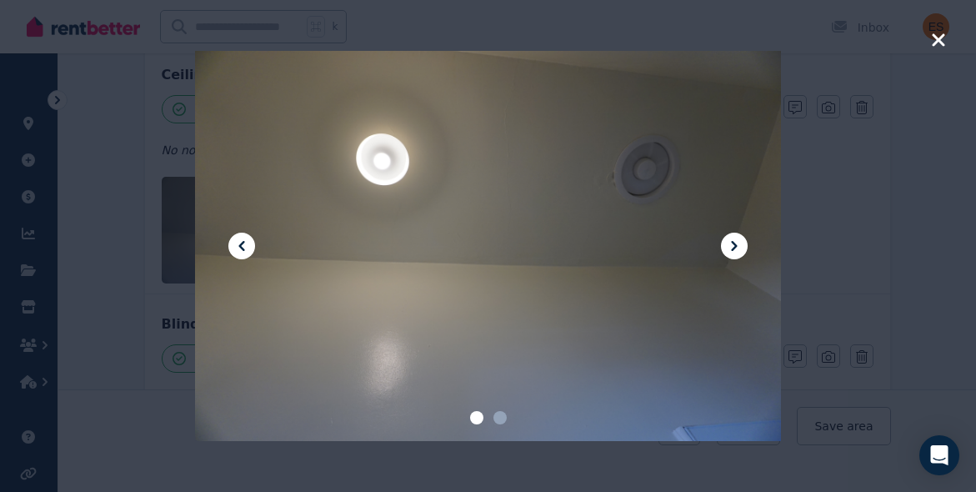
click at [736, 249] on icon at bounding box center [734, 246] width 20 height 20
click at [938, 40] on icon "button" at bounding box center [938, 39] width 13 height 13
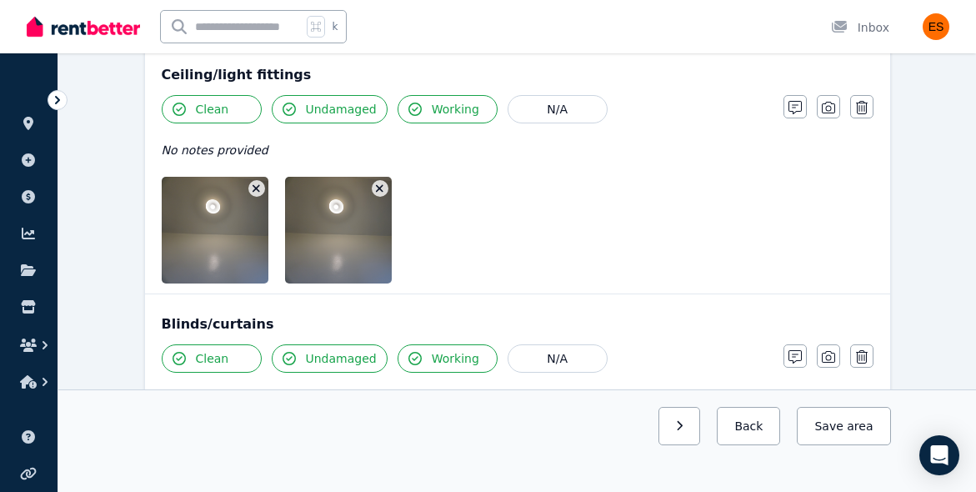
click at [383, 188] on icon "button" at bounding box center [379, 189] width 9 height 12
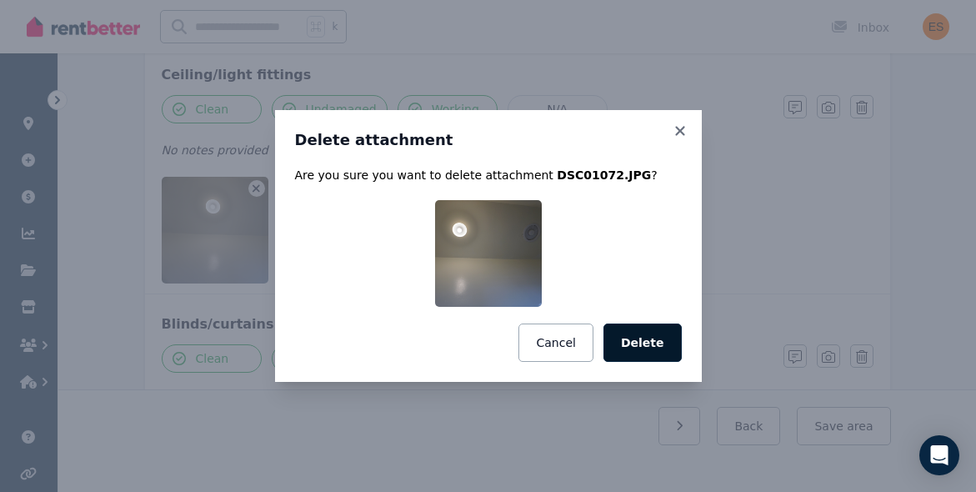
click at [637, 333] on button "Delete" at bounding box center [643, 342] width 78 height 38
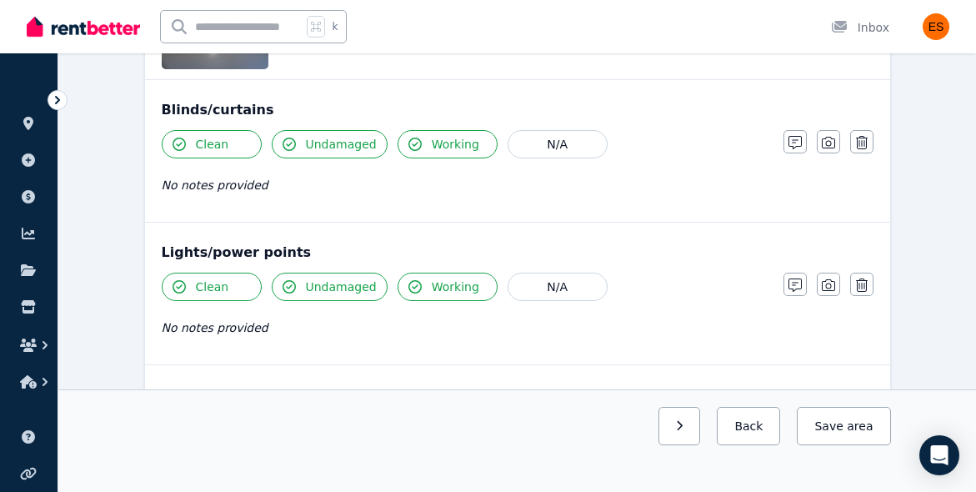
scroll to position [1280, 0]
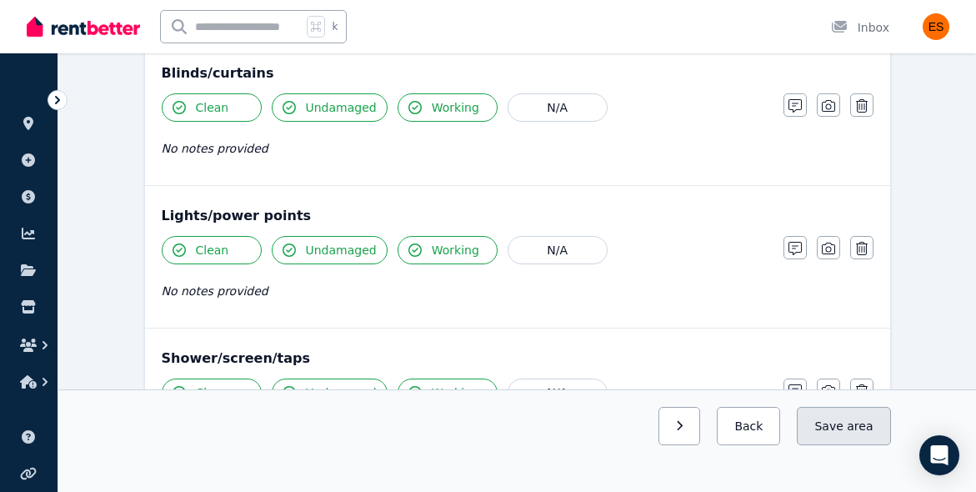
click at [835, 421] on button "Save area" at bounding box center [843, 426] width 93 height 38
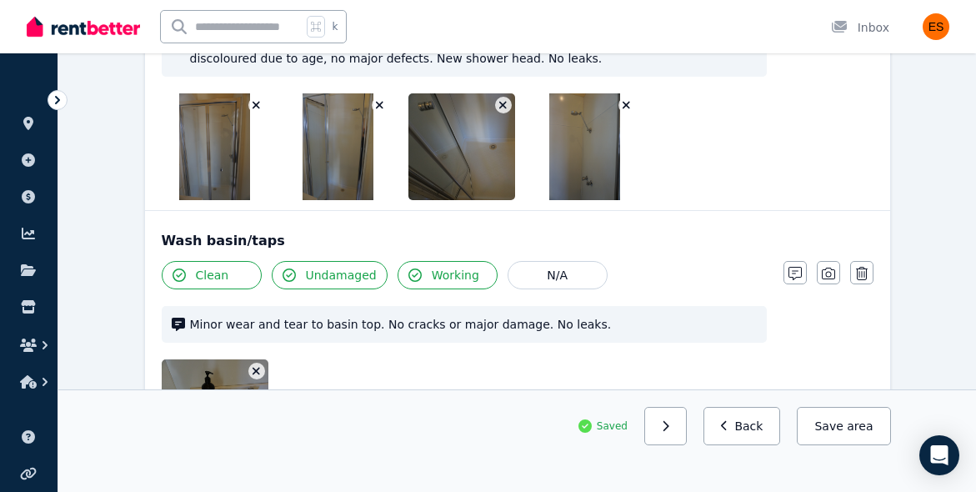
scroll to position [1858, 0]
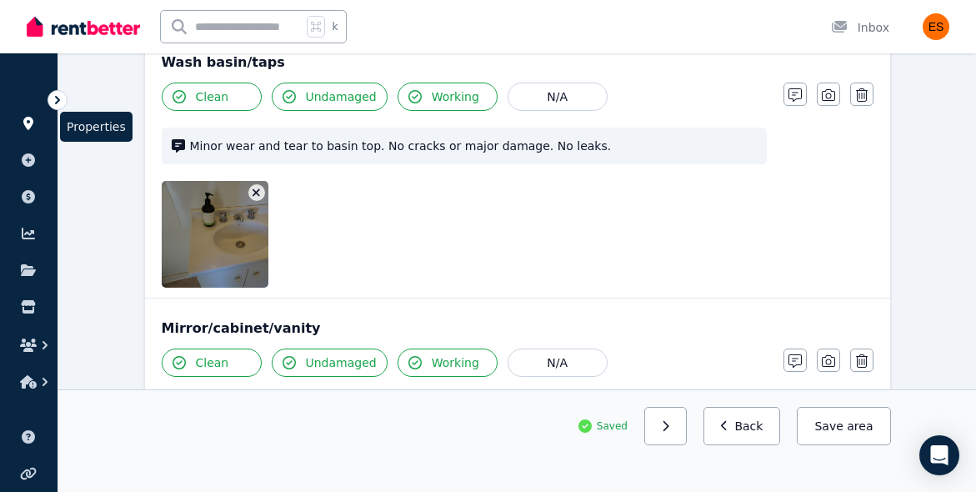
click at [29, 123] on icon at bounding box center [28, 123] width 10 height 13
